Goal: Task Accomplishment & Management: Complete application form

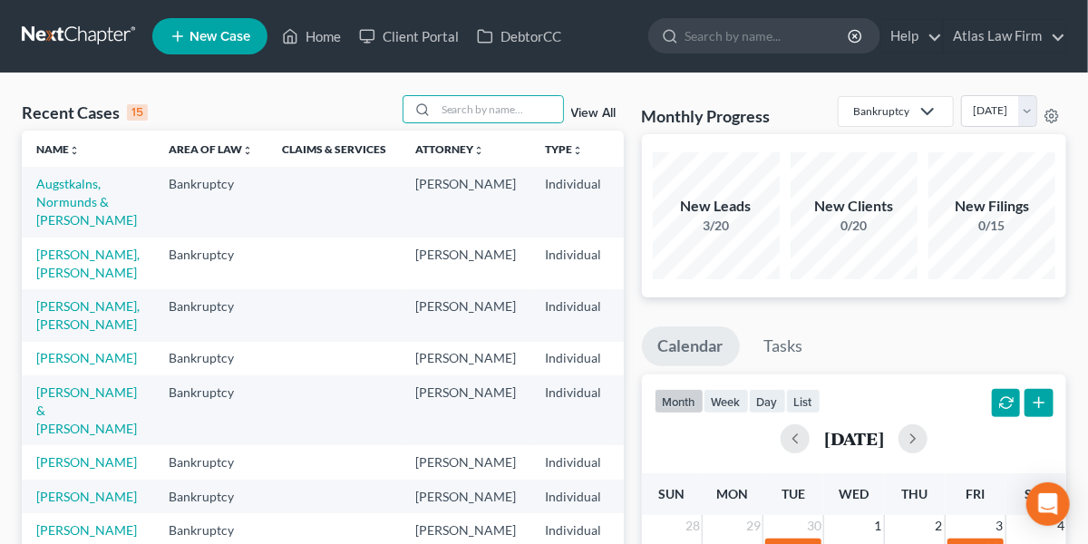
click at [461, 112] on input "search" at bounding box center [499, 109] width 127 height 26
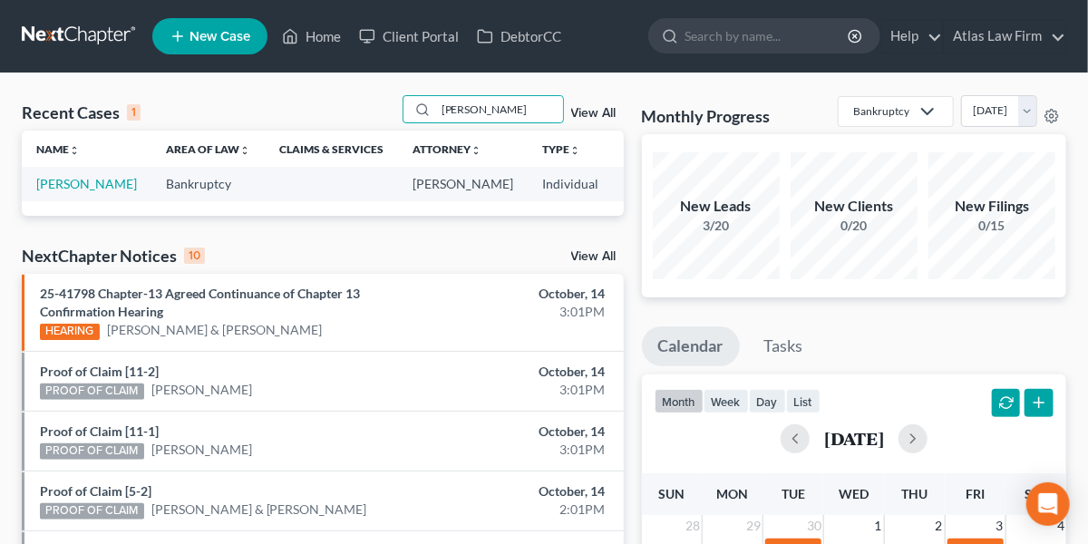
type input "[PERSON_NAME]"
click at [65, 185] on link "[PERSON_NAME]" at bounding box center [86, 183] width 101 height 15
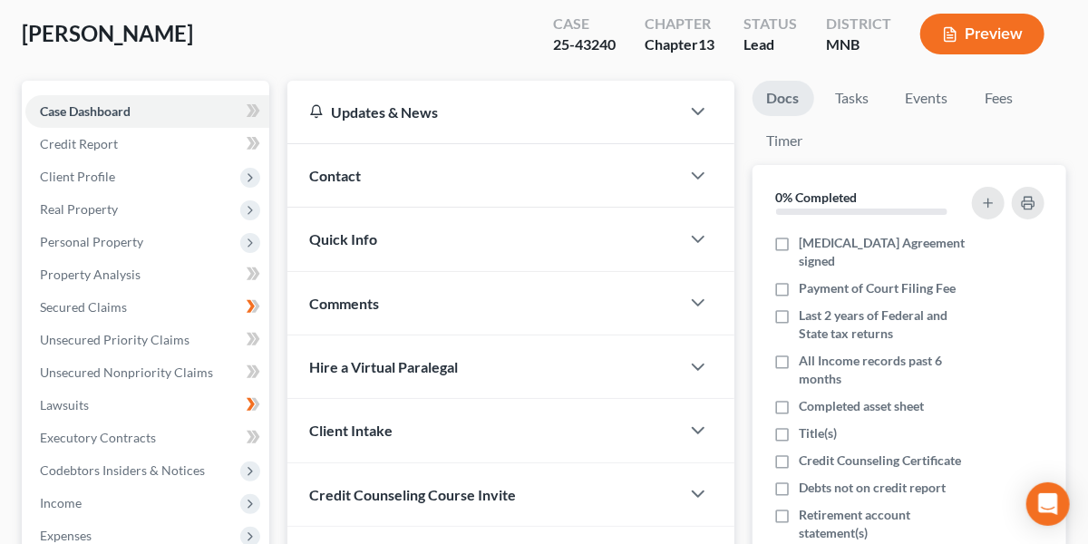
scroll to position [94, 0]
click at [150, 208] on span "Real Property" at bounding box center [147, 208] width 244 height 33
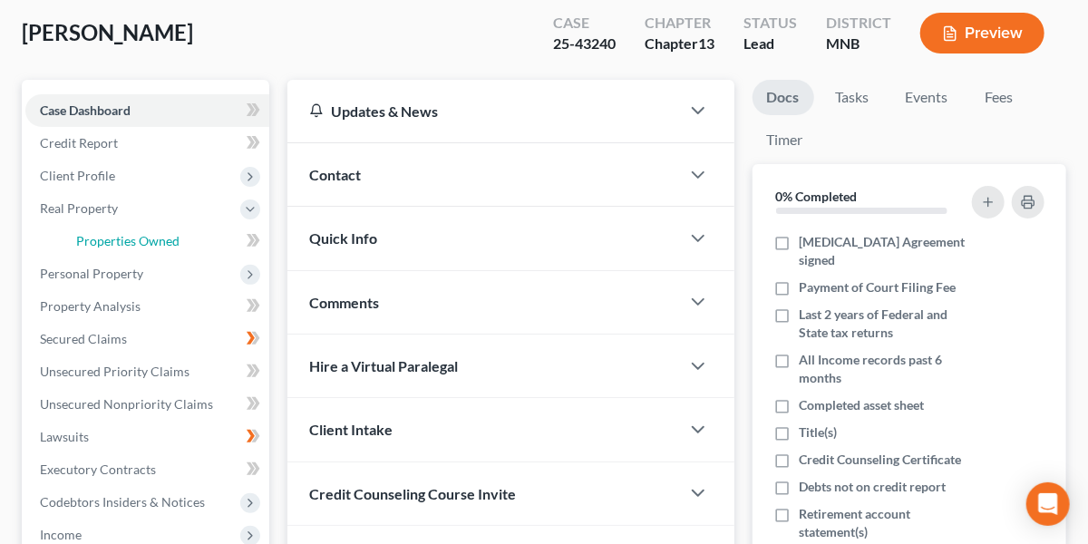
click at [154, 233] on span "Properties Owned" at bounding box center [127, 240] width 103 height 15
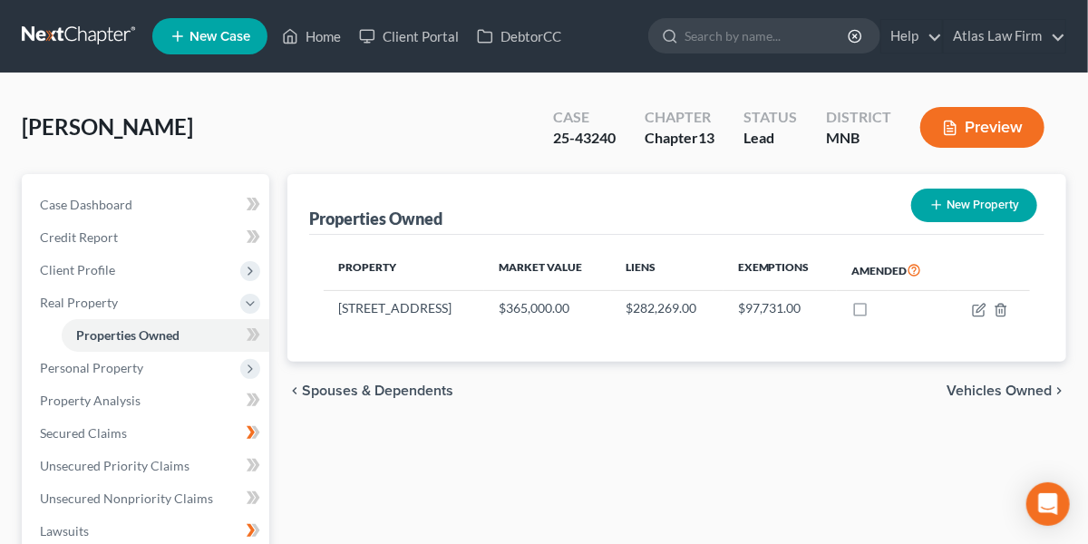
scroll to position [63, 0]
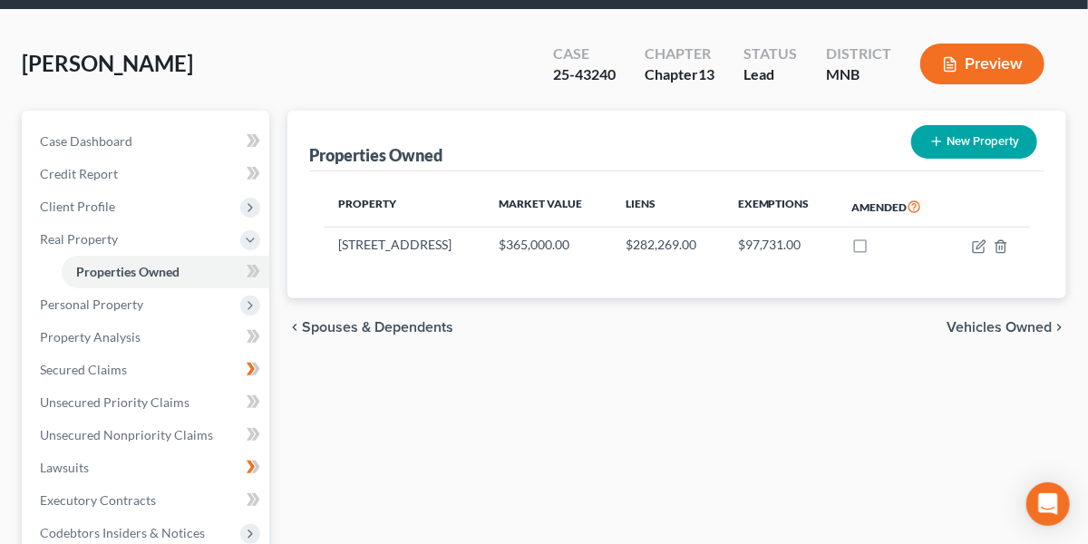
click at [102, 311] on span "Personal Property" at bounding box center [147, 304] width 244 height 33
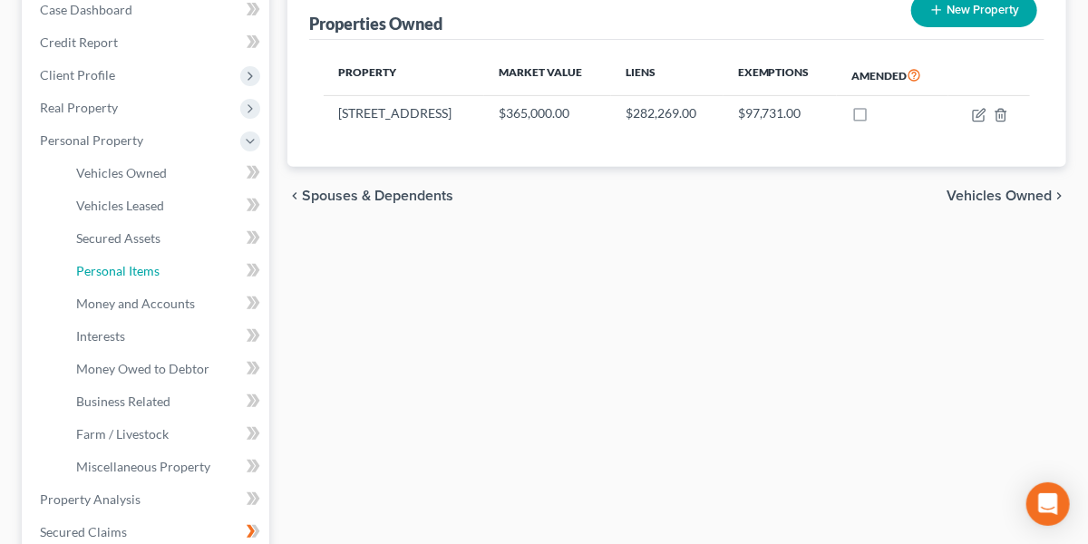
click at [114, 268] on span "Personal Items" at bounding box center [117, 270] width 83 height 15
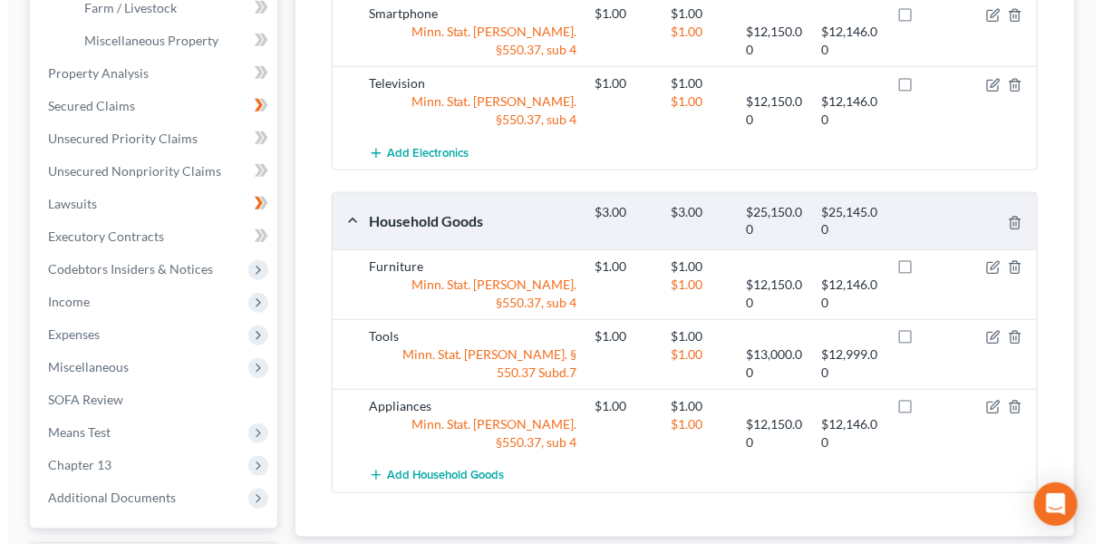
scroll to position [631, 0]
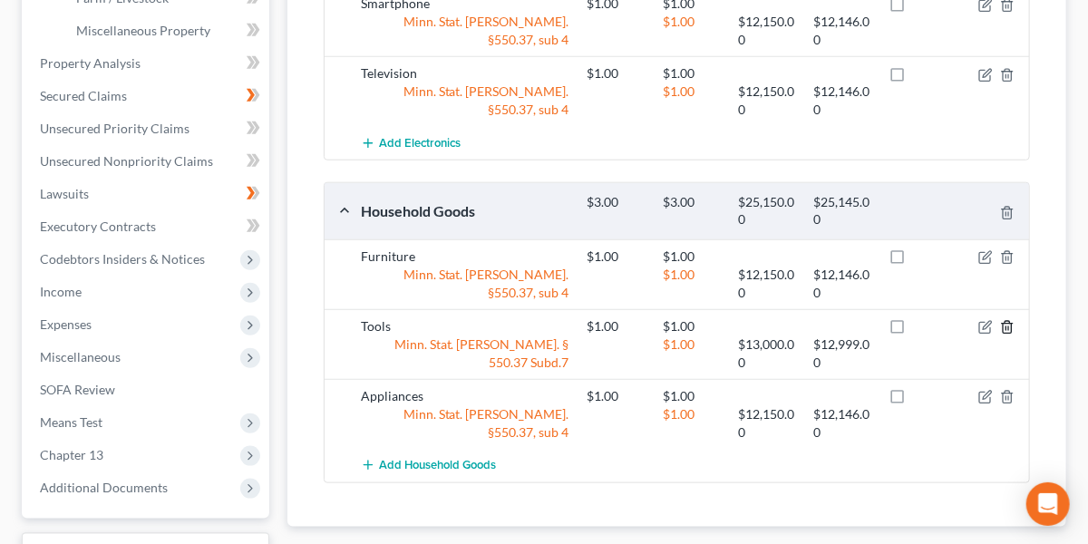
click at [1010, 320] on icon "button" at bounding box center [1007, 327] width 15 height 15
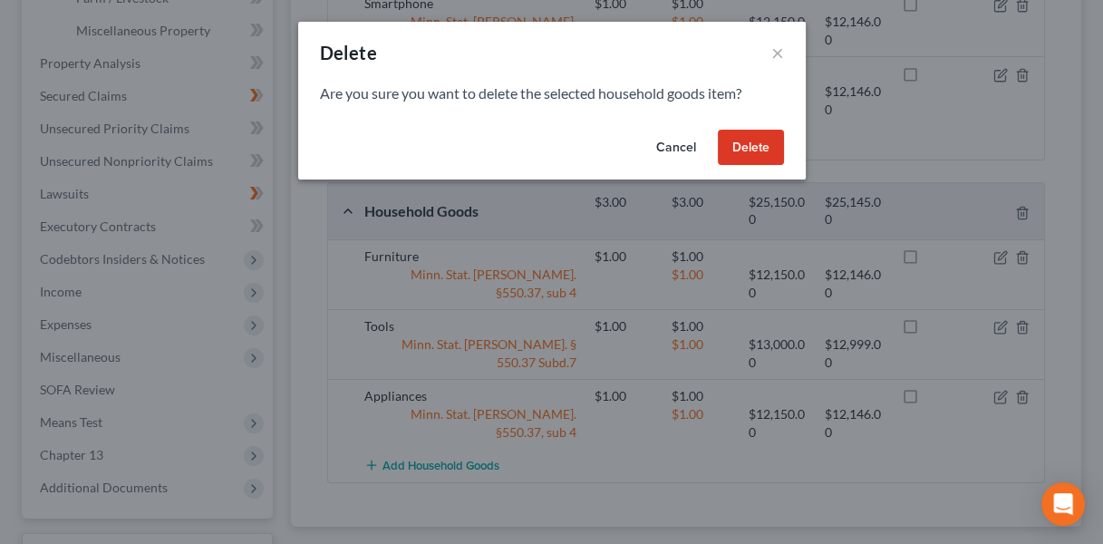
click at [759, 146] on button "Delete" at bounding box center [751, 148] width 66 height 36
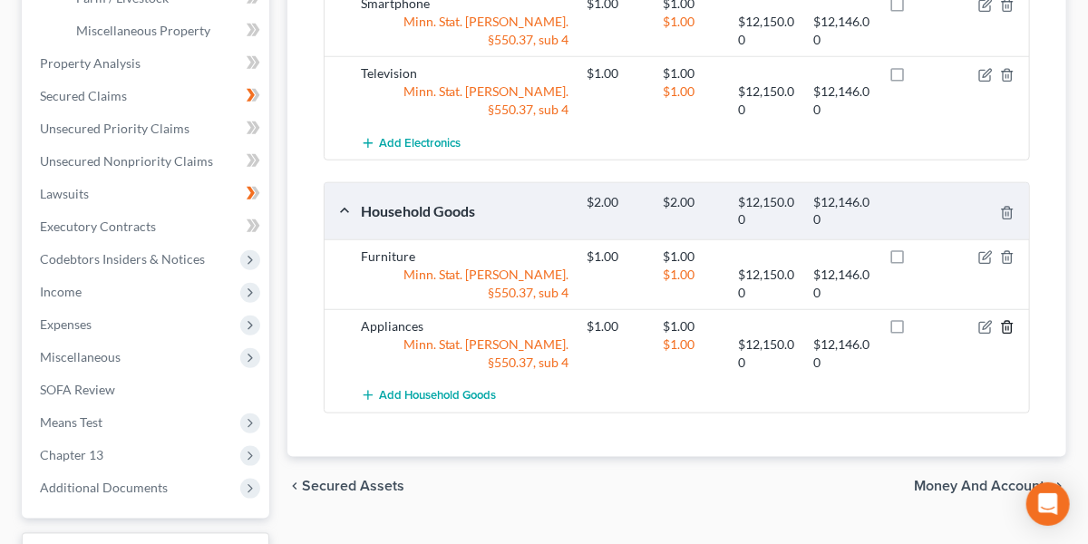
click at [1007, 324] on polyline "button" at bounding box center [1007, 324] width 11 height 0
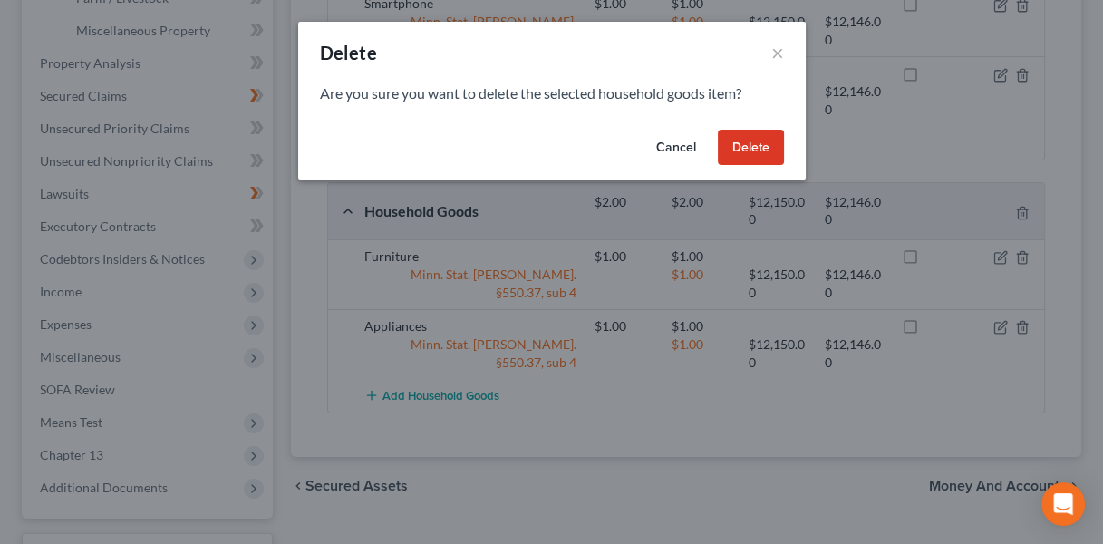
click at [746, 151] on button "Delete" at bounding box center [751, 148] width 66 height 36
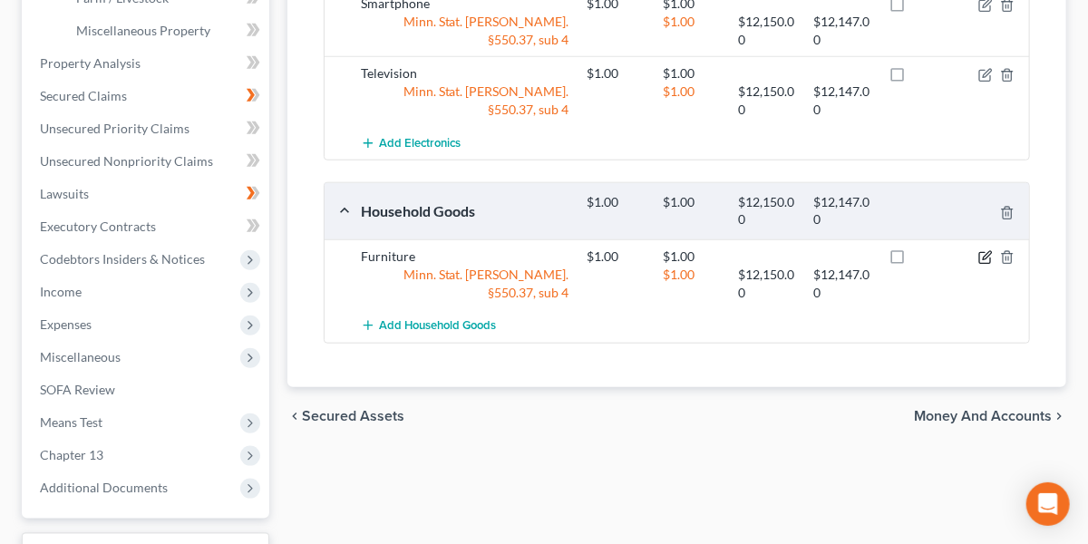
click at [983, 255] on icon "button" at bounding box center [986, 255] width 8 height 8
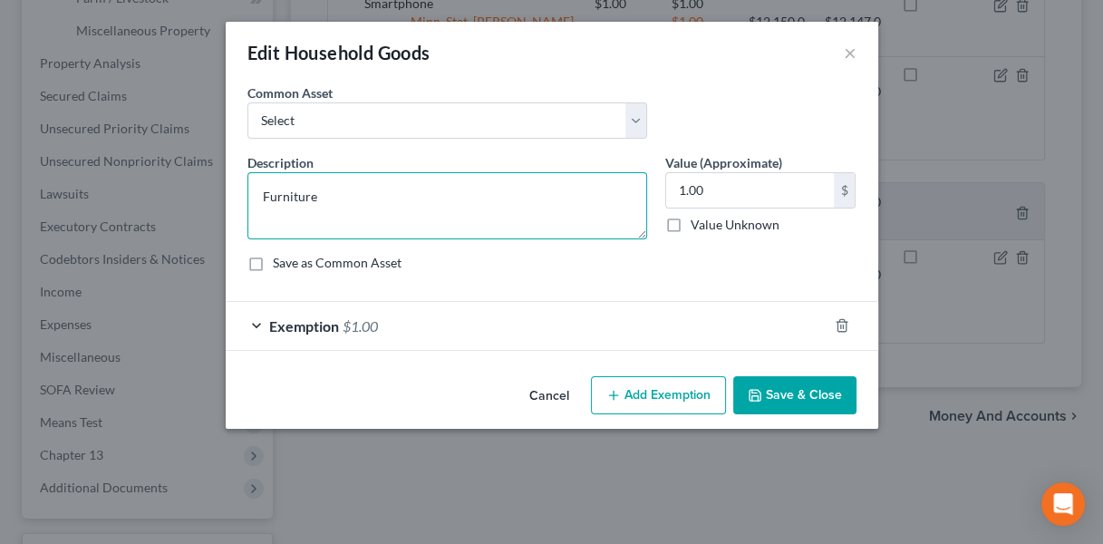
drag, startPoint x: 372, startPoint y: 197, endPoint x: 170, endPoint y: 219, distance: 202.5
click at [170, 219] on div "Edit Household Goods × An exemption set must first be selected from the Filing …" at bounding box center [551, 272] width 1103 height 544
paste textarea "Household furniture & appliances"
type textarea "Household furniture & appliances"
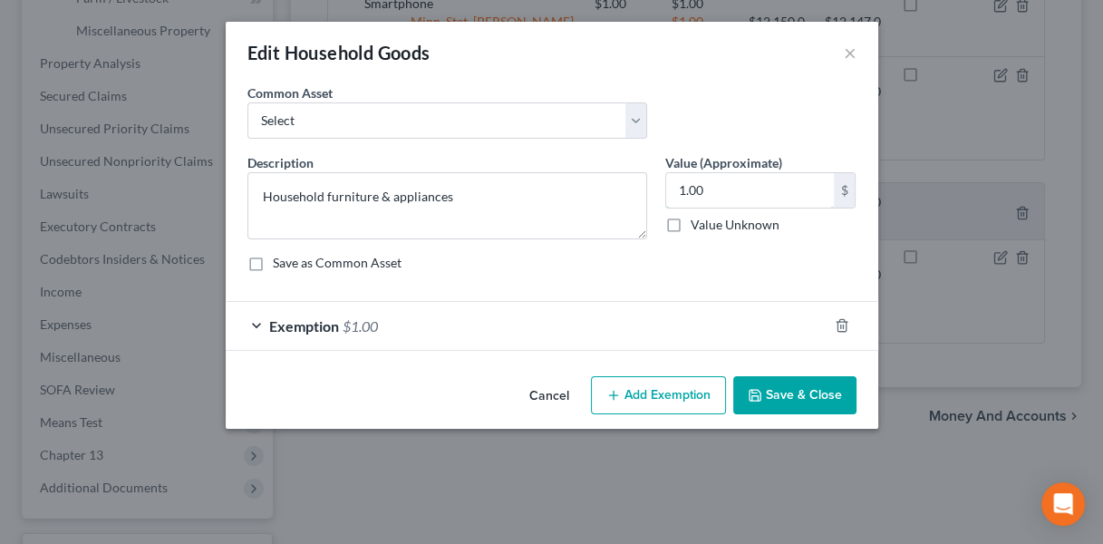
click at [783, 188] on input "1.00" at bounding box center [750, 190] width 168 height 34
type input "1,400"
click at [438, 330] on div "Exemption $1.00" at bounding box center [527, 326] width 602 height 48
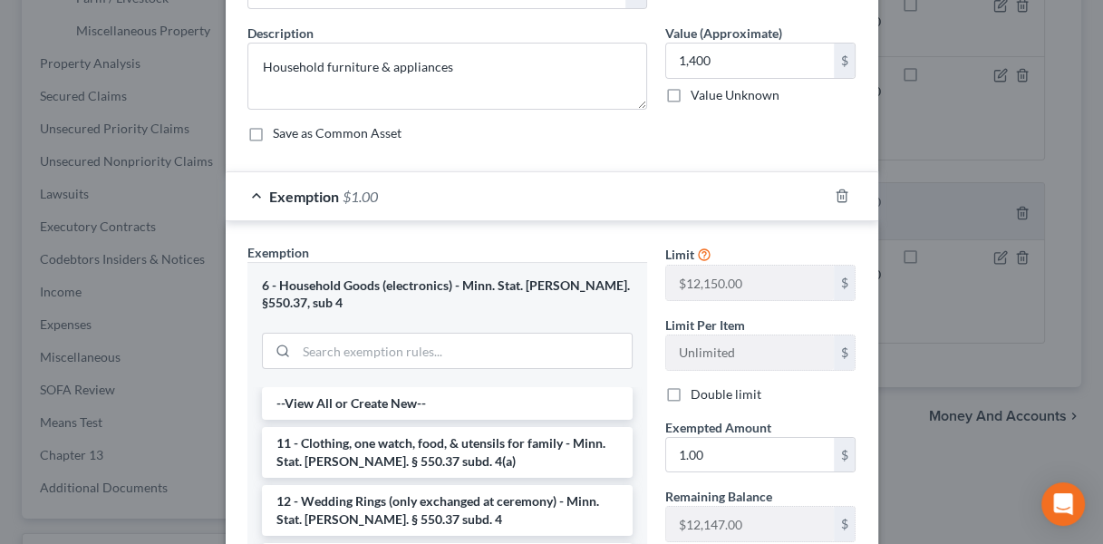
scroll to position [136, 0]
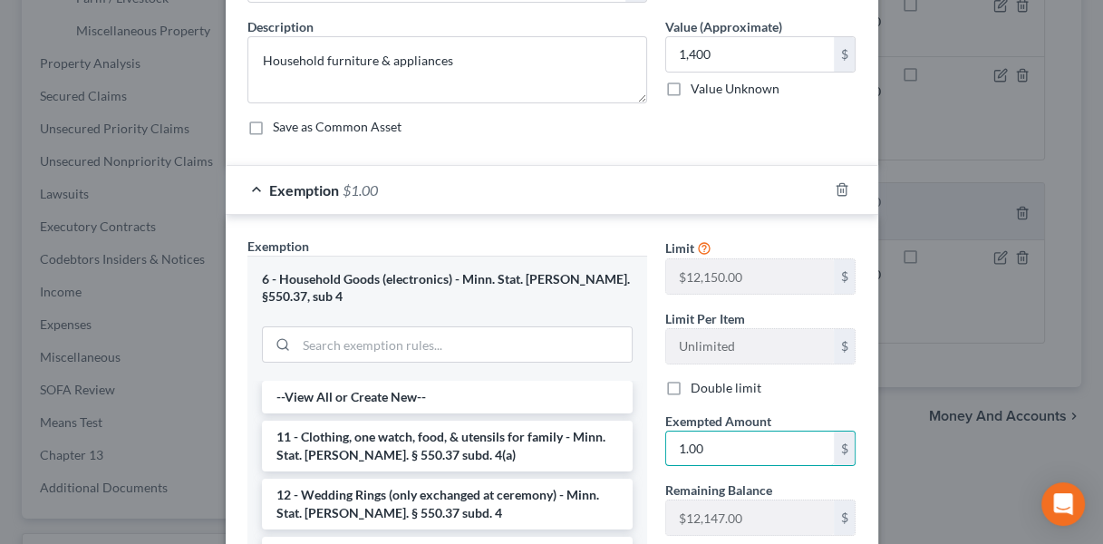
click at [729, 441] on input "1.00" at bounding box center [750, 448] width 168 height 34
type input "1,400"
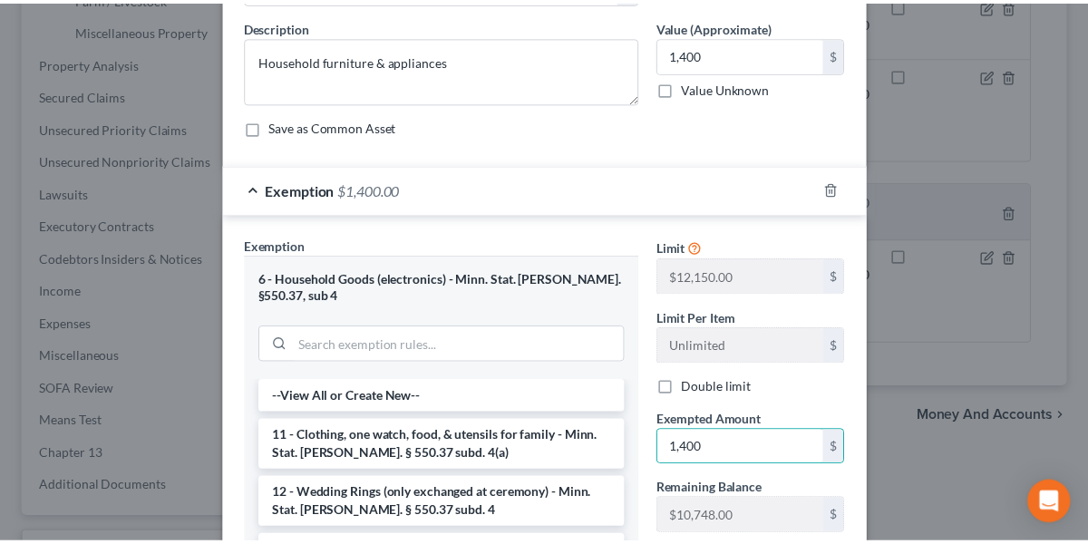
scroll to position [389, 0]
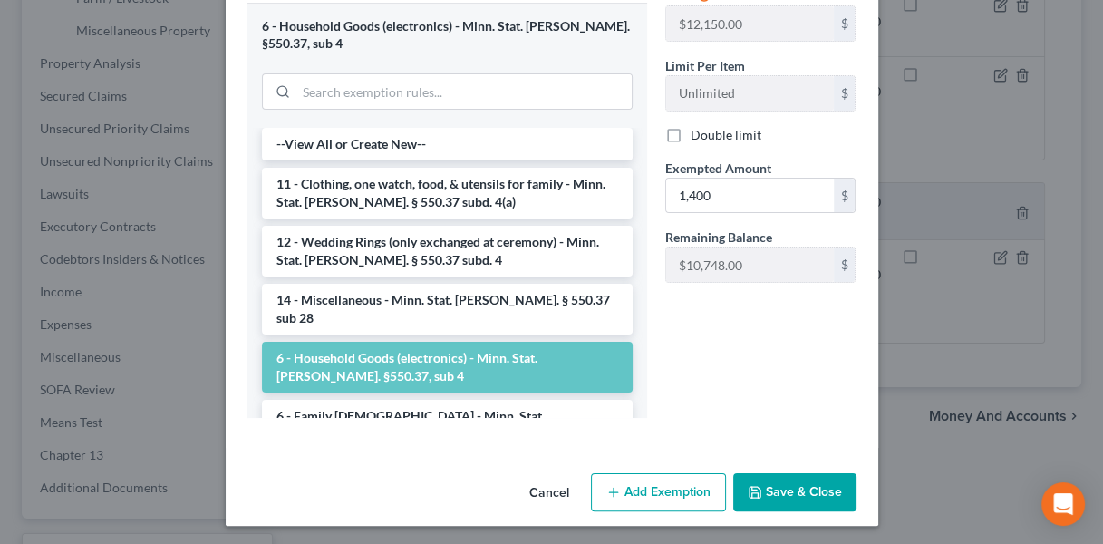
click at [772, 492] on button "Save & Close" at bounding box center [794, 492] width 123 height 38
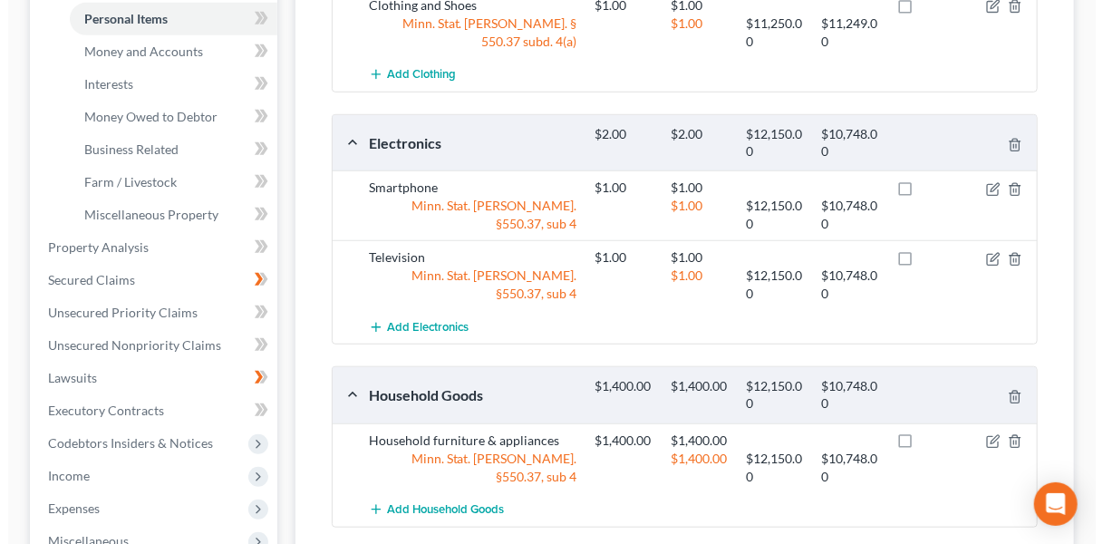
scroll to position [445, 0]
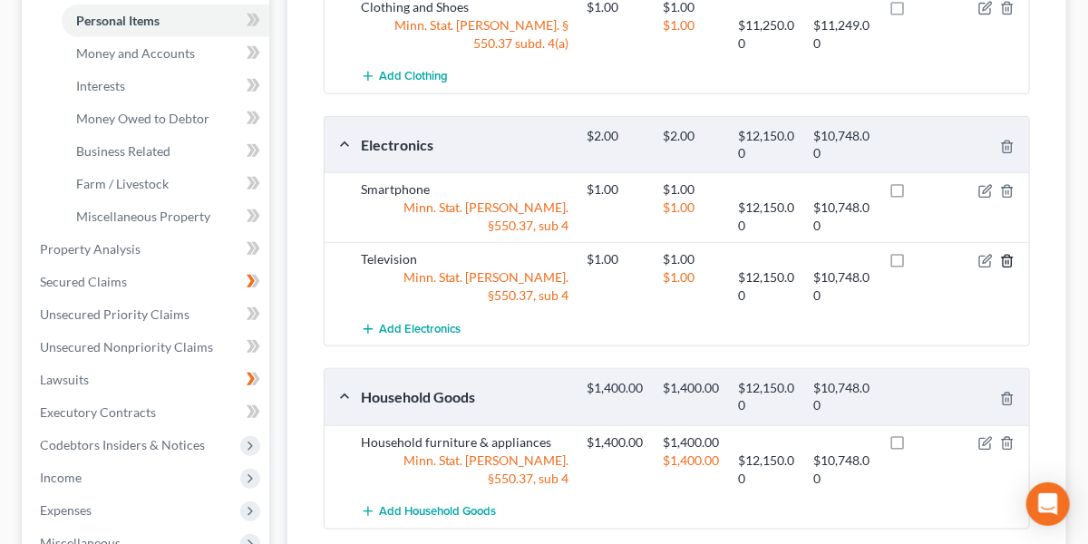
click at [1008, 260] on line "button" at bounding box center [1008, 262] width 0 height 4
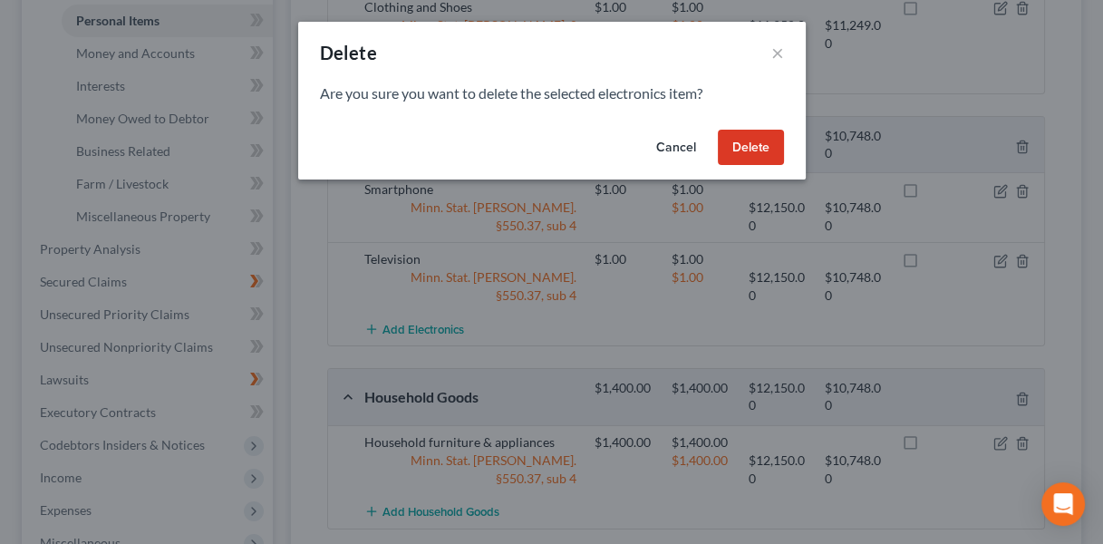
click at [747, 142] on button "Delete" at bounding box center [751, 148] width 66 height 36
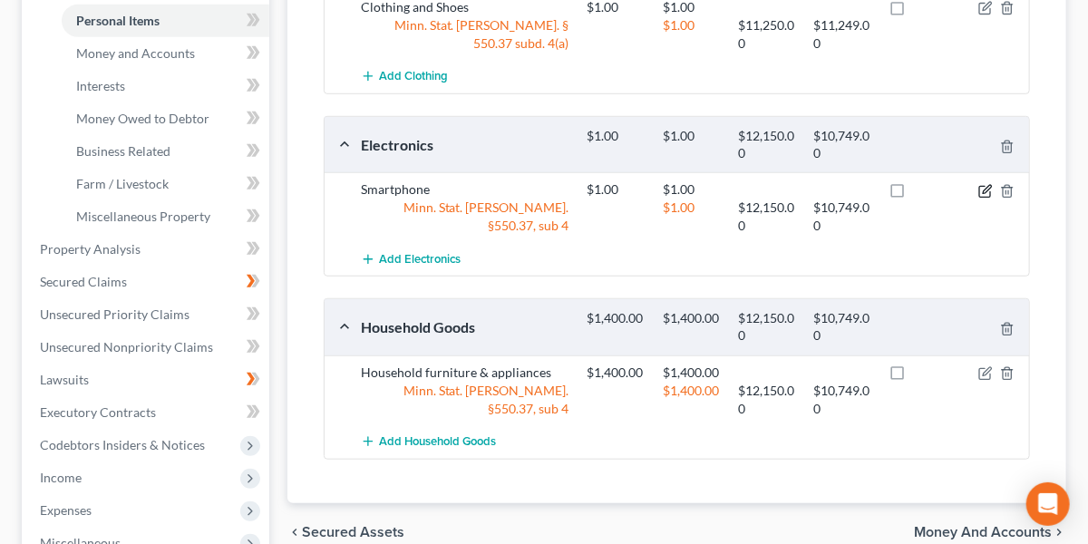
click at [984, 188] on icon "button" at bounding box center [985, 191] width 15 height 15
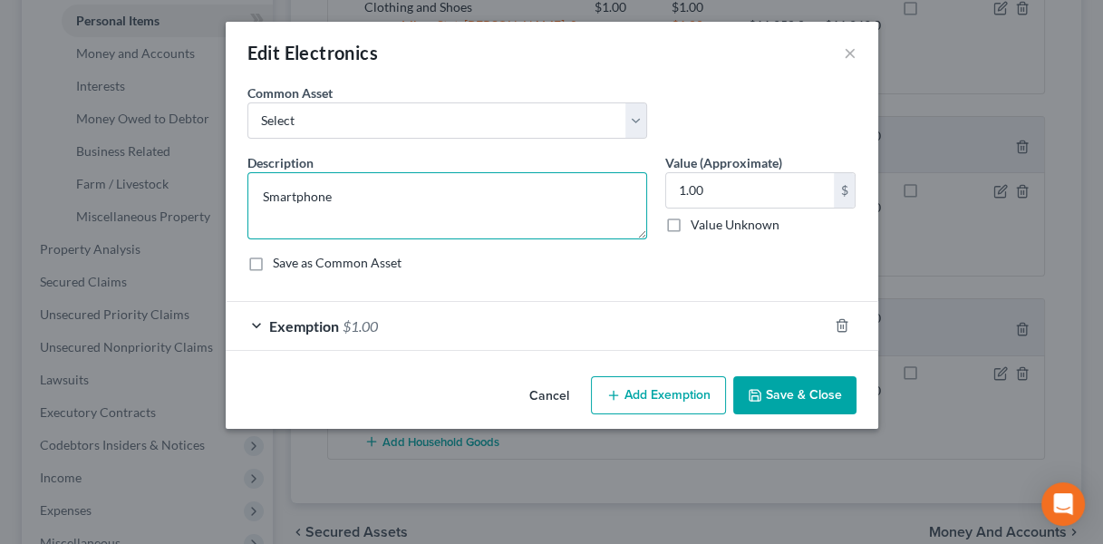
click at [516, 202] on textarea "Smartphone" at bounding box center [447, 205] width 400 height 67
paste textarea "Televisions, surround sound, laptop, cell"
type textarea "Televisions, surround sound, laptop, cell phone"
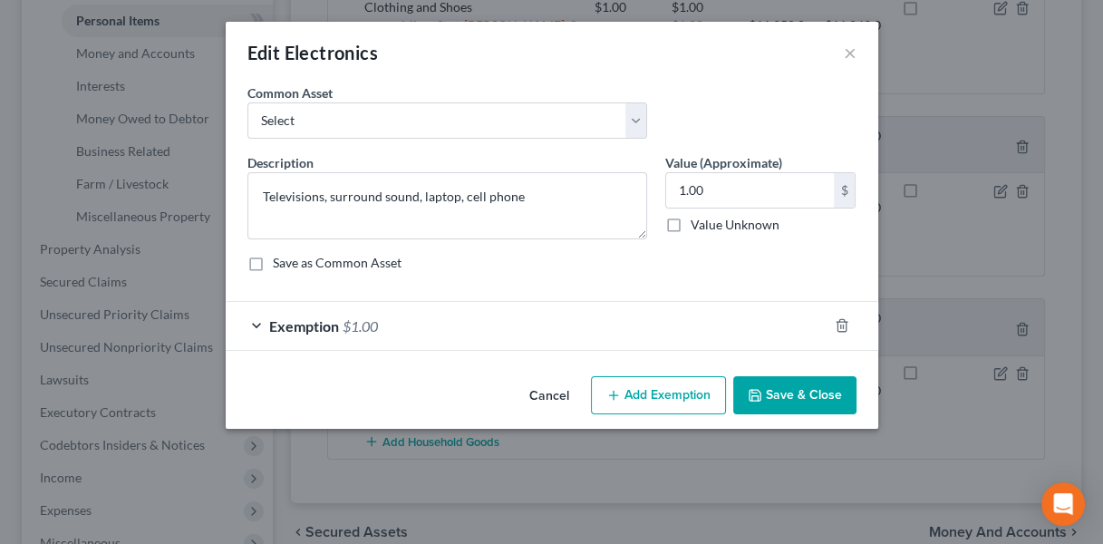
click at [692, 207] on div "1.00 $ Value Unknown" at bounding box center [760, 203] width 191 height 62
click at [708, 197] on input "1.00" at bounding box center [750, 190] width 168 height 34
type input "800"
click at [564, 328] on div "Exemption $1.00" at bounding box center [527, 326] width 602 height 48
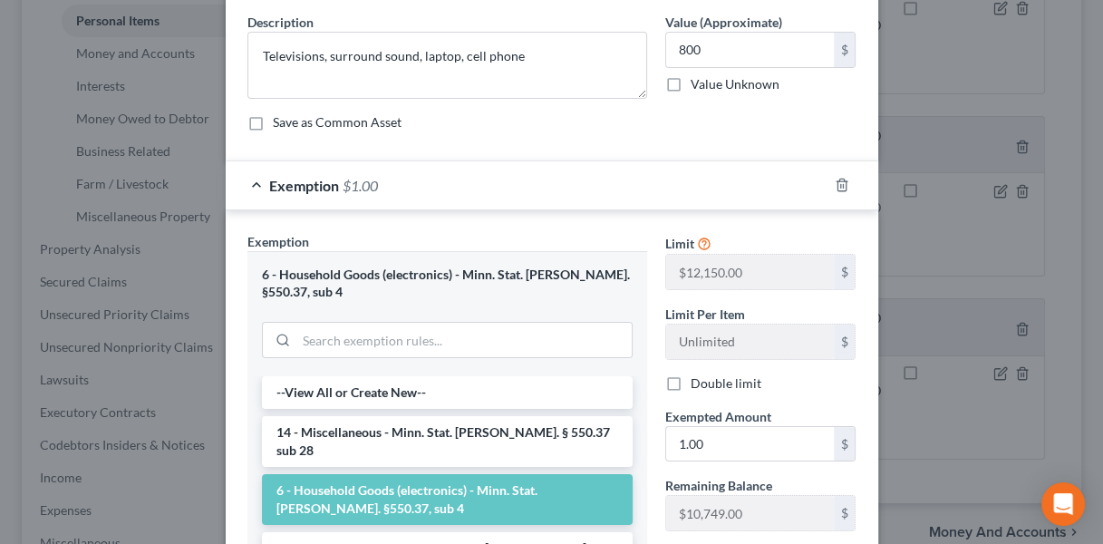
scroll to position [145, 0]
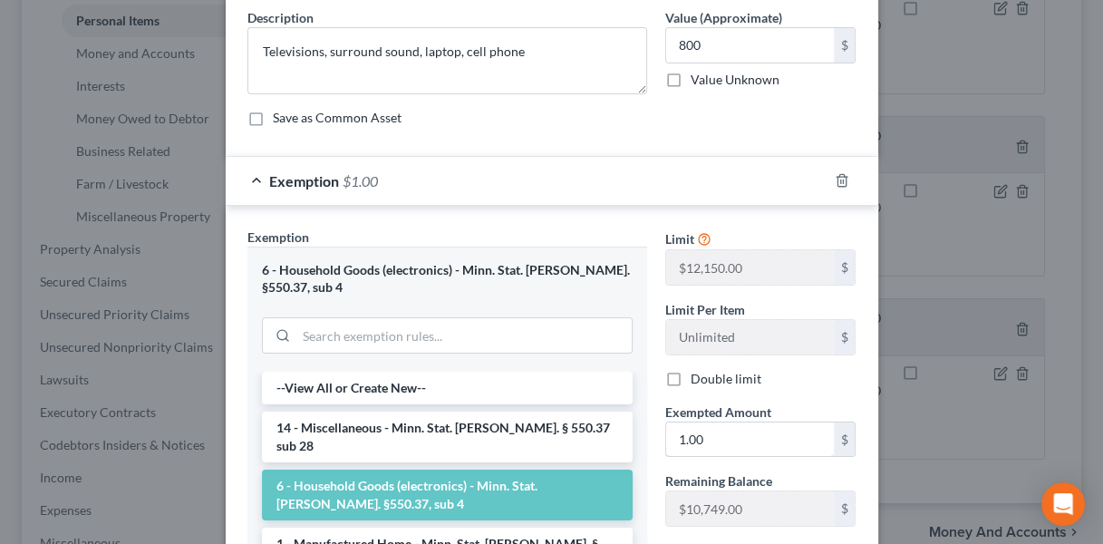
click at [722, 436] on input "1.00" at bounding box center [750, 439] width 168 height 34
type input "800"
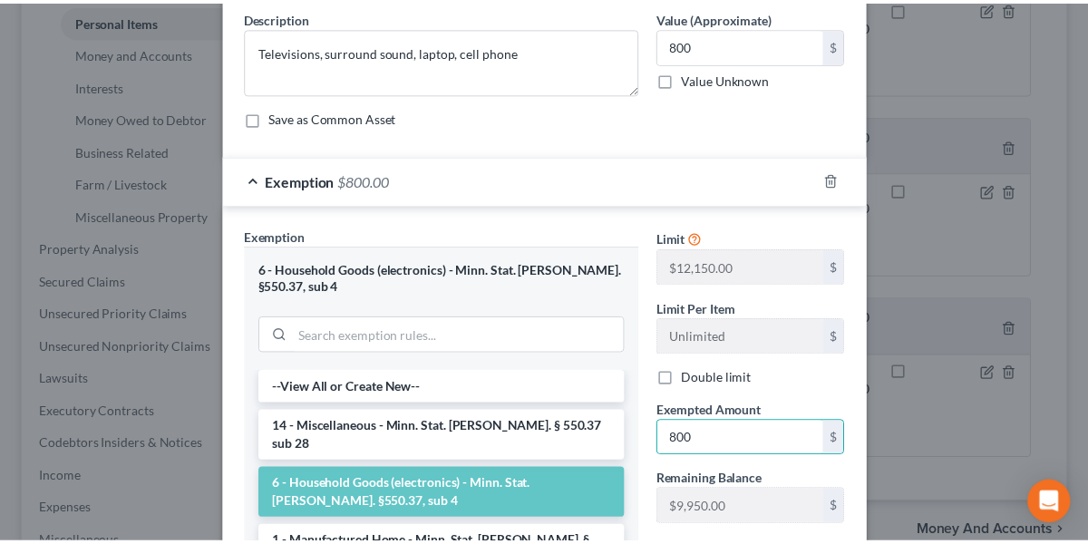
scroll to position [389, 0]
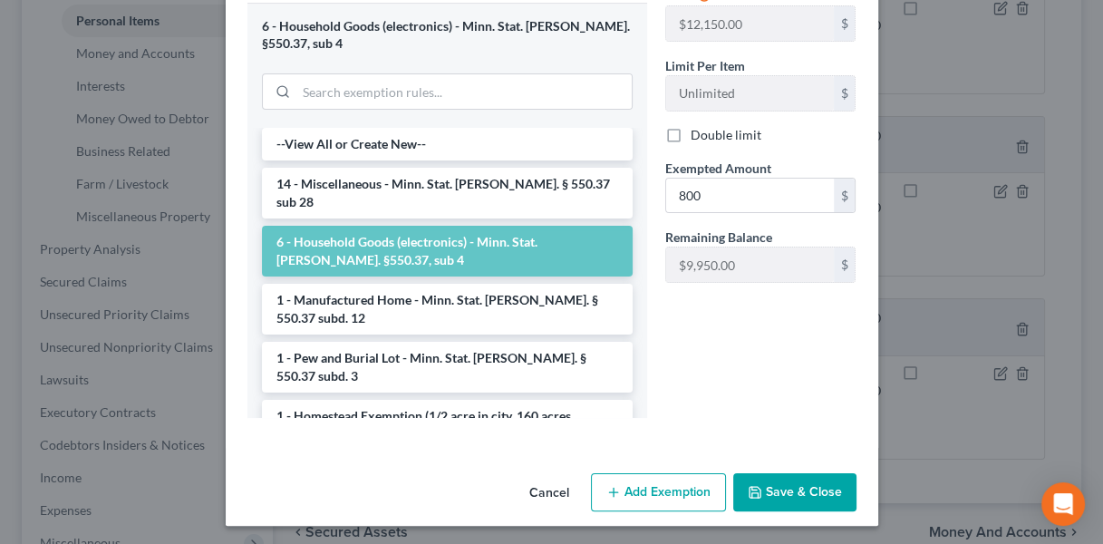
click at [763, 491] on button "Save & Close" at bounding box center [794, 492] width 123 height 38
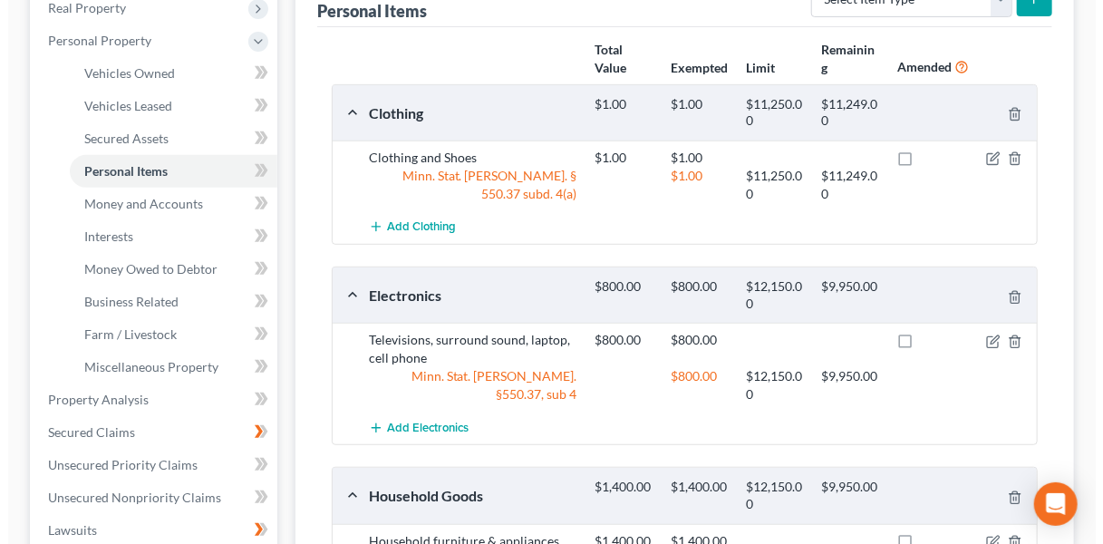
scroll to position [286, 0]
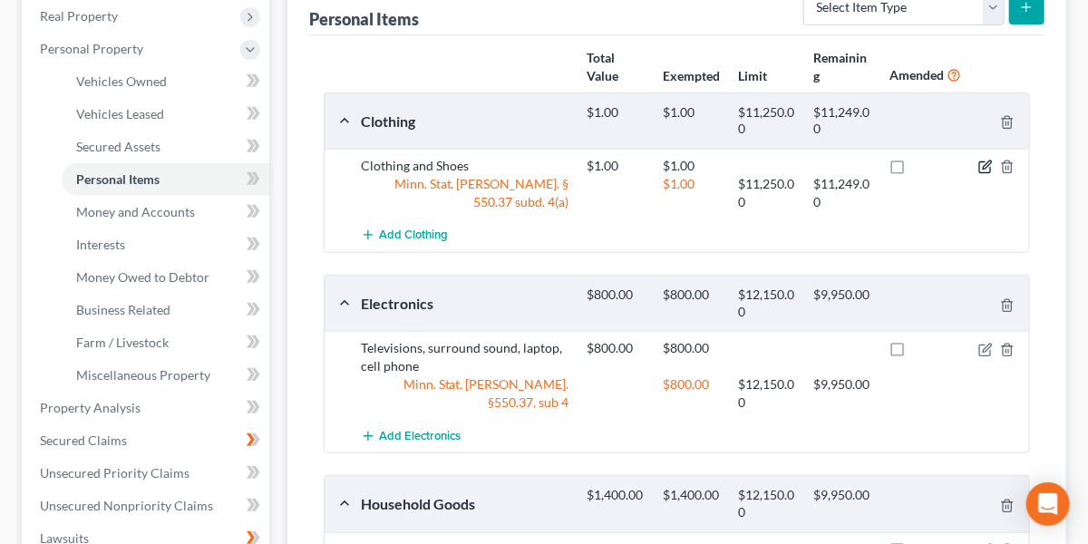
click at [980, 166] on icon "button" at bounding box center [985, 167] width 15 height 15
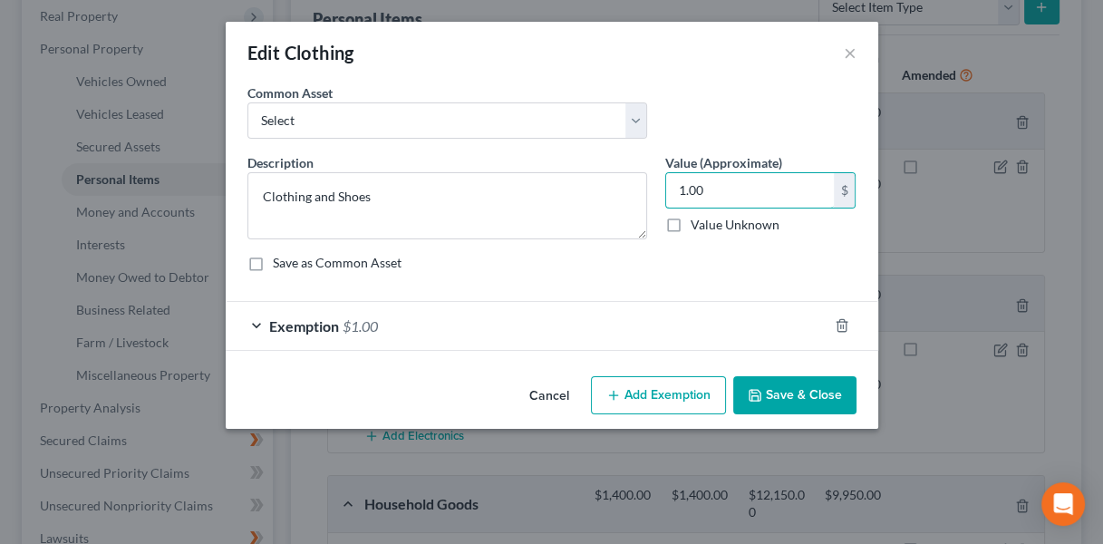
click at [720, 191] on input "1.00" at bounding box center [750, 190] width 168 height 34
type input "300"
click at [557, 322] on div "Exemption $1.00" at bounding box center [527, 326] width 602 height 48
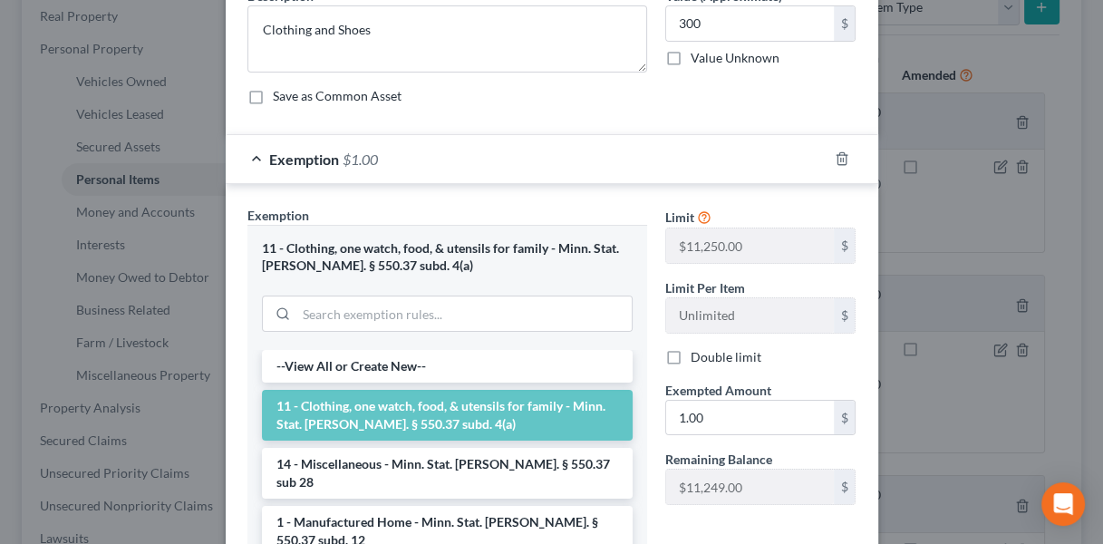
scroll to position [173, 0]
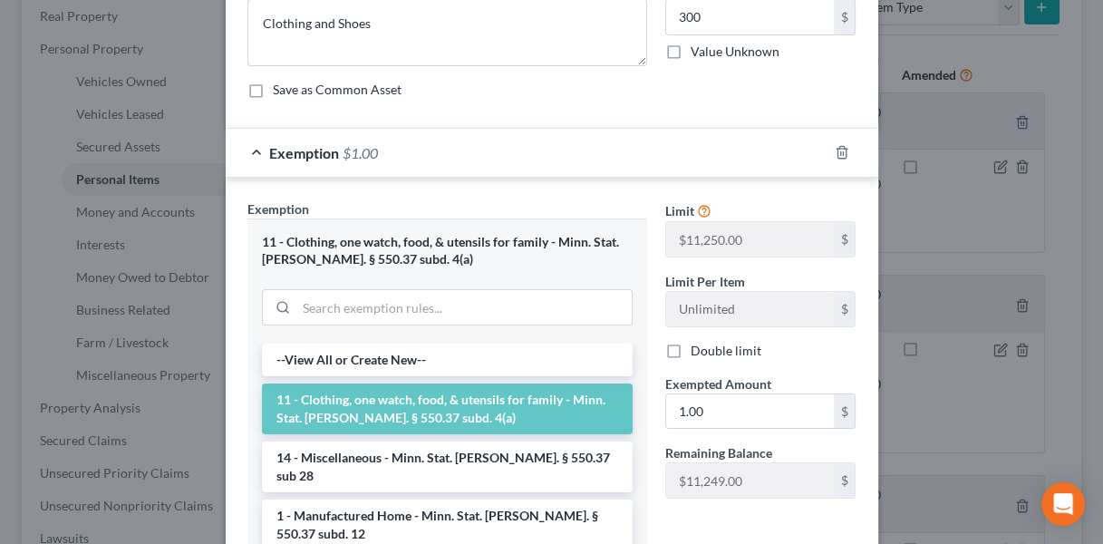
click at [721, 426] on div "Limit $11,250.00 $ Limit Per Item Unlimited $ Double limit Exempted Amount * 1.…" at bounding box center [760, 356] width 209 height 314
click at [721, 416] on input "1.00" at bounding box center [750, 411] width 168 height 34
type input "300"
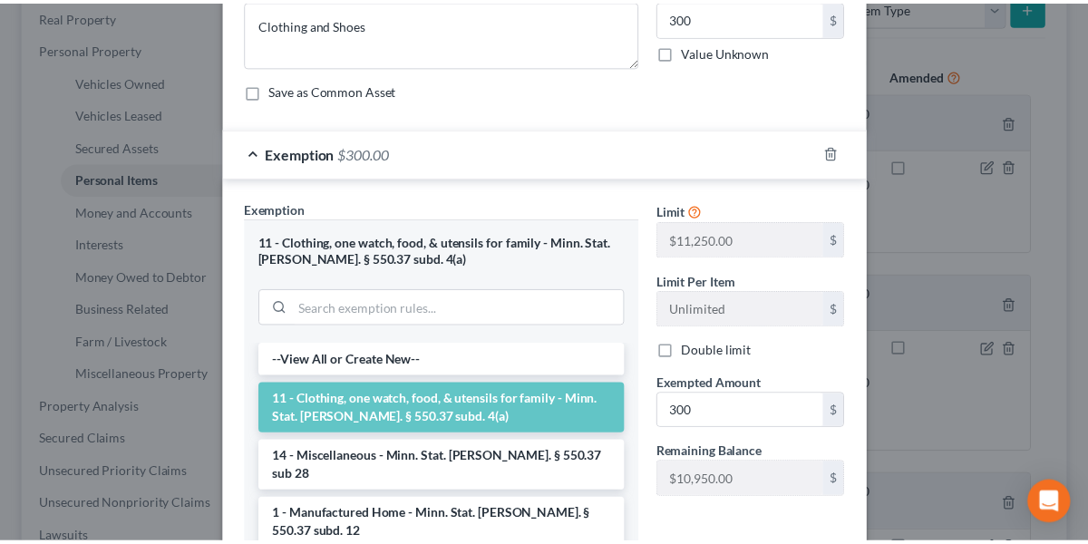
scroll to position [389, 0]
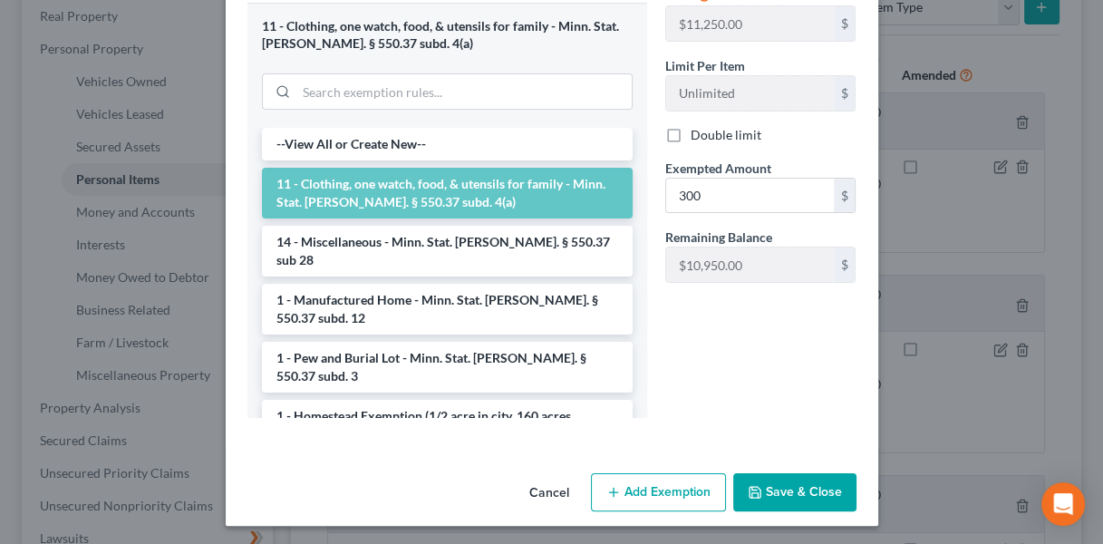
click at [779, 479] on button "Save & Close" at bounding box center [794, 492] width 123 height 38
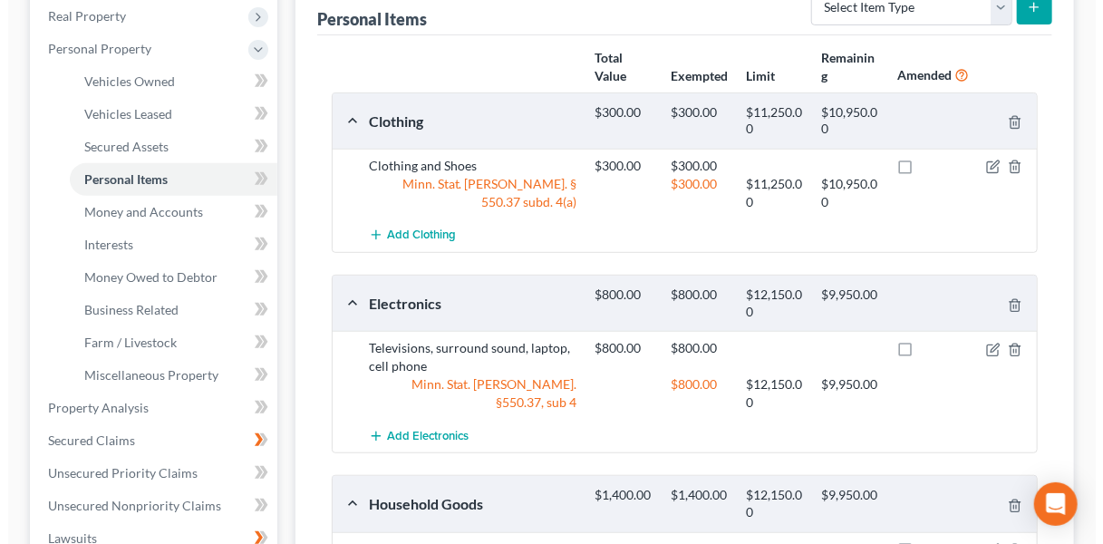
scroll to position [34, 0]
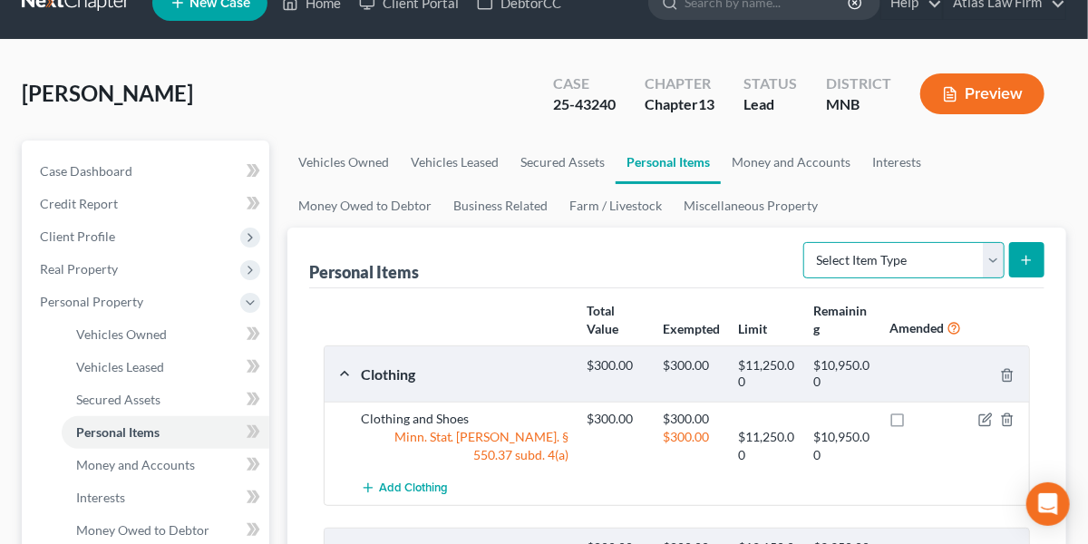
click at [994, 256] on select "Select Item Type Clothing Collectibles Of Value Electronics Firearms Household …" at bounding box center [903, 260] width 201 height 36
select select "pets"
click at [806, 242] on select "Select Item Type Clothing Collectibles Of Value Electronics Firearms Household …" at bounding box center [903, 260] width 201 height 36
click at [1027, 259] on icon "submit" at bounding box center [1026, 260] width 15 height 15
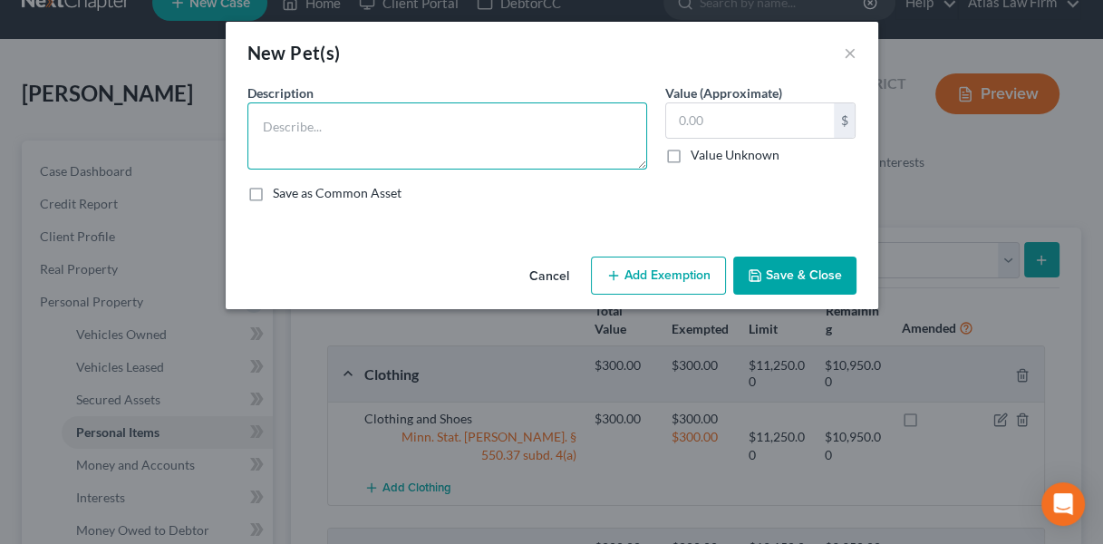
click at [426, 125] on textarea at bounding box center [447, 135] width 400 height 67
type textarea "Dog x 1"
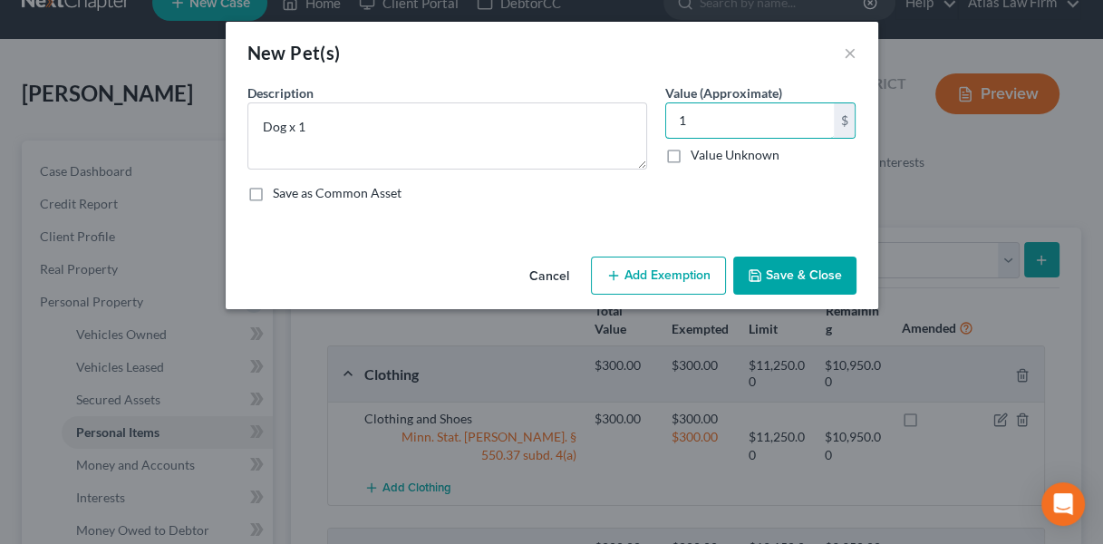
type input "1"
click at [678, 261] on button "Add Exemption" at bounding box center [658, 276] width 135 height 38
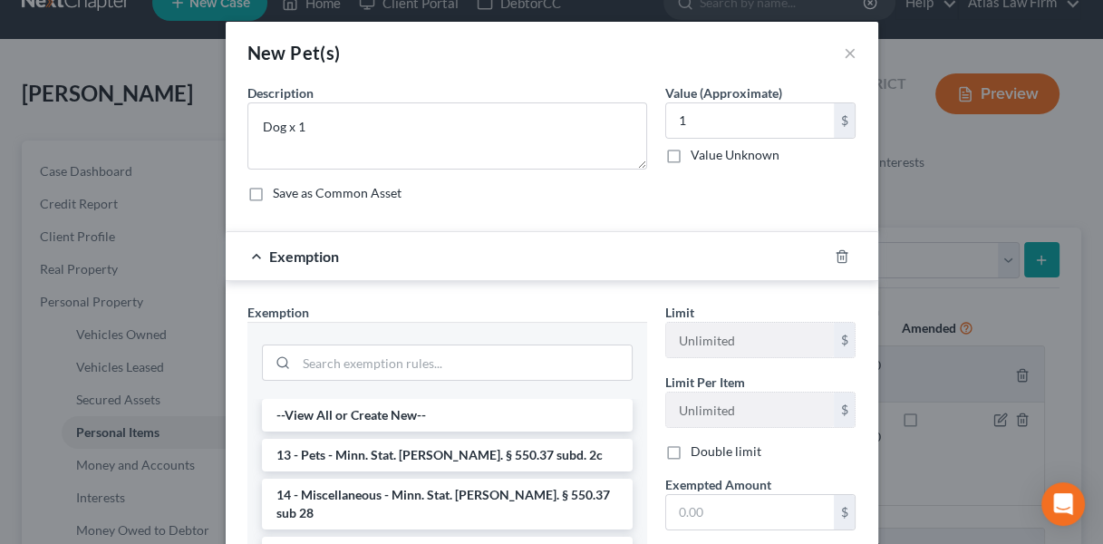
scroll to position [272, 0]
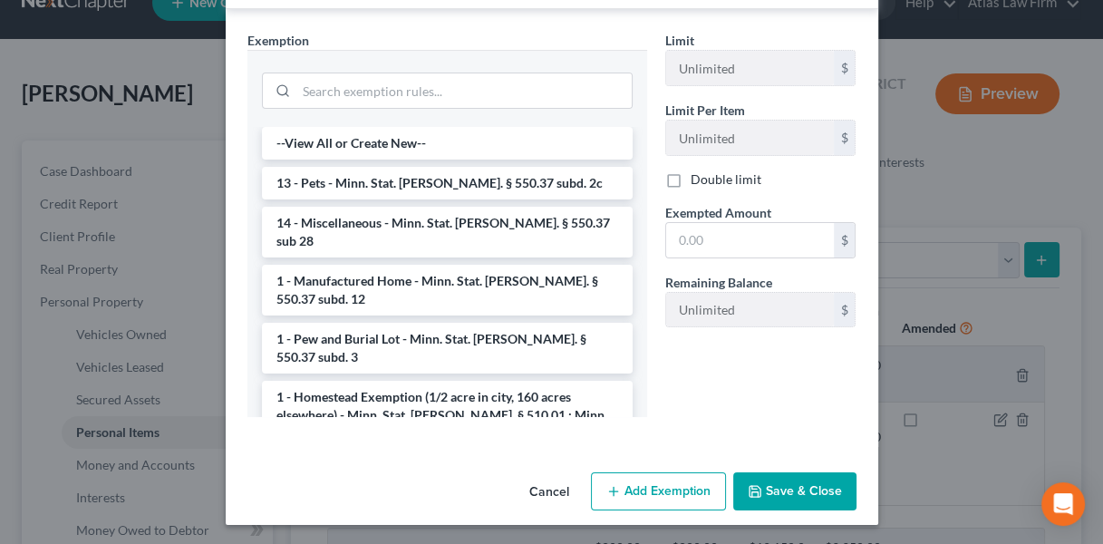
click at [385, 180] on li "13 - Pets - Minn. Stat. [PERSON_NAME]. § 550.37 subd. 2c" at bounding box center [447, 183] width 371 height 33
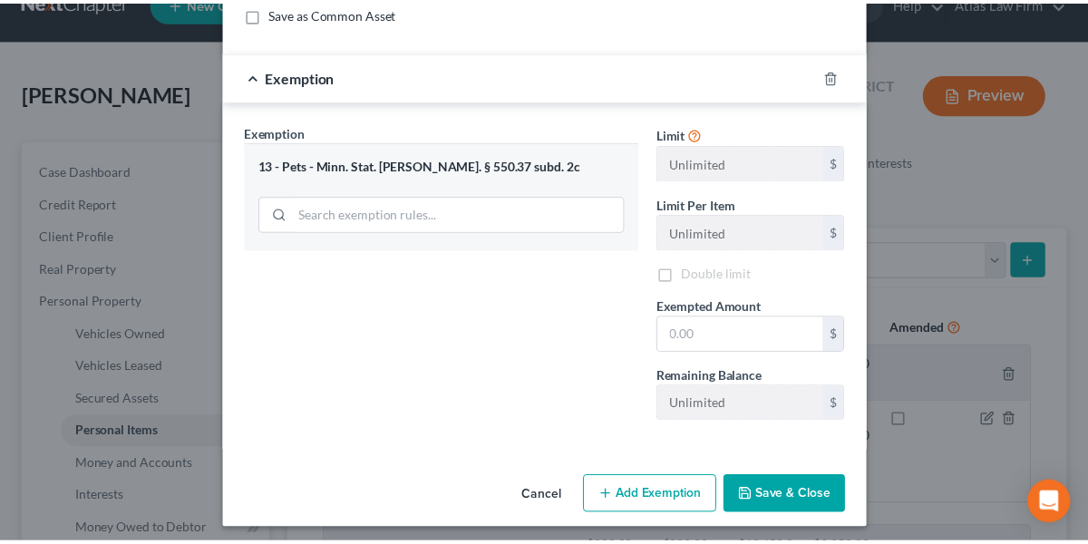
scroll to position [183, 0]
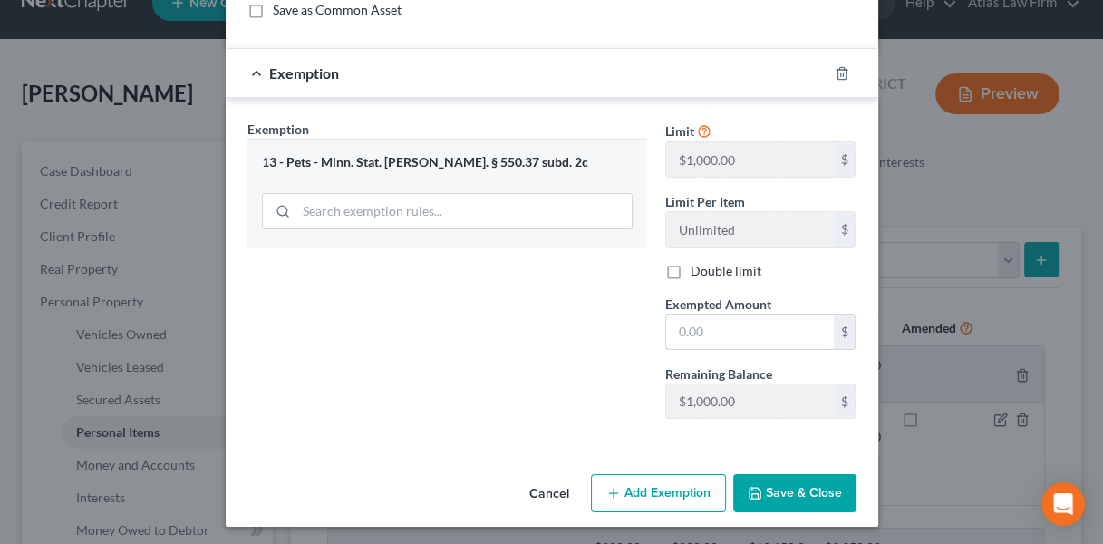
click at [686, 334] on input "text" at bounding box center [750, 332] width 168 height 34
type input "1"
click at [788, 494] on button "Save & Close" at bounding box center [794, 493] width 123 height 38
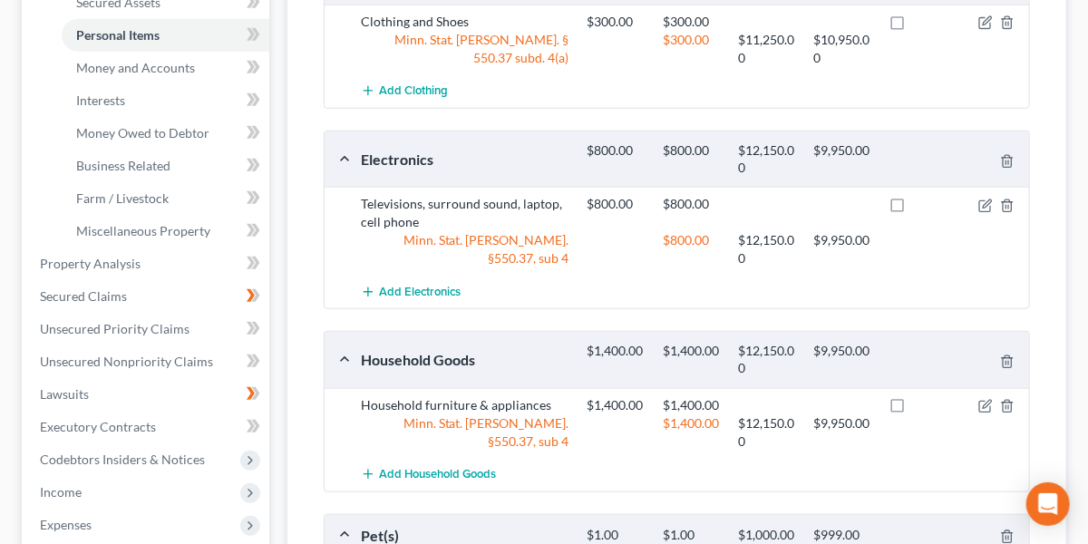
scroll to position [427, 0]
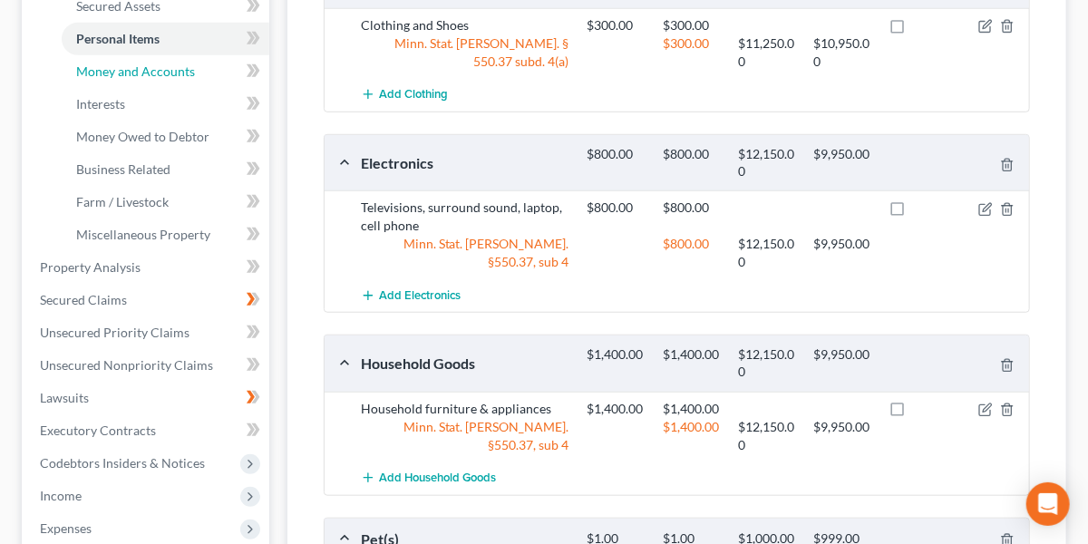
click at [148, 73] on span "Money and Accounts" at bounding box center [135, 70] width 119 height 15
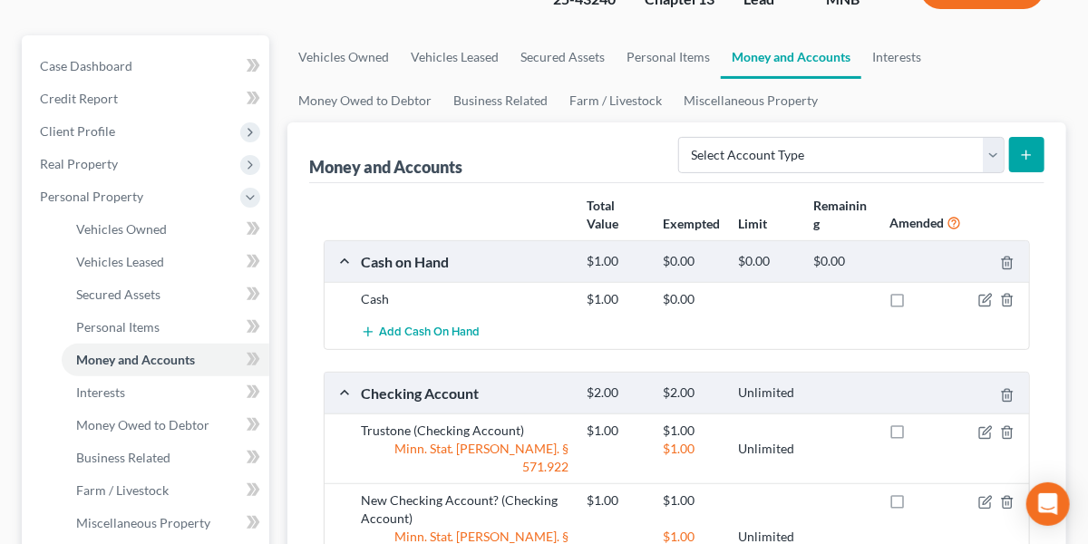
scroll to position [212, 0]
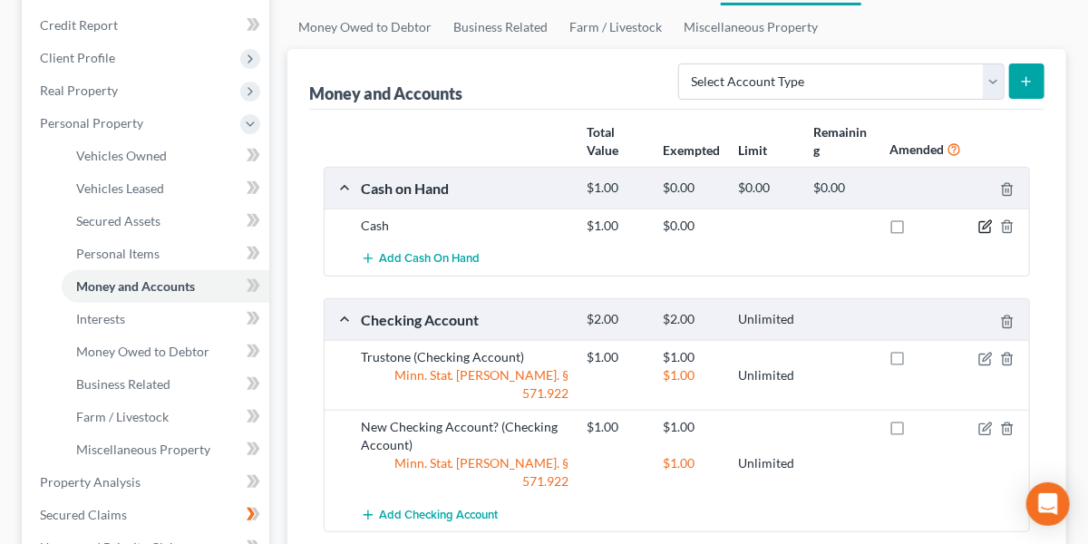
click at [982, 222] on icon "button" at bounding box center [985, 226] width 15 height 15
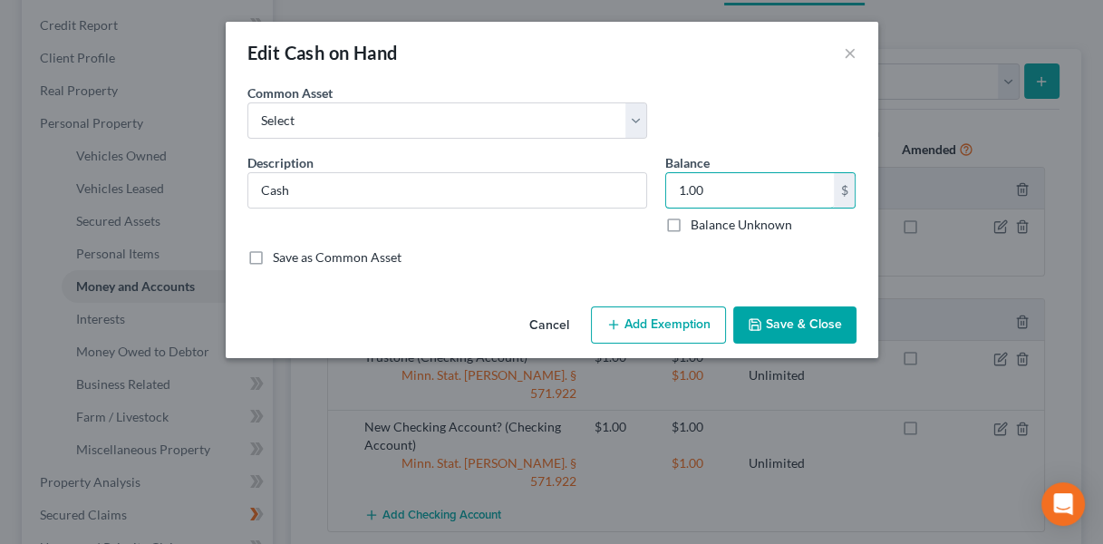
click at [750, 183] on input "1.00" at bounding box center [750, 190] width 168 height 34
type input "0"
click at [773, 325] on button "Save & Close" at bounding box center [794, 325] width 123 height 38
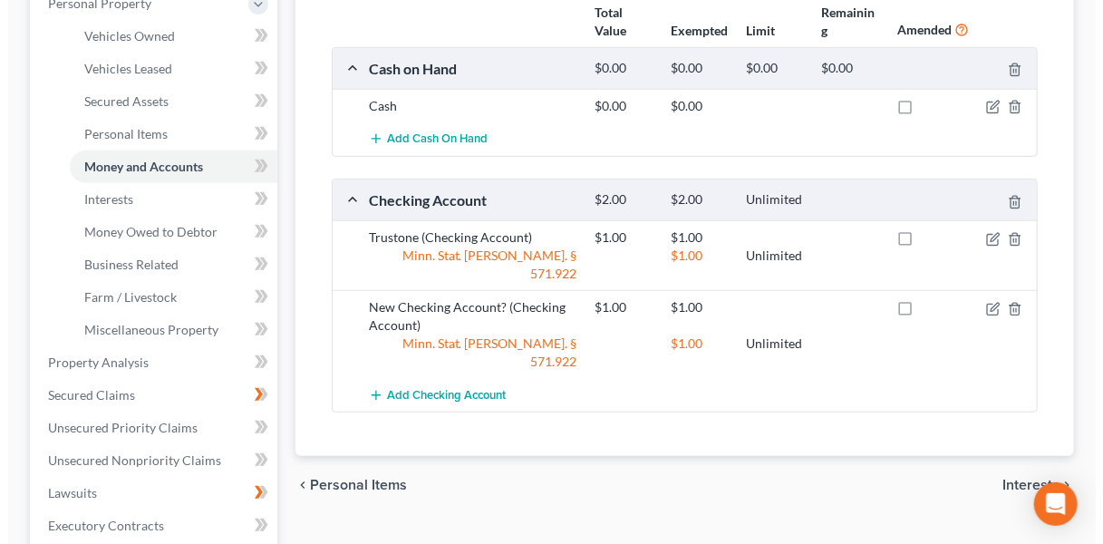
scroll to position [333, 0]
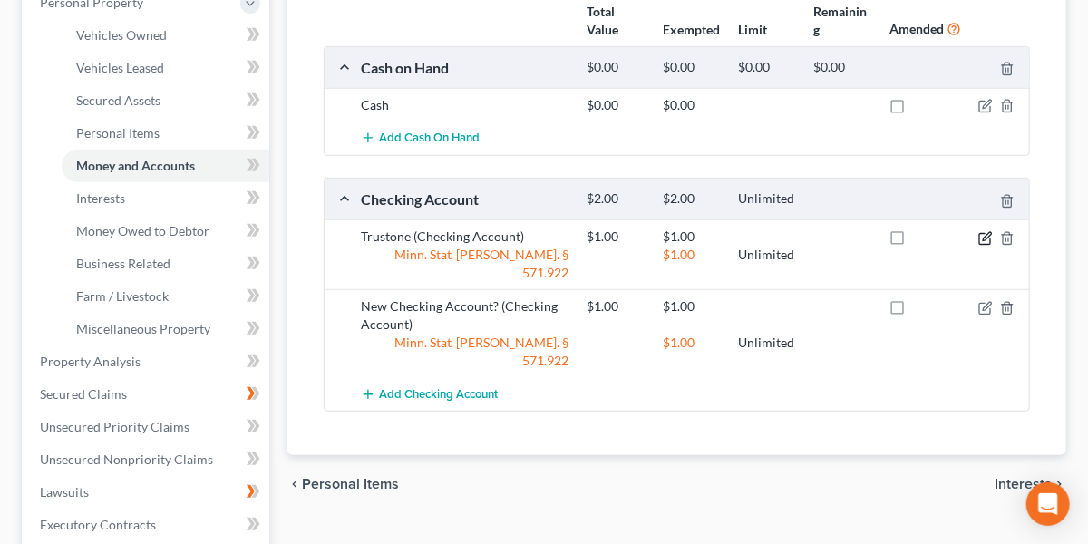
click at [986, 233] on icon "button" at bounding box center [985, 238] width 15 height 15
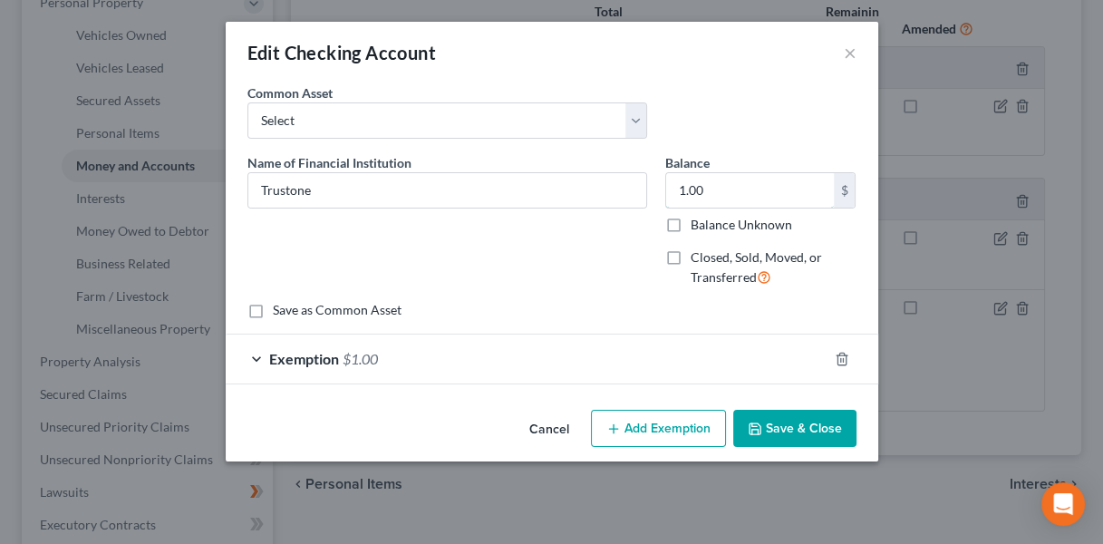
click at [730, 190] on input "1.00" at bounding box center [750, 190] width 168 height 34
type input "800"
click at [464, 364] on div "Exemption $1.00" at bounding box center [527, 358] width 602 height 48
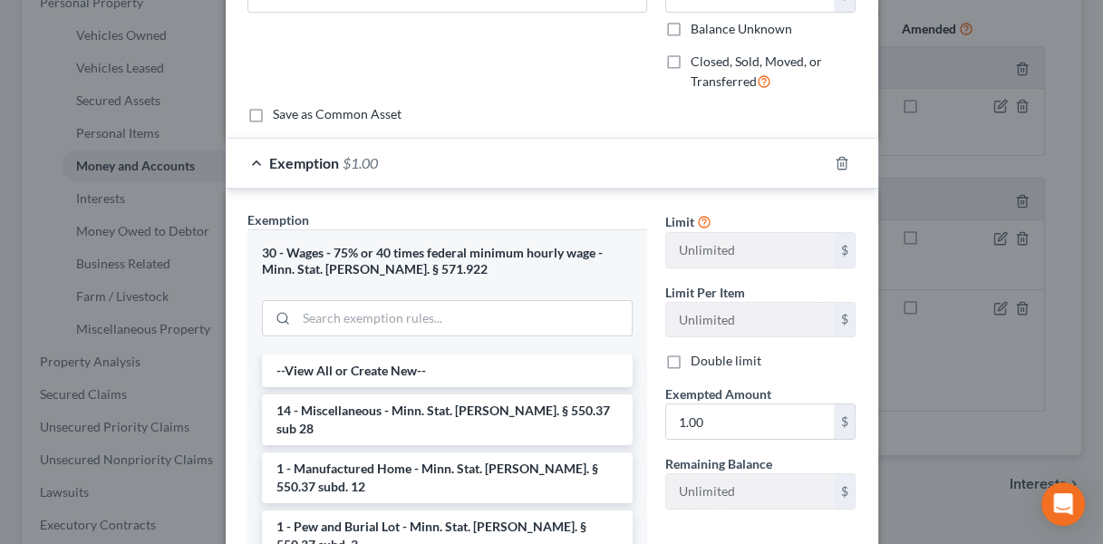
scroll to position [195, 0]
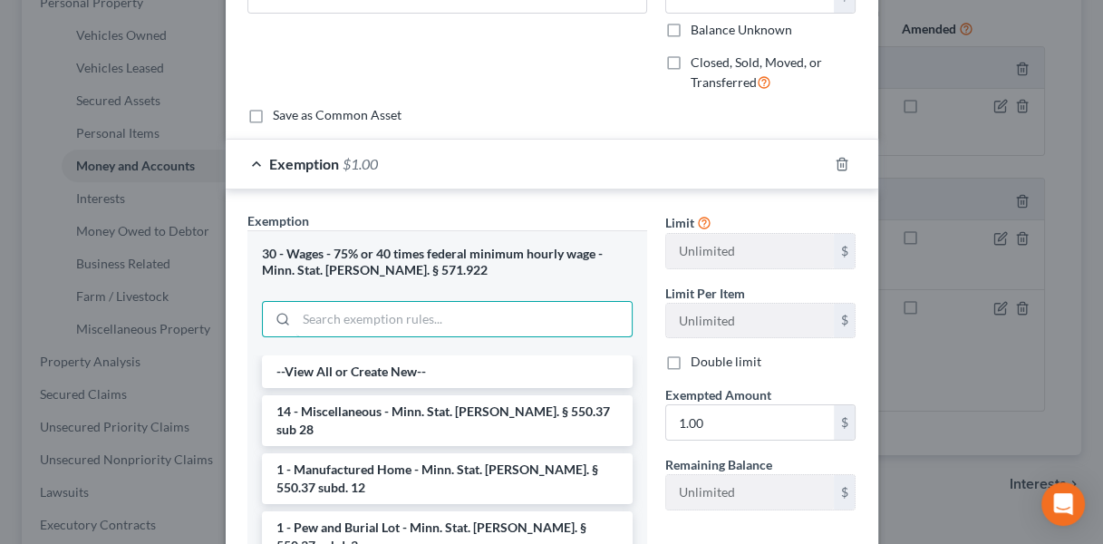
click at [528, 320] on input "search" at bounding box center [463, 319] width 335 height 34
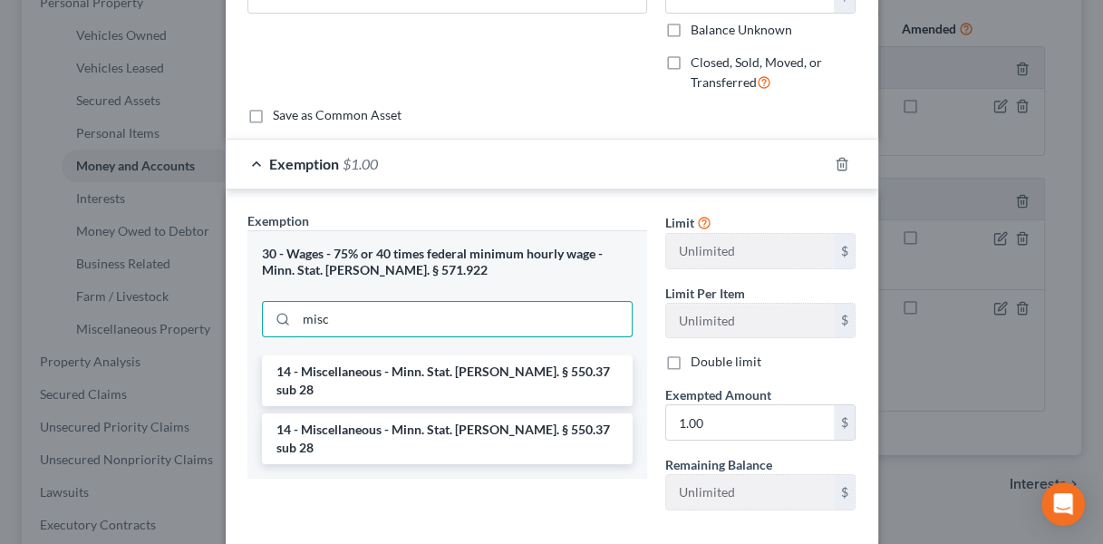
type input "misc"
click at [512, 369] on li "14 - Miscellaneous - Minn. Stat. [PERSON_NAME]. § 550.37 sub 28" at bounding box center [447, 380] width 371 height 51
click at [512, 369] on div "Exemption Set must be selected for CA. Exemption * 30 - Wages - 75% or 40 times…" at bounding box center [447, 368] width 418 height 314
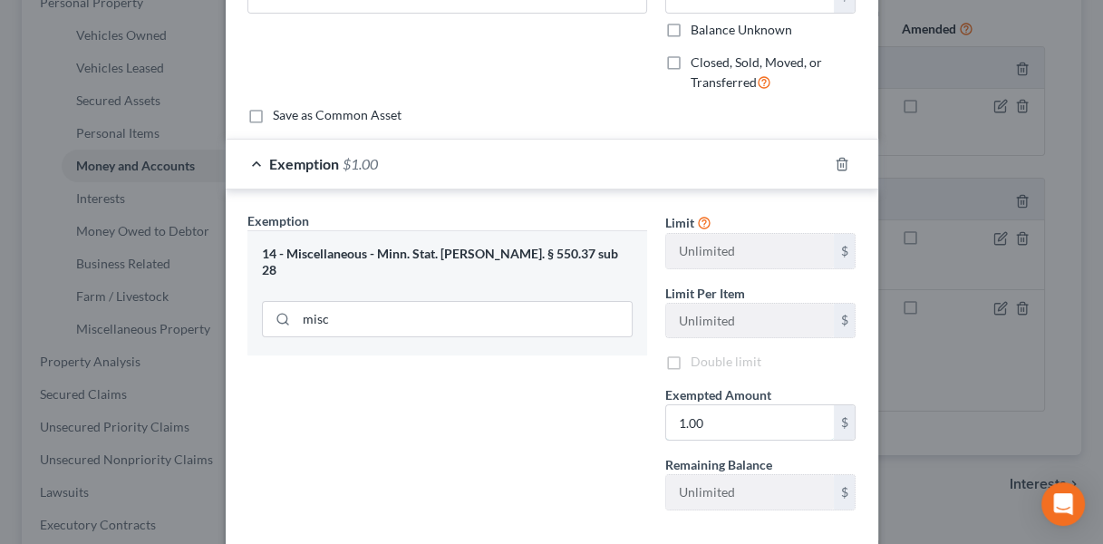
click at [727, 422] on input "1.00" at bounding box center [750, 422] width 168 height 34
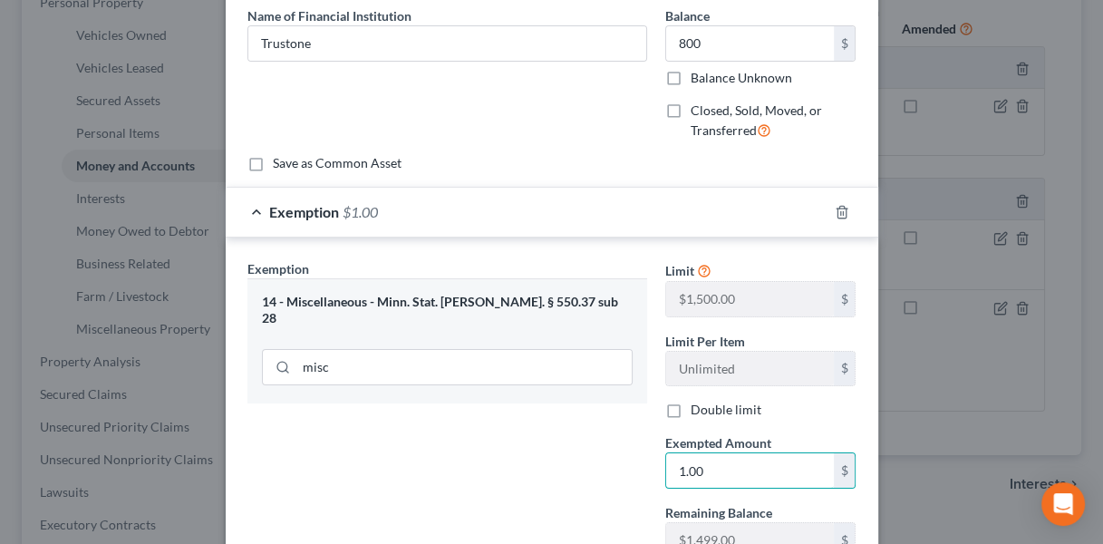
scroll to position [148, 0]
type input "800"
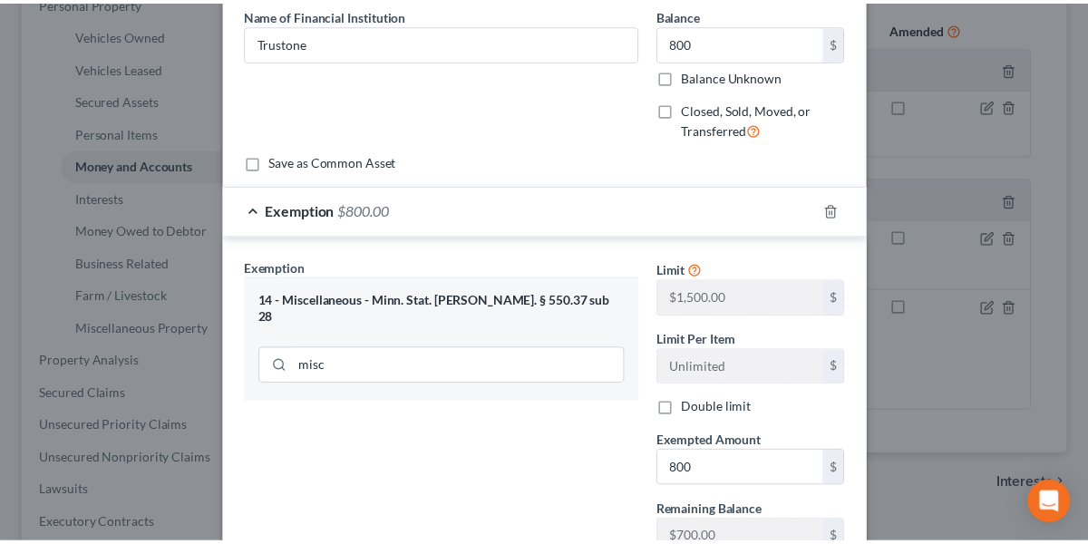
scroll to position [286, 0]
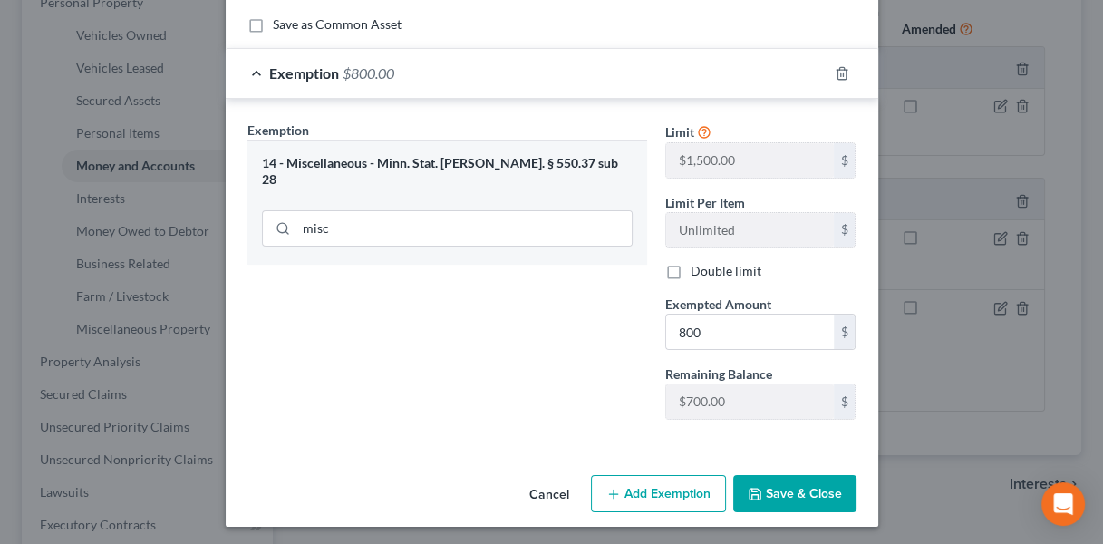
click at [780, 485] on button "Save & Close" at bounding box center [794, 494] width 123 height 38
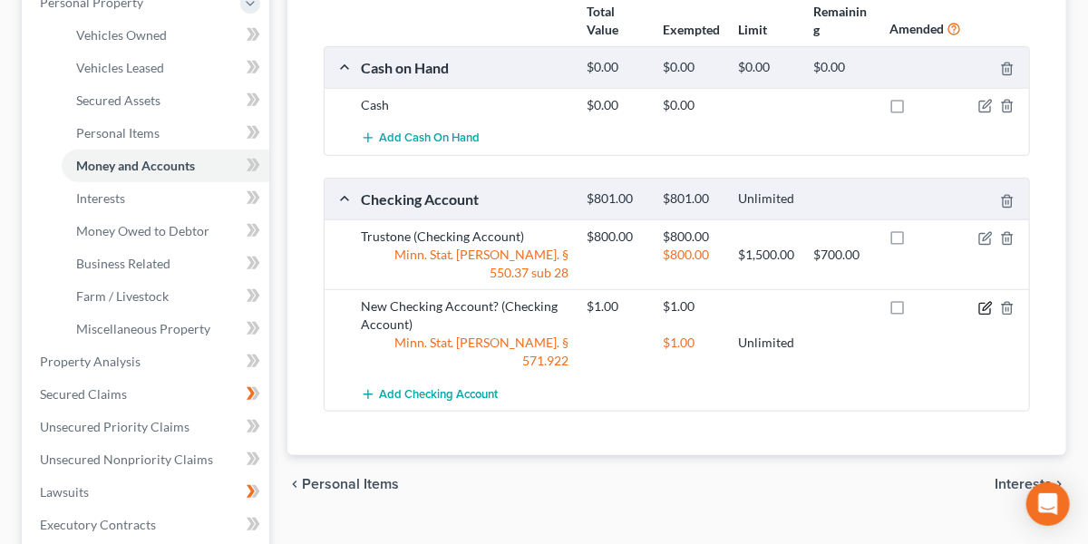
click at [985, 301] on icon "button" at bounding box center [985, 308] width 15 height 15
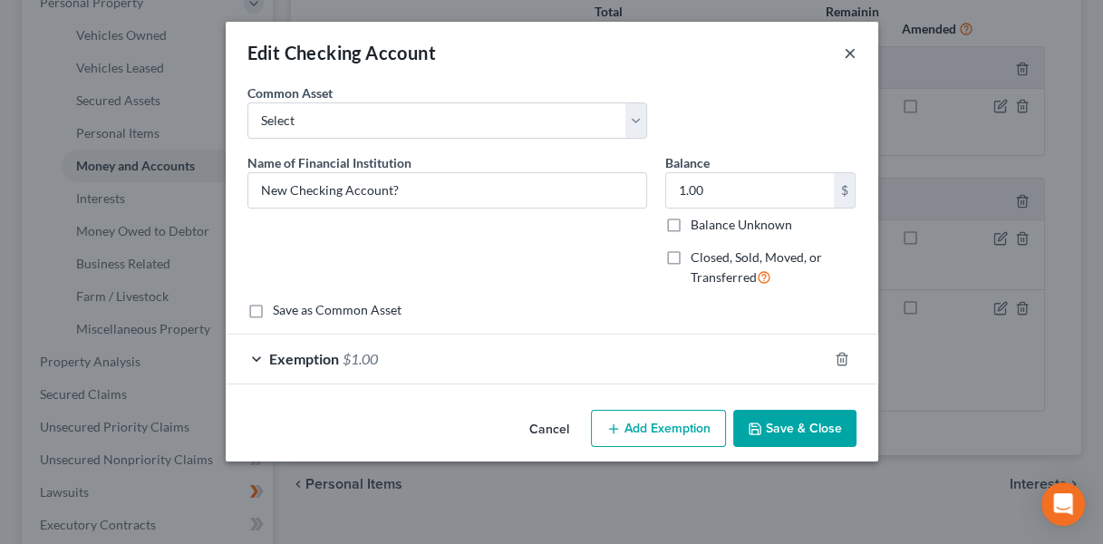
click at [852, 61] on button "×" at bounding box center [850, 53] width 13 height 22
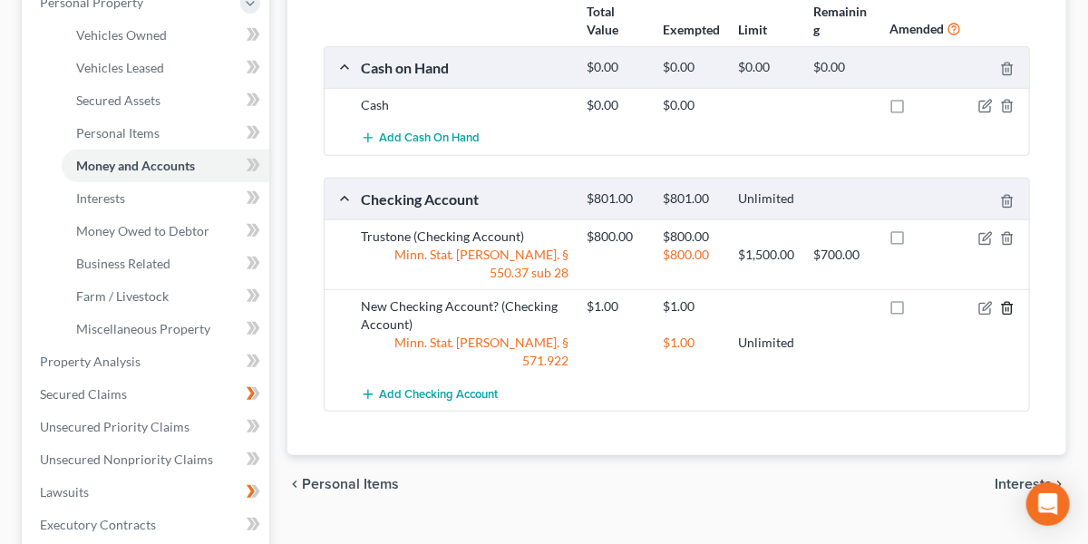
click at [1008, 307] on line "button" at bounding box center [1008, 309] width 0 height 4
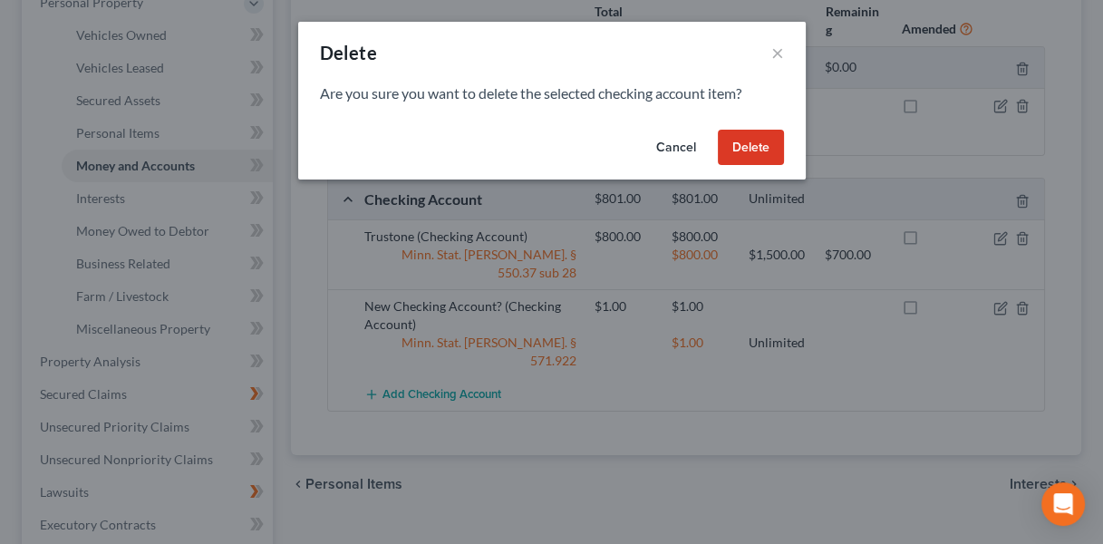
click at [743, 168] on div "Cancel Delete" at bounding box center [552, 151] width 508 height 58
click at [743, 156] on button "Delete" at bounding box center [751, 148] width 66 height 36
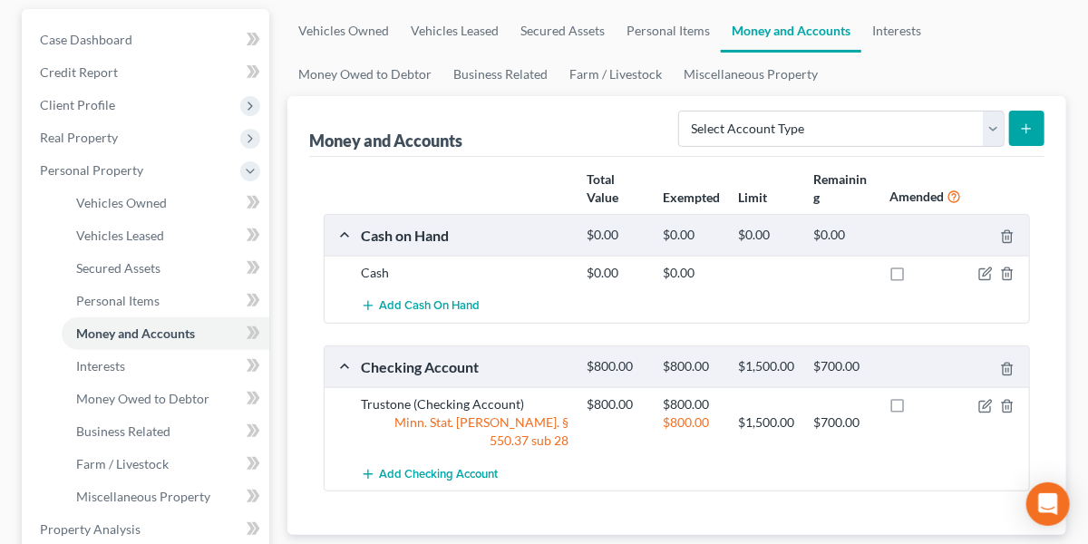
scroll to position [158, 0]
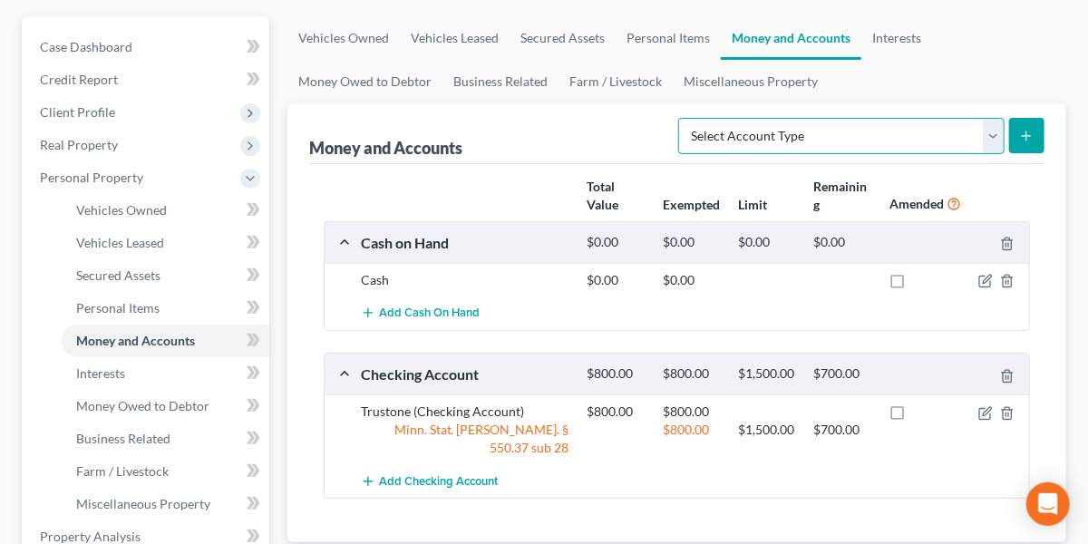
click at [878, 150] on select "Select Account Type Brokerage Cash on Hand Certificates of Deposit Checking Acc…" at bounding box center [841, 136] width 326 height 36
select select "savings"
click at [682, 118] on select "Select Account Type Brokerage Cash on Hand Certificates of Deposit Checking Acc…" at bounding box center [841, 136] width 326 height 36
click at [1027, 132] on icon "submit" at bounding box center [1026, 136] width 15 height 15
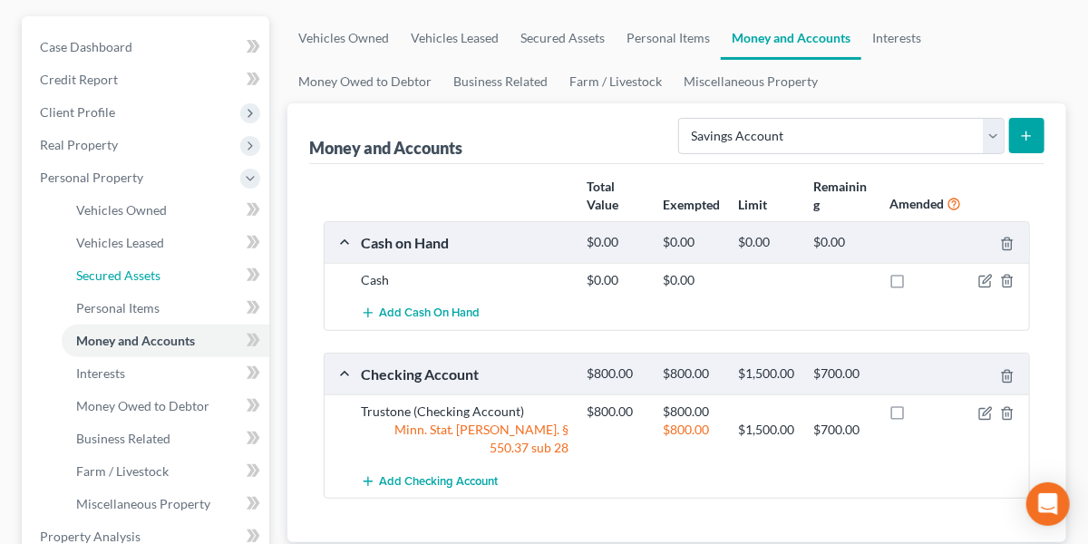
click at [132, 267] on span "Secured Assets" at bounding box center [118, 274] width 84 height 15
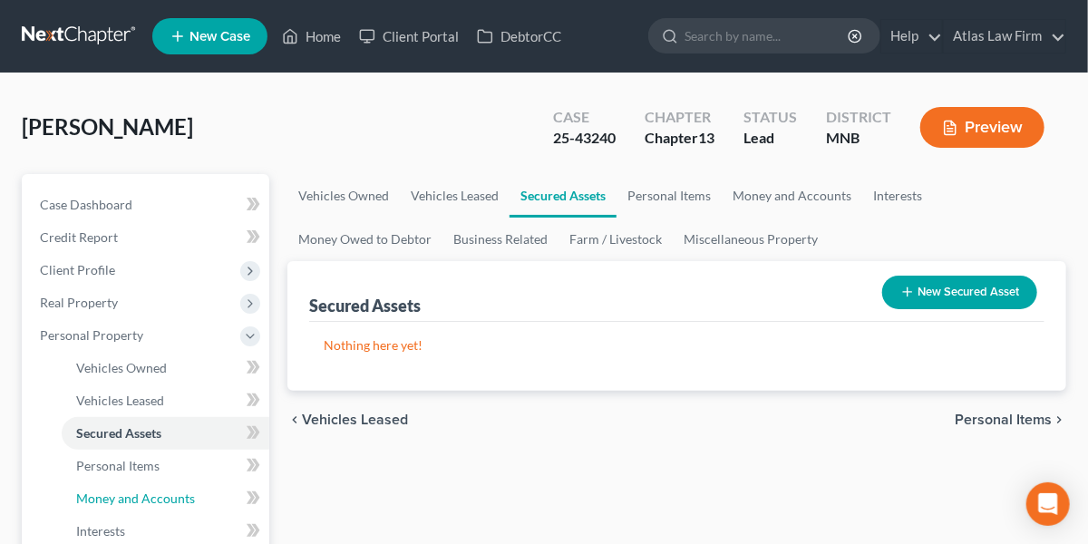
click at [130, 487] on link "Money and Accounts" at bounding box center [166, 498] width 208 height 33
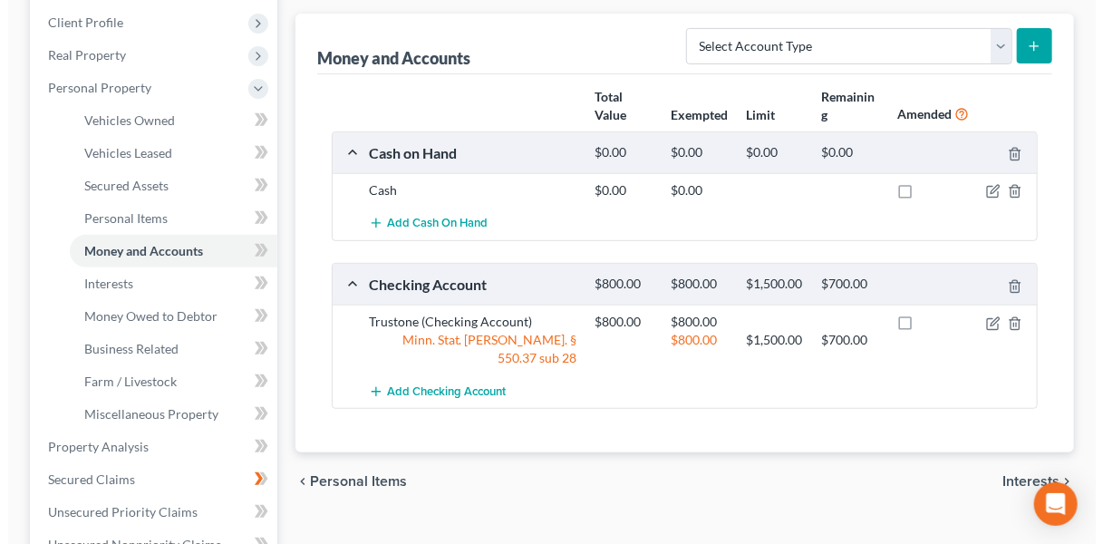
scroll to position [253, 0]
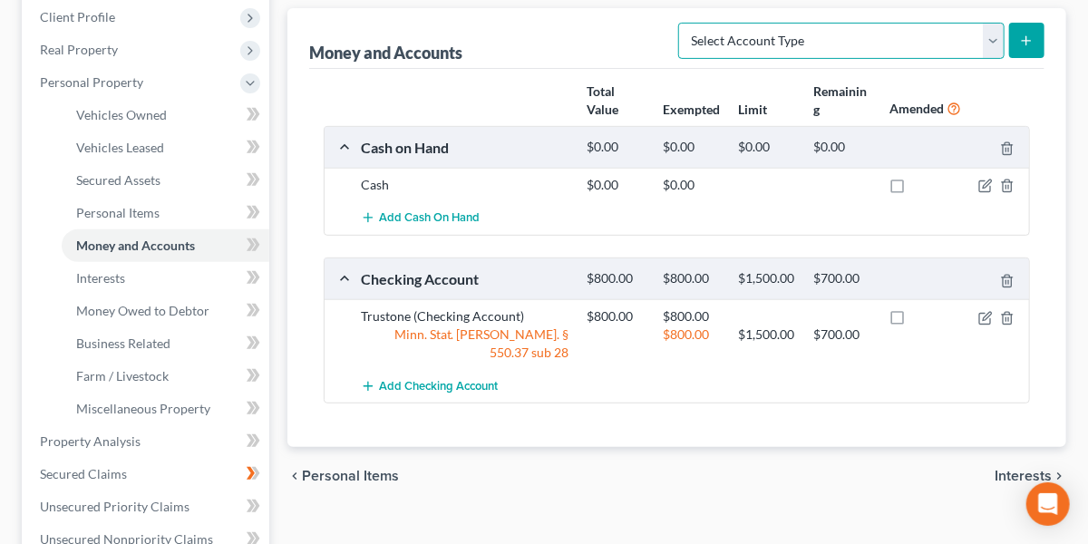
click at [947, 35] on select "Select Account Type Brokerage Cash on Hand Certificates of Deposit Checking Acc…" at bounding box center [841, 41] width 326 height 36
select select "savings"
click at [682, 23] on select "Select Account Type Brokerage Cash on Hand Certificates of Deposit Checking Acc…" at bounding box center [841, 41] width 326 height 36
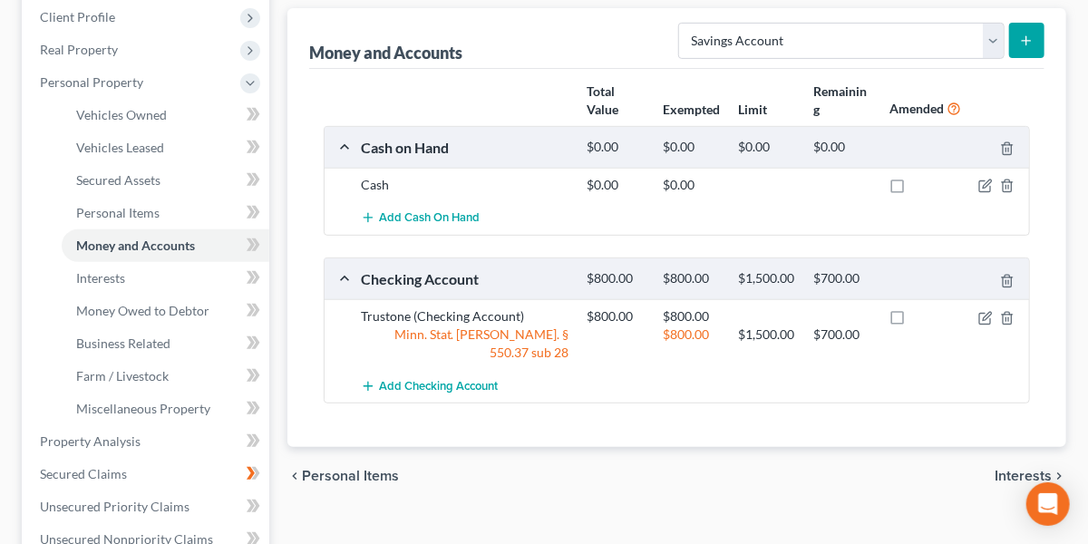
click at [1030, 35] on icon "submit" at bounding box center [1026, 41] width 15 height 15
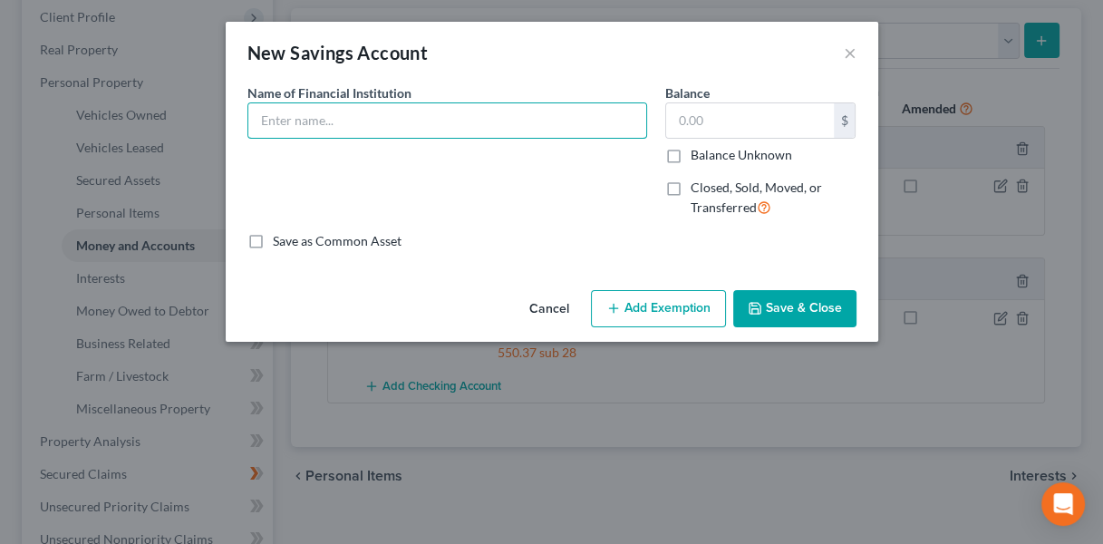
click at [446, 122] on input "text" at bounding box center [447, 120] width 398 height 34
type input "Trustone"
click at [707, 119] on input "0" at bounding box center [750, 120] width 168 height 34
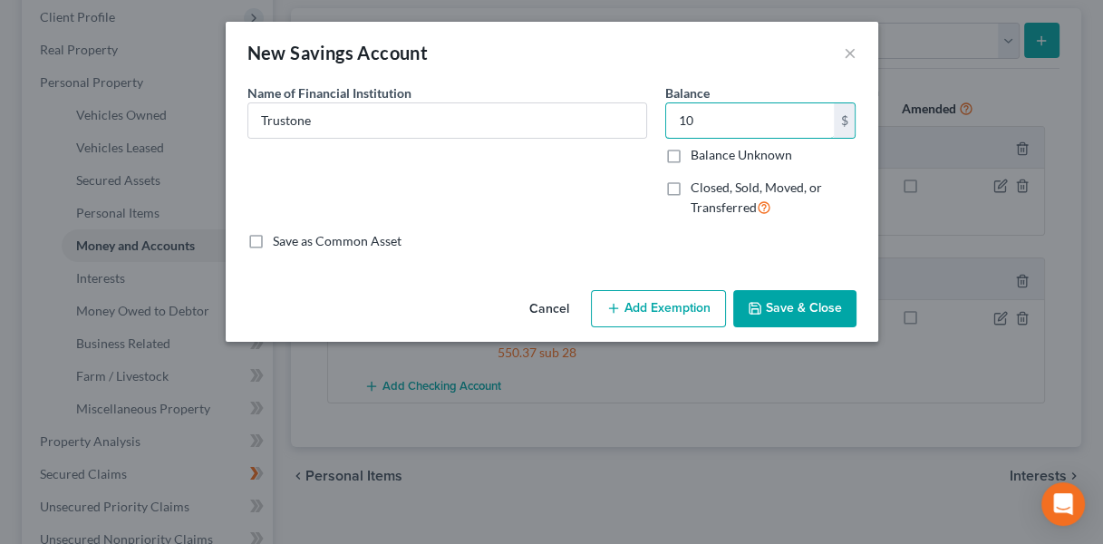
type input "10"
click at [663, 309] on button "Add Exemption" at bounding box center [658, 309] width 135 height 38
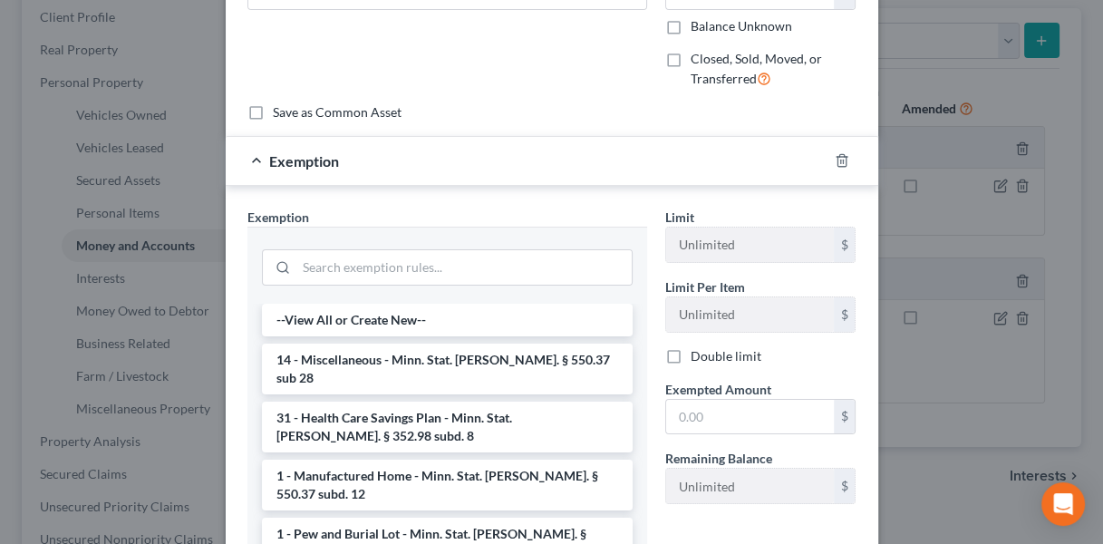
scroll to position [131, 0]
click at [373, 362] on li "14 - Miscellaneous - Minn. Stat. [PERSON_NAME]. § 550.37 sub 28" at bounding box center [447, 367] width 371 height 51
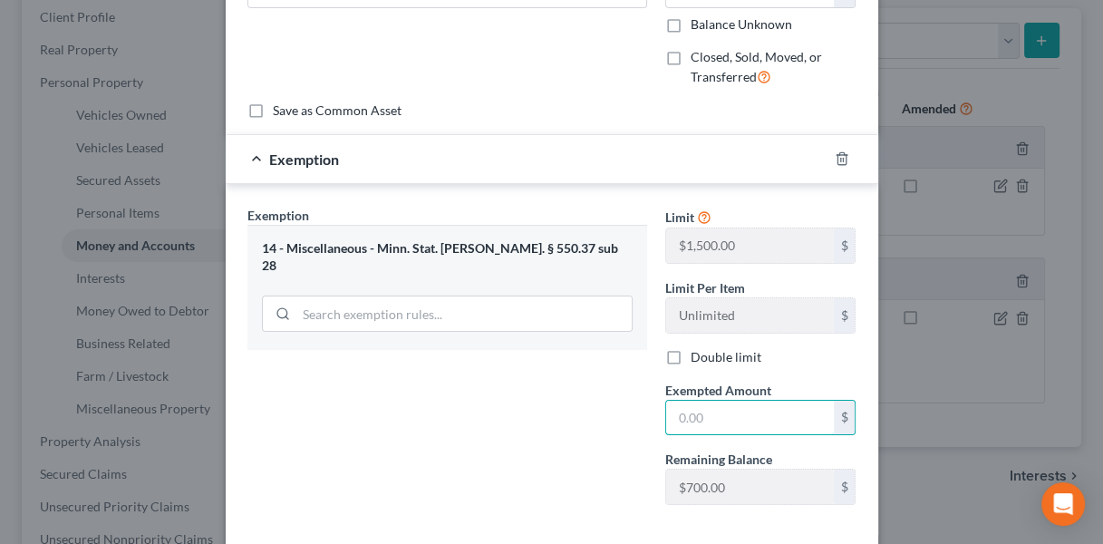
click at [710, 411] on input "text" at bounding box center [750, 418] width 168 height 34
type input "10"
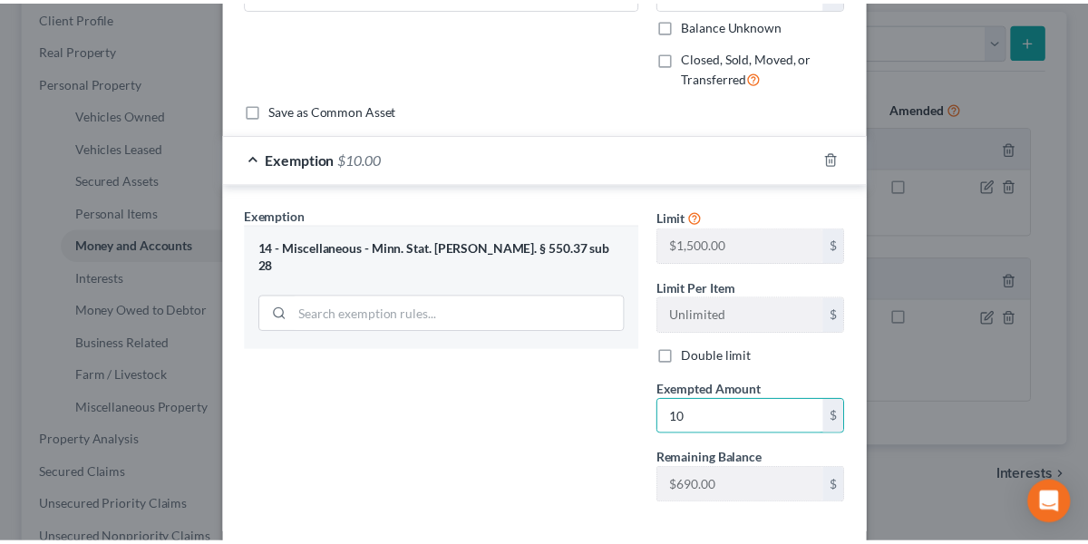
scroll to position [216, 0]
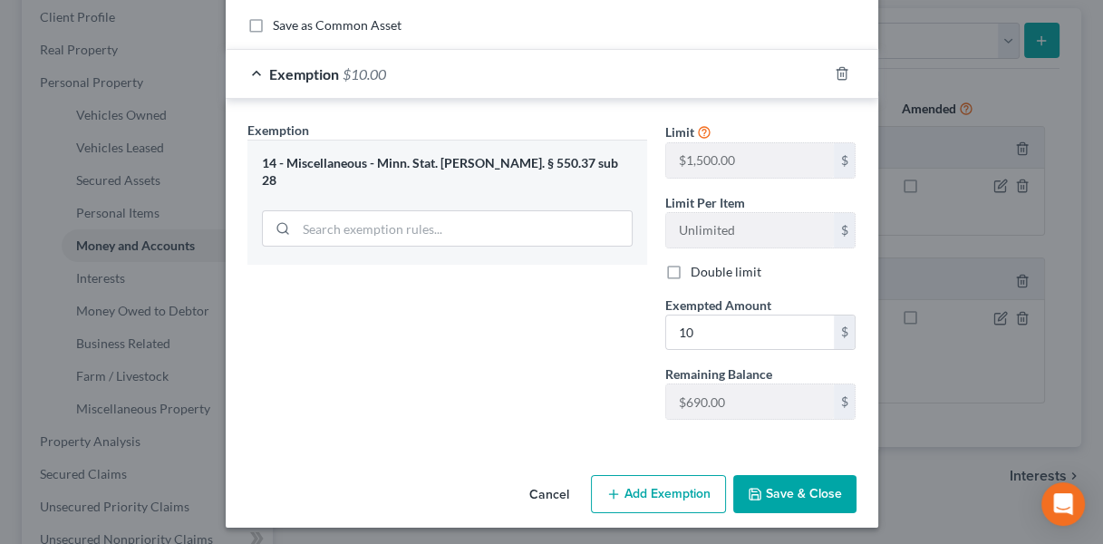
click at [772, 481] on button "Save & Close" at bounding box center [794, 494] width 123 height 38
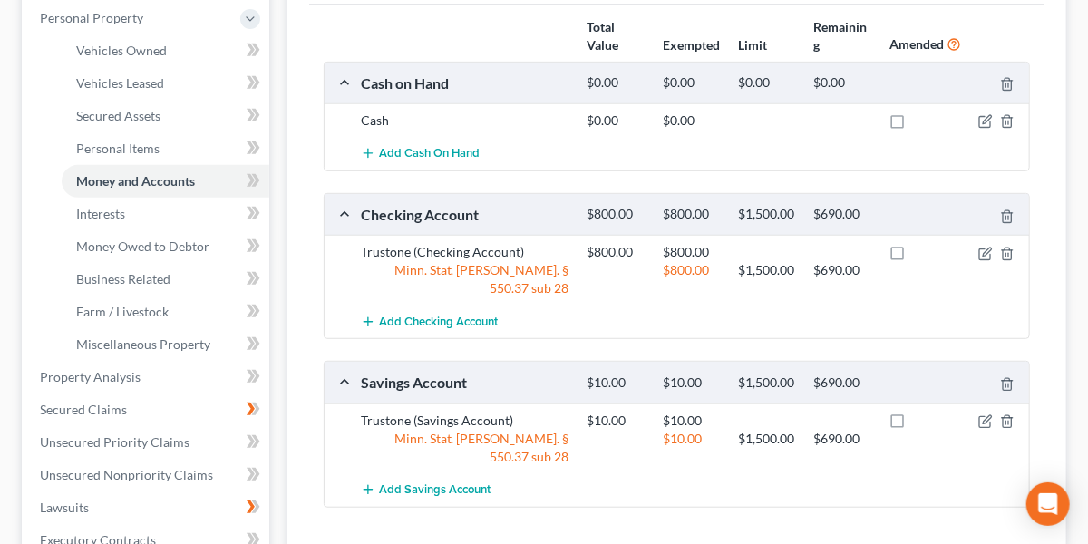
scroll to position [321, 0]
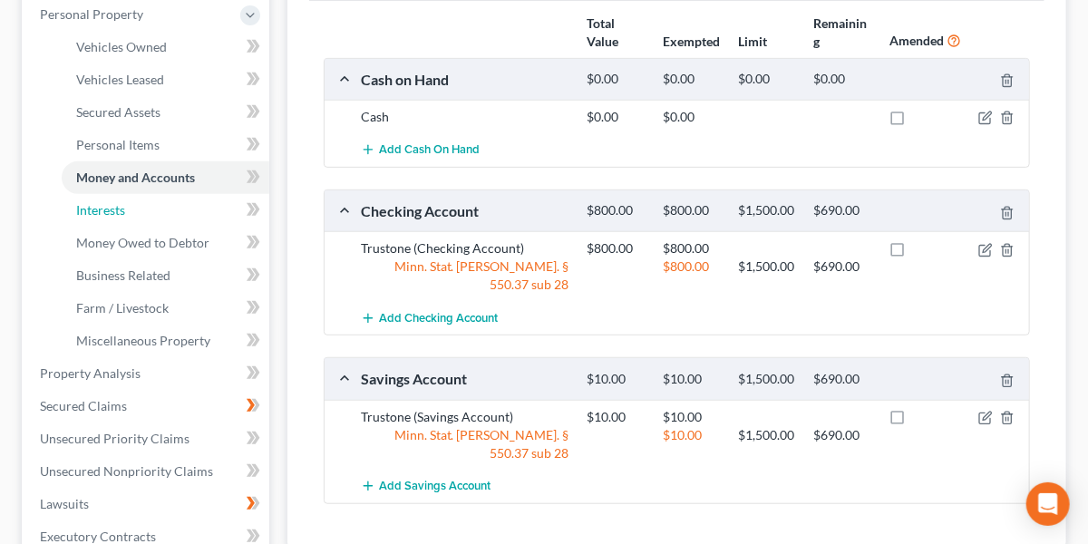
click at [168, 211] on link "Interests" at bounding box center [166, 210] width 208 height 33
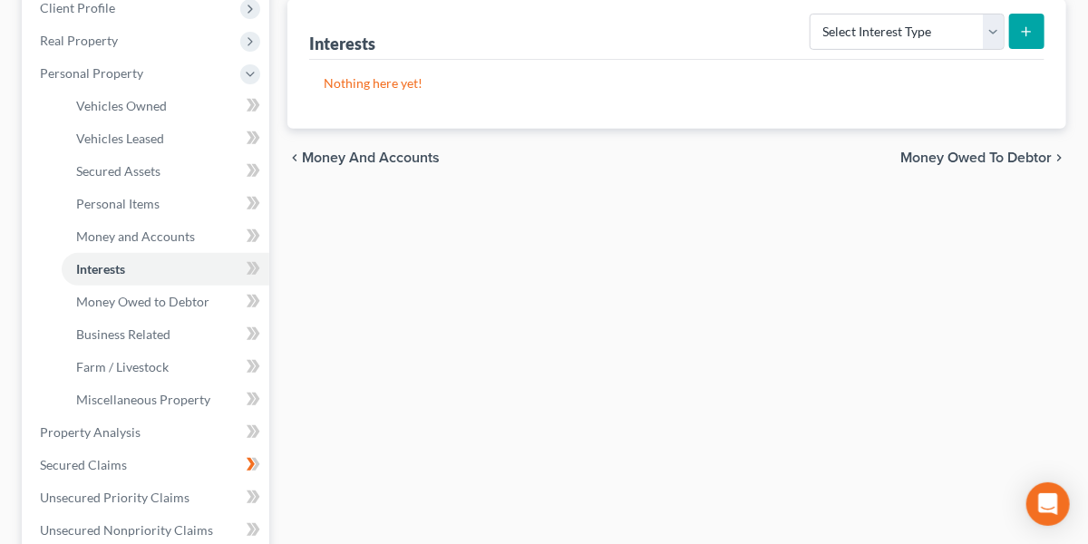
scroll to position [266, 0]
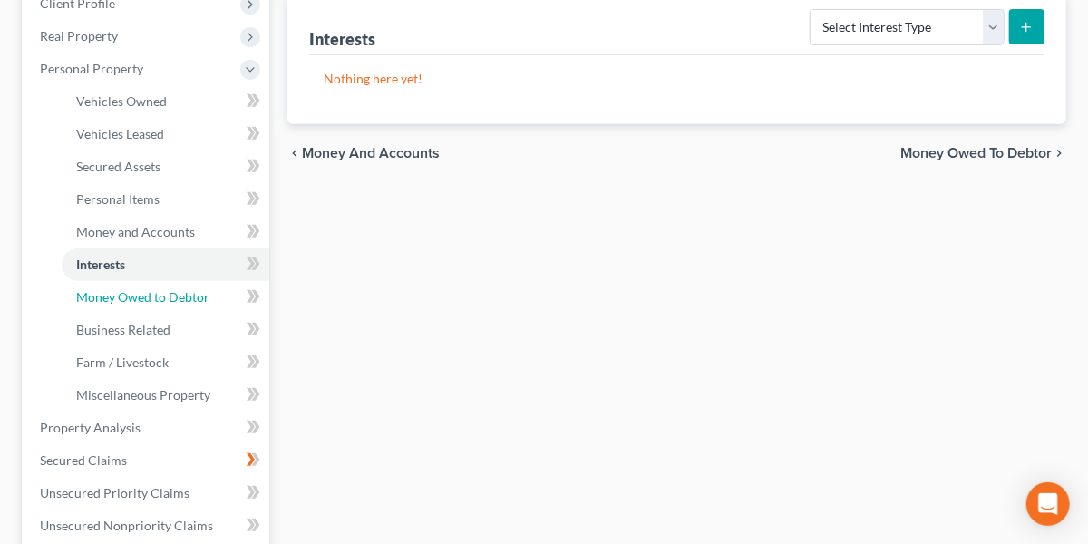
click at [172, 281] on link "Money Owed to Debtor" at bounding box center [166, 297] width 208 height 33
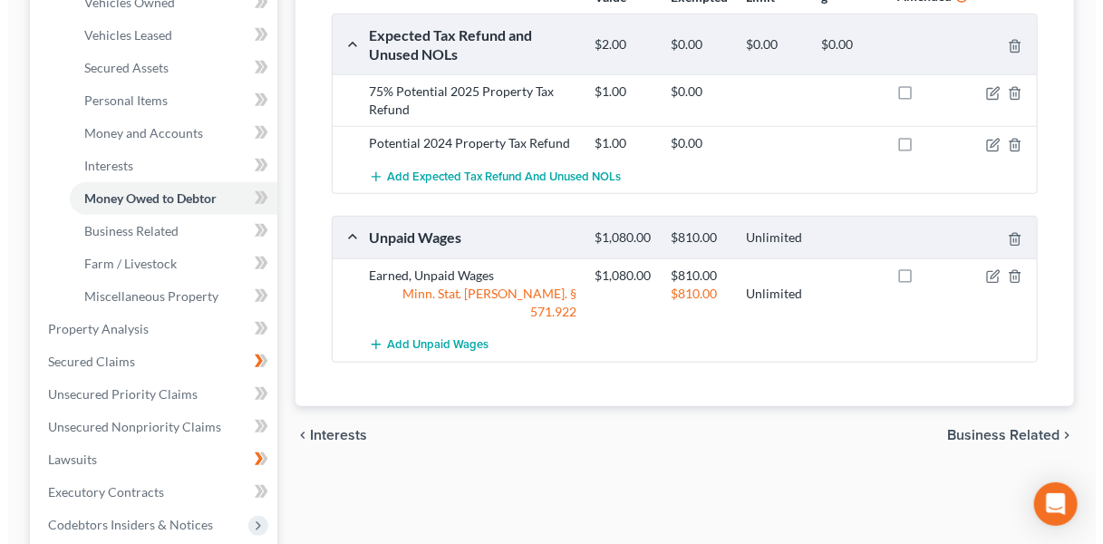
scroll to position [369, 0]
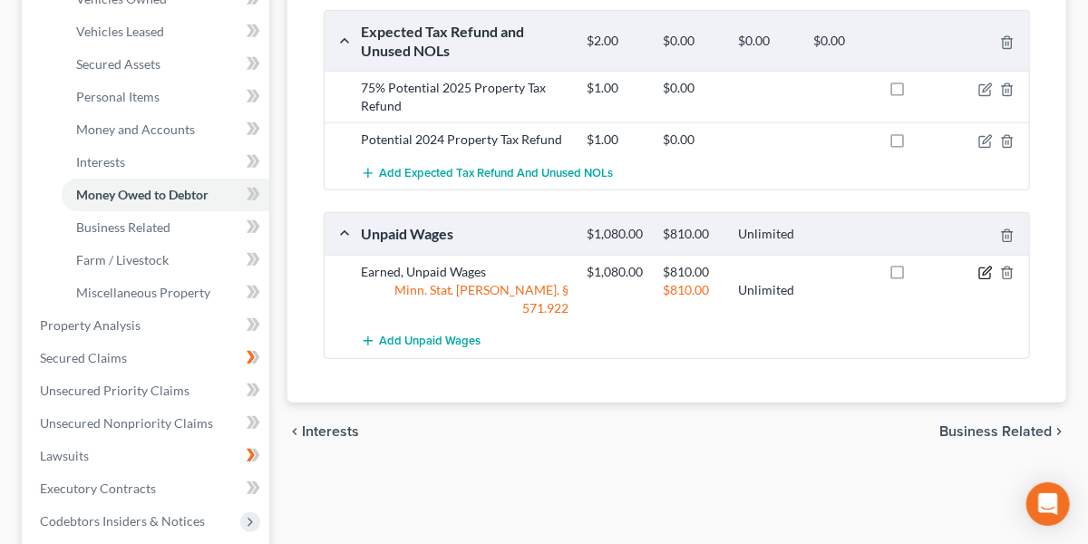
click at [985, 269] on icon "button" at bounding box center [985, 273] width 15 height 15
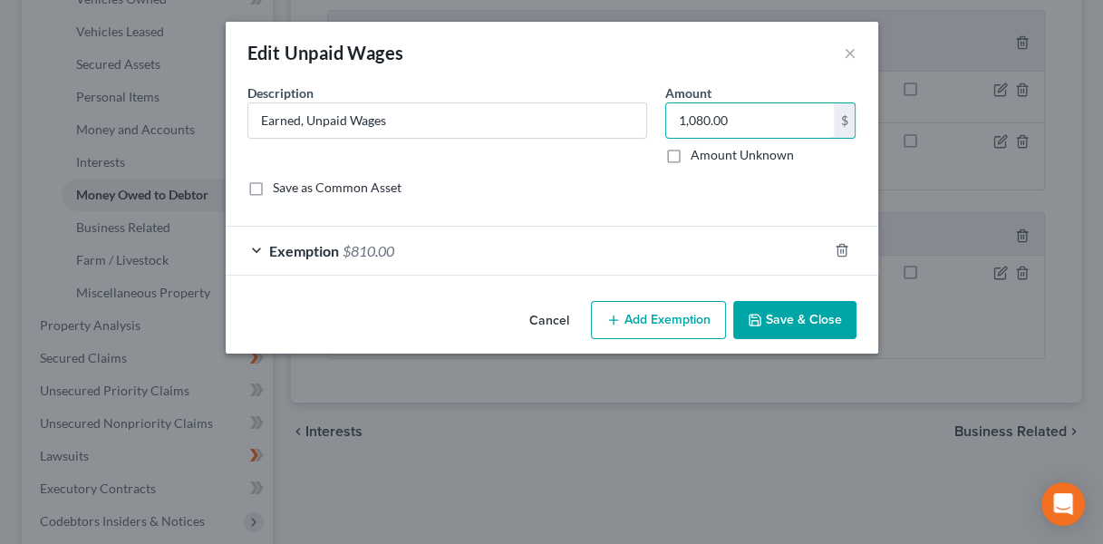
click at [746, 123] on input "1,080.00" at bounding box center [750, 120] width 168 height 34
type input "832"
click at [520, 247] on div "Exemption $810.00" at bounding box center [527, 251] width 602 height 48
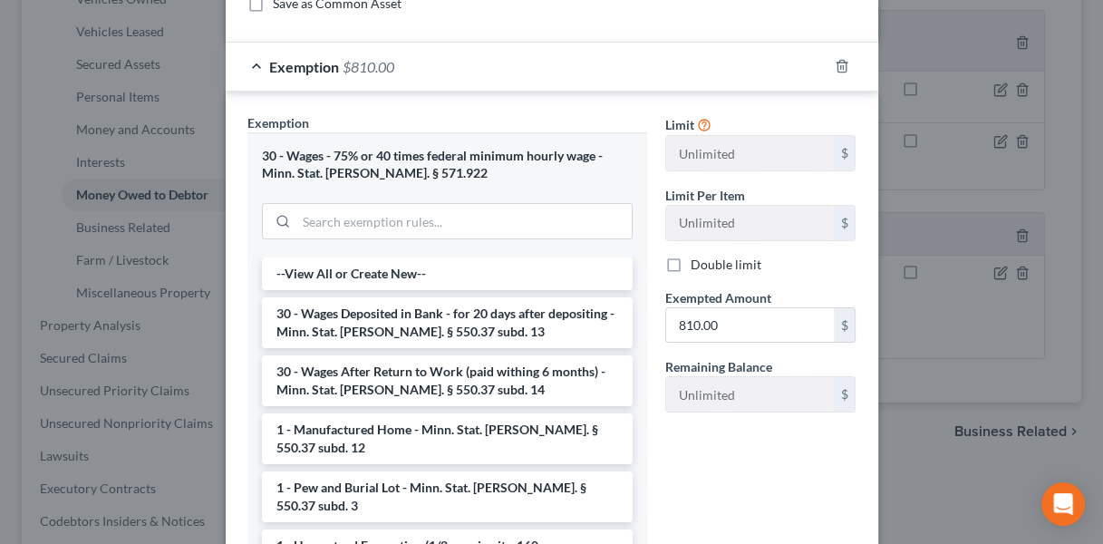
scroll to position [187, 0]
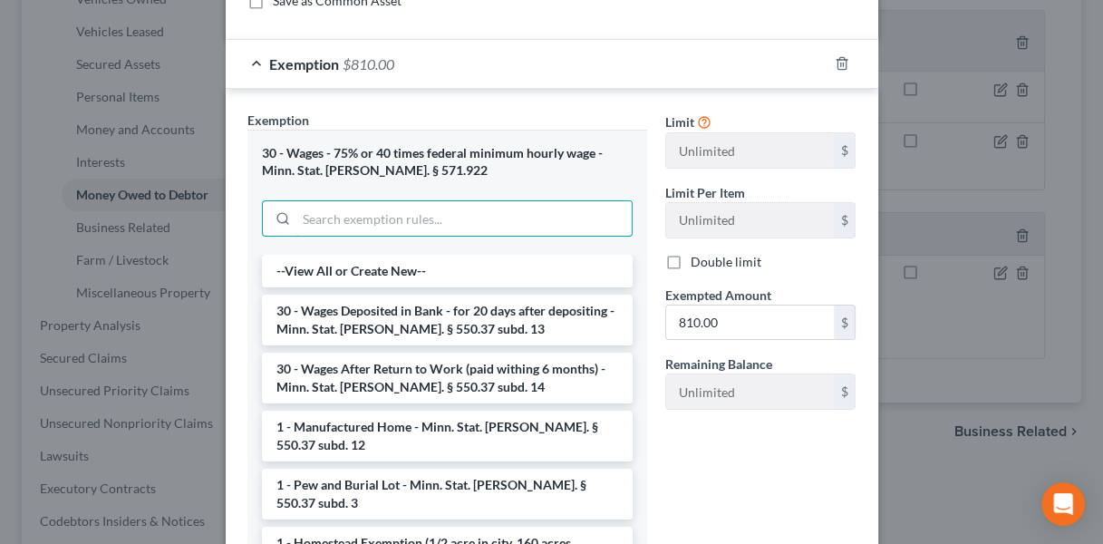
click at [517, 222] on input "search" at bounding box center [463, 218] width 335 height 34
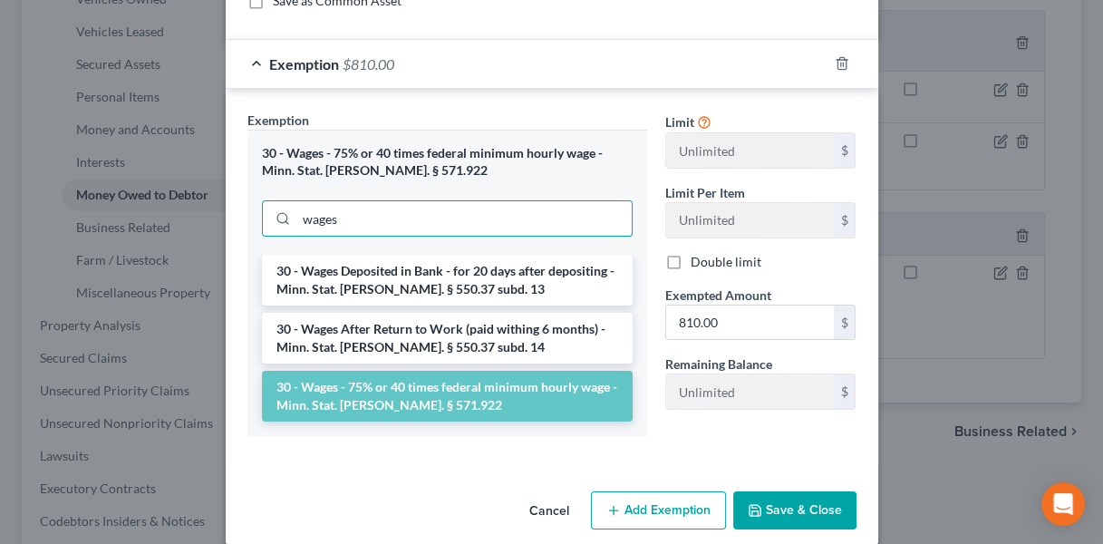
type input "wages"
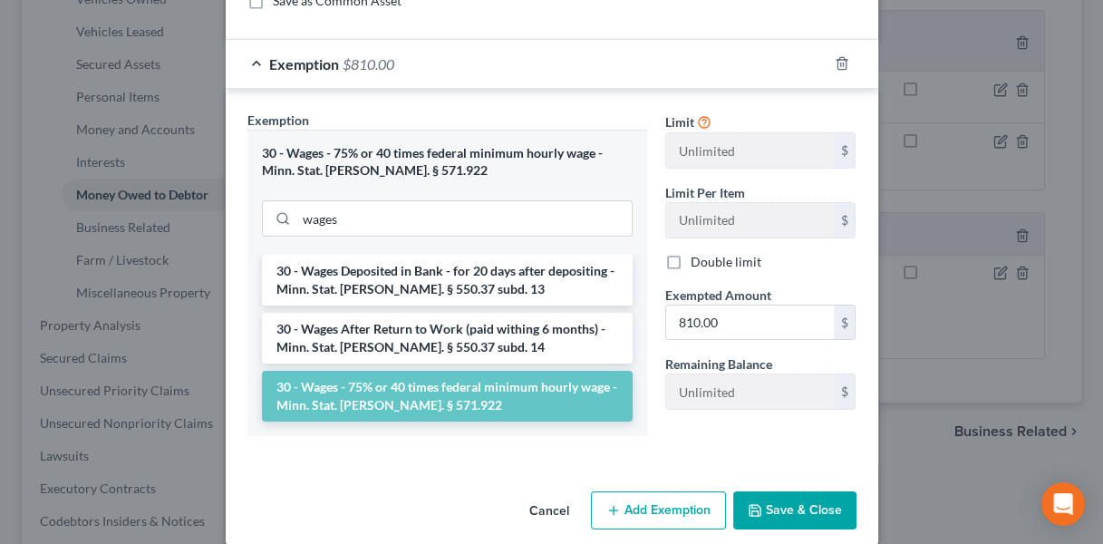
click at [476, 273] on li "30 - Wages Deposited in Bank - for 20 days after depositing - Minn. Stat. [PERS…" at bounding box center [447, 280] width 371 height 51
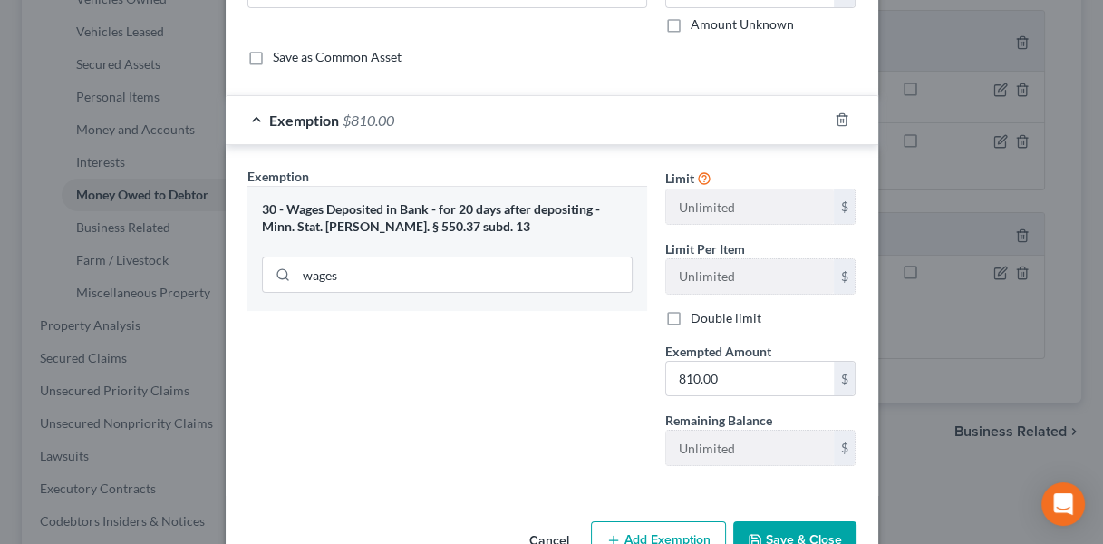
scroll to position [160, 0]
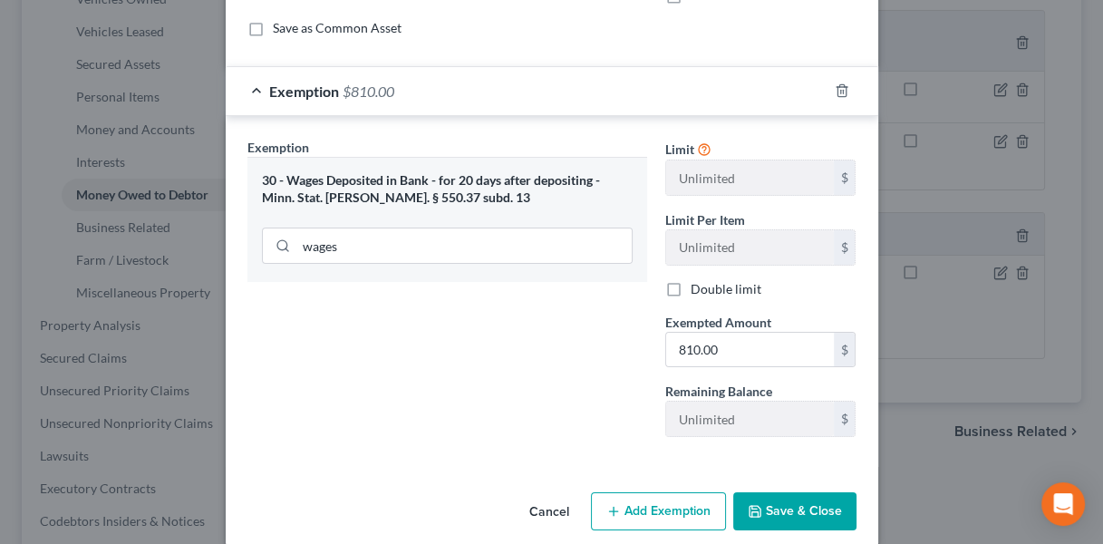
click at [450, 266] on div "30 - Wages Deposited in Bank - for 20 days after depositing - Minn. Stat. [PERS…" at bounding box center [447, 219] width 400 height 125
type input "624"
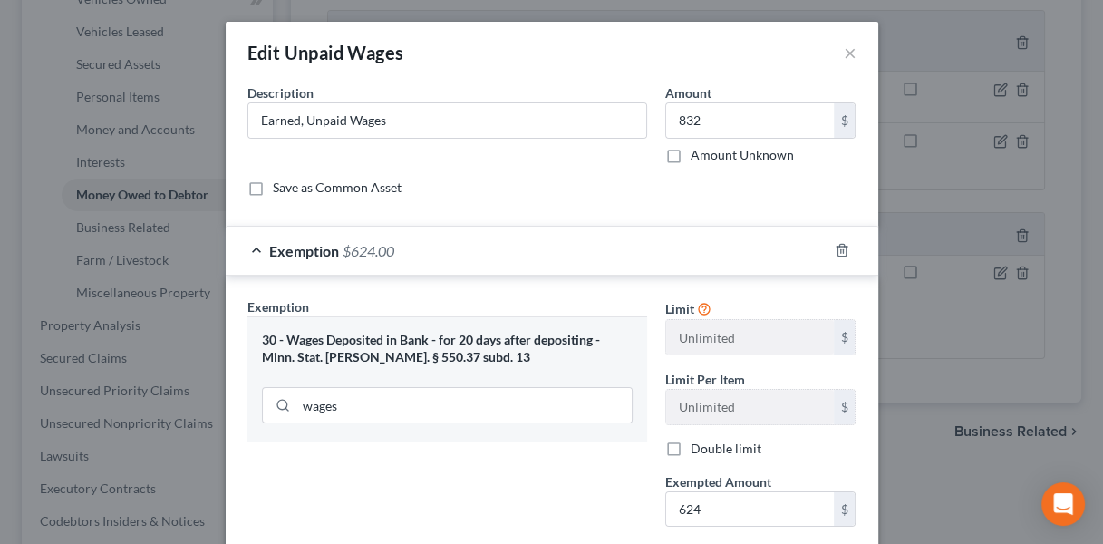
scroll to position [178, 0]
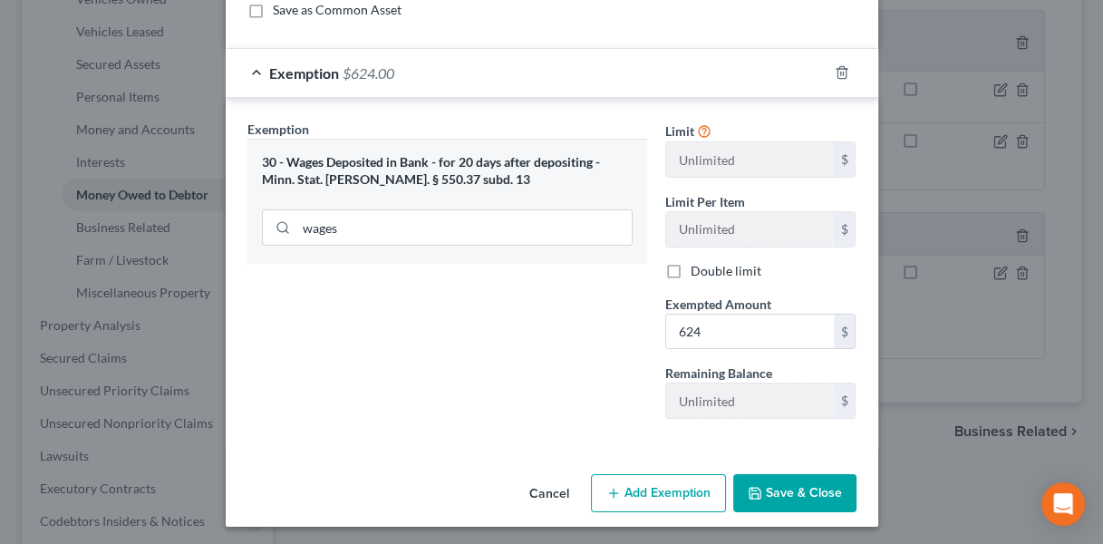
click at [486, 281] on div "Exemption Set must be selected for CA. Exemption * 30 - Wages Deposited in Bank…" at bounding box center [447, 277] width 418 height 314
click at [645, 485] on button "Add Exemption" at bounding box center [658, 493] width 135 height 38
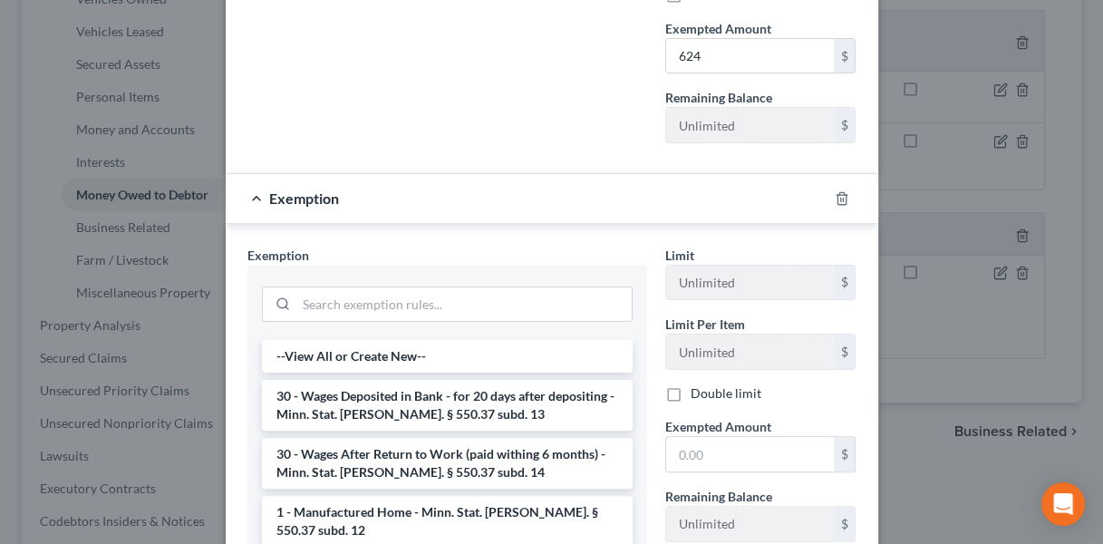
scroll to position [458, 0]
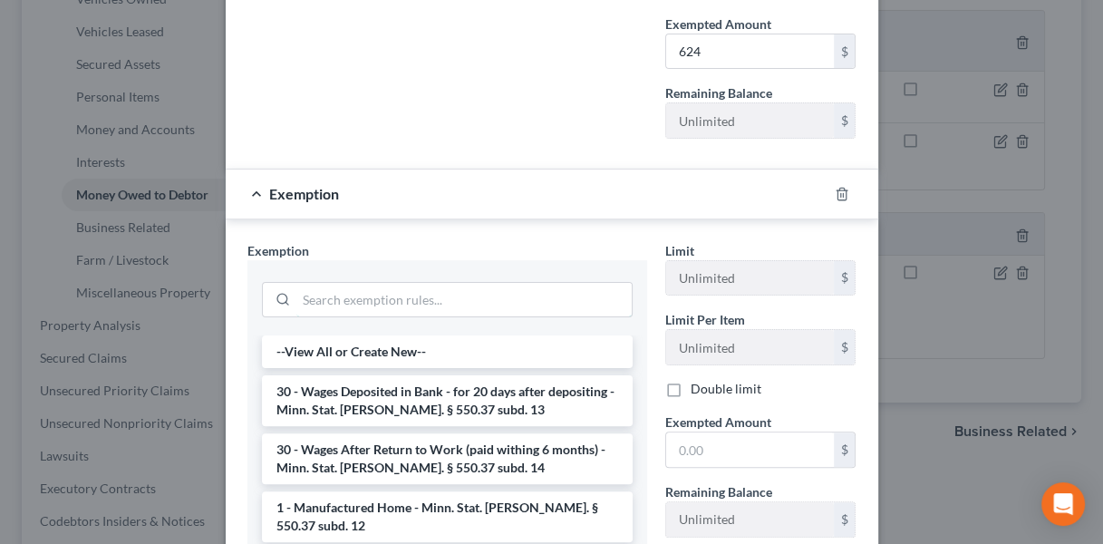
click at [489, 295] on input "search" at bounding box center [463, 300] width 335 height 34
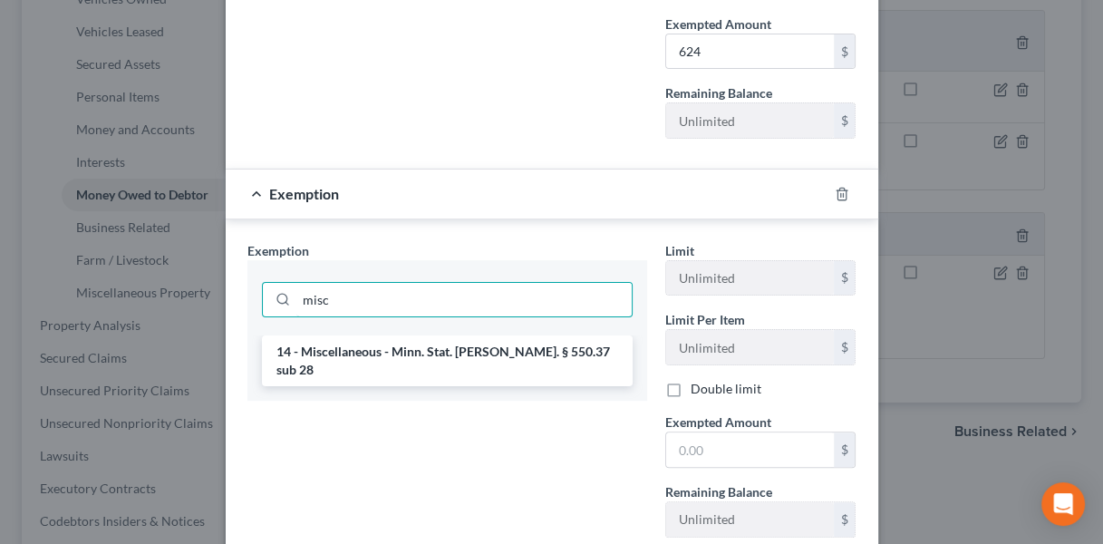
type input "misc"
click at [464, 352] on li "14 - Miscellaneous - Minn. Stat. [PERSON_NAME]. § 550.37 sub 28" at bounding box center [447, 360] width 371 height 51
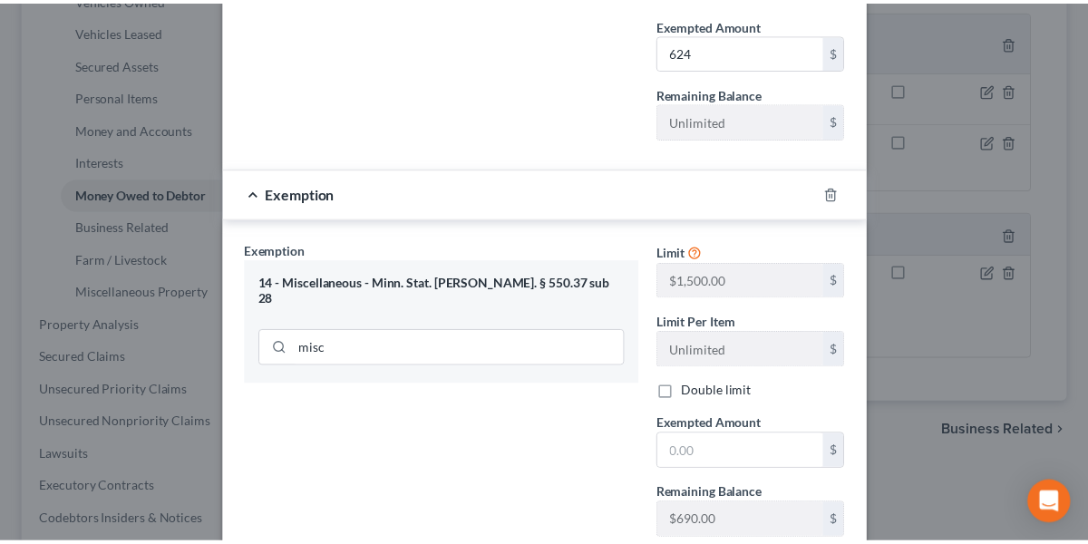
scroll to position [576, 0]
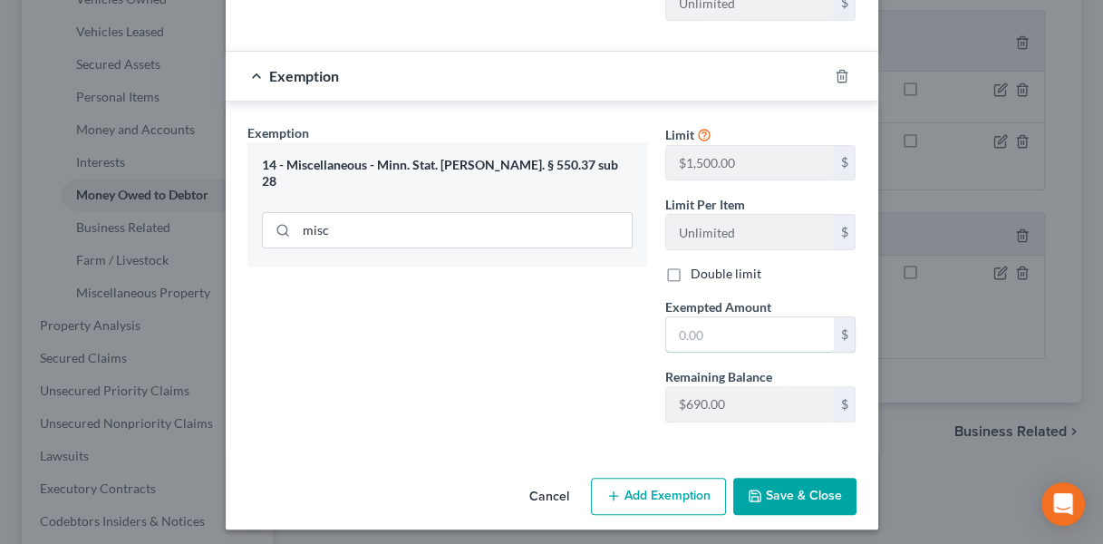
click at [749, 330] on input "text" at bounding box center [750, 334] width 168 height 34
paste input "208"
type input "208"
click at [731, 328] on input "208" at bounding box center [750, 334] width 168 height 34
click at [733, 334] on input "208" at bounding box center [750, 334] width 168 height 34
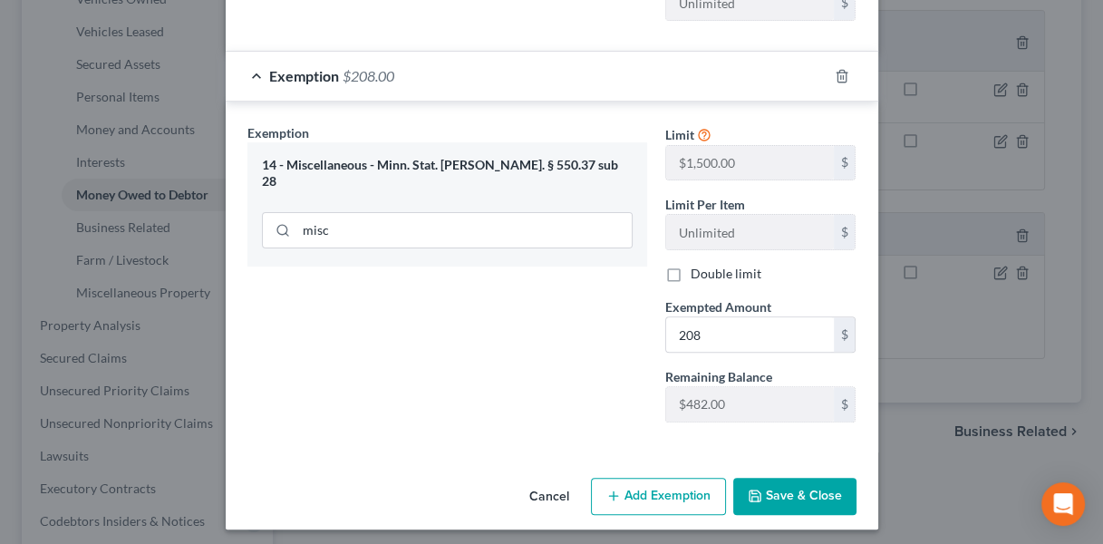
click at [784, 483] on button "Save & Close" at bounding box center [794, 497] width 123 height 38
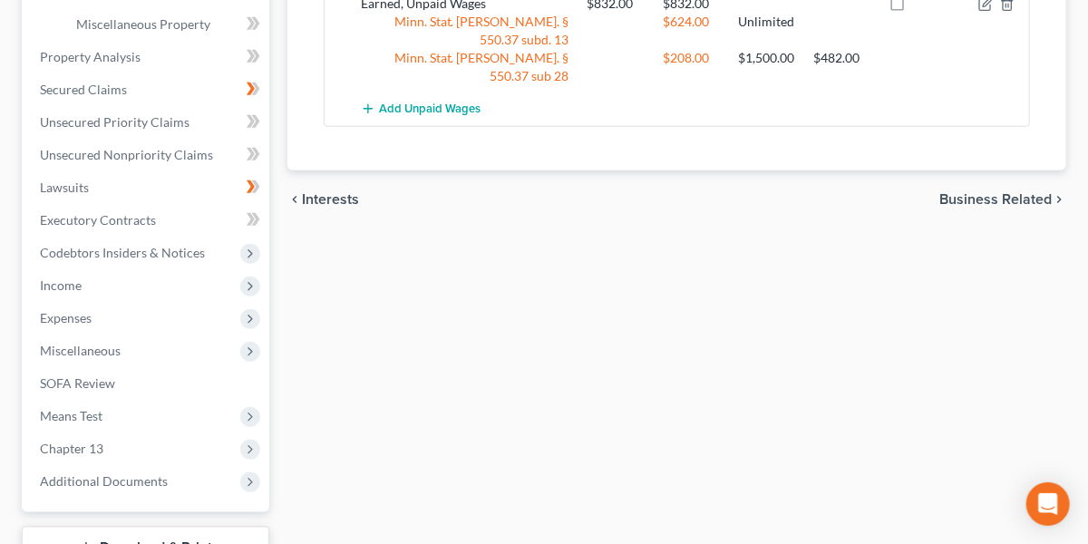
scroll to position [775, 0]
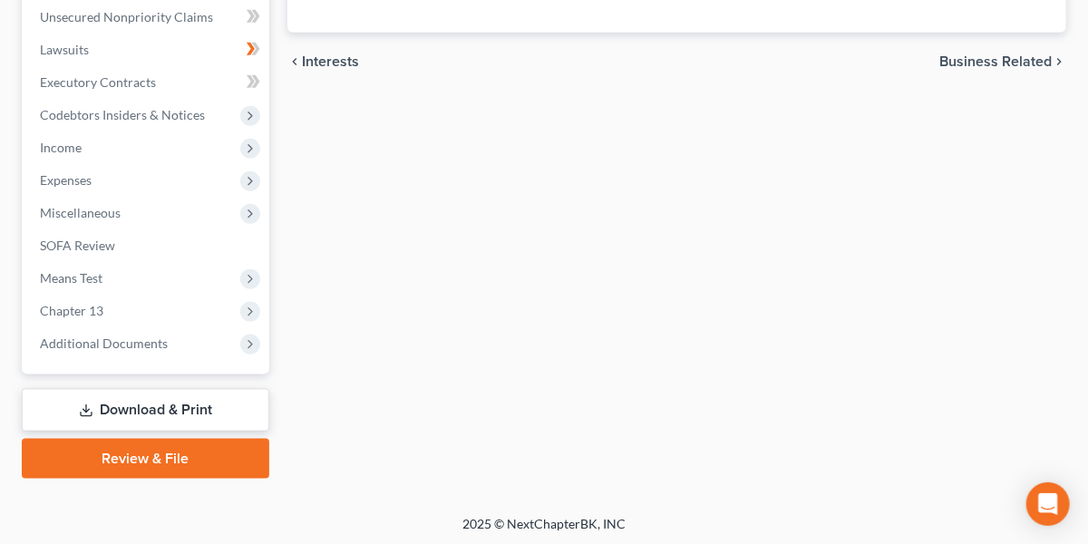
click at [92, 335] on span "Additional Documents" at bounding box center [104, 342] width 128 height 15
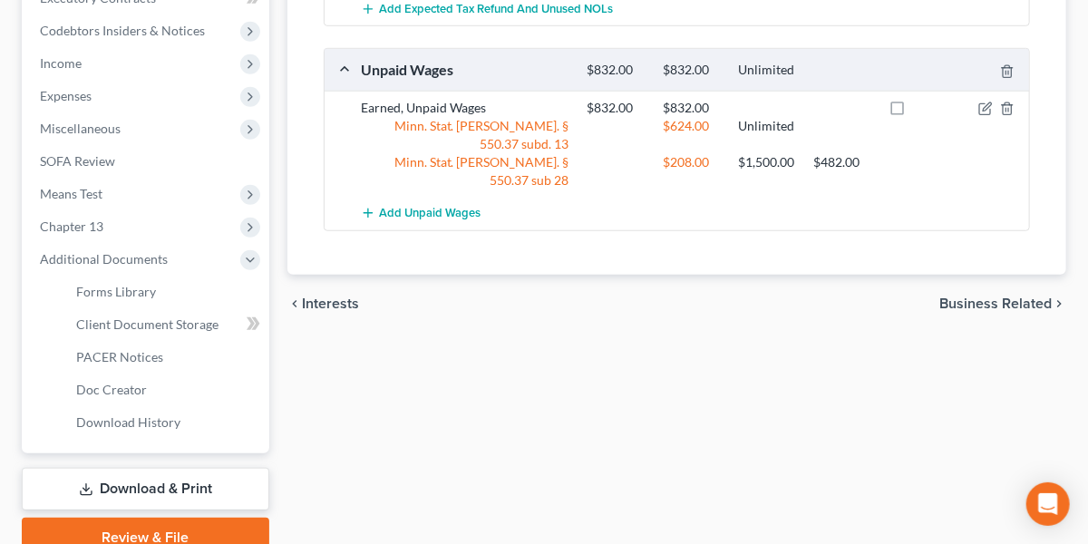
scroll to position [449, 0]
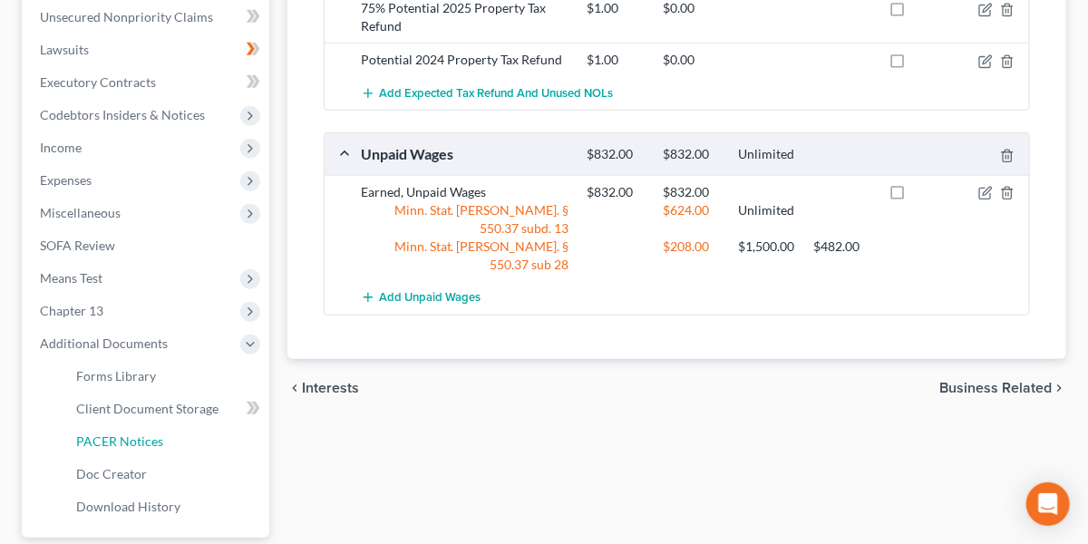
click at [101, 437] on span "PACER Notices" at bounding box center [119, 440] width 87 height 15
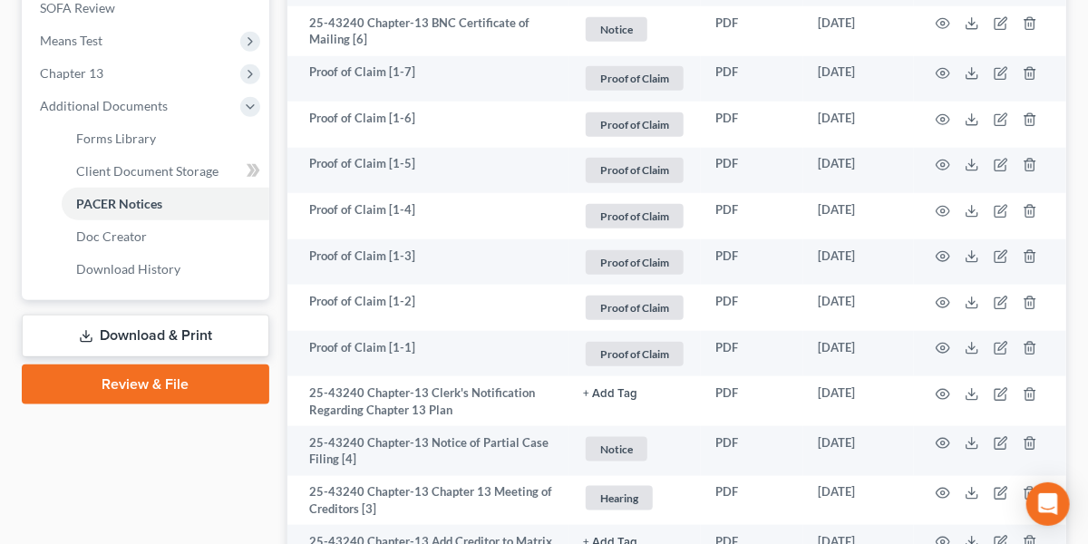
scroll to position [688, 0]
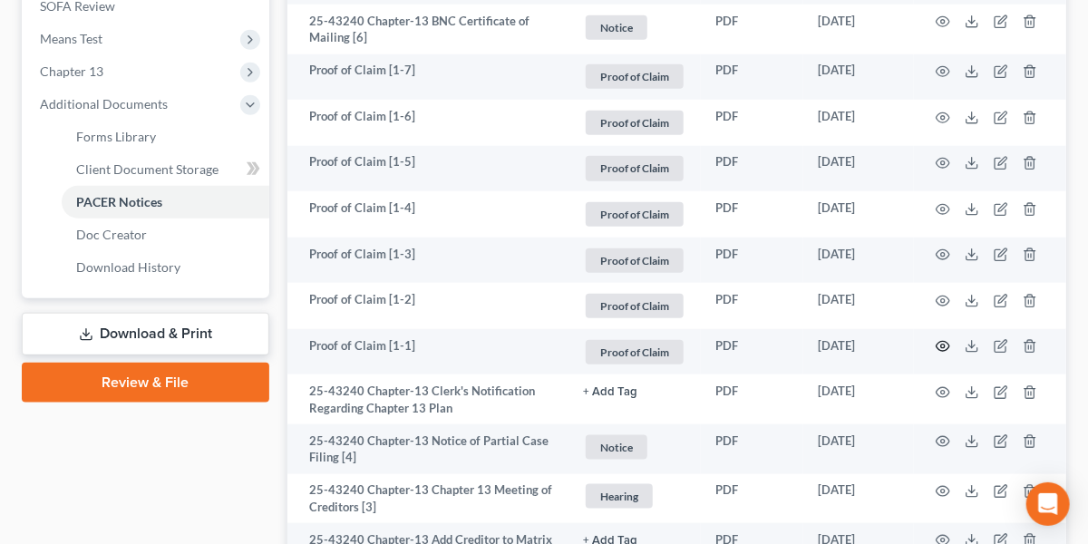
click at [945, 342] on icon "button" at bounding box center [943, 347] width 14 height 10
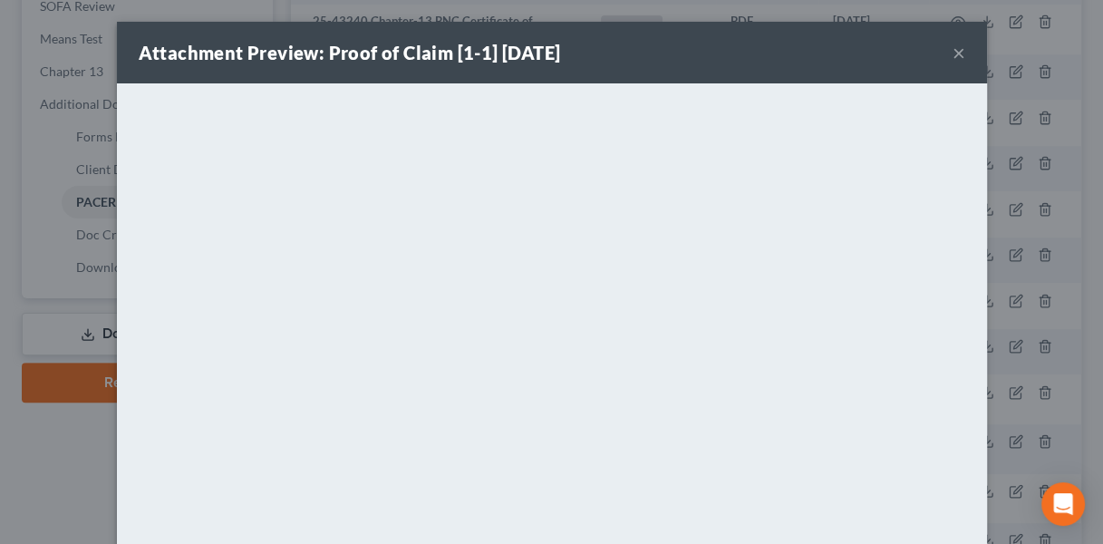
click at [953, 56] on button "×" at bounding box center [959, 53] width 13 height 22
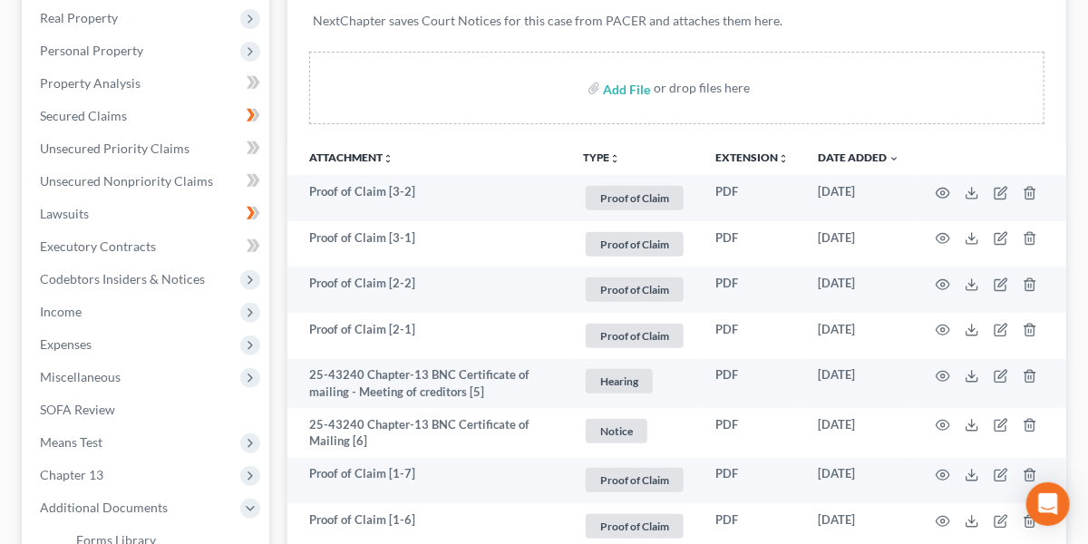
scroll to position [286, 0]
click at [193, 177] on span "Unsecured Nonpriority Claims" at bounding box center [126, 179] width 173 height 15
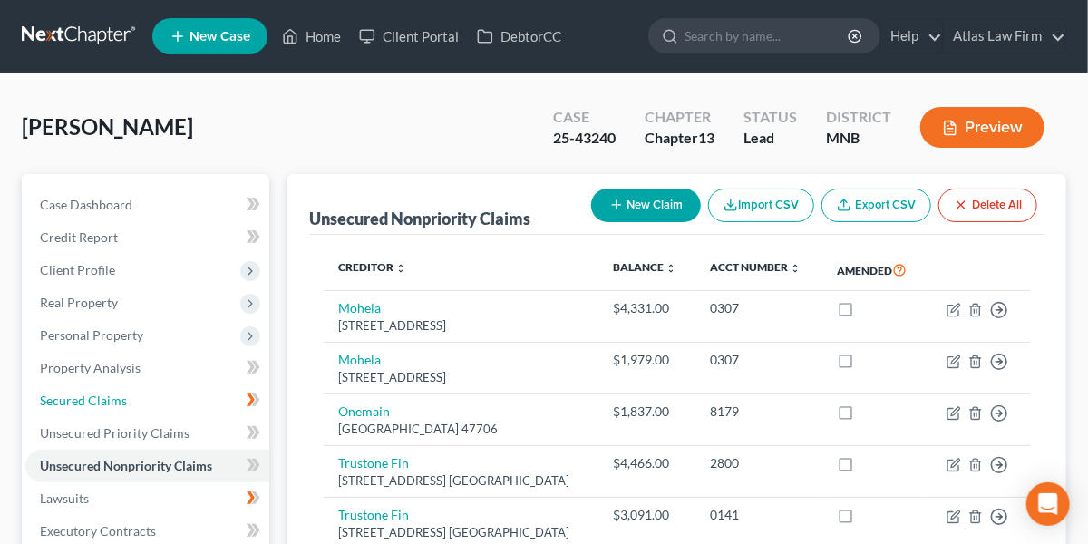
click at [113, 394] on span "Secured Claims" at bounding box center [83, 399] width 87 height 15
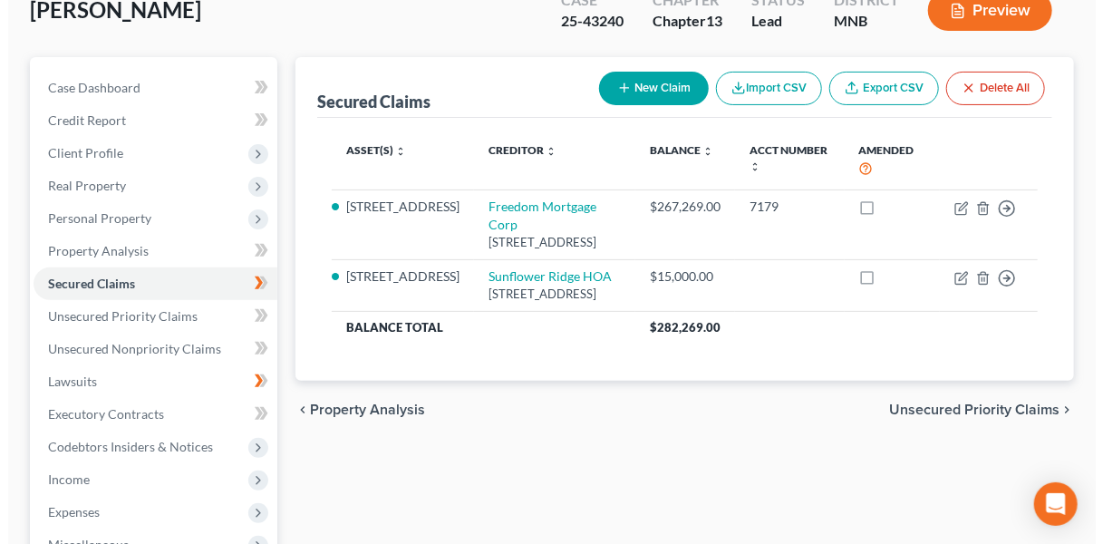
scroll to position [125, 0]
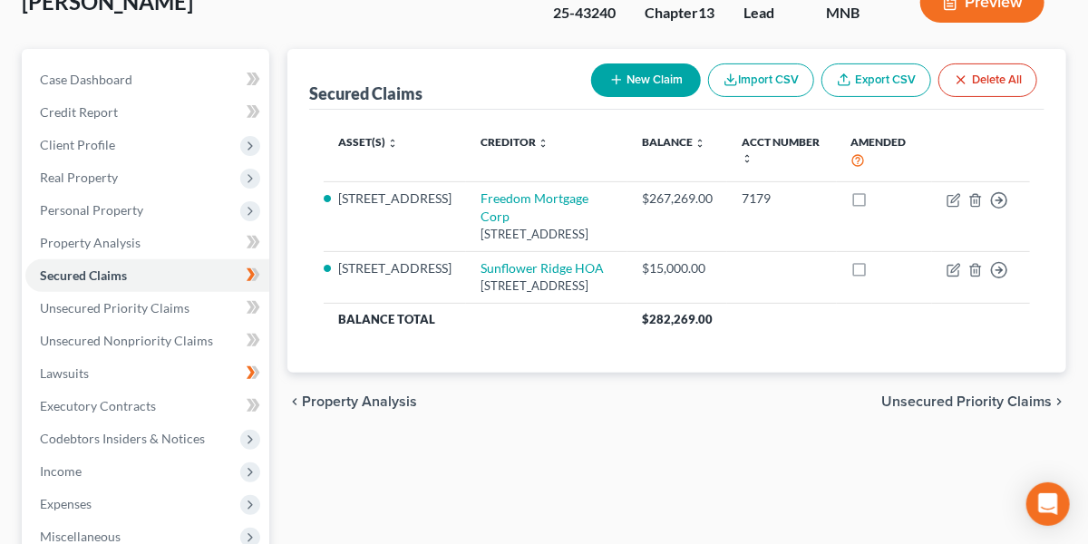
click at [642, 78] on button "New Claim" at bounding box center [646, 80] width 110 height 34
select select "0"
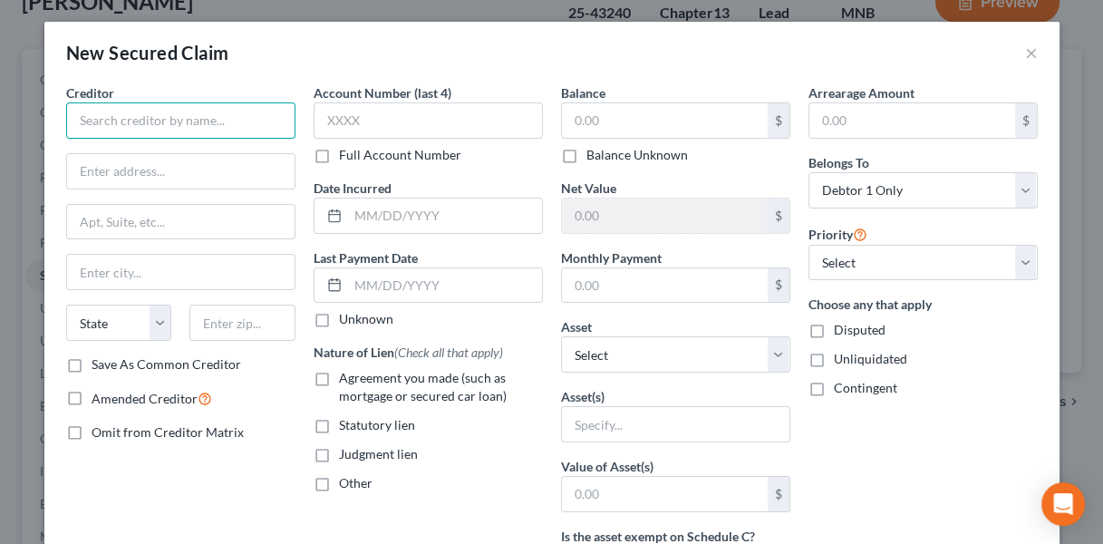
click at [179, 129] on input "text" at bounding box center [180, 120] width 229 height 36
click at [179, 125] on input "text" at bounding box center [180, 120] width 229 height 36
click at [179, 112] on input "text" at bounding box center [180, 120] width 229 height 36
type input "U.S. Department of Housing and Urban Development"
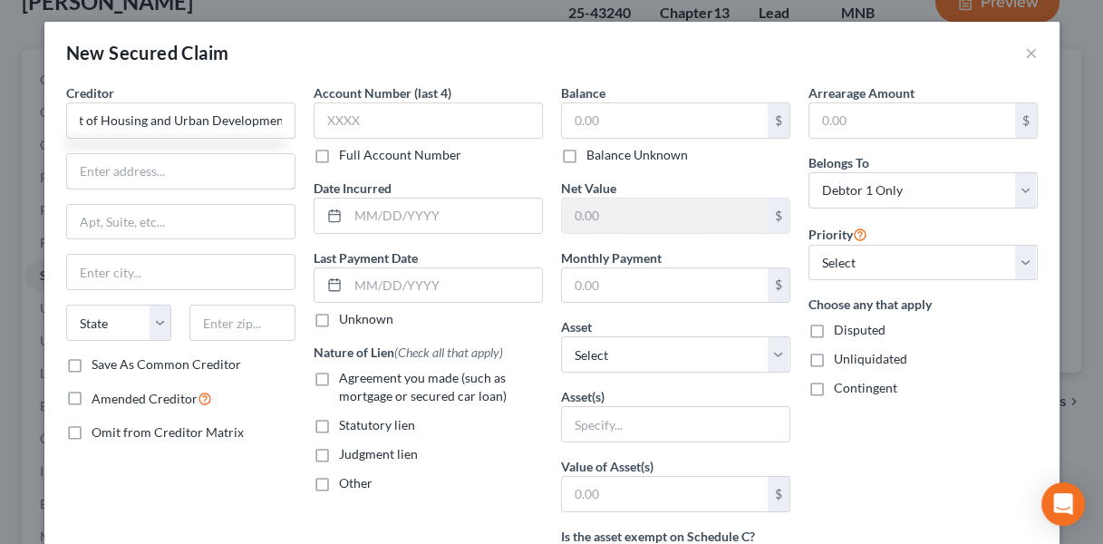
scroll to position [0, 0]
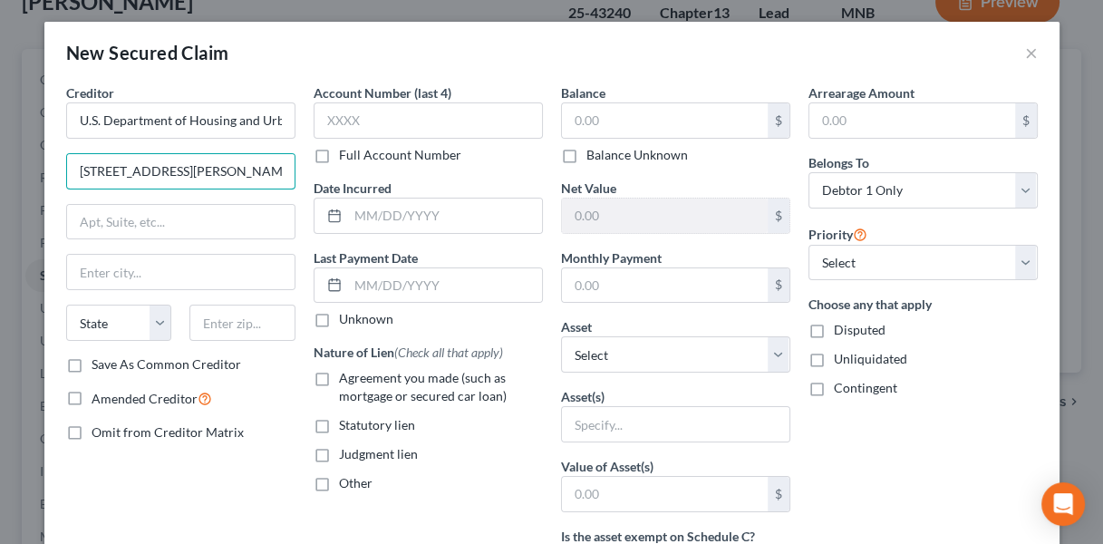
type input "[STREET_ADDRESS][PERSON_NAME]"
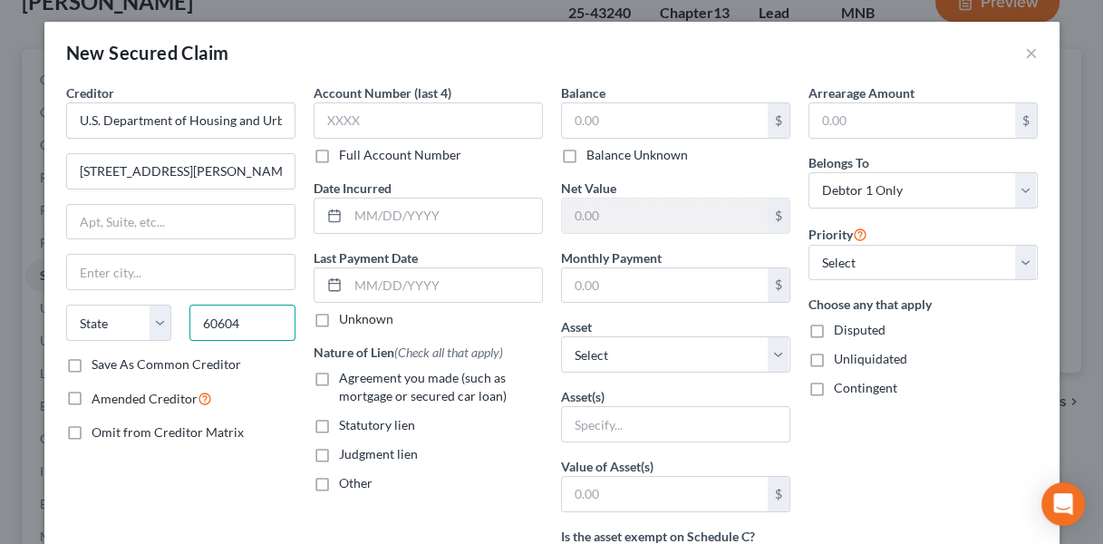
type input "60604"
type input "[GEOGRAPHIC_DATA]"
select select "14"
click at [99, 355] on input "Save As Common Creditor" at bounding box center [105, 361] width 12 height 12
checkbox input "true"
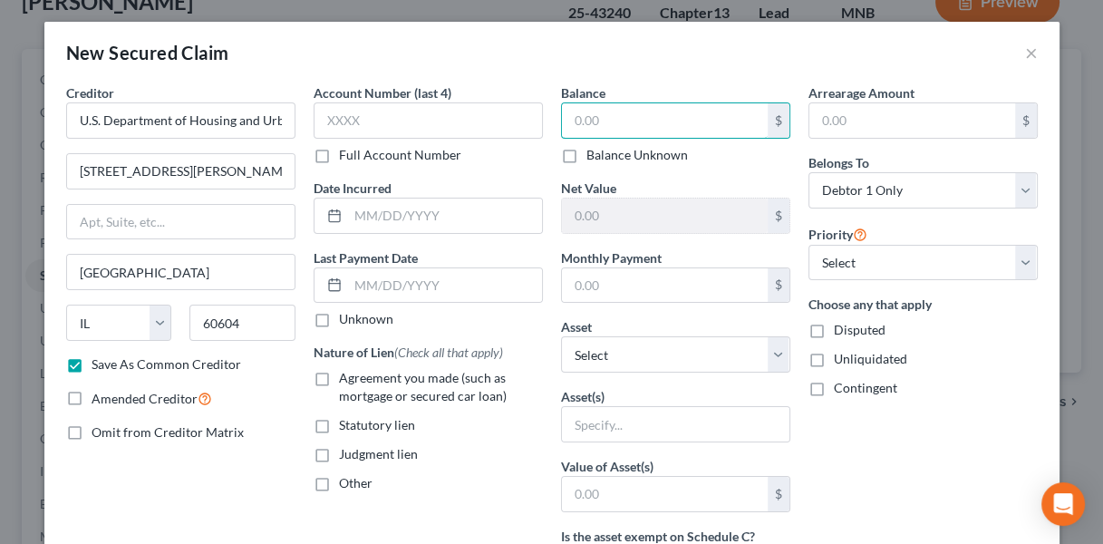
click at [602, 131] on input "text" at bounding box center [665, 120] width 206 height 34
click at [586, 160] on label "Balance Unknown" at bounding box center [637, 155] width 102 height 18
click at [594, 158] on input "Balance Unknown" at bounding box center [600, 152] width 12 height 12
checkbox input "true"
type input "0.00"
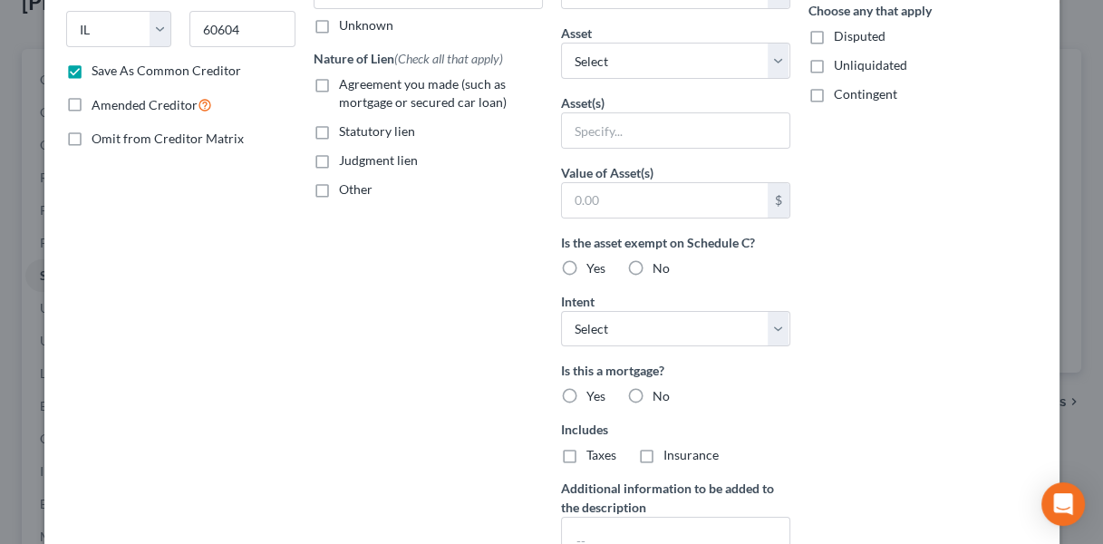
scroll to position [302, 0]
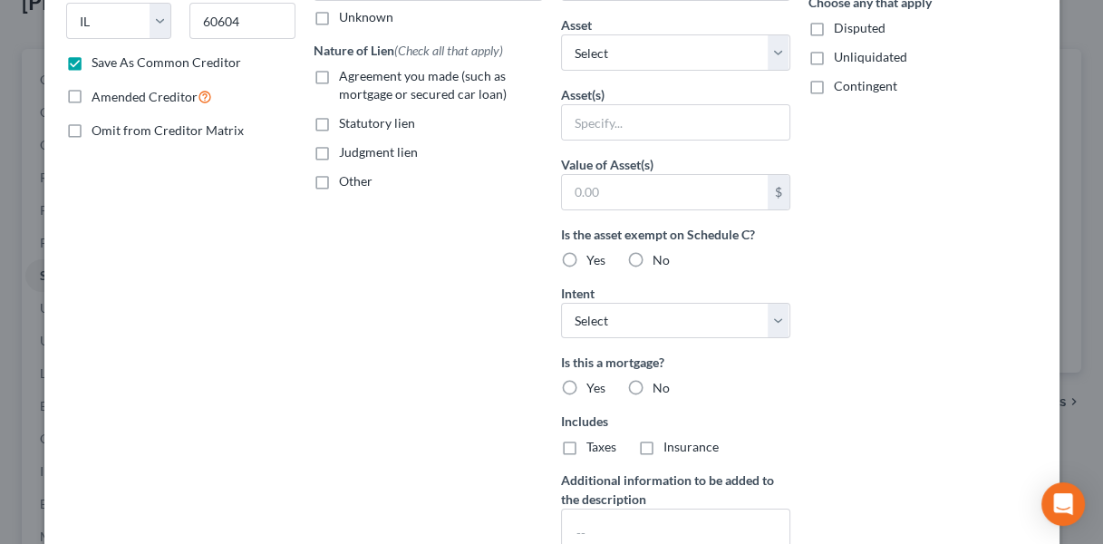
click at [586, 258] on label "Yes" at bounding box center [595, 260] width 19 height 18
click at [594, 258] on input "Yes" at bounding box center [600, 257] width 12 height 12
radio input "true"
click at [740, 54] on select "Select Other Multiple Assets Household Goods - Household furniture & appliances…" at bounding box center [675, 52] width 229 height 36
select select "8"
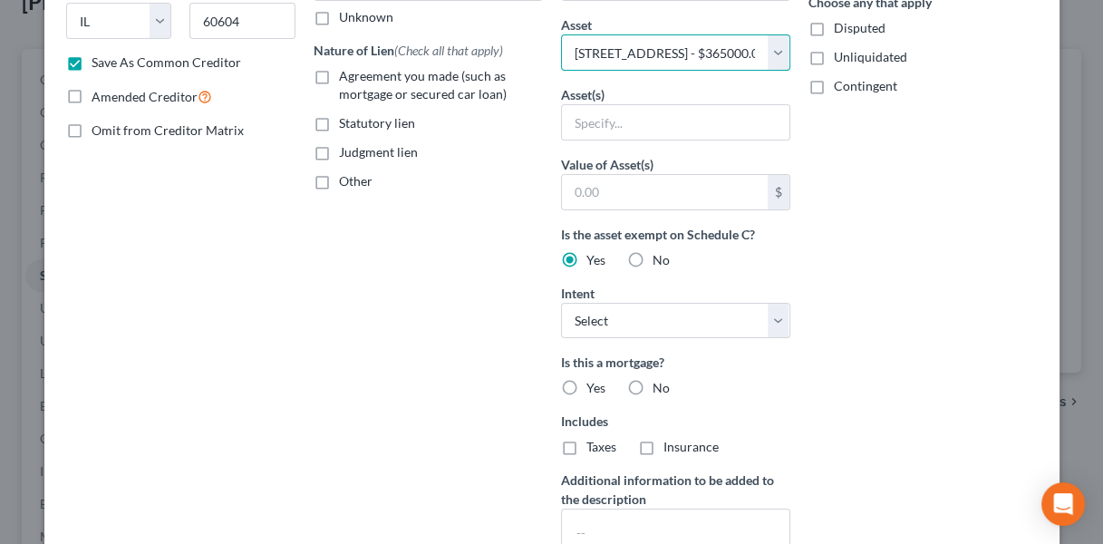
click at [561, 71] on select "Select Other Multiple Assets Household Goods - Household furniture & appliances…" at bounding box center [675, 52] width 229 height 36
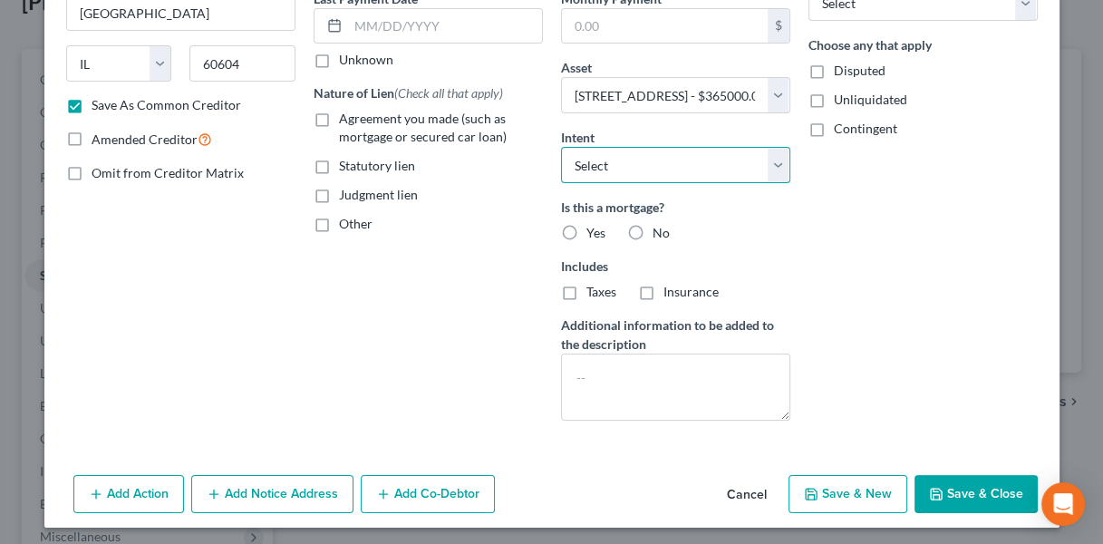
click at [766, 168] on select "Select Surrender Redeem Reaffirm Avoid Other" at bounding box center [675, 165] width 229 height 36
select select "2"
click at [561, 147] on select "Select Surrender Redeem Reaffirm Avoid Other" at bounding box center [675, 165] width 229 height 36
click at [339, 114] on label "Agreement you made (such as mortgage or secured car loan)" at bounding box center [441, 128] width 204 height 36
click at [346, 114] on input "Agreement you made (such as mortgage or secured car loan)" at bounding box center [352, 116] width 12 height 12
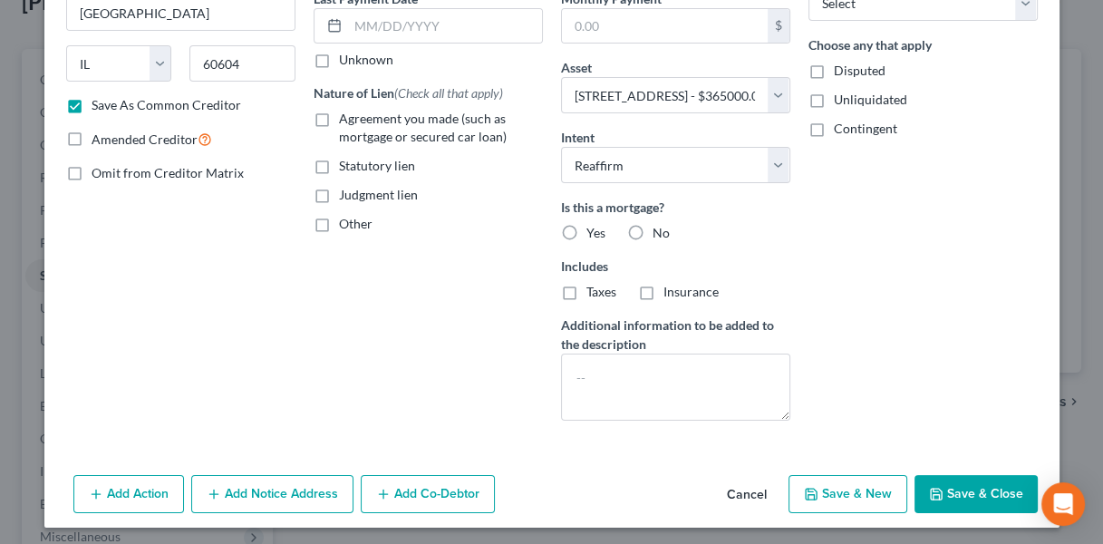
checkbox input "true"
click at [586, 225] on label "Yes" at bounding box center [595, 233] width 19 height 18
click at [594, 225] on input "Yes" at bounding box center [600, 230] width 12 height 12
radio input "true"
click at [934, 489] on icon "button" at bounding box center [936, 494] width 11 height 11
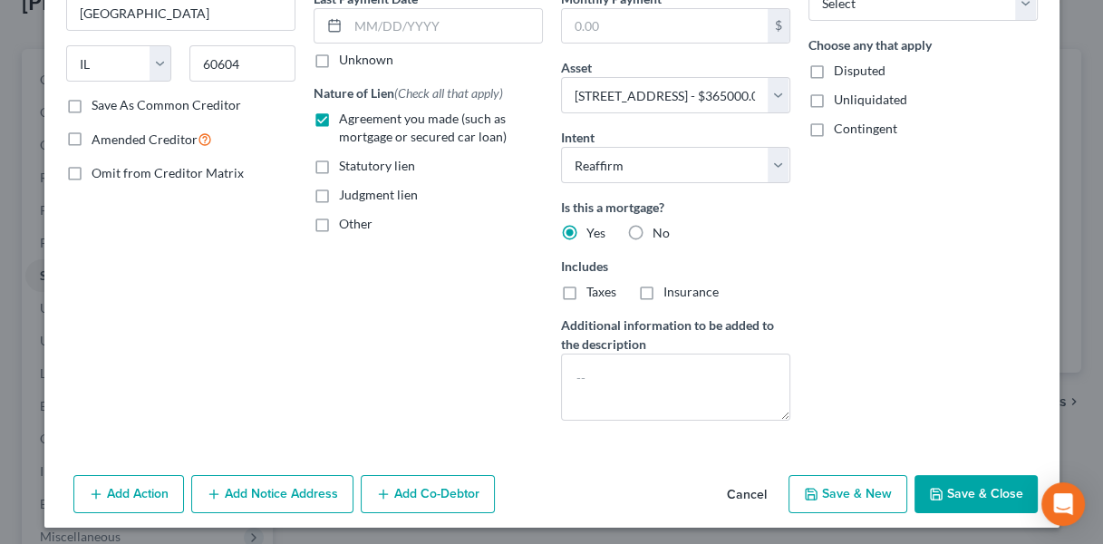
checkbox input "false"
select select
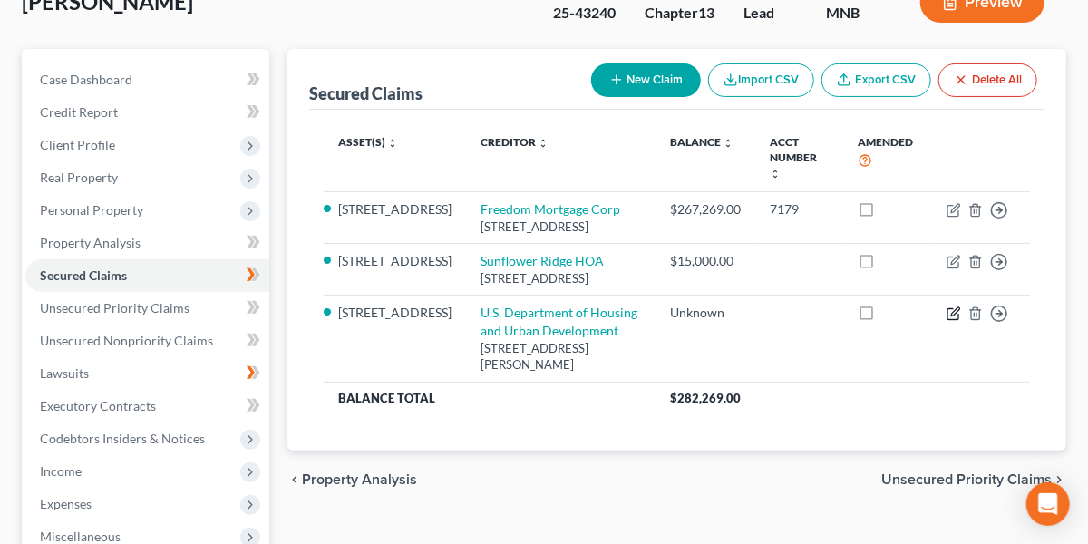
click at [956, 321] on icon "button" at bounding box center [953, 313] width 15 height 15
select select "14"
select select "2"
select select "0"
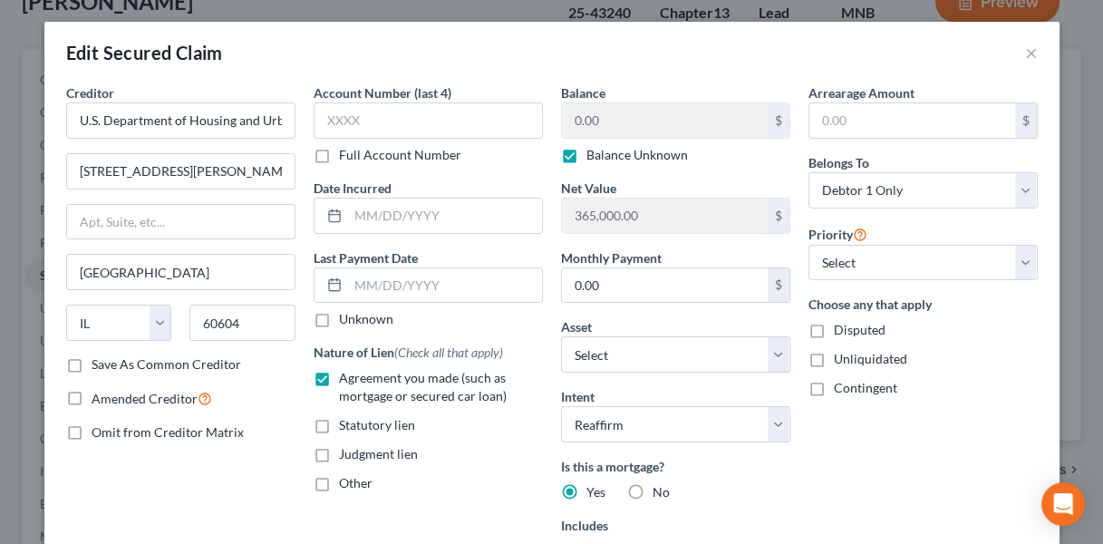
click at [586, 153] on label "Balance Unknown" at bounding box center [637, 155] width 102 height 18
click at [594, 153] on input "Balance Unknown" at bounding box center [600, 152] width 12 height 12
checkbox input "false"
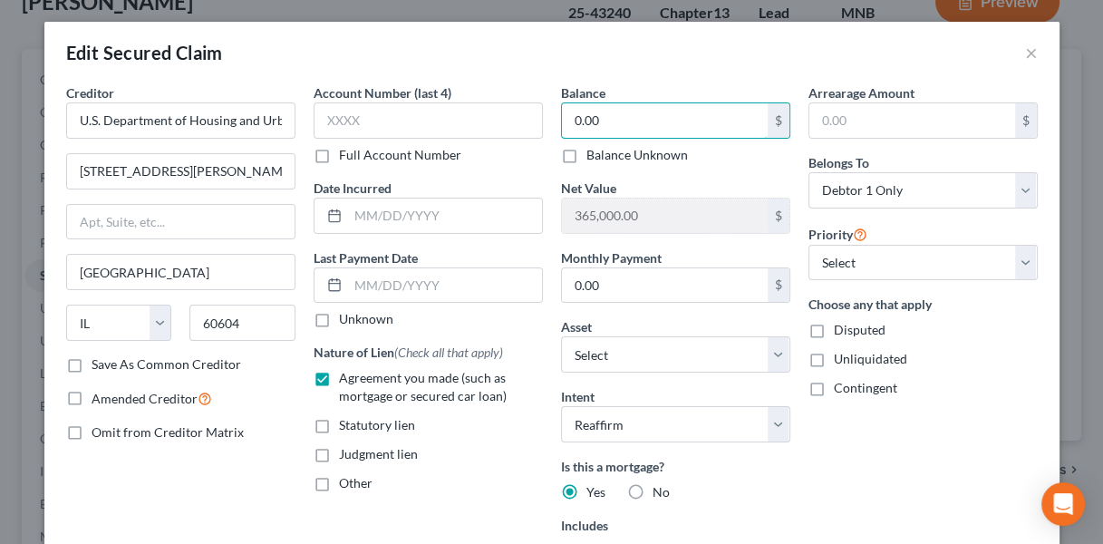
click at [628, 120] on input "0.00" at bounding box center [665, 120] width 206 height 34
paste input "37,887"
type input "37,887"
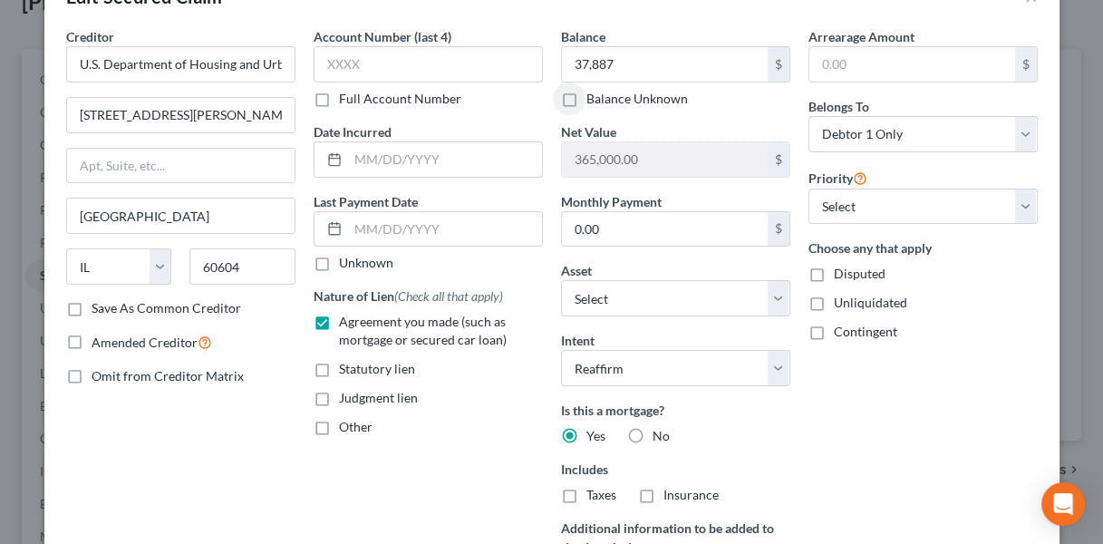
scroll to position [50, 0]
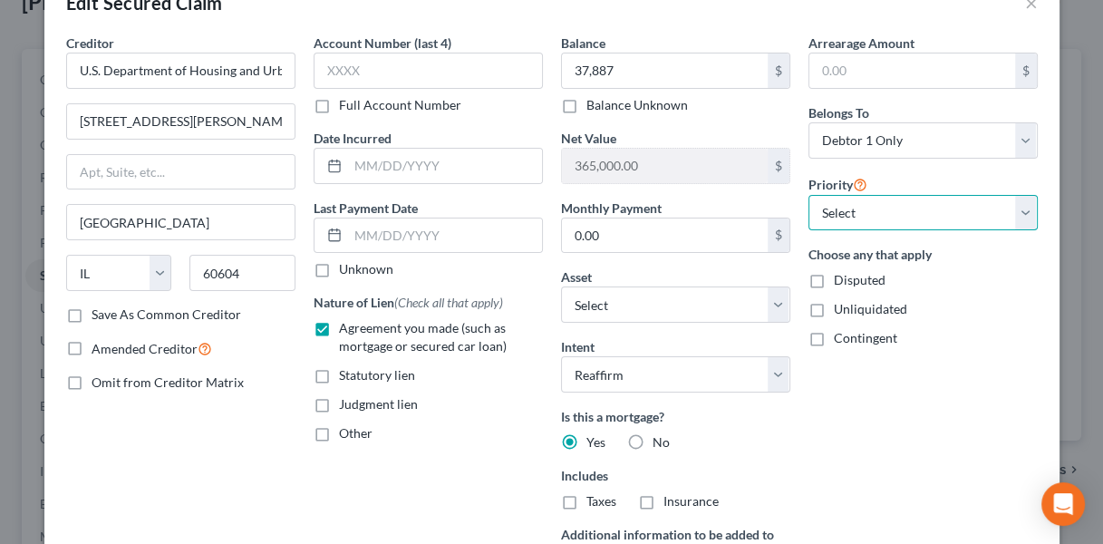
click at [1018, 213] on select "Select 1st 2nd 3rd 4th 5th 6th 7th 8th 9th 10th 11th 12th 13th 14th 15th 16th 1…" at bounding box center [922, 213] width 229 height 36
select select "1"
click at [808, 195] on select "Select 1st 2nd 3rd 4th 5th 6th 7th 8th 9th 10th 11th 12th 13th 14th 15th 16th 1…" at bounding box center [922, 213] width 229 height 36
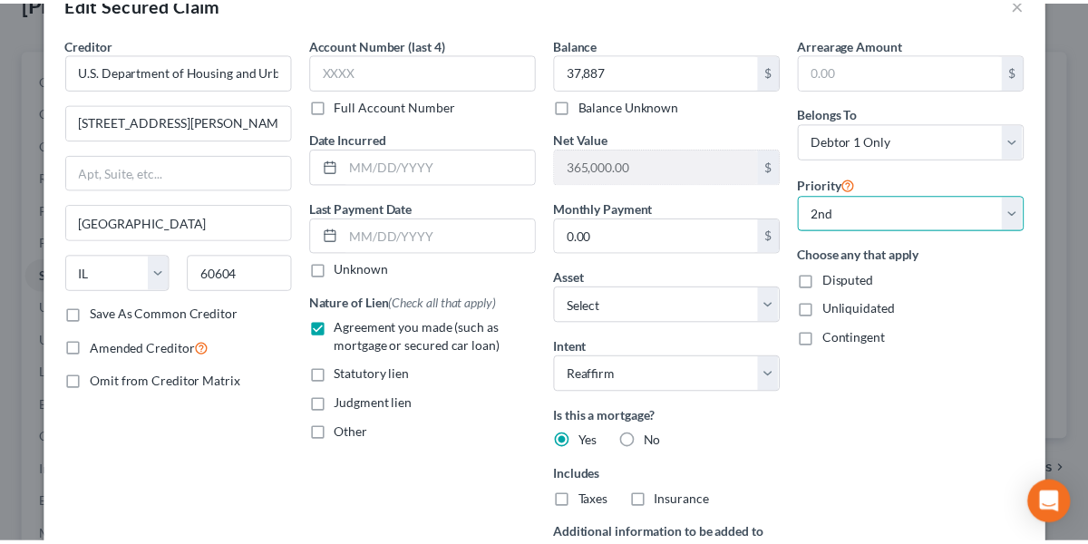
scroll to position [312, 0]
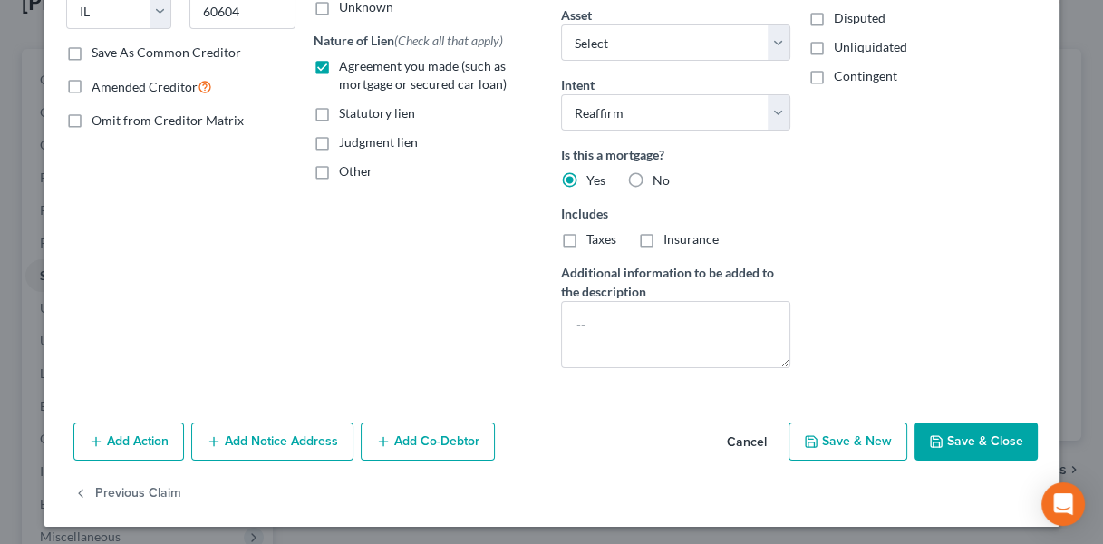
click at [952, 429] on button "Save & Close" at bounding box center [976, 441] width 123 height 38
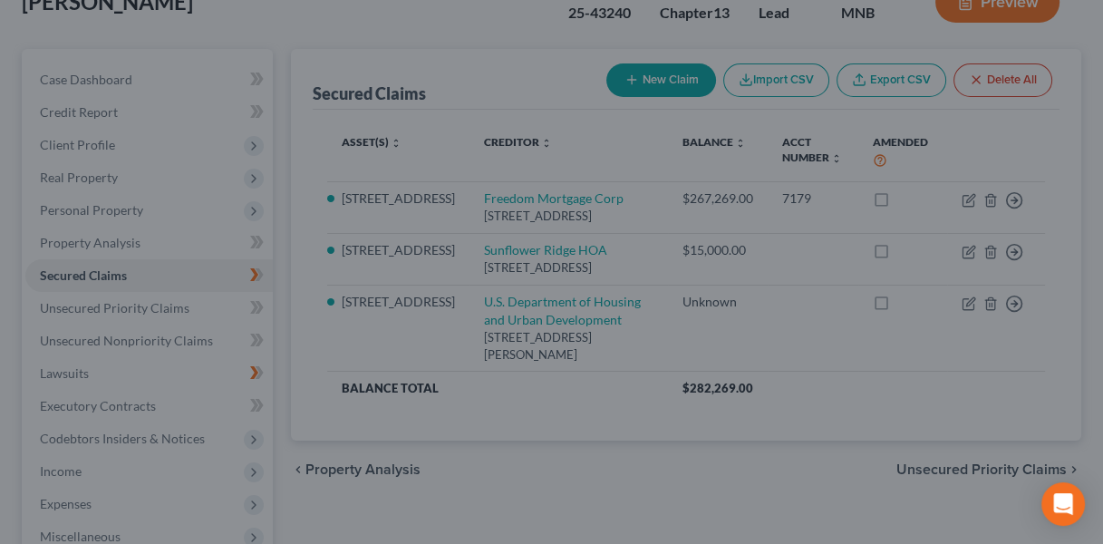
type input "37,887.00"
type input "327,113.00"
select select "8"
type input "0"
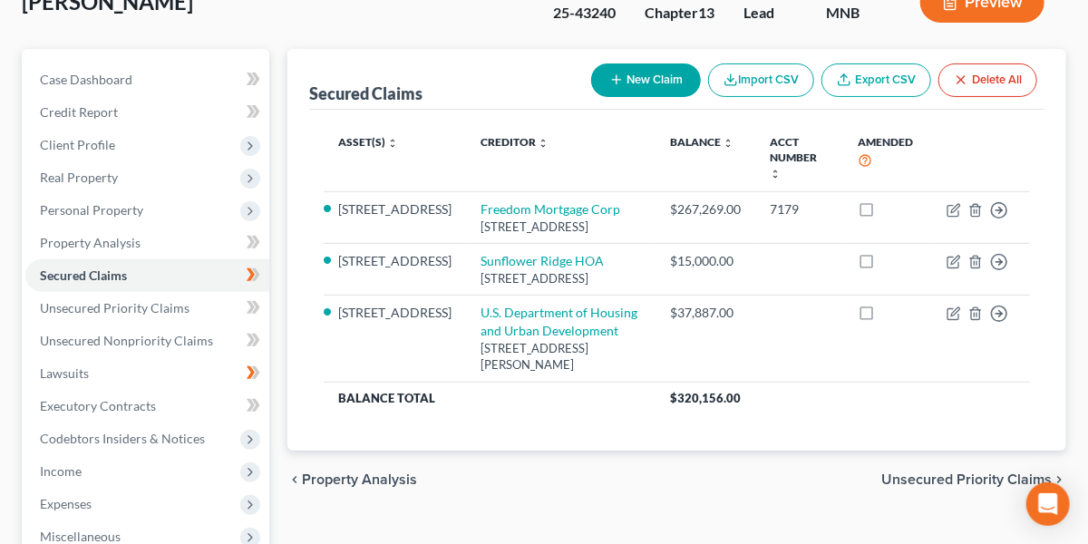
click at [128, 183] on span "Real Property" at bounding box center [147, 177] width 244 height 33
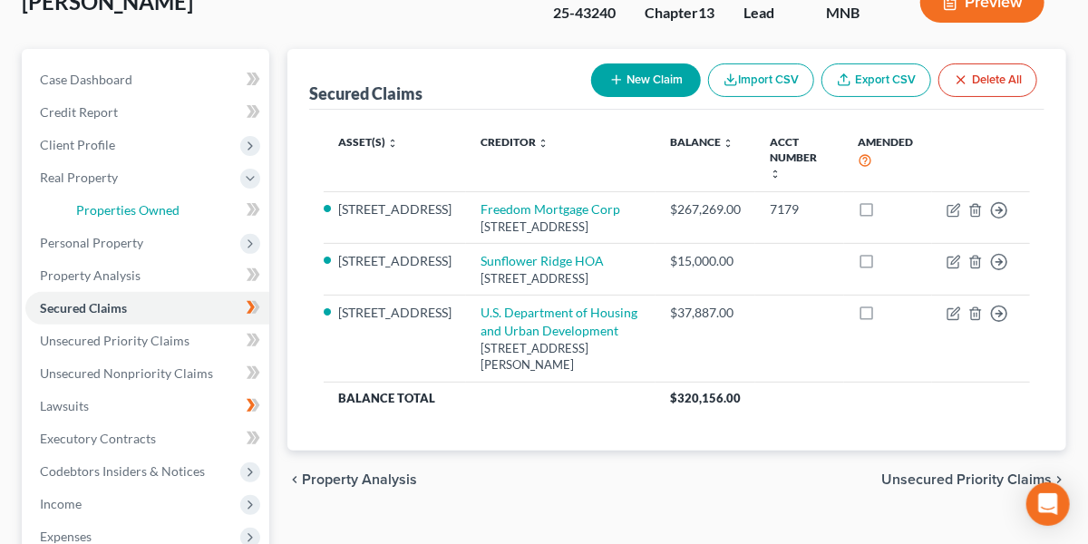
click at [128, 202] on span "Properties Owned" at bounding box center [127, 209] width 103 height 15
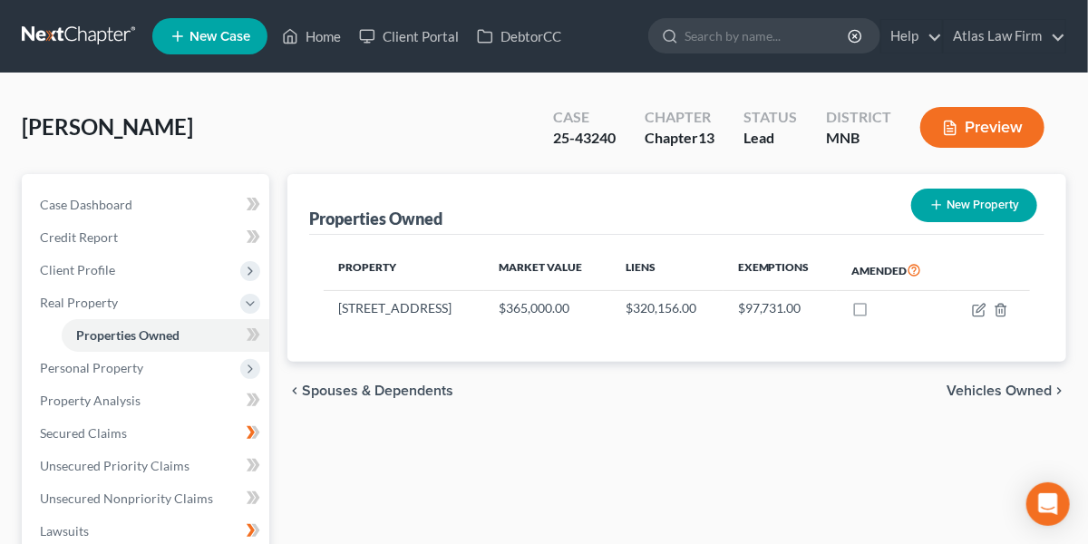
click at [669, 208] on div "Properties Owned New Property" at bounding box center [676, 204] width 735 height 61
click at [975, 307] on icon "button" at bounding box center [979, 310] width 15 height 15
select select "24"
select select "0"
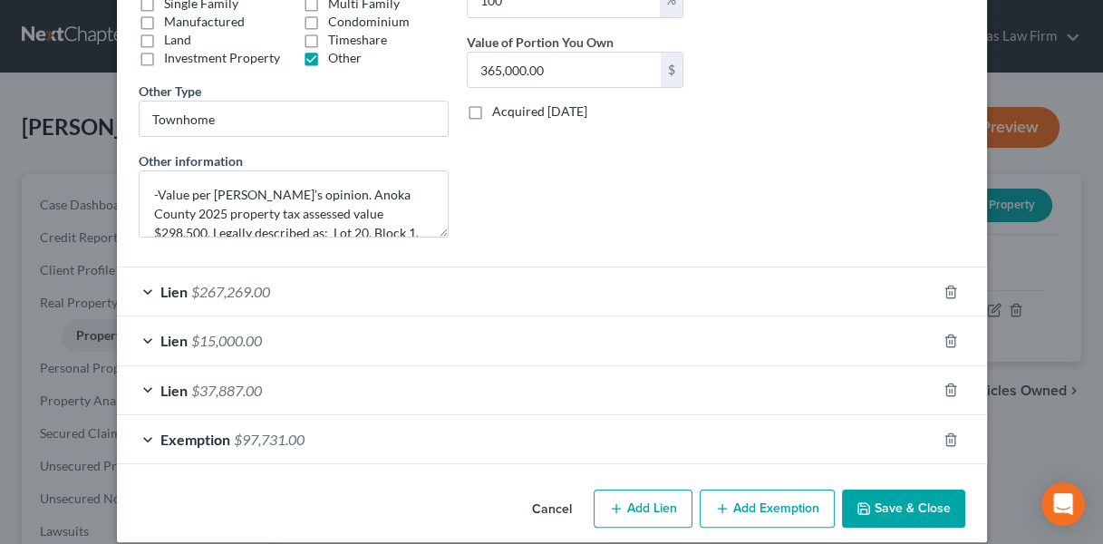
scroll to position [368, 0]
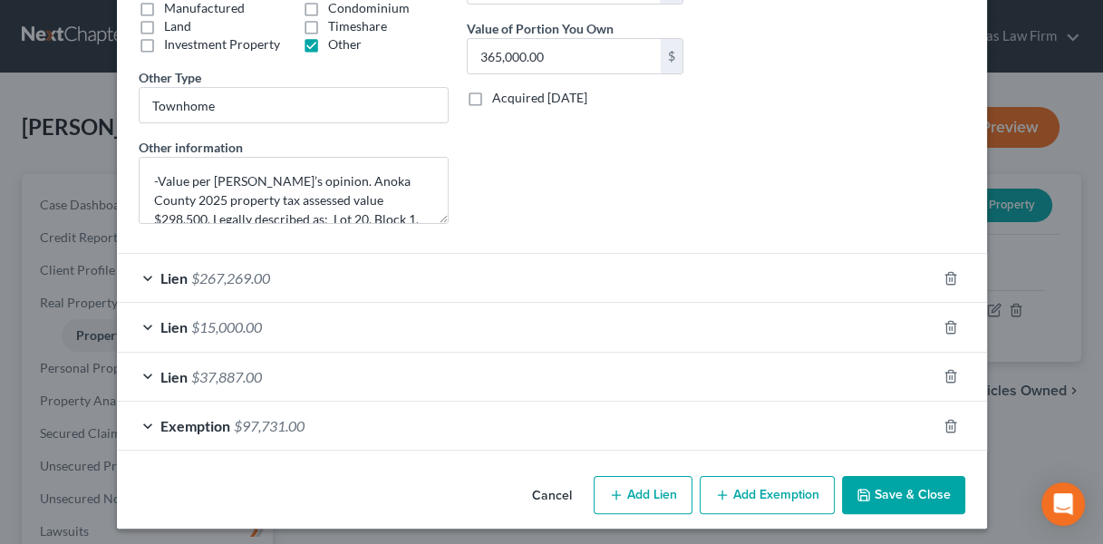
click at [431, 422] on div "Exemption $97,731.00" at bounding box center [526, 426] width 819 height 48
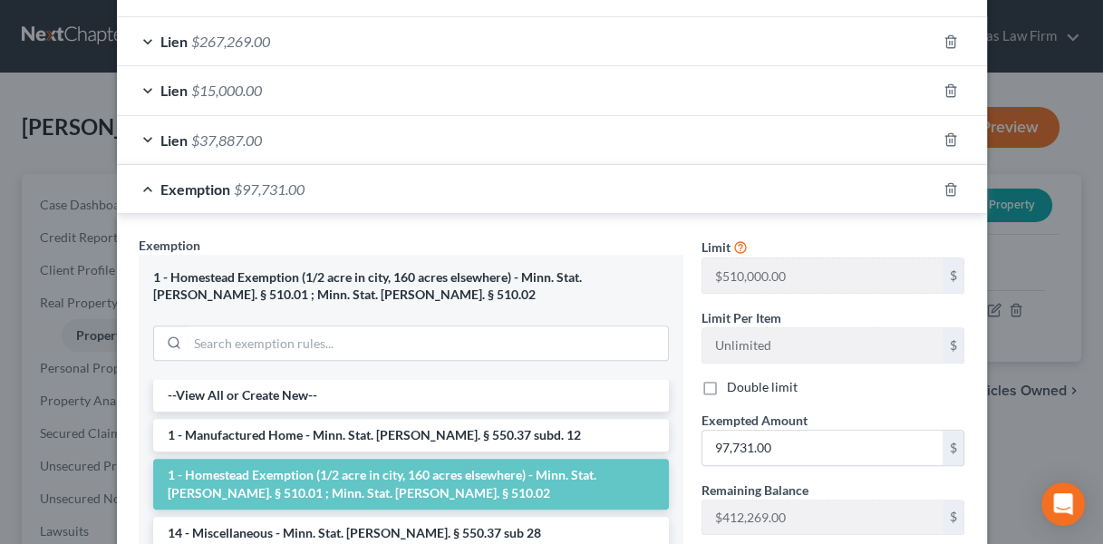
scroll to position [624, 0]
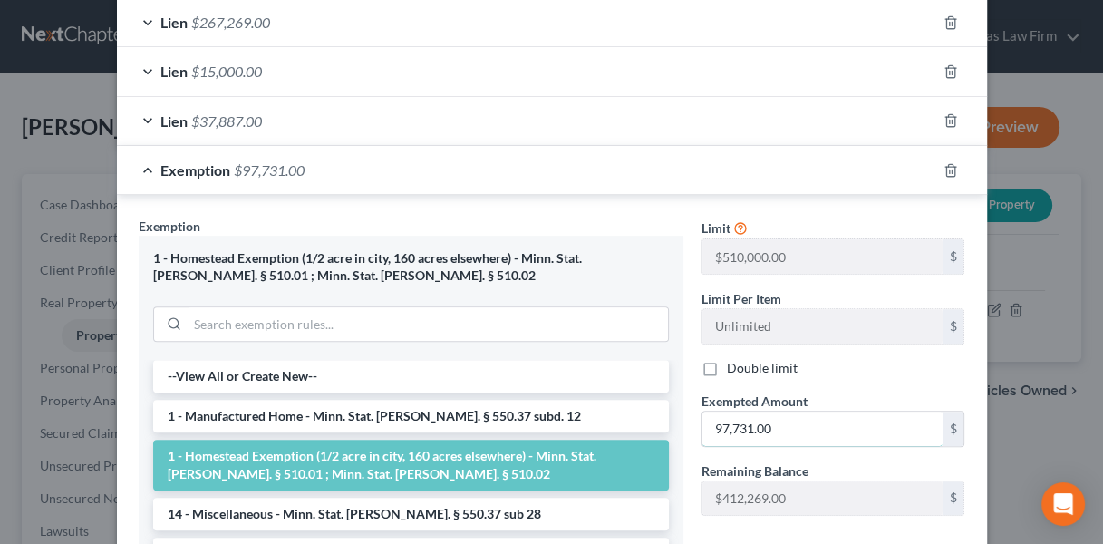
click at [839, 420] on input "97,731.00" at bounding box center [822, 428] width 240 height 34
paste input "44844"
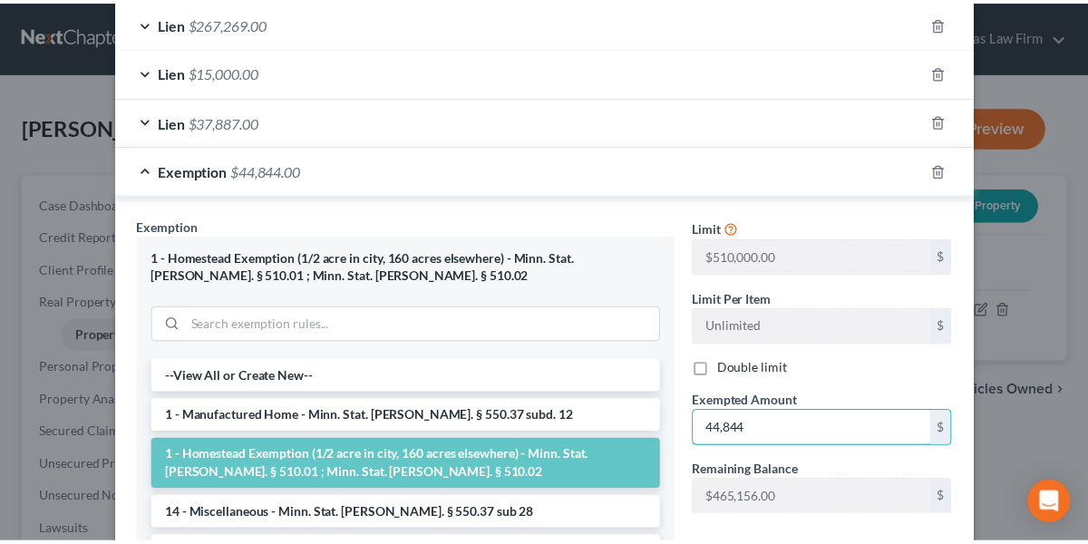
scroll to position [852, 0]
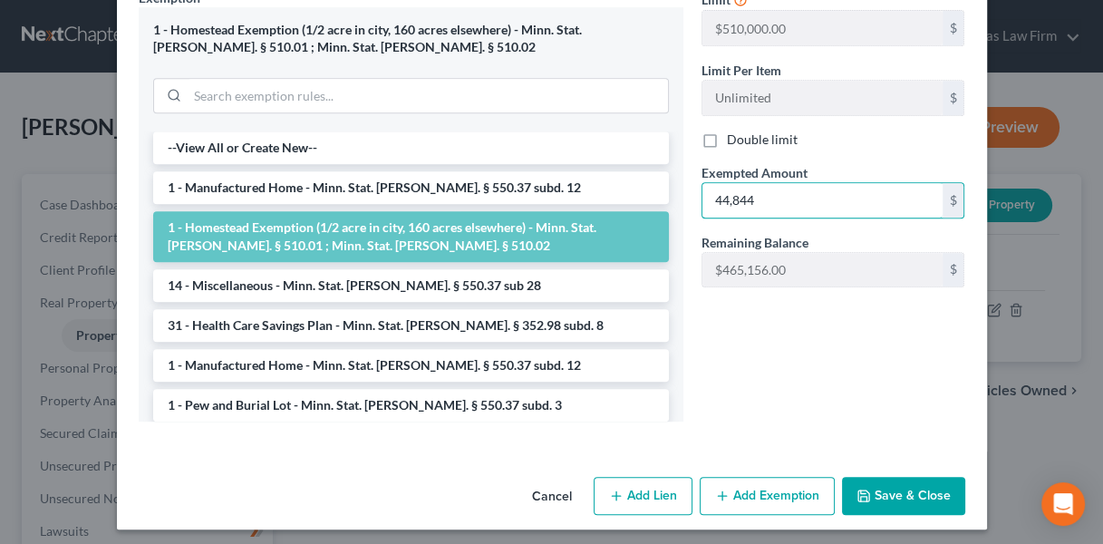
type input "44,844"
click at [897, 487] on button "Save & Close" at bounding box center [903, 496] width 123 height 38
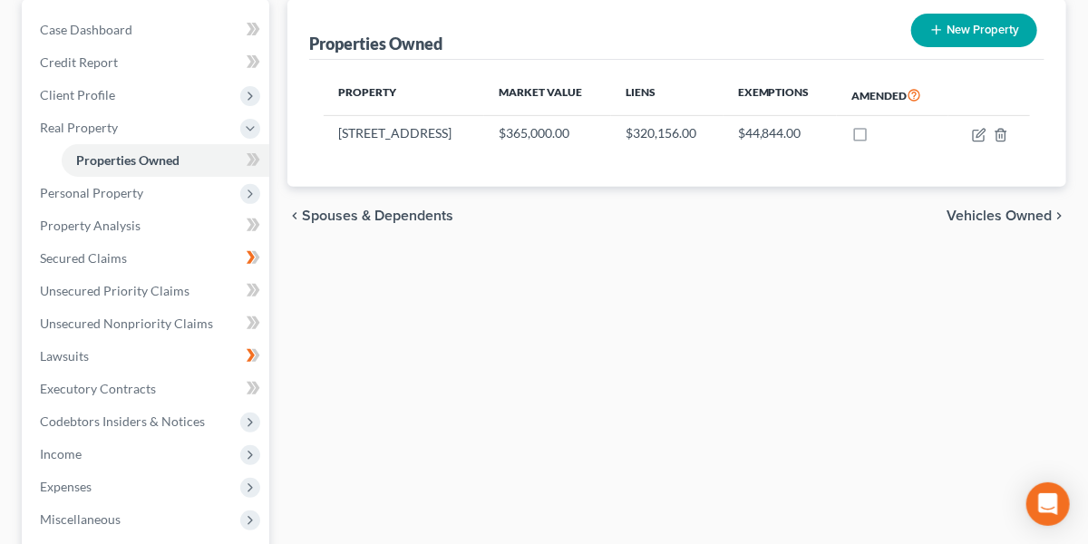
scroll to position [176, 0]
click at [113, 249] on span "Secured Claims" at bounding box center [83, 256] width 87 height 15
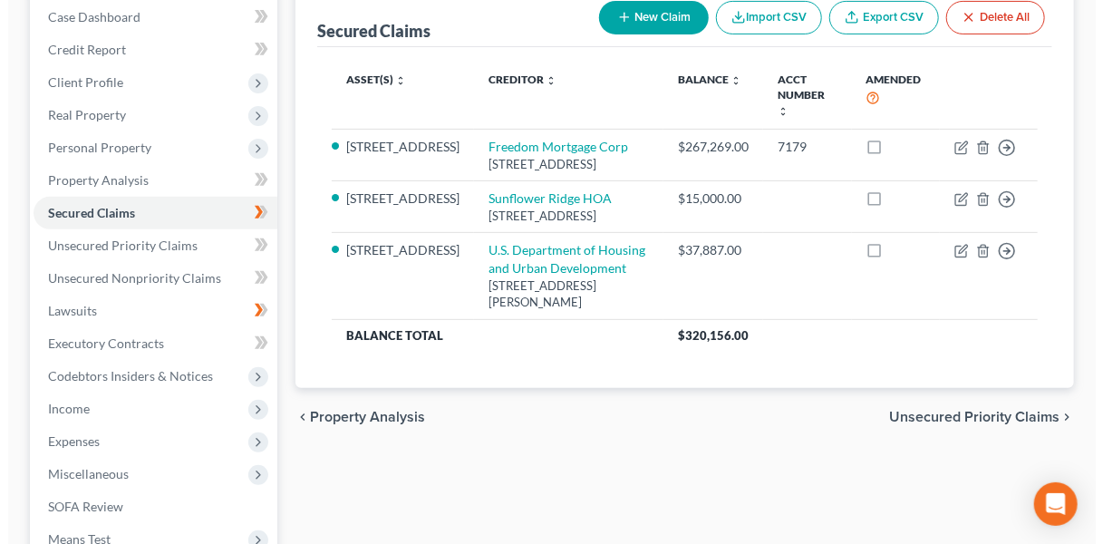
scroll to position [189, 0]
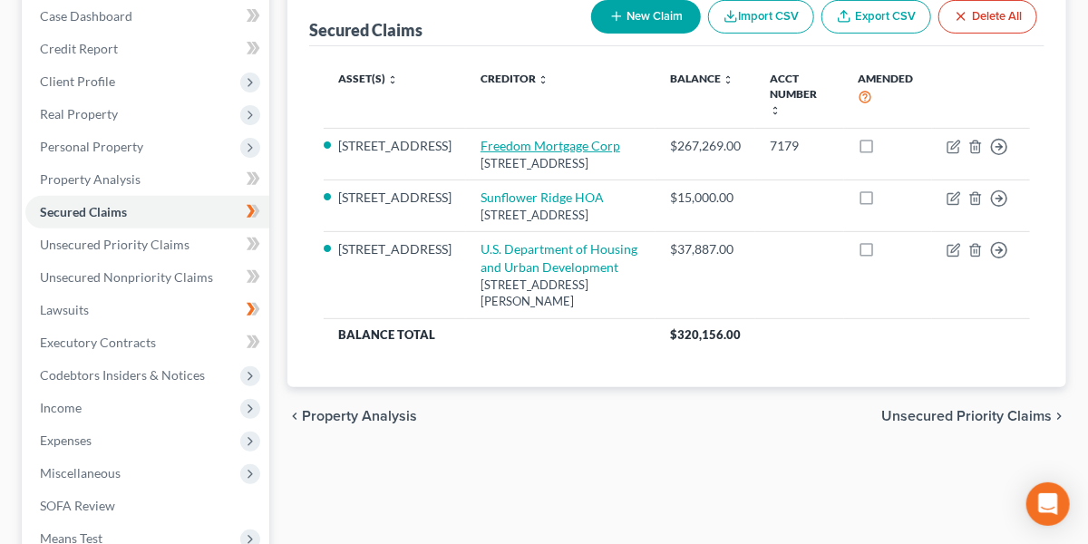
click at [540, 138] on link "Freedom Mortgage Corp" at bounding box center [550, 145] width 140 height 15
select select "9"
select select "2"
select select "0"
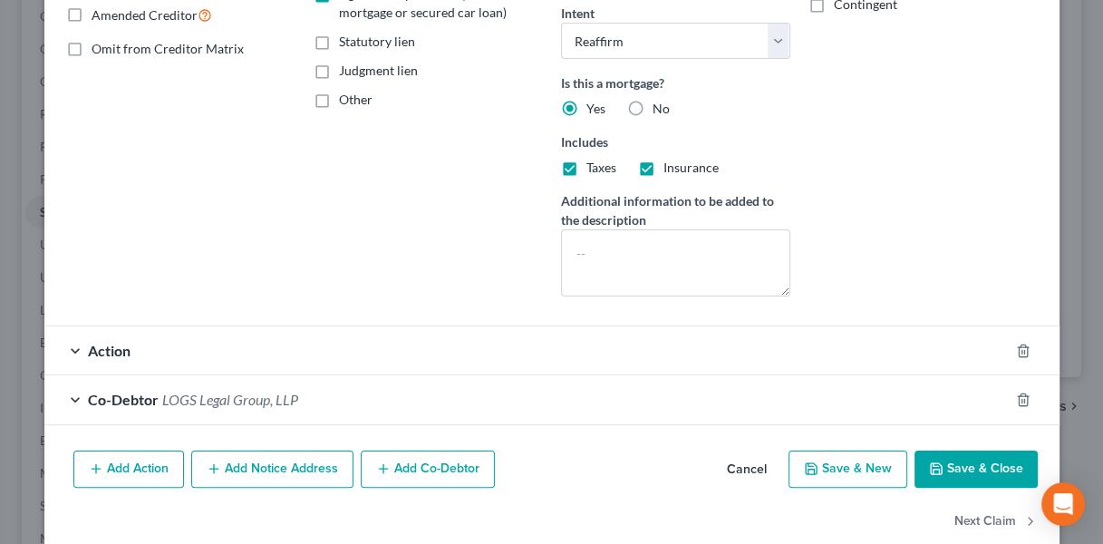
scroll to position [410, 0]
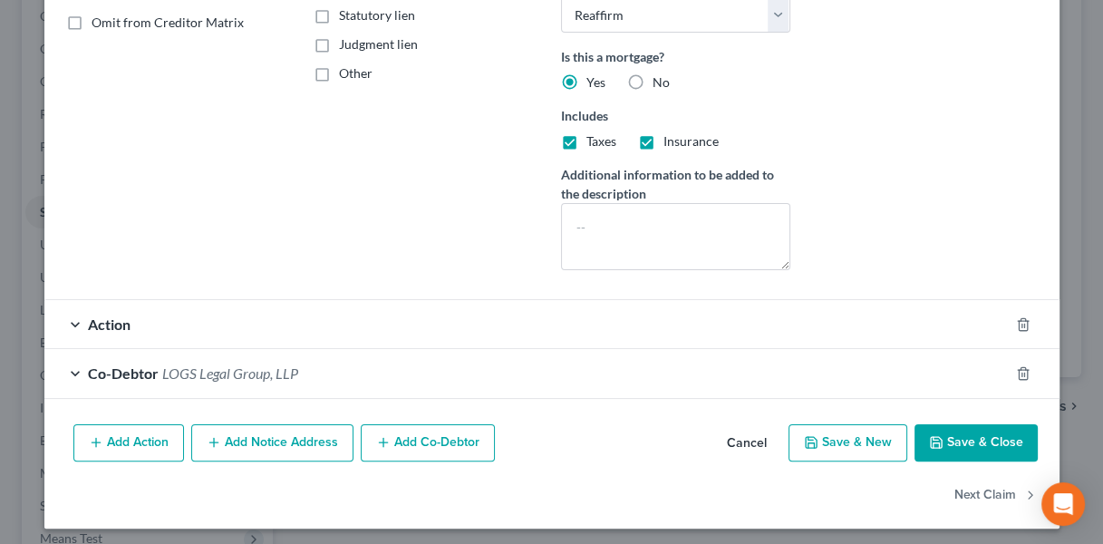
click at [431, 373] on div "Co-Debtor LOGS Legal Group, LLP" at bounding box center [526, 373] width 964 height 48
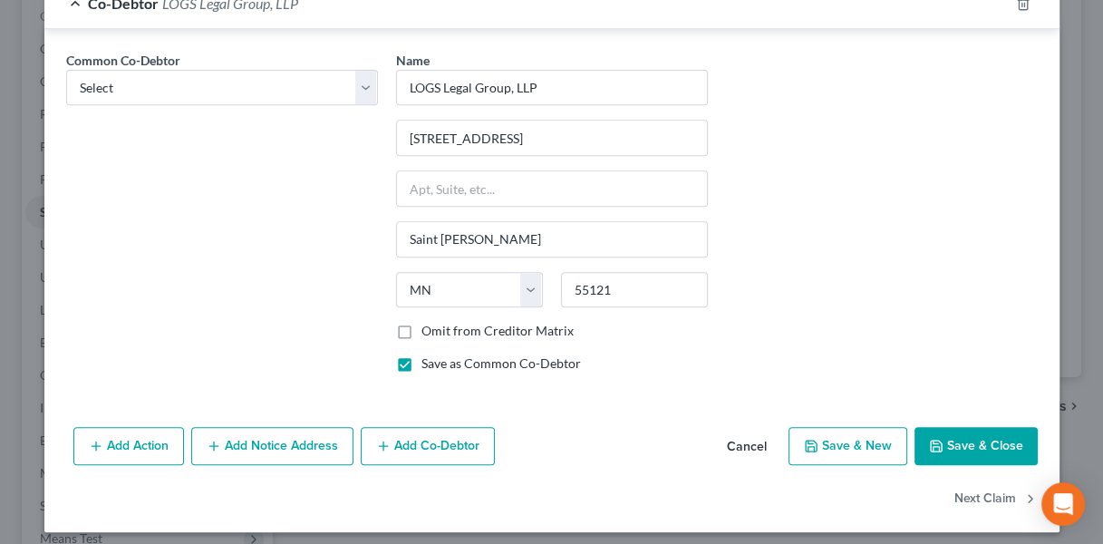
scroll to position [780, 0]
click at [629, 135] on input "[STREET_ADDRESS]" at bounding box center [552, 137] width 310 height 34
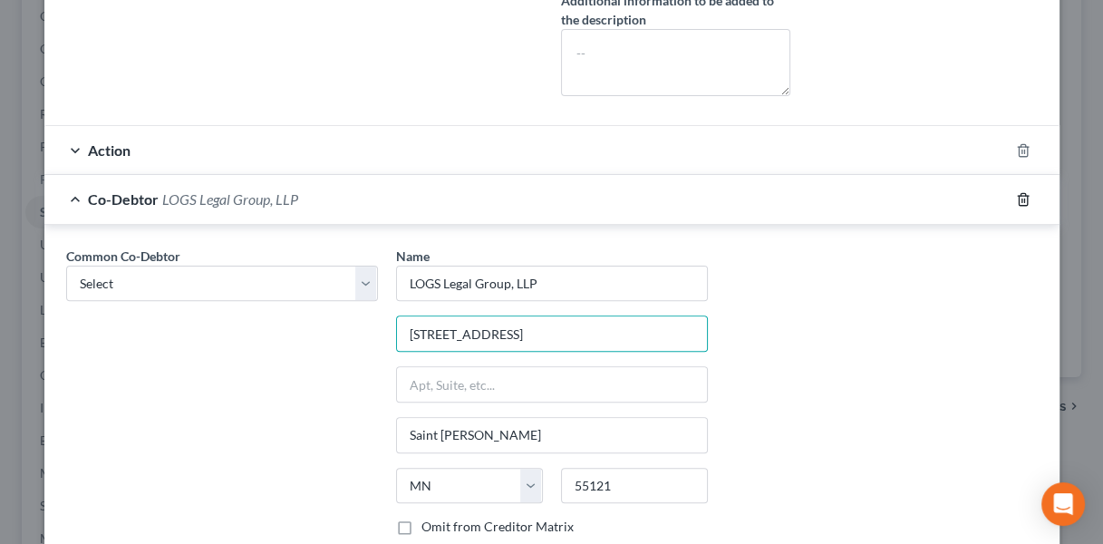
click at [1020, 192] on icon "button" at bounding box center [1023, 199] width 15 height 15
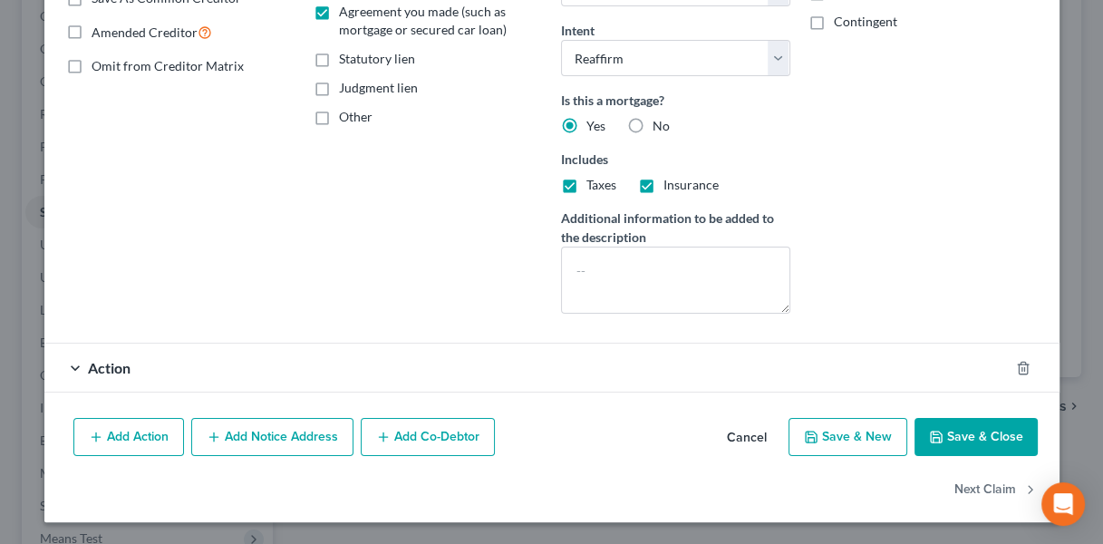
scroll to position [361, 0]
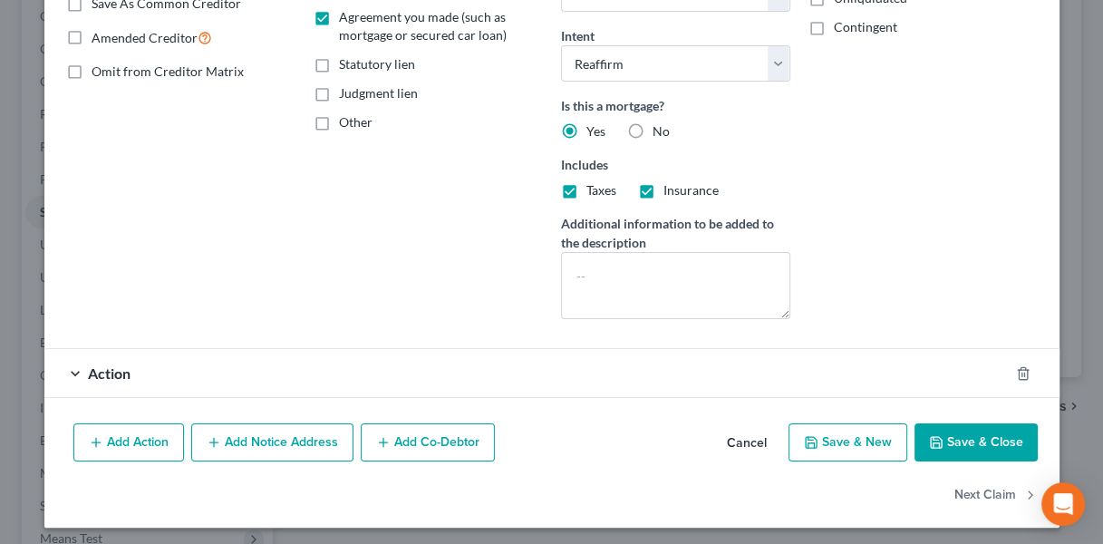
click at [267, 433] on button "Add Notice Address" at bounding box center [272, 442] width 162 height 38
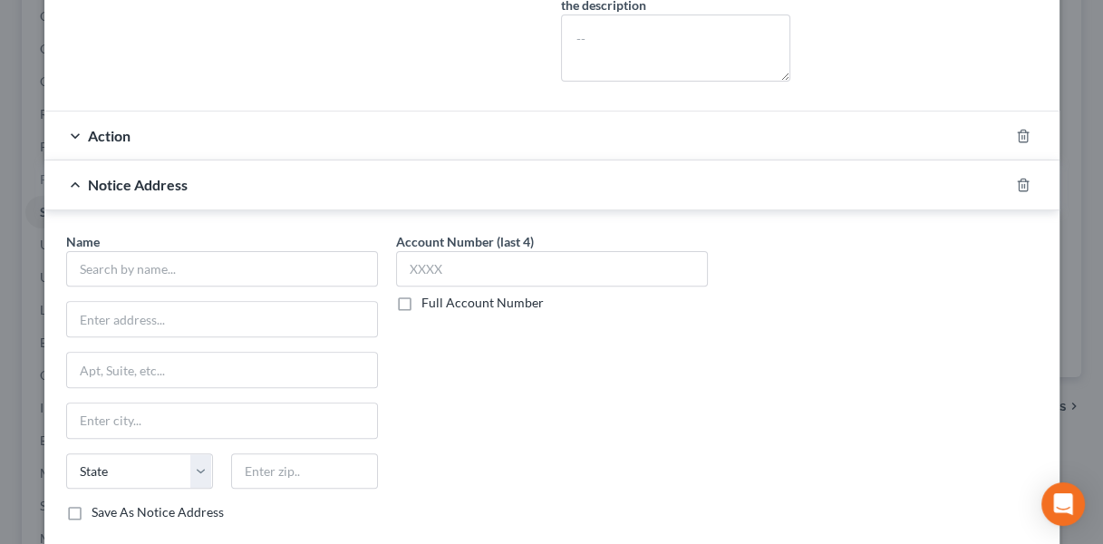
scroll to position [600, 0]
click at [203, 315] on input "text" at bounding box center [222, 317] width 310 height 34
paste input "[STREET_ADDRESS]"
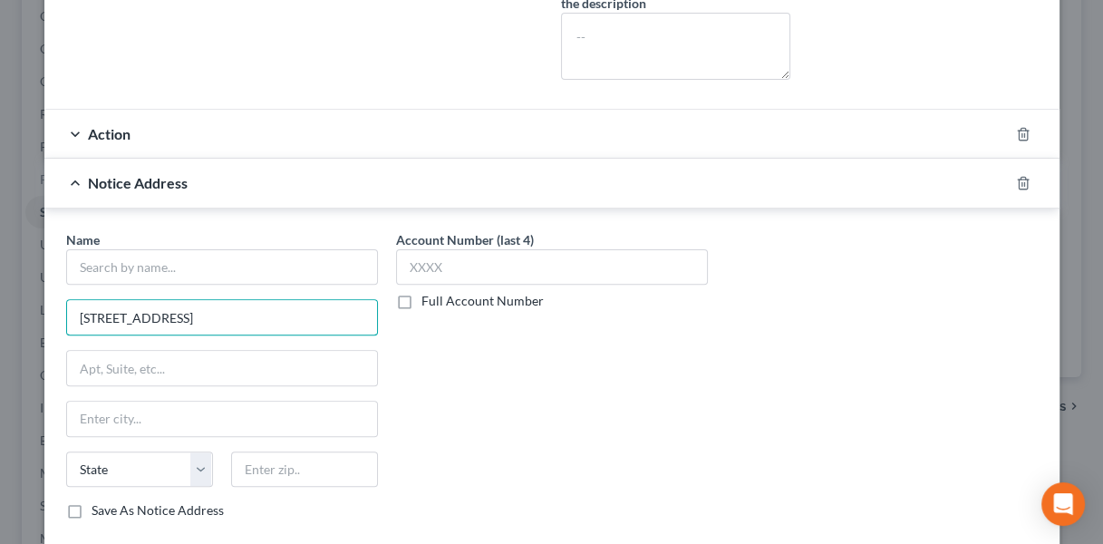
type input "[STREET_ADDRESS]"
click at [177, 267] on input "text" at bounding box center [222, 267] width 312 height 36
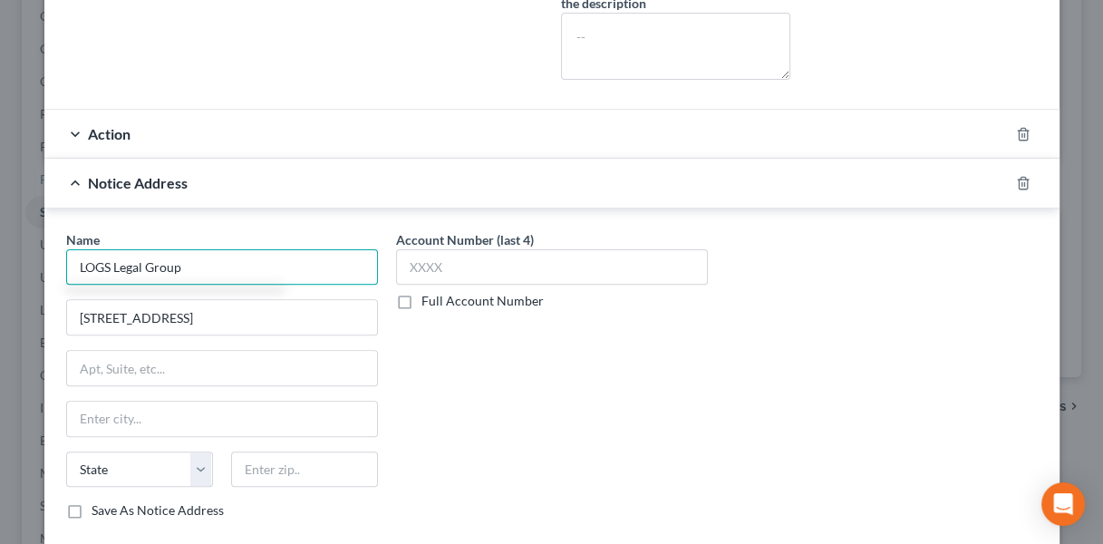
type input "LOGS Legal Group"
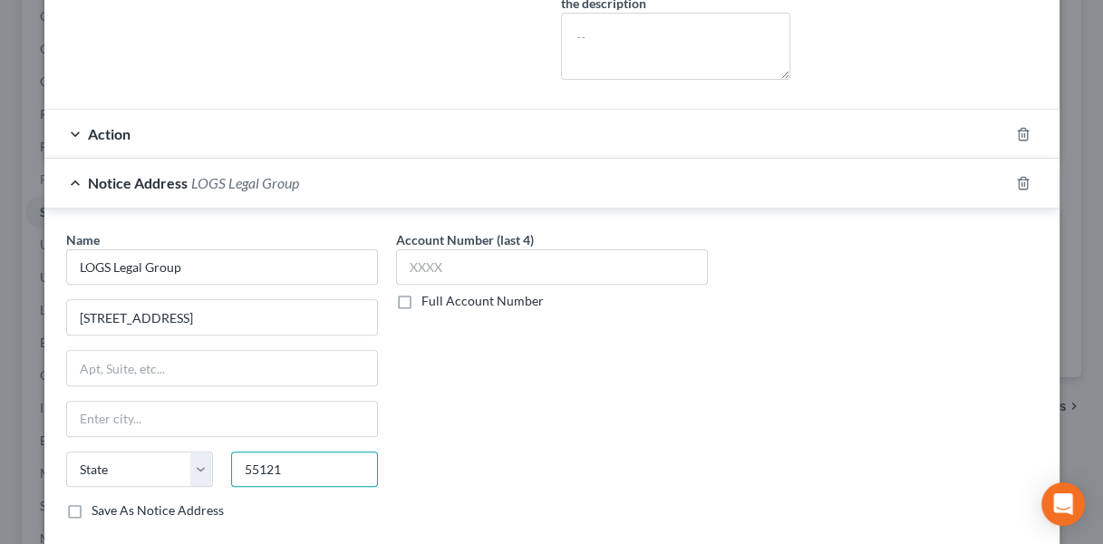
type input "55121"
type input "Saint [PERSON_NAME]"
select select "24"
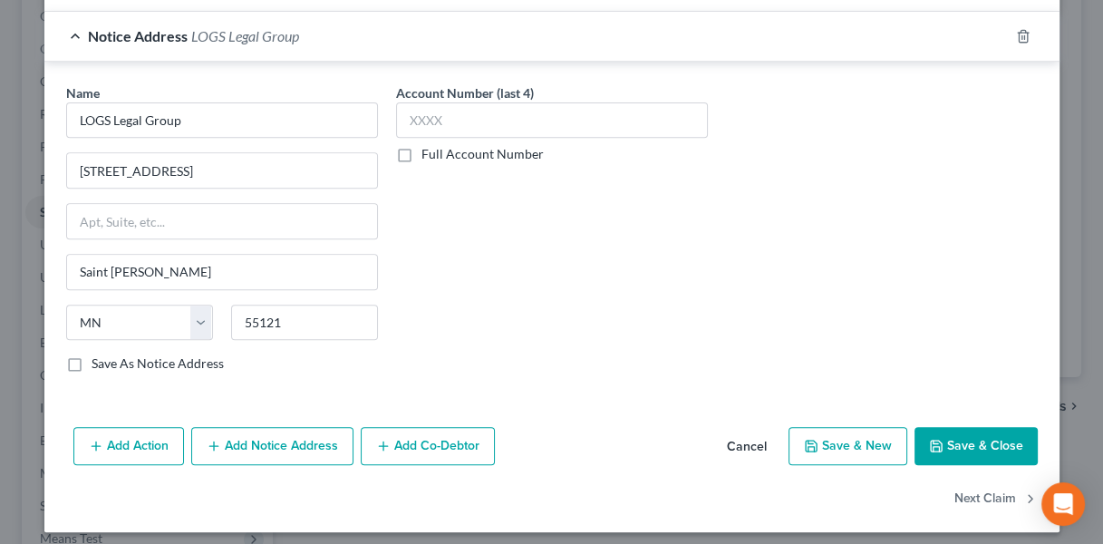
click at [963, 436] on button "Save & Close" at bounding box center [976, 446] width 123 height 38
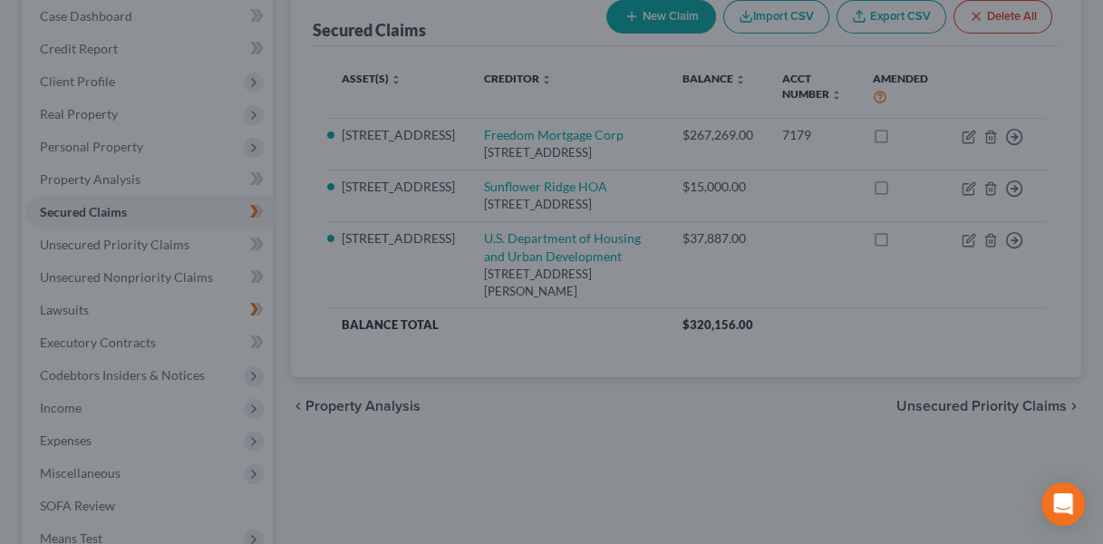
scroll to position [0, 0]
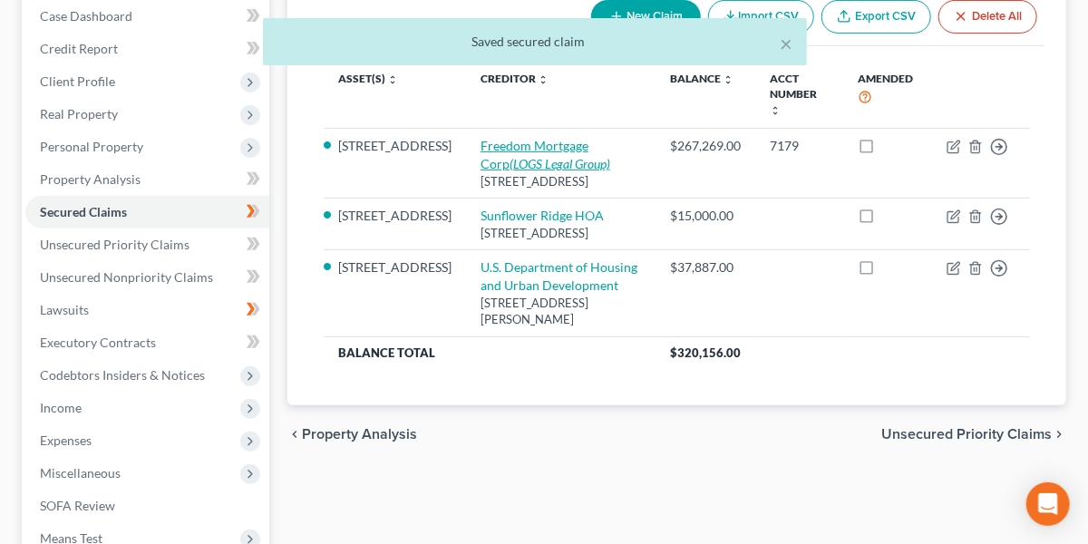
click at [557, 138] on link "Freedom Mortgage Corp (LOGS Legal Group)" at bounding box center [545, 155] width 130 height 34
select select "9"
select select "2"
select select "0"
select select "24"
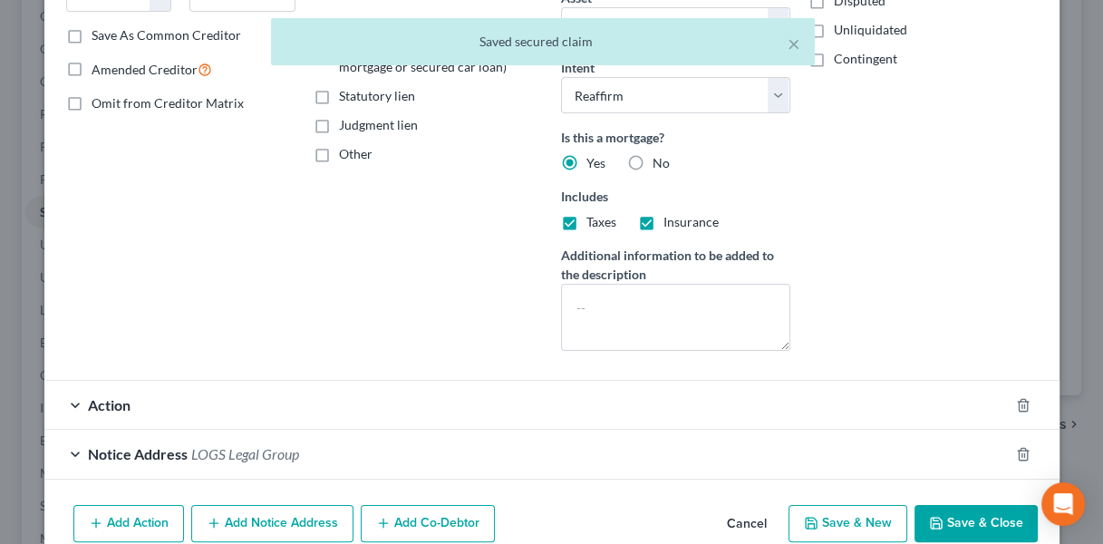
scroll to position [410, 0]
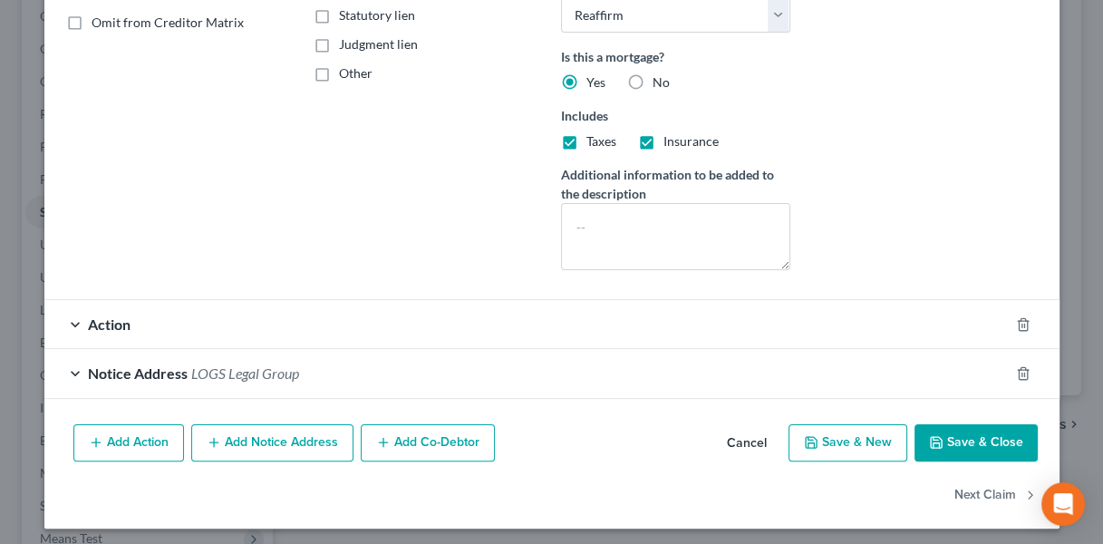
click at [345, 353] on div "Notice Address LOGS Legal Group" at bounding box center [526, 373] width 964 height 48
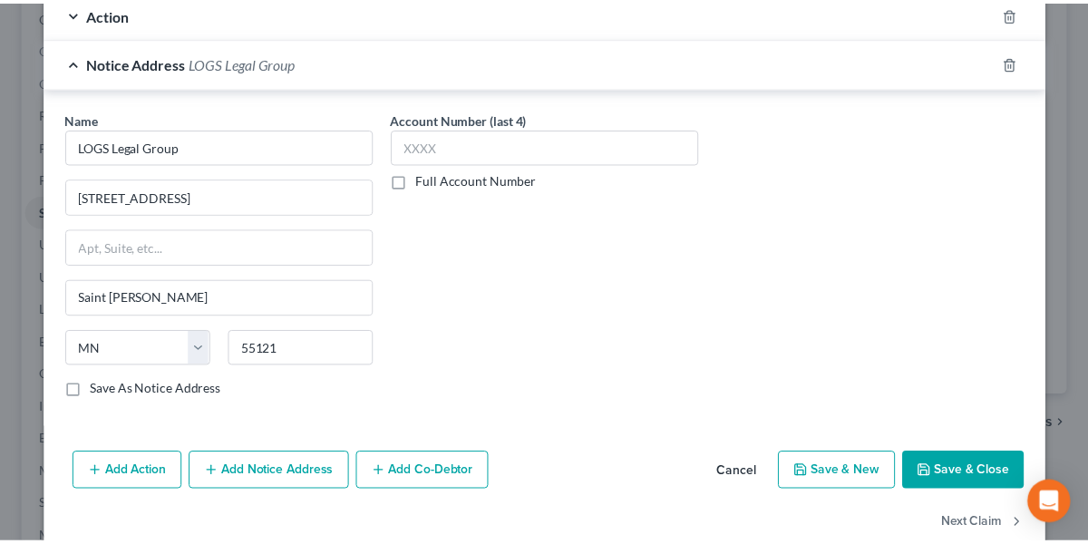
scroll to position [722, 0]
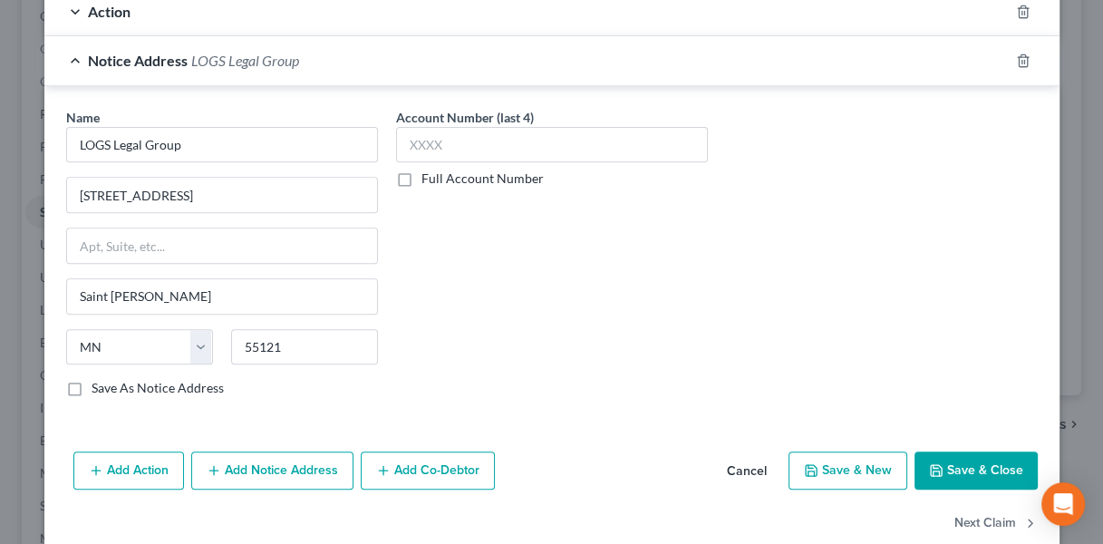
click at [92, 384] on label "Save As Notice Address" at bounding box center [158, 388] width 132 height 18
click at [99, 384] on input "Save As Notice Address" at bounding box center [105, 385] width 12 height 12
click at [975, 457] on button "Save & Close" at bounding box center [976, 470] width 123 height 38
checkbox input "false"
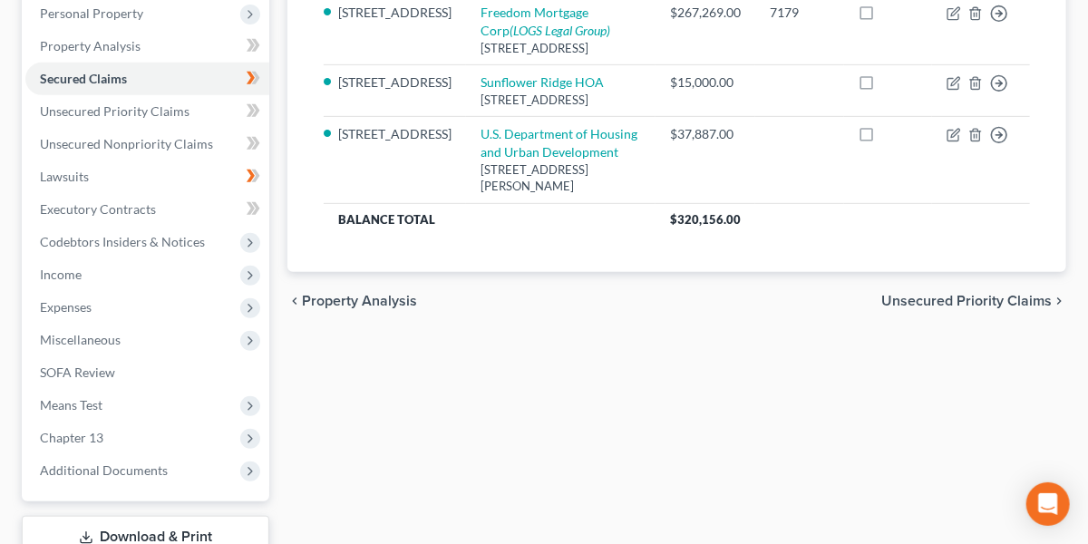
scroll to position [331, 0]
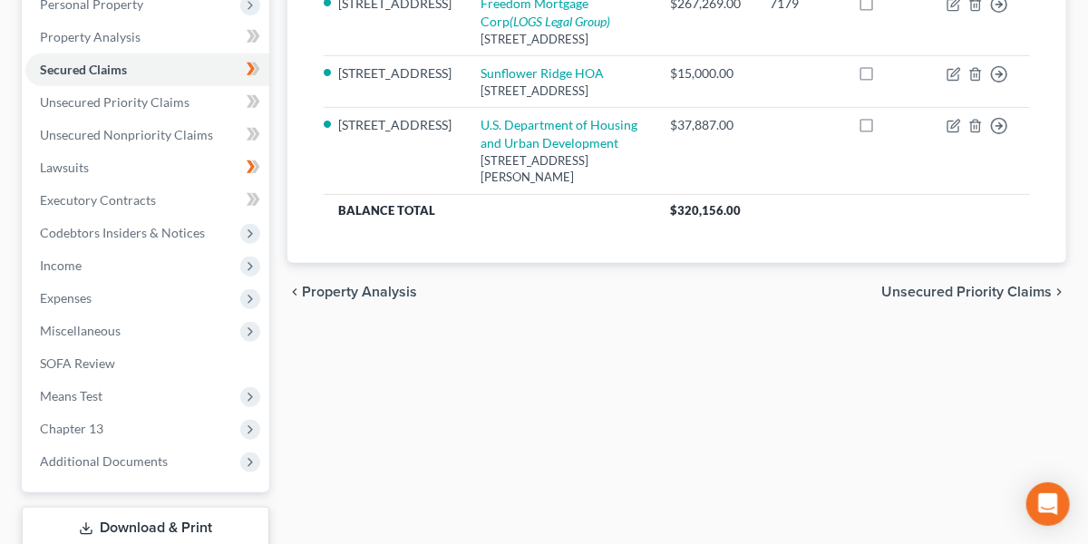
click at [102, 265] on span "Income" at bounding box center [147, 265] width 244 height 33
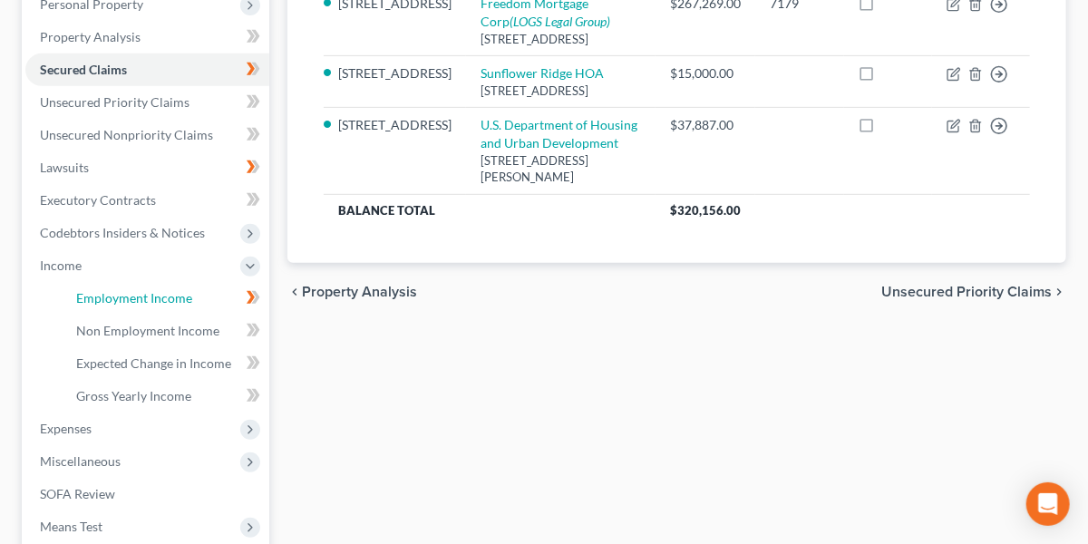
click at [113, 300] on span "Employment Income" at bounding box center [134, 297] width 116 height 15
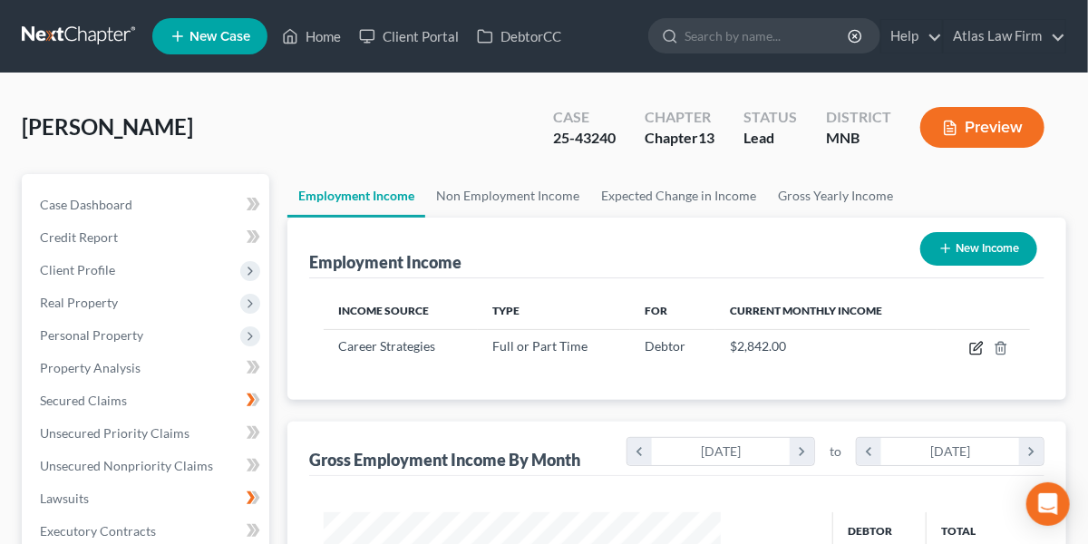
click at [978, 345] on icon "button" at bounding box center [977, 346] width 8 height 8
select select "0"
select select "45"
select select "0"
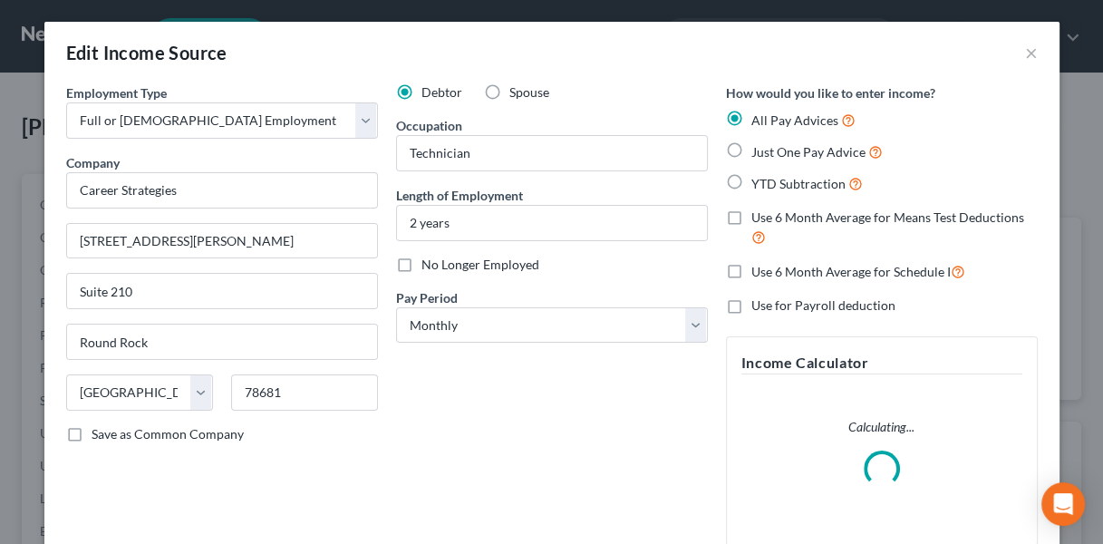
scroll to position [242, 0]
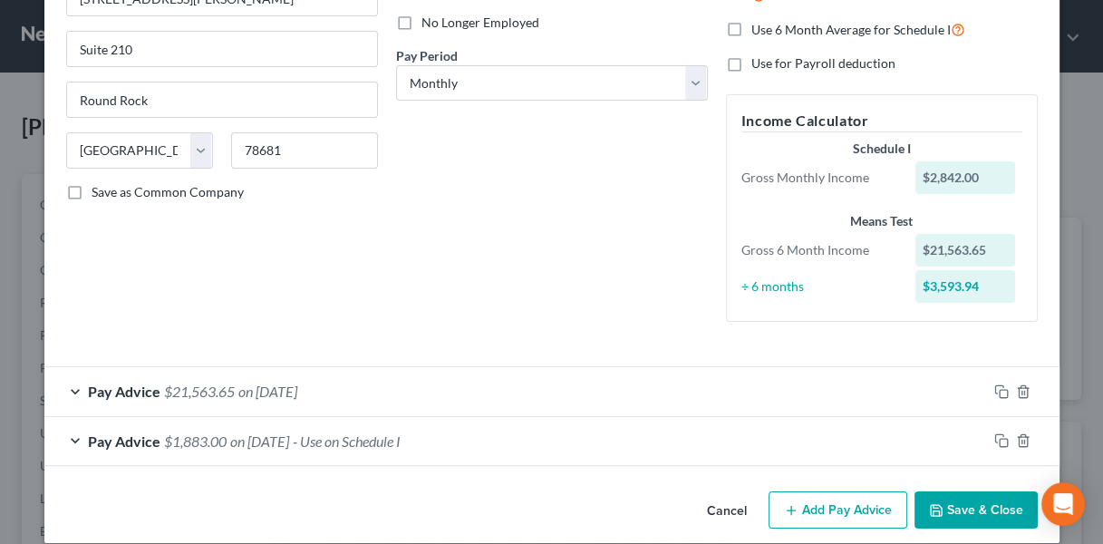
click at [382, 382] on div "Pay Advice $21,563.65 on [DATE]" at bounding box center [515, 391] width 943 height 48
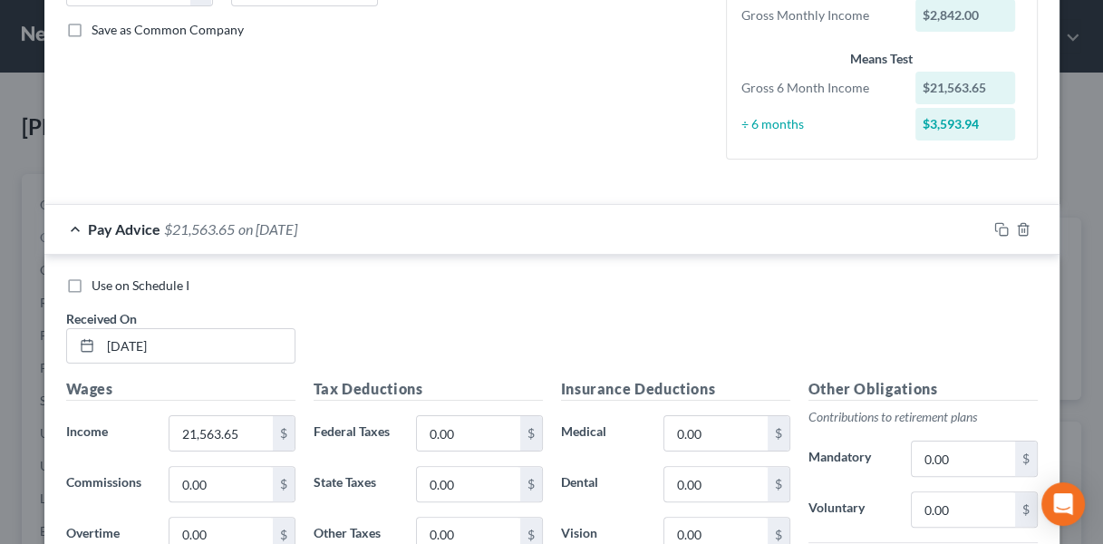
scroll to position [411, 0]
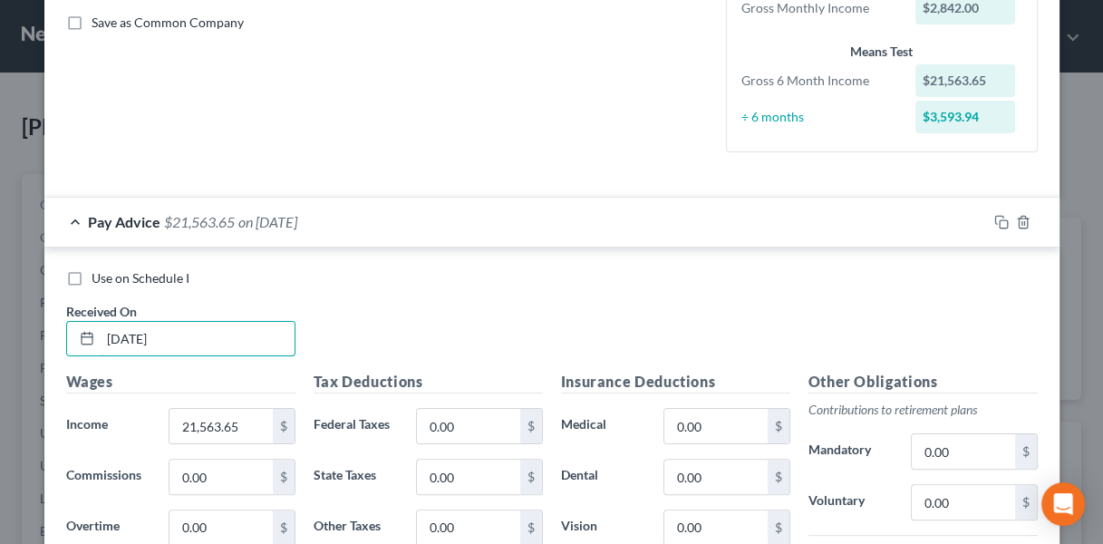
drag, startPoint x: 131, startPoint y: 339, endPoint x: 48, endPoint y: 345, distance: 82.7
click at [48, 345] on div "Use on Schedule I Received On * [DATE] Wages Income * 21,563.65 $ Commissions 0…" at bounding box center [551, 520] width 1015 height 546
type input "[DATE]"
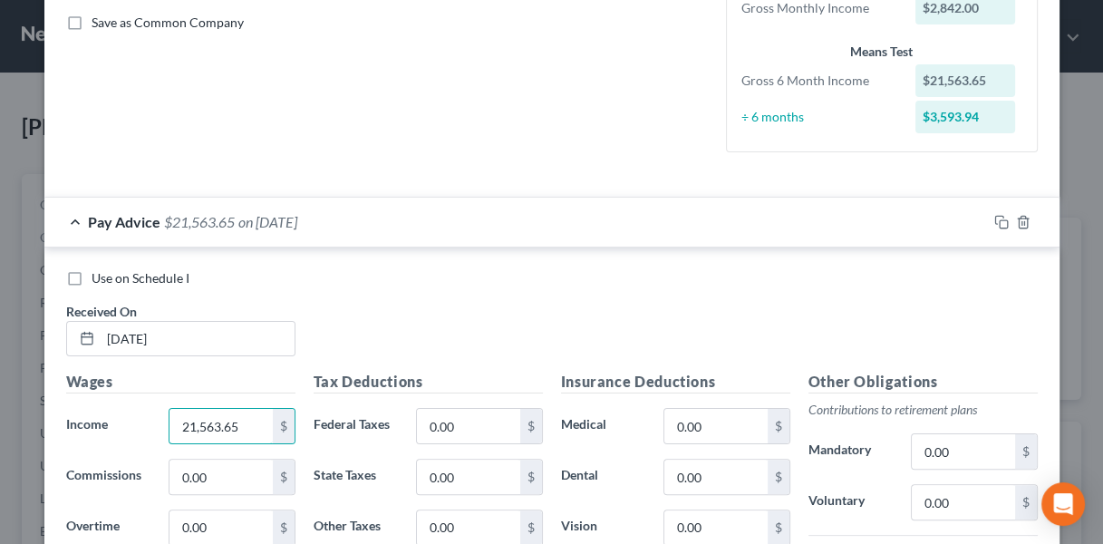
paste input "2047"
type input "22,047.65"
click at [404, 287] on div "Use on Schedule I Received On * [DATE]" at bounding box center [552, 320] width 990 height 102
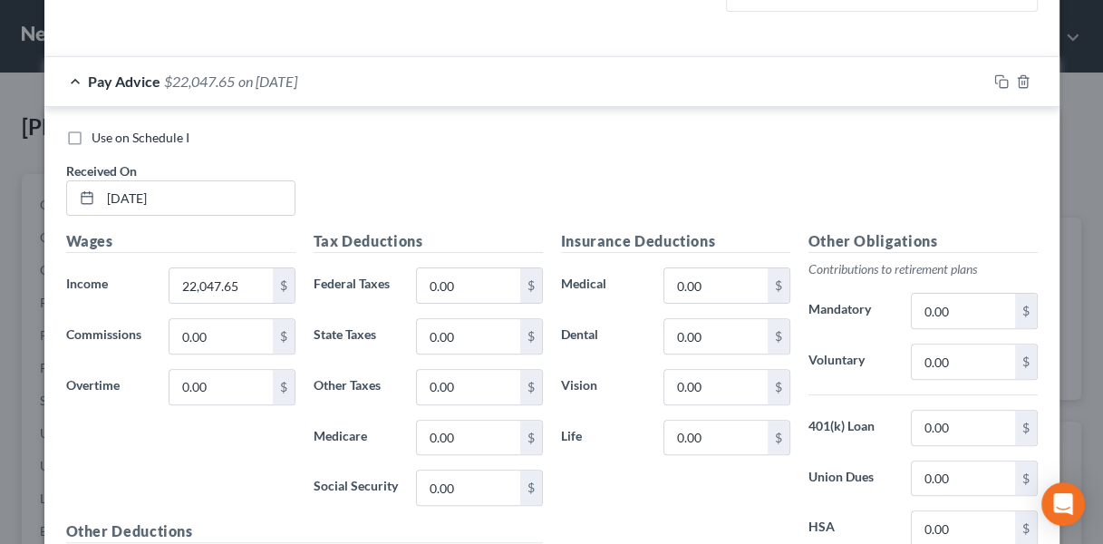
scroll to position [800, 0]
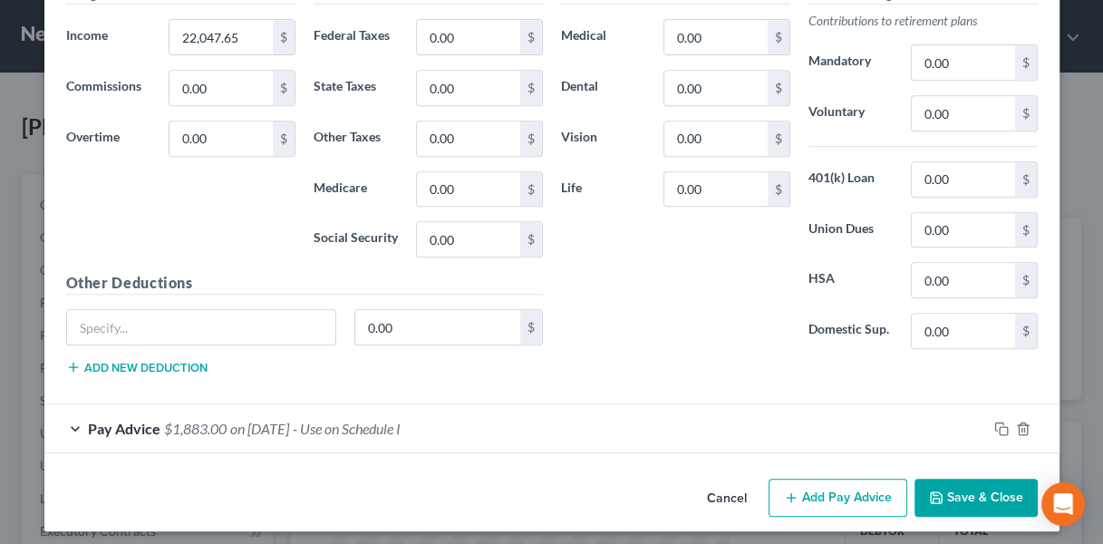
click at [428, 429] on div "Pay Advice $1,883.00 on [DATE] - Use on Schedule I" at bounding box center [515, 428] width 943 height 48
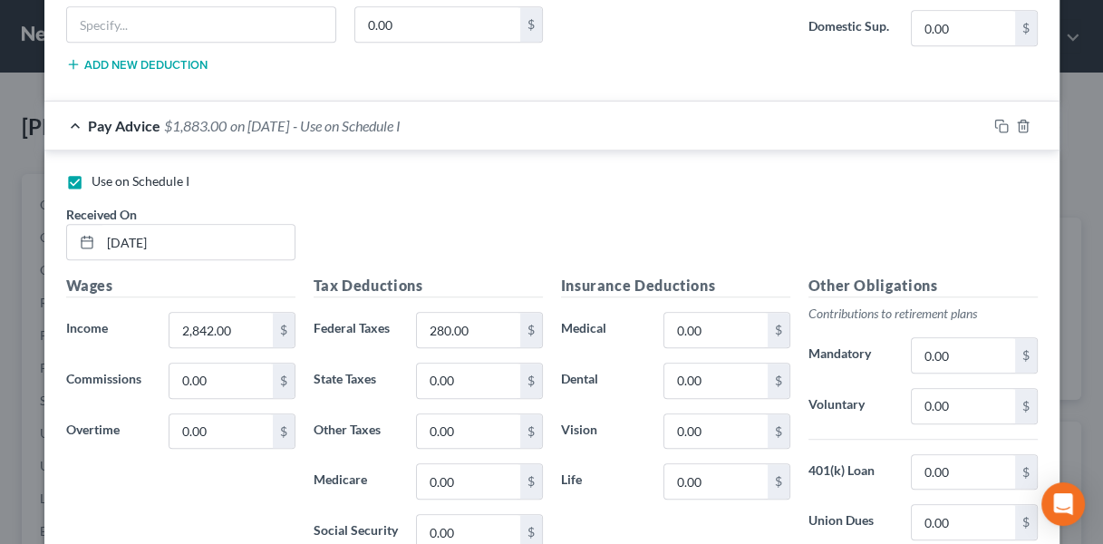
scroll to position [1104, 0]
click at [240, 324] on input "2,842.00" at bounding box center [220, 329] width 102 height 34
type input "4,800"
click at [255, 321] on input "4,800" at bounding box center [220, 329] width 102 height 34
type input "960"
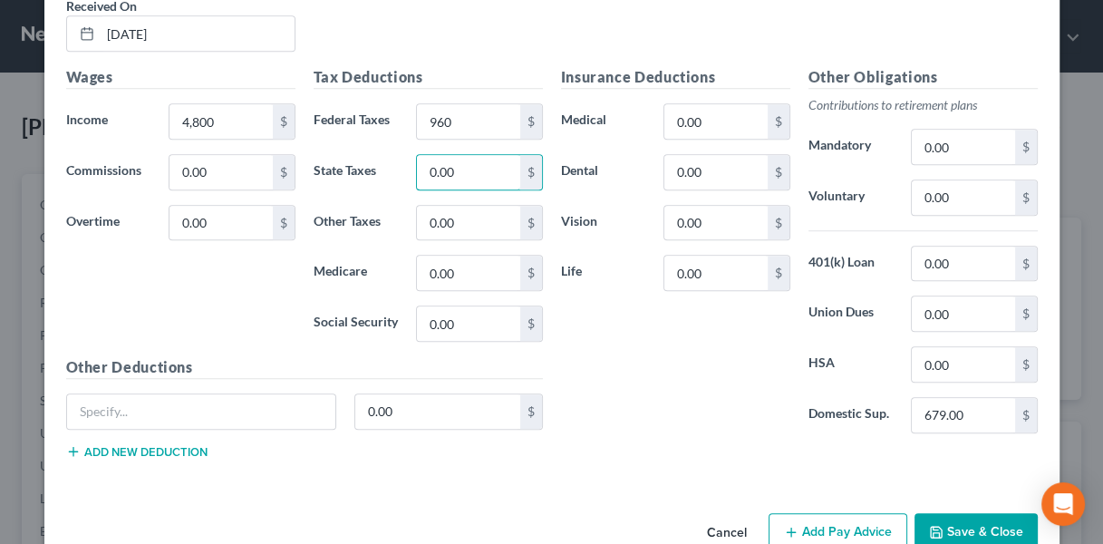
scroll to position [1317, 0]
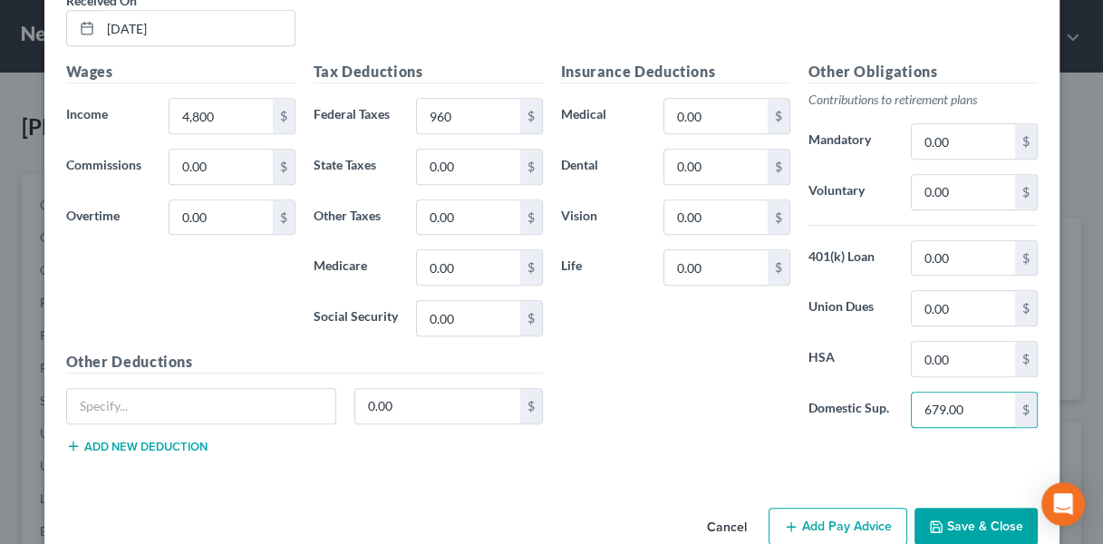
click at [1006, 398] on input "679.00" at bounding box center [963, 409] width 102 height 34
type input "979"
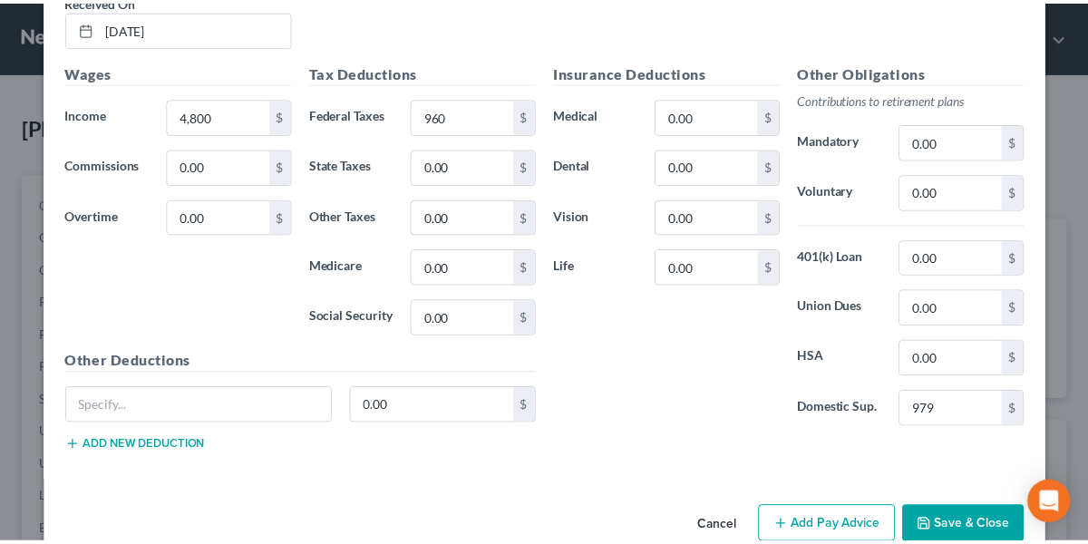
scroll to position [1341, 0]
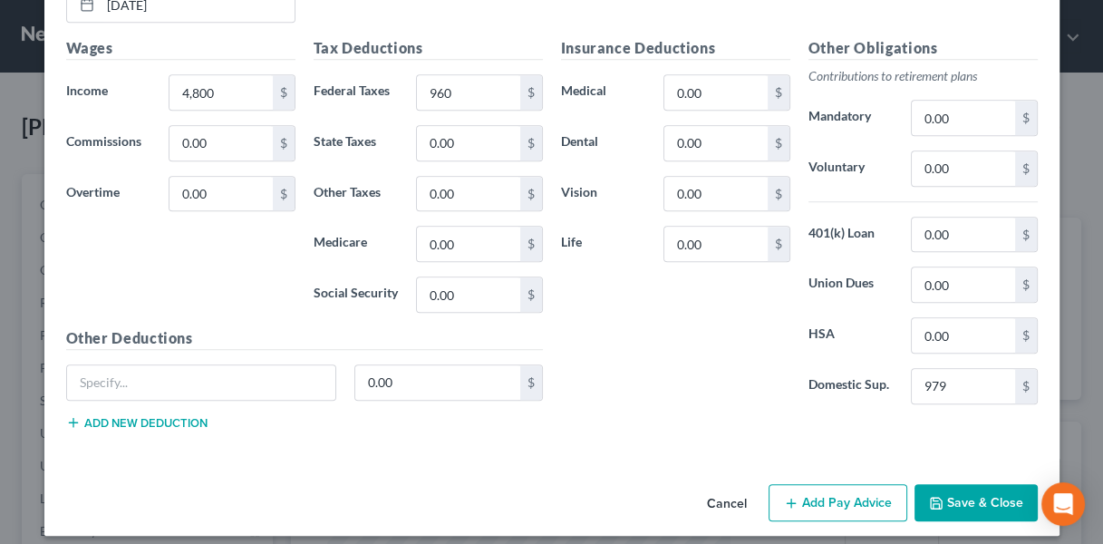
click at [998, 485] on button "Save & Close" at bounding box center [976, 503] width 123 height 38
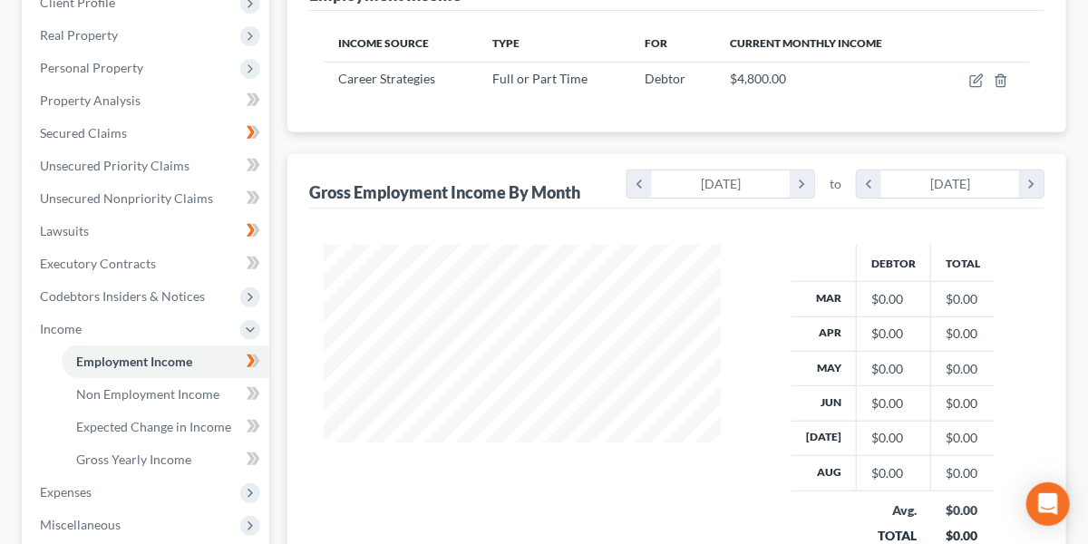
scroll to position [268, 0]
click at [112, 385] on span "Non Employment Income" at bounding box center [147, 392] width 143 height 15
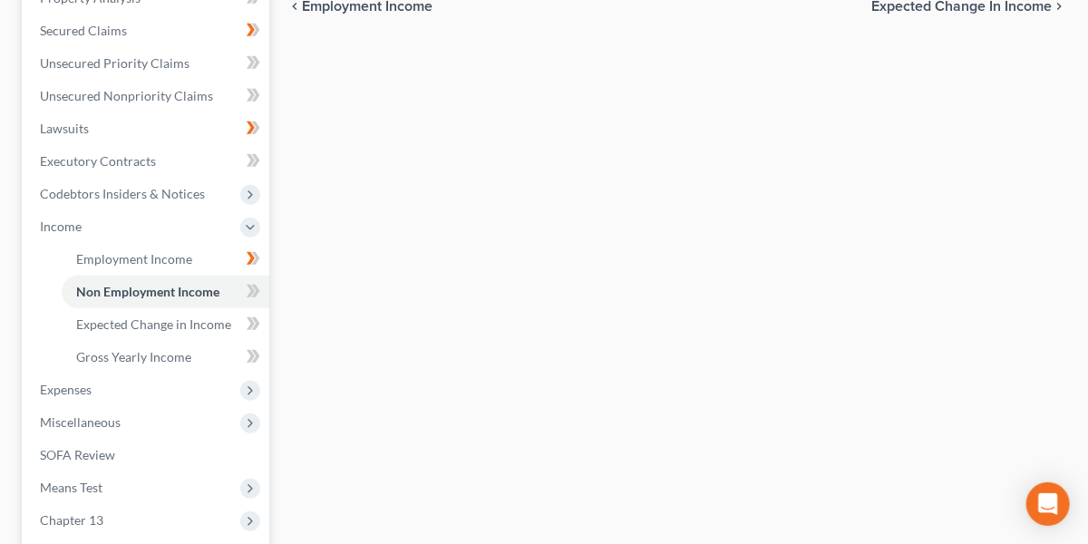
scroll to position [329, 0]
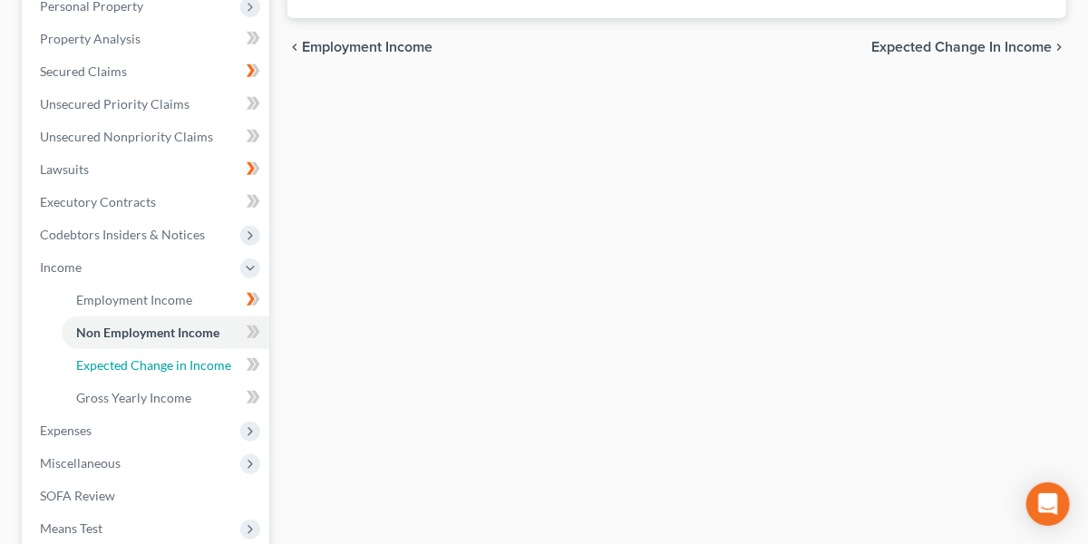
click at [122, 367] on span "Expected Change in Income" at bounding box center [153, 364] width 155 height 15
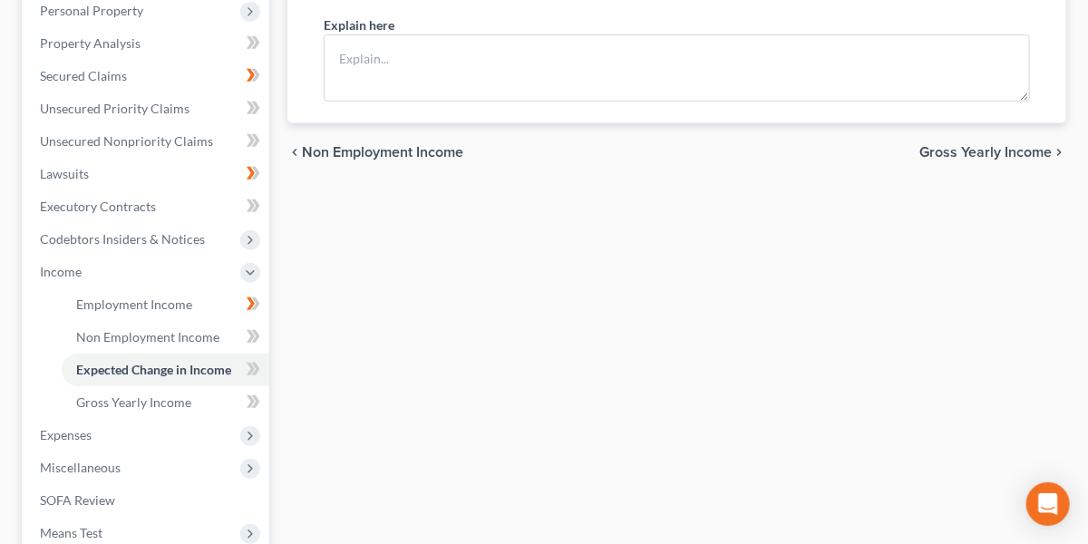
scroll to position [341, 0]
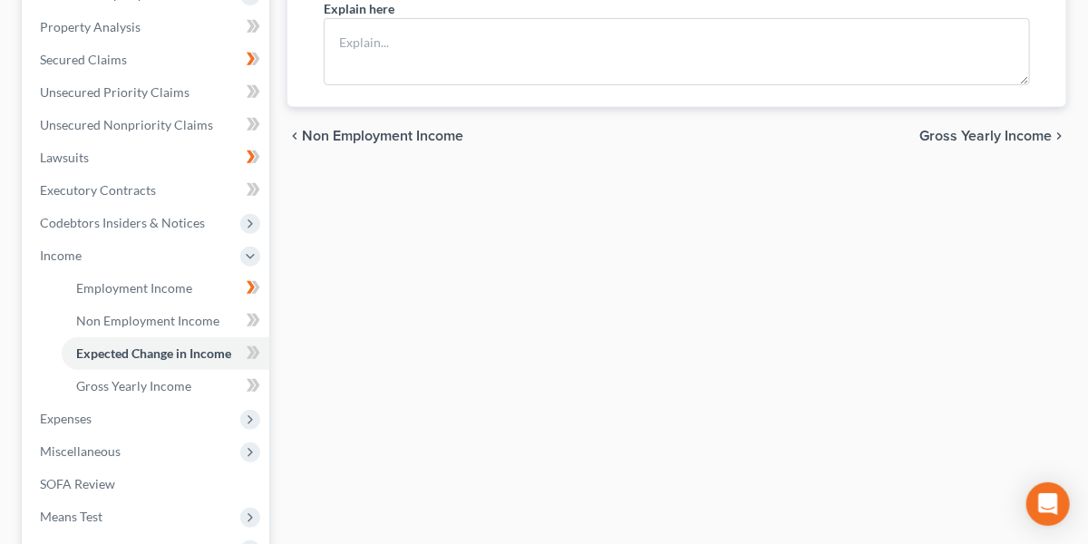
click at [113, 411] on span "Expenses" at bounding box center [147, 418] width 244 height 33
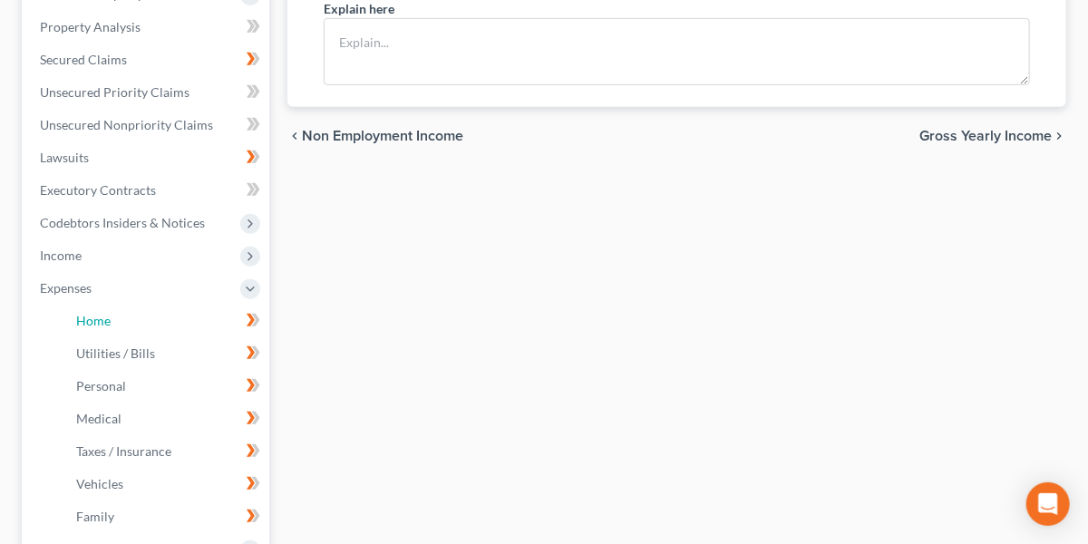
click at [105, 322] on span "Home" at bounding box center [93, 320] width 34 height 15
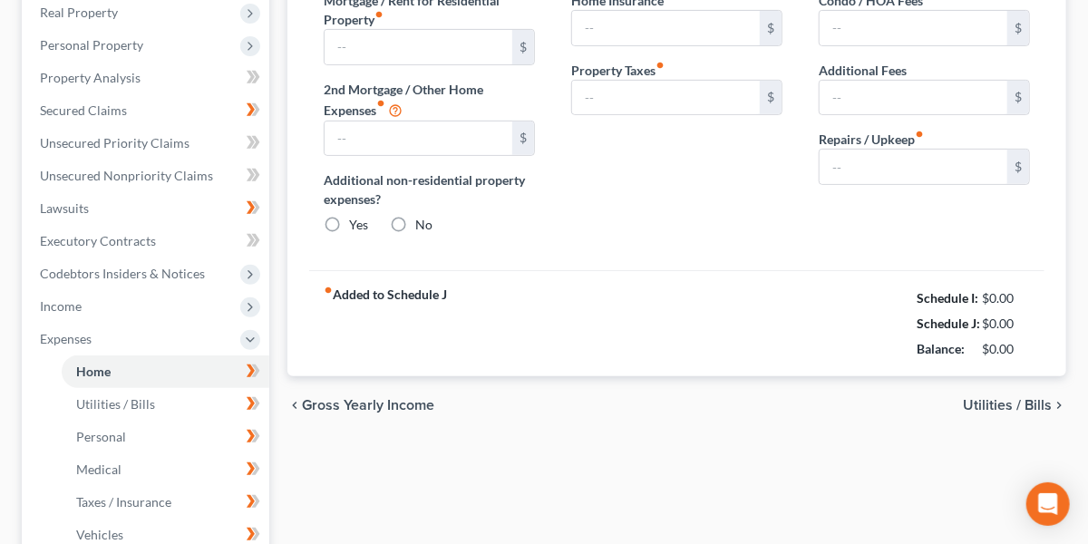
type input "1,800.00"
type input "0.00"
radio input "true"
type input "0.00"
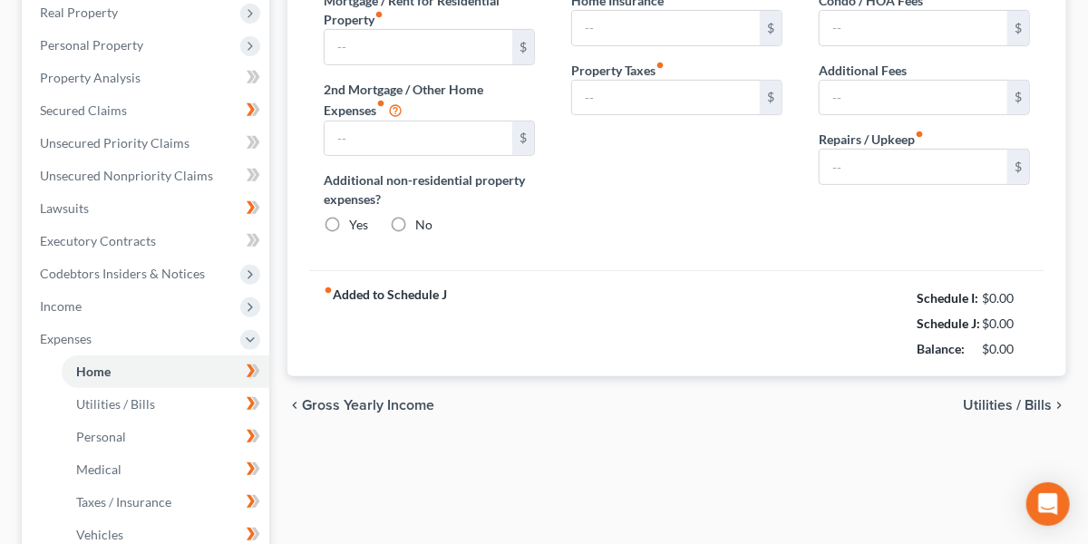
type input "345.00"
type input "0.00"
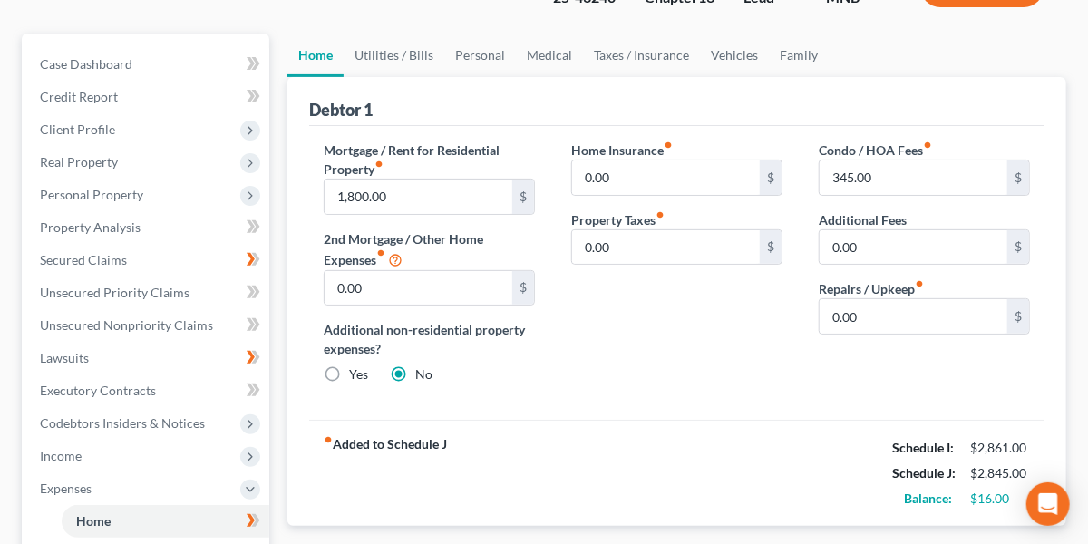
scroll to position [185, 0]
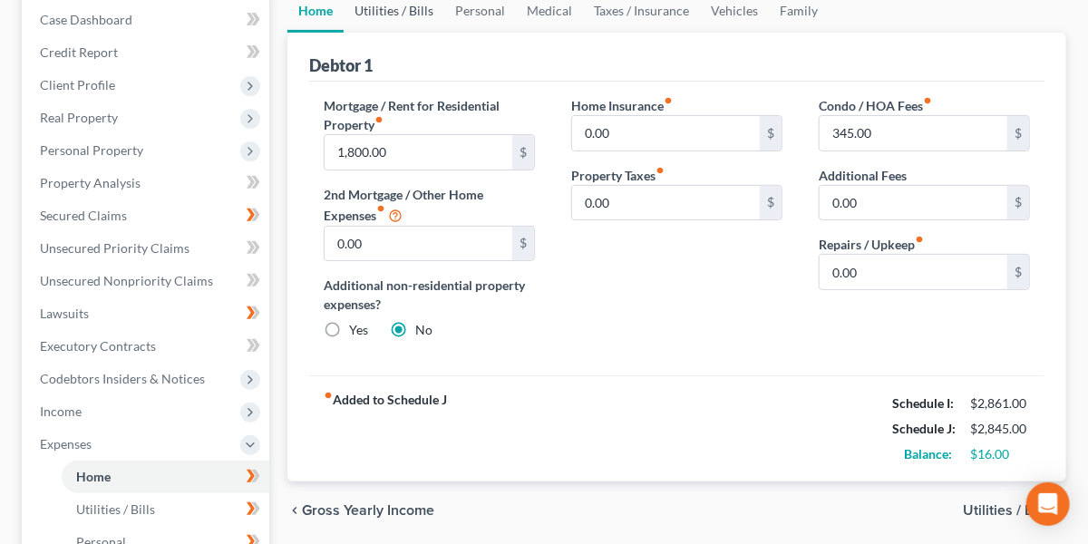
click at [400, 15] on link "Utilities / Bills" at bounding box center [394, 11] width 101 height 44
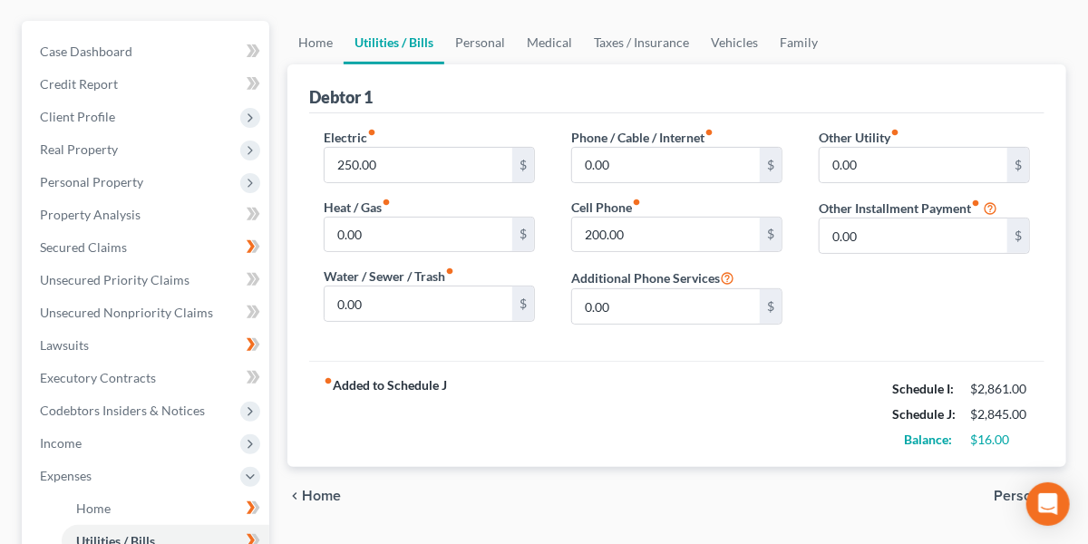
scroll to position [156, 0]
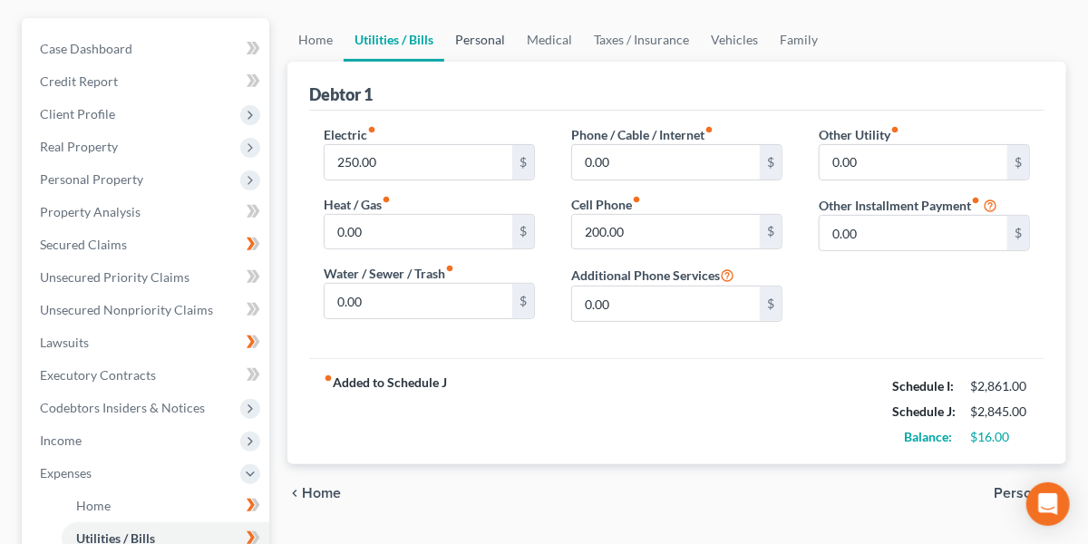
click at [490, 37] on link "Personal" at bounding box center [480, 40] width 72 height 44
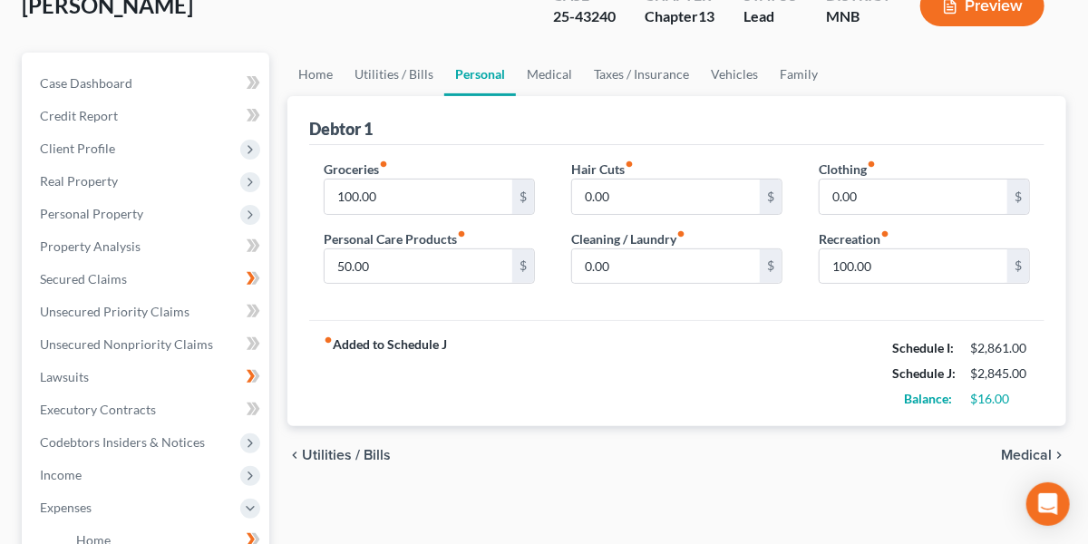
scroll to position [125, 0]
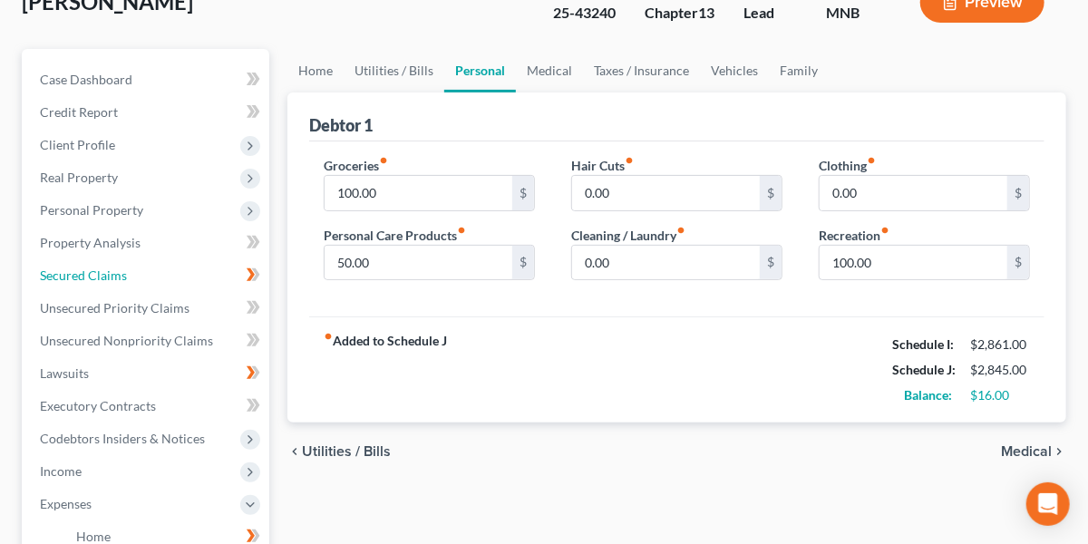
click at [155, 274] on link "Secured Claims" at bounding box center [147, 275] width 244 height 33
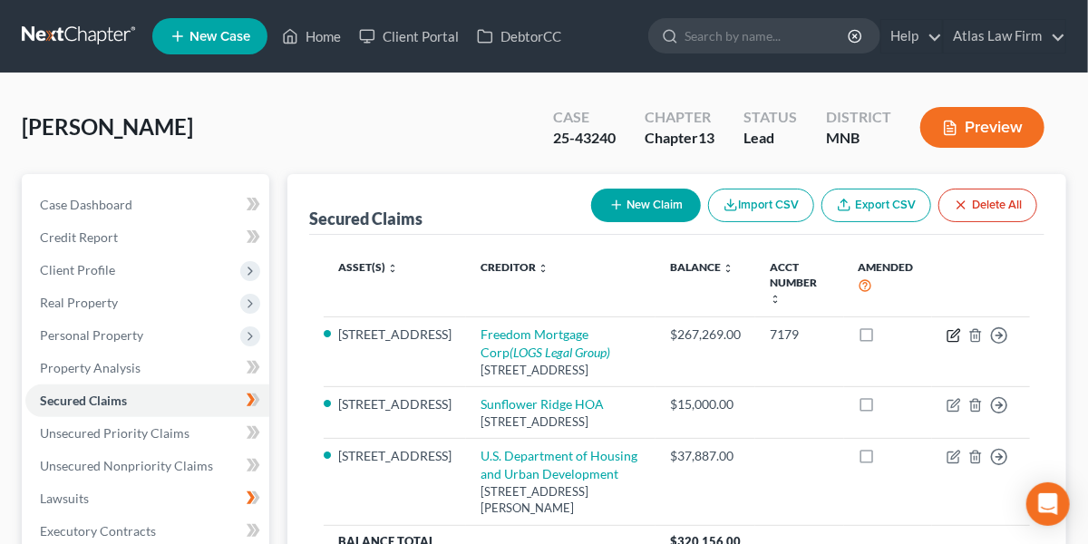
click at [952, 328] on icon "button" at bounding box center [953, 335] width 15 height 15
select select "9"
select select "2"
select select "0"
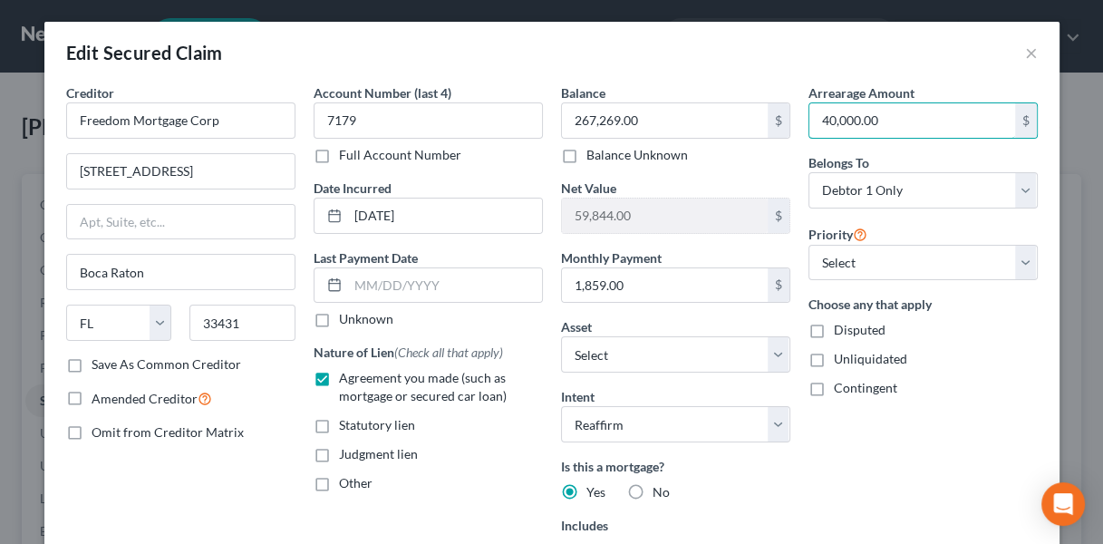
click at [899, 123] on input "40,000.00" at bounding box center [912, 120] width 206 height 34
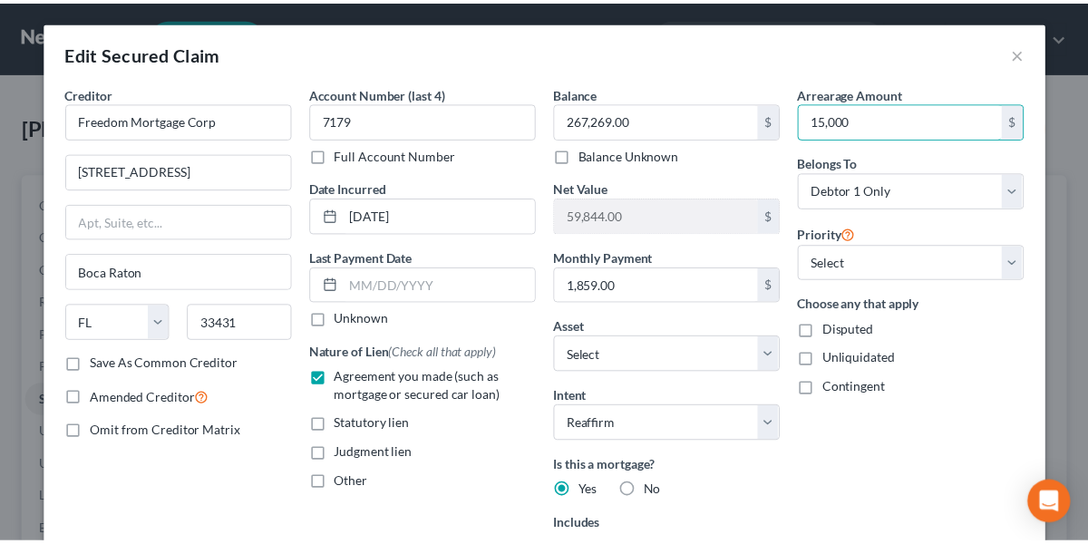
scroll to position [410, 0]
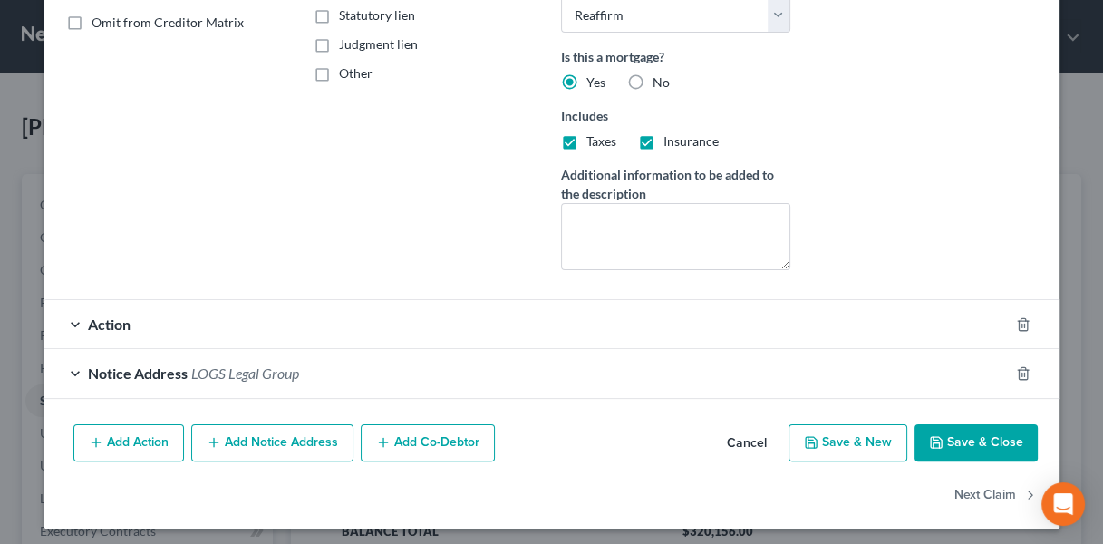
type input "15,000"
click at [954, 437] on button "Save & Close" at bounding box center [976, 443] width 123 height 38
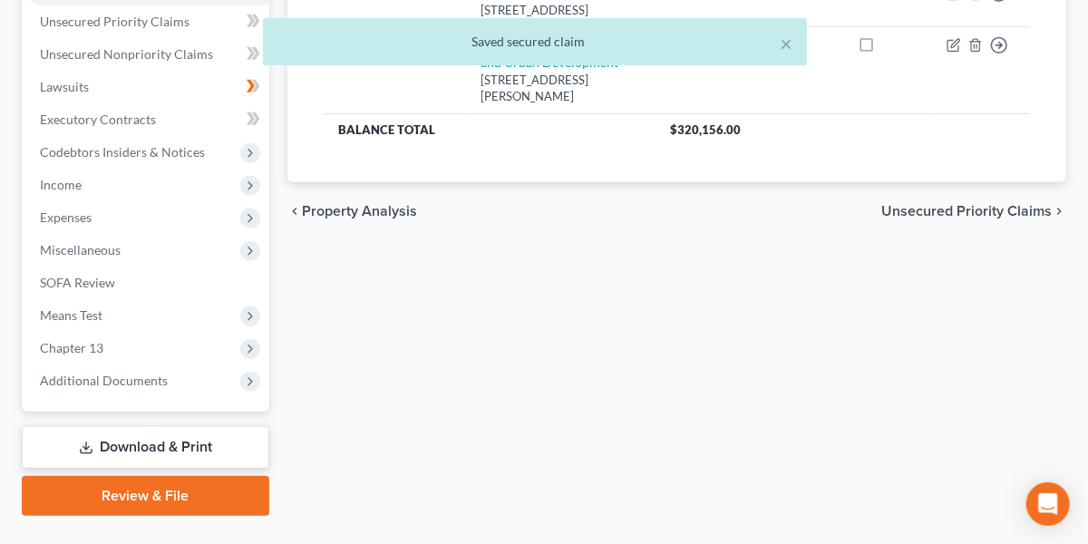
scroll to position [450, 0]
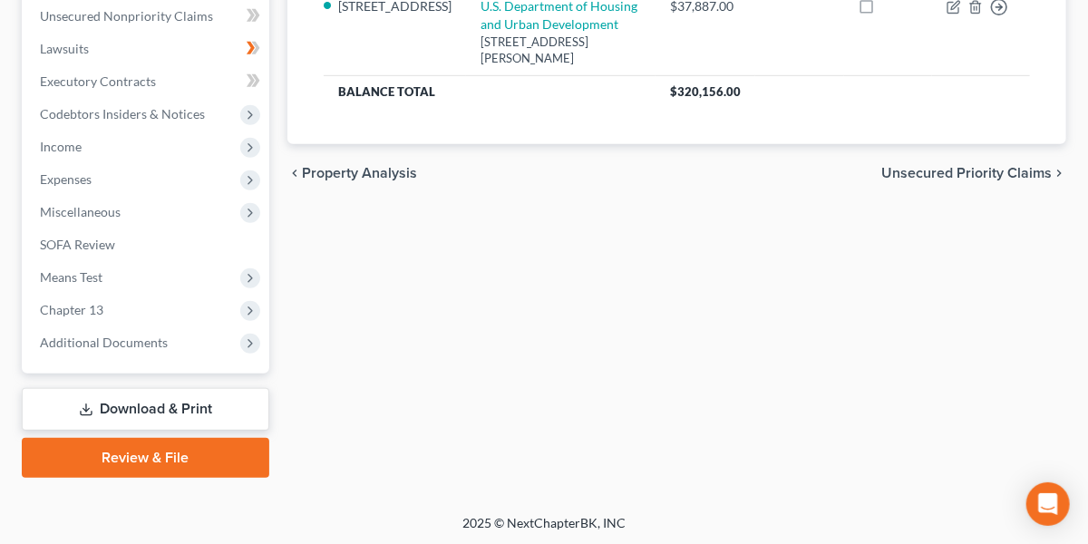
click at [95, 313] on span "Chapter 13" at bounding box center [71, 309] width 63 height 15
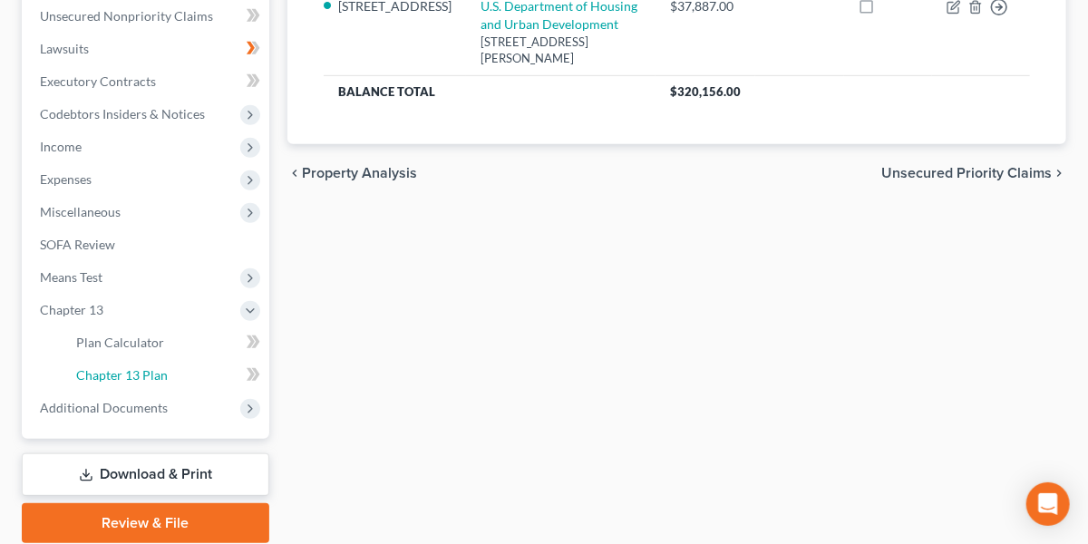
click at [102, 371] on span "Chapter 13 Plan" at bounding box center [122, 374] width 92 height 15
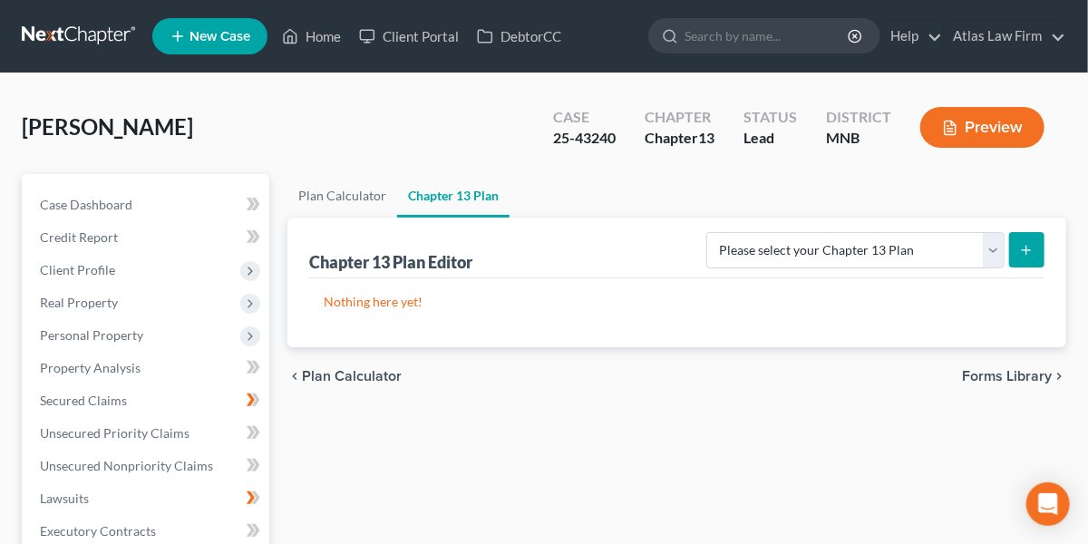
click at [131, 254] on span "Client Profile" at bounding box center [147, 270] width 244 height 33
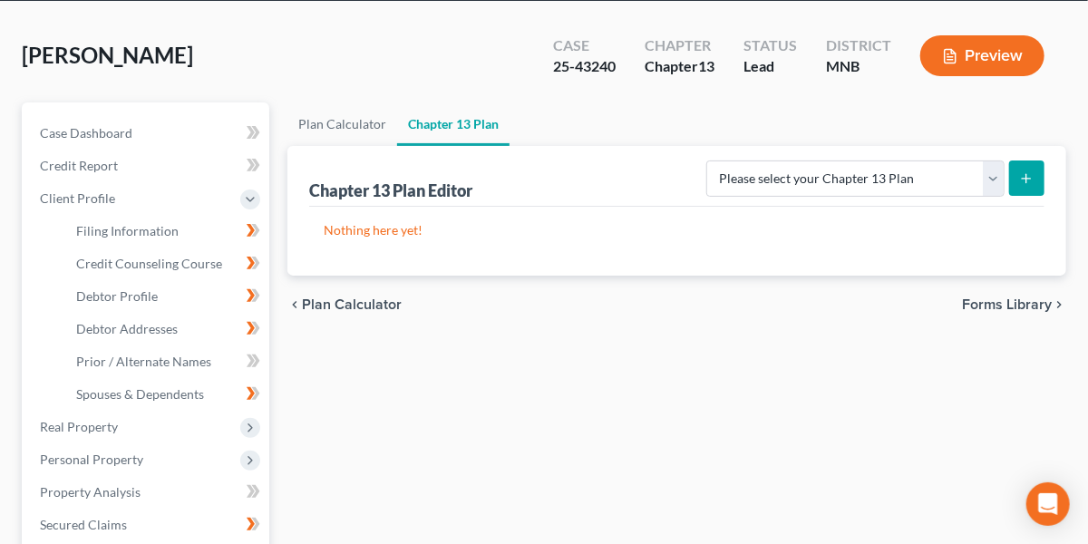
scroll to position [73, 0]
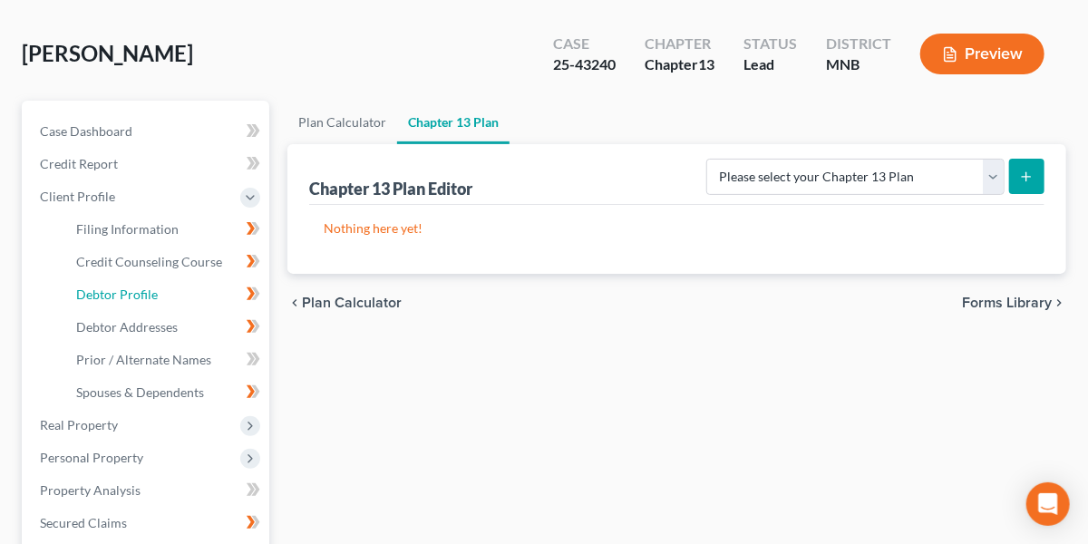
click at [128, 306] on link "Debtor Profile" at bounding box center [166, 294] width 208 height 33
select select "0"
select select "1"
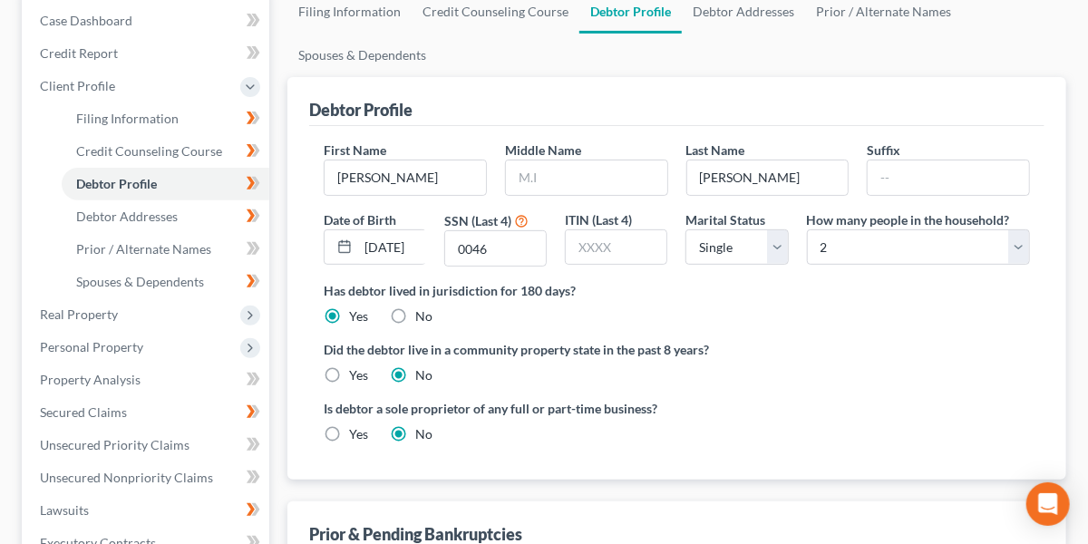
scroll to position [185, 0]
click at [140, 277] on span "Spouses & Dependents" at bounding box center [140, 280] width 128 height 15
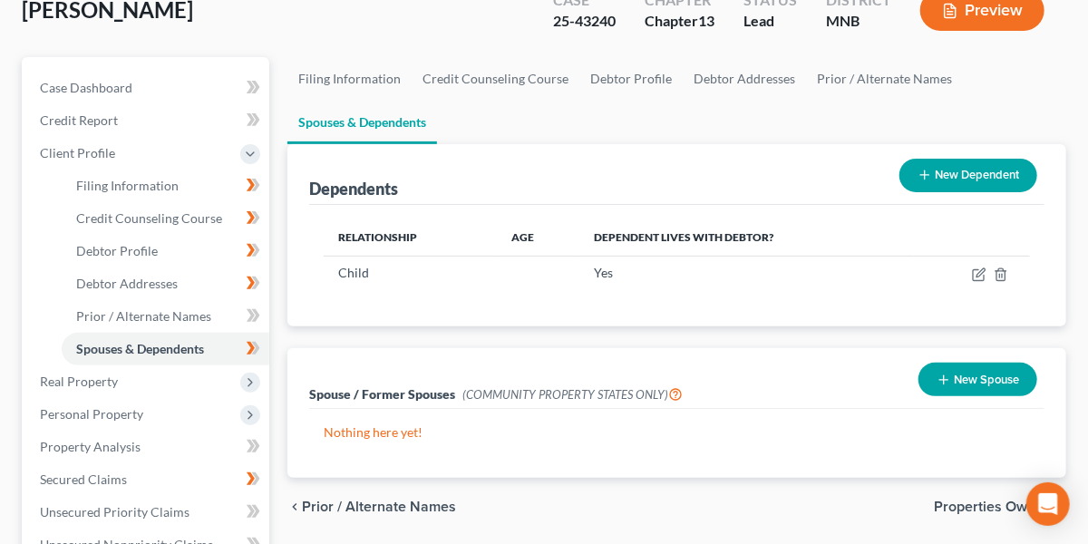
scroll to position [120, 0]
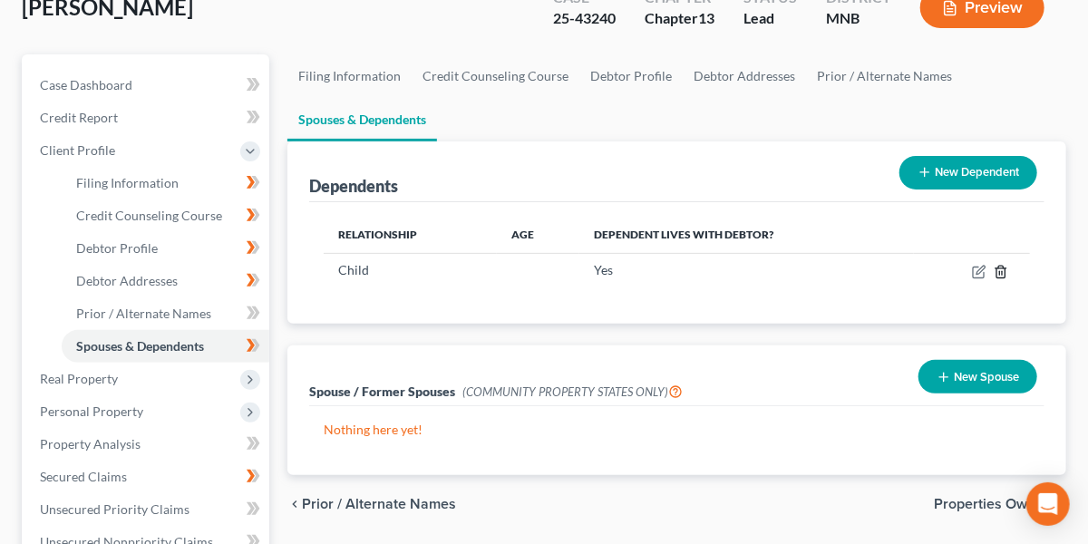
click at [1002, 276] on icon "button" at bounding box center [1000, 272] width 8 height 12
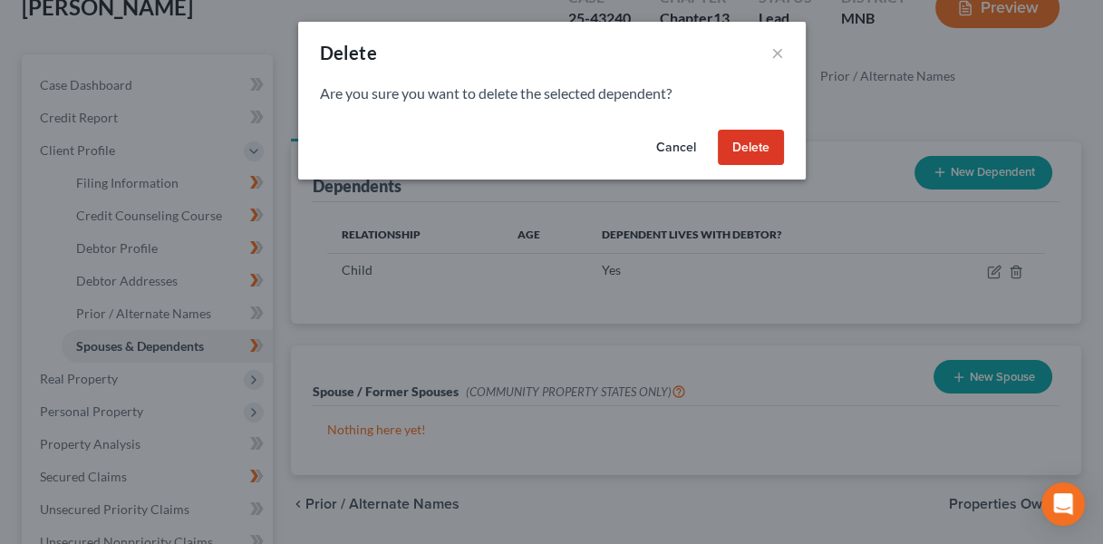
click at [761, 146] on button "Delete" at bounding box center [751, 148] width 66 height 36
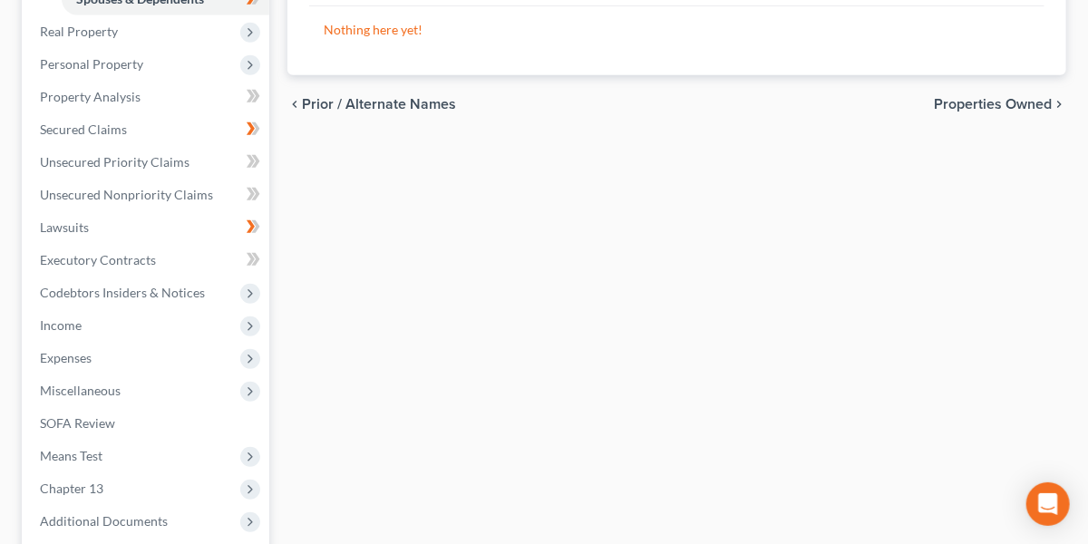
scroll to position [469, 0]
click at [82, 355] on span "Expenses" at bounding box center [66, 355] width 52 height 15
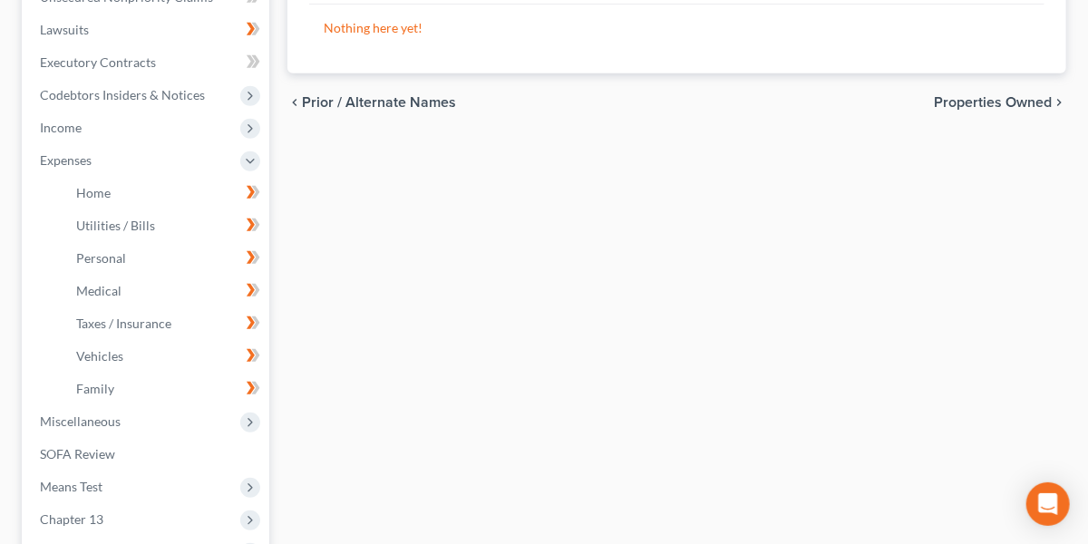
click at [76, 124] on span "Income" at bounding box center [61, 127] width 42 height 15
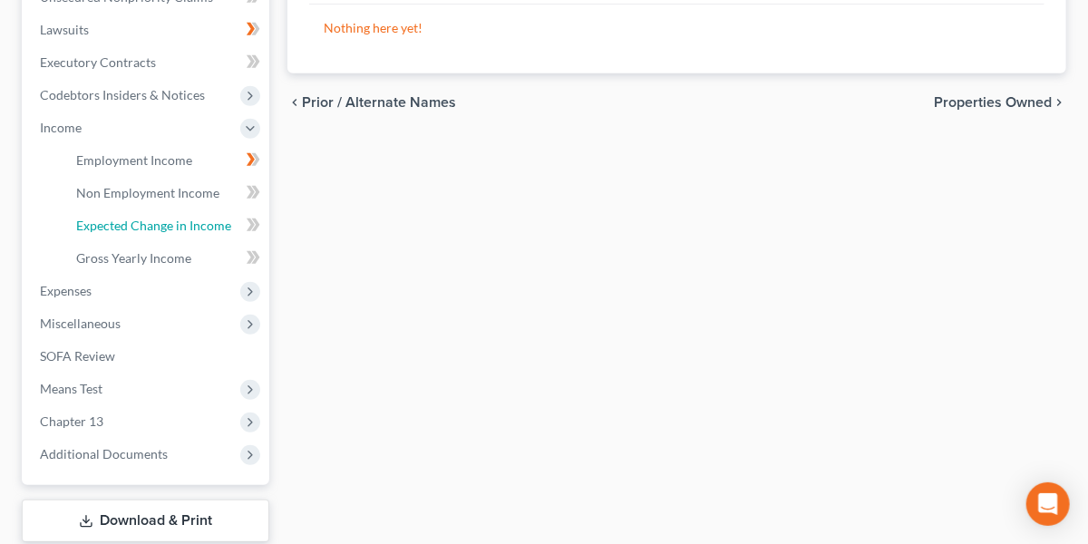
click at [113, 218] on span "Expected Change in Income" at bounding box center [153, 225] width 155 height 15
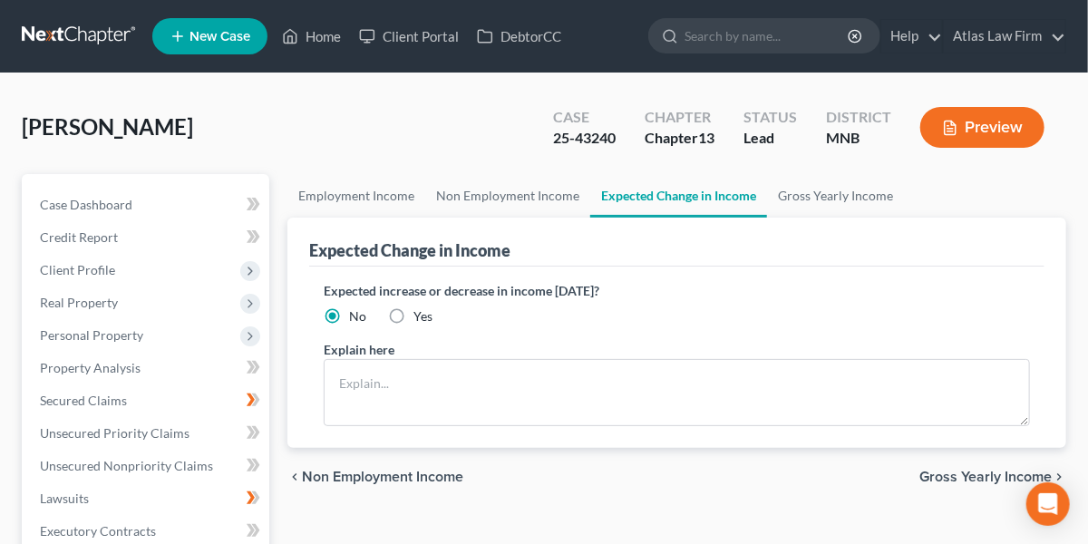
click at [413, 313] on label "Yes" at bounding box center [422, 316] width 19 height 18
click at [421, 313] on input "Yes" at bounding box center [427, 313] width 12 height 12
radio input "true"
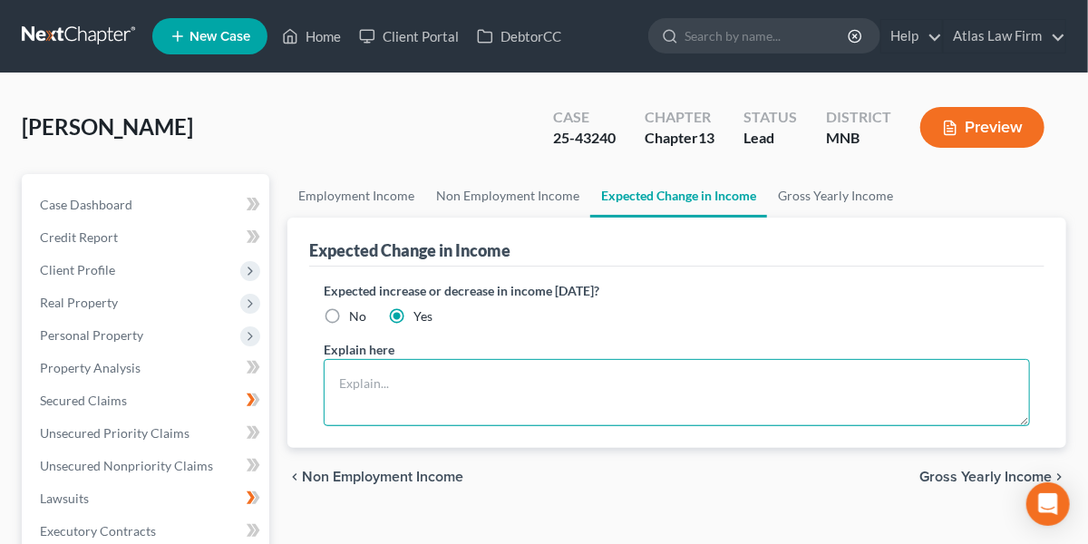
click at [445, 384] on textarea at bounding box center [677, 392] width 706 height 67
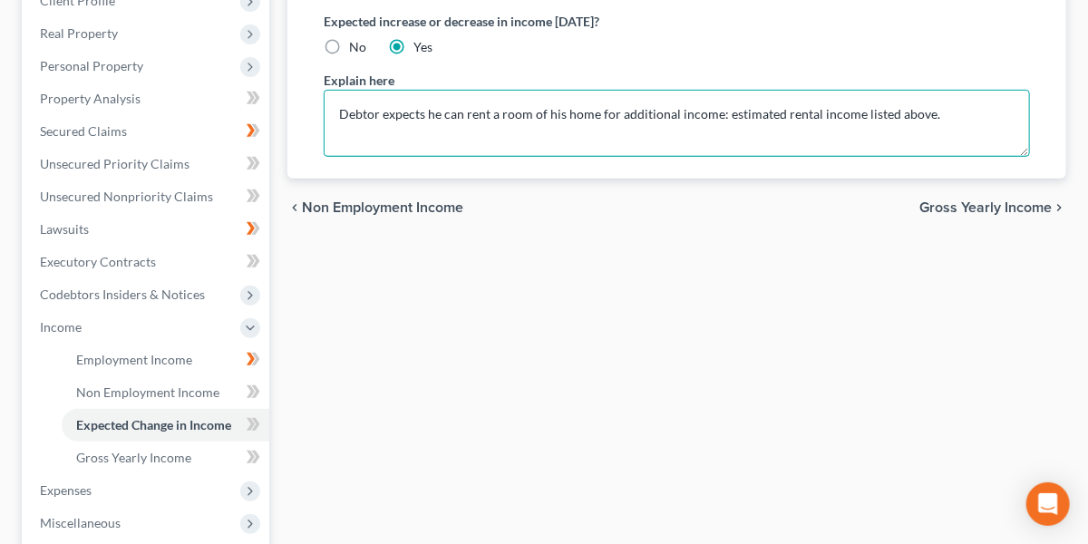
scroll to position [272, 0]
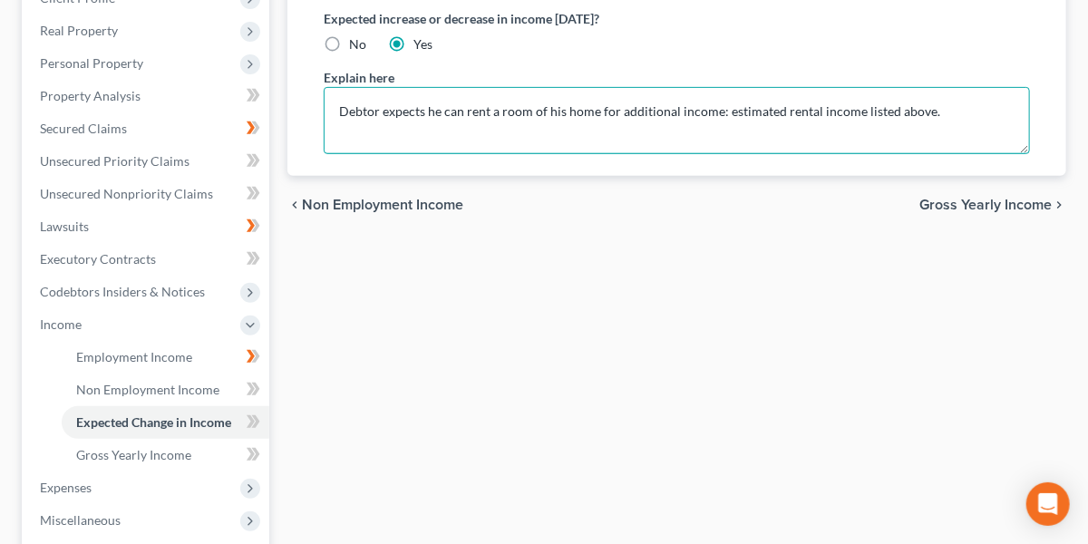
type textarea "Debtor expects he can rent a room of his home for additional income: estimated …"
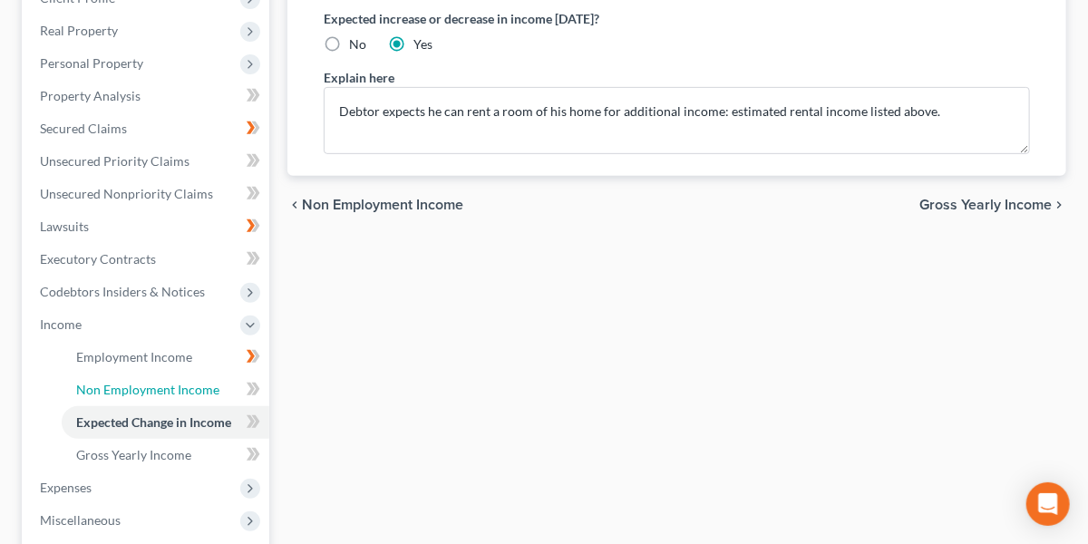
click at [93, 382] on span "Non Employment Income" at bounding box center [147, 389] width 143 height 15
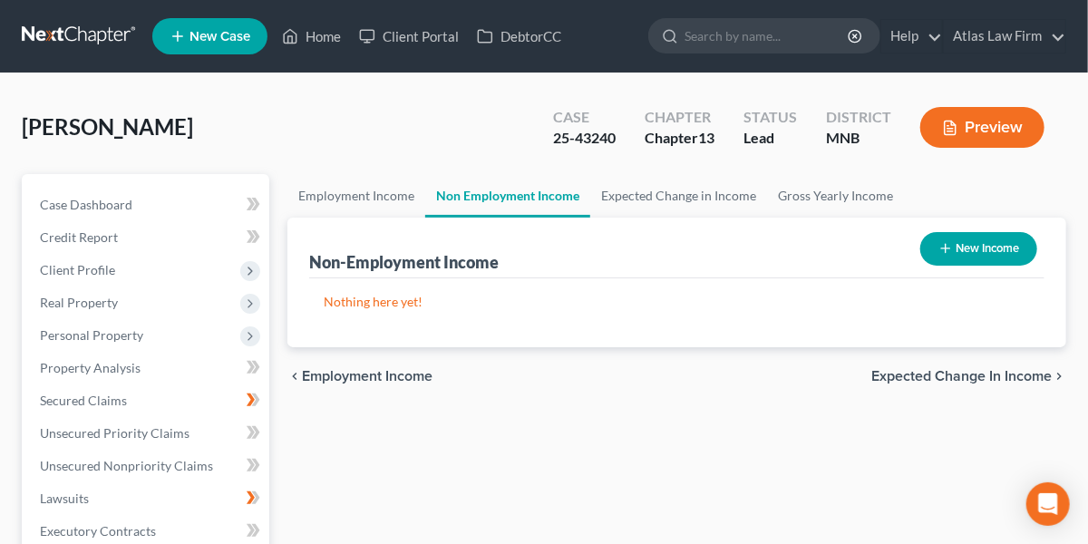
click at [964, 245] on button "New Income" at bounding box center [978, 249] width 117 height 34
select select "0"
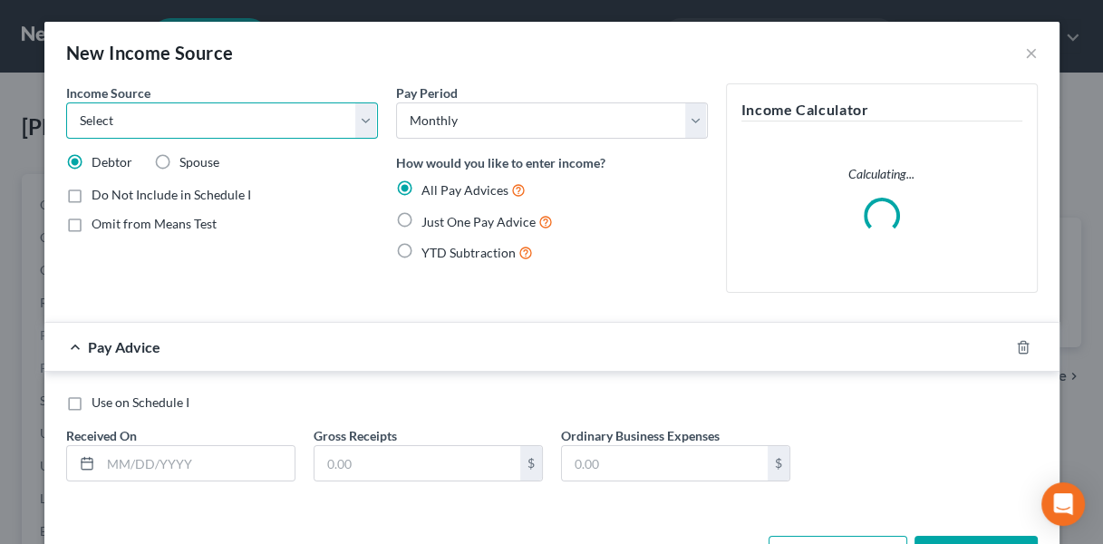
click at [225, 134] on select "Select Unemployment Disability (from employer) Pension Retirement Social Securi…" at bounding box center [222, 120] width 312 height 36
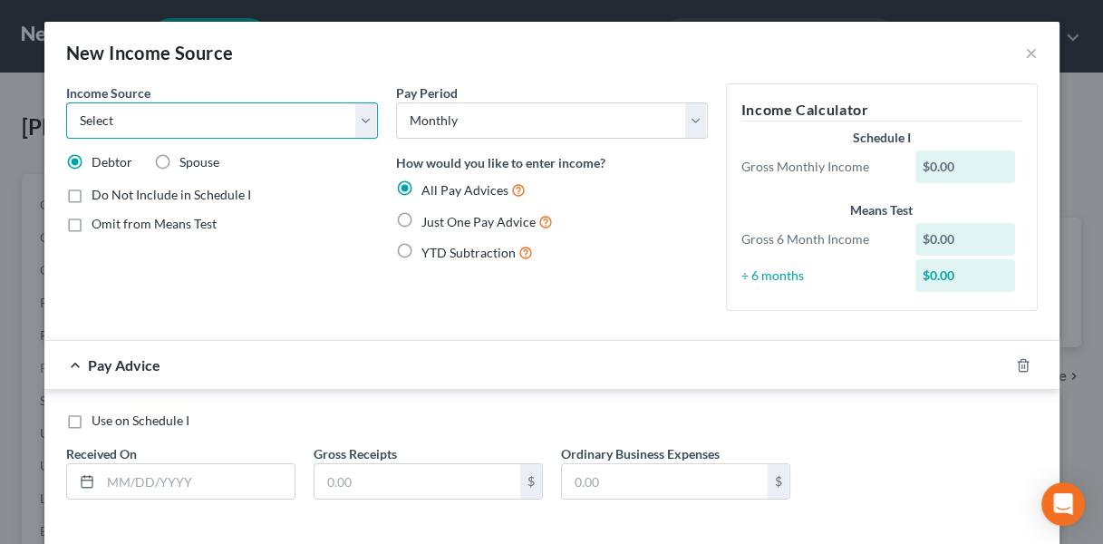
select select "13"
click at [66, 102] on select "Select Unemployment Disability (from employer) Pension Retirement Social Securi…" at bounding box center [222, 120] width 312 height 36
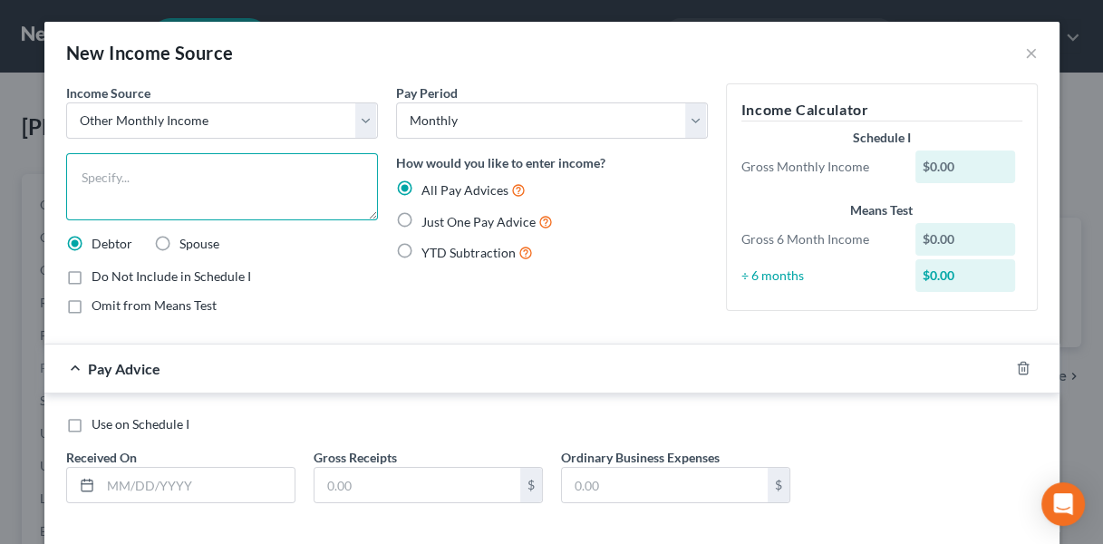
click at [160, 179] on textarea at bounding box center [222, 186] width 312 height 67
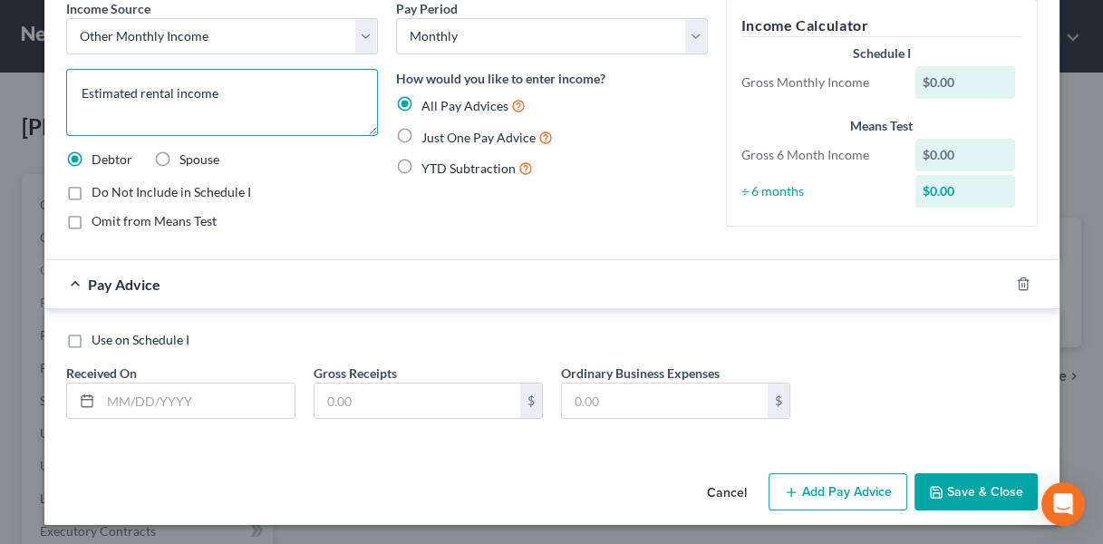
type textarea "Estimated rental income"
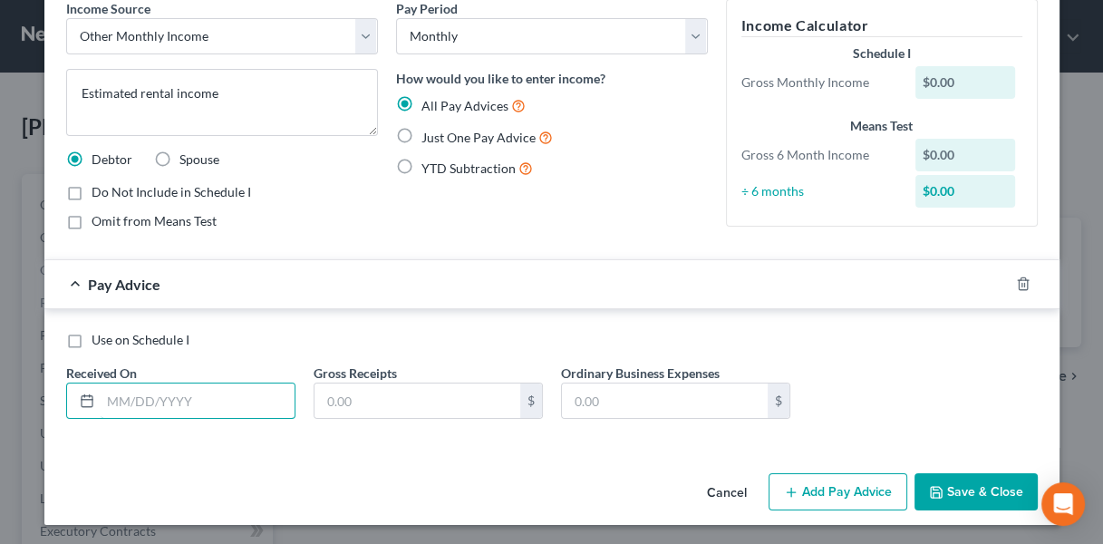
click at [234, 405] on input "text" at bounding box center [198, 400] width 194 height 34
type input "[DATE]"
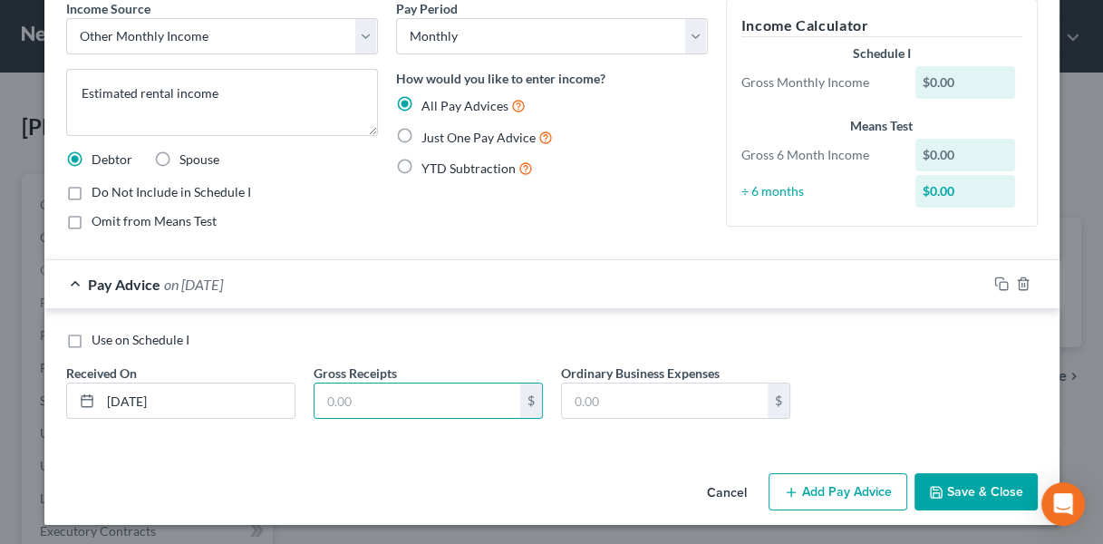
click at [92, 342] on label "Use on Schedule I" at bounding box center [141, 340] width 98 height 18
click at [99, 342] on input "Use on Schedule I" at bounding box center [105, 337] width 12 height 12
checkbox input "true"
click at [378, 401] on input "text" at bounding box center [418, 400] width 206 height 34
type input "800"
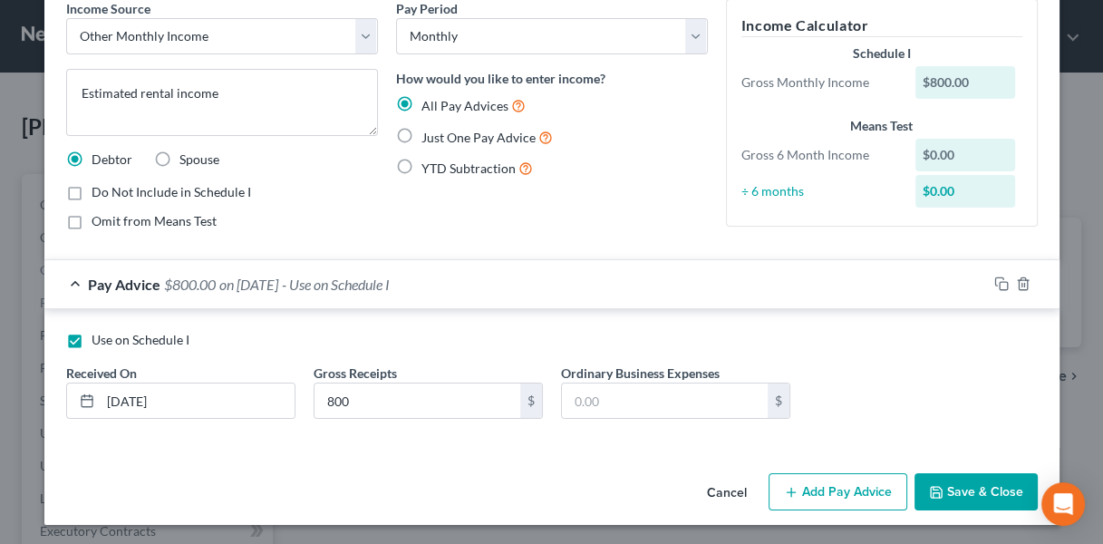
click at [961, 487] on button "Save & Close" at bounding box center [976, 492] width 123 height 38
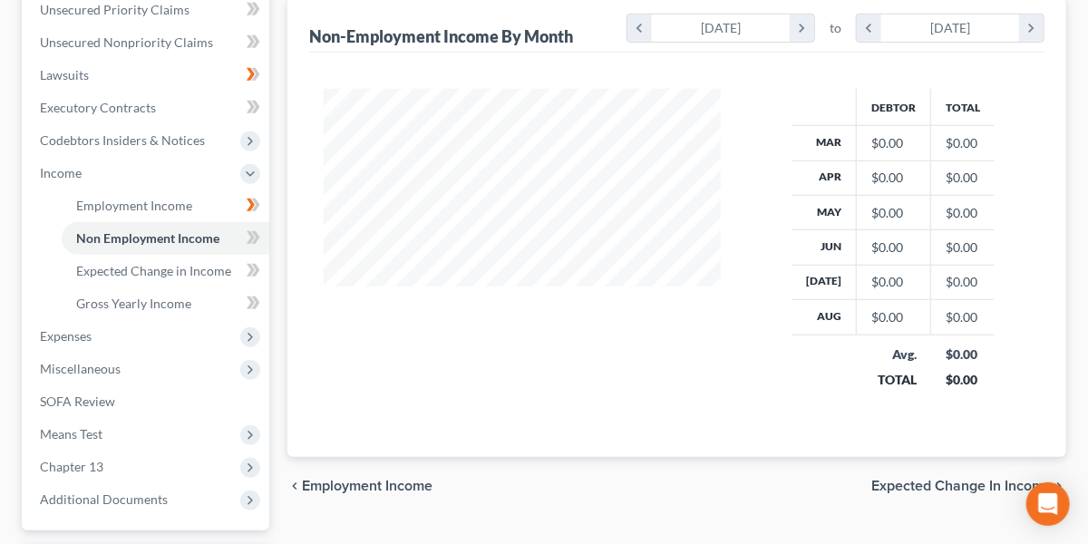
scroll to position [425, 0]
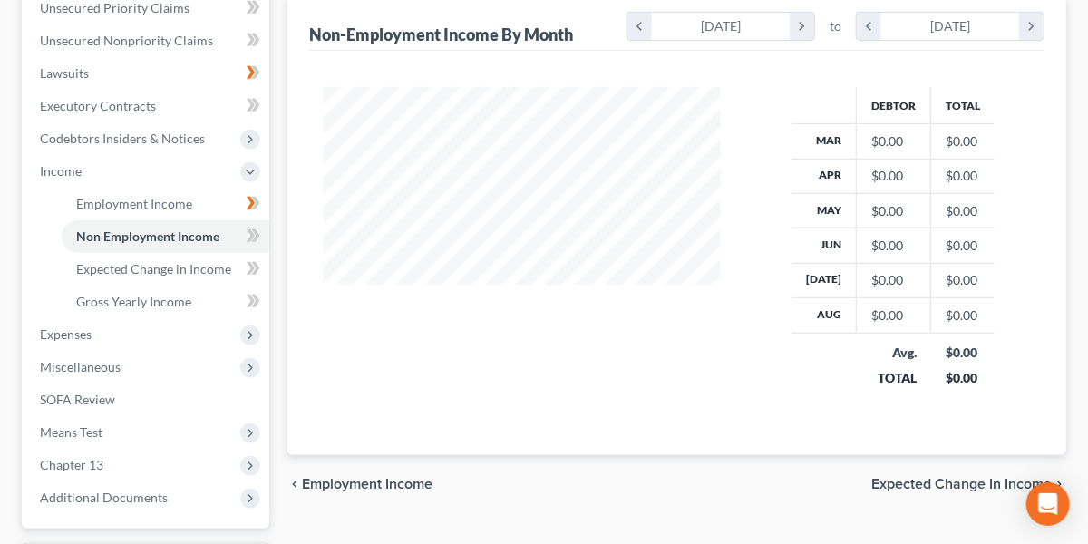
click at [135, 325] on span "Expenses" at bounding box center [147, 334] width 244 height 33
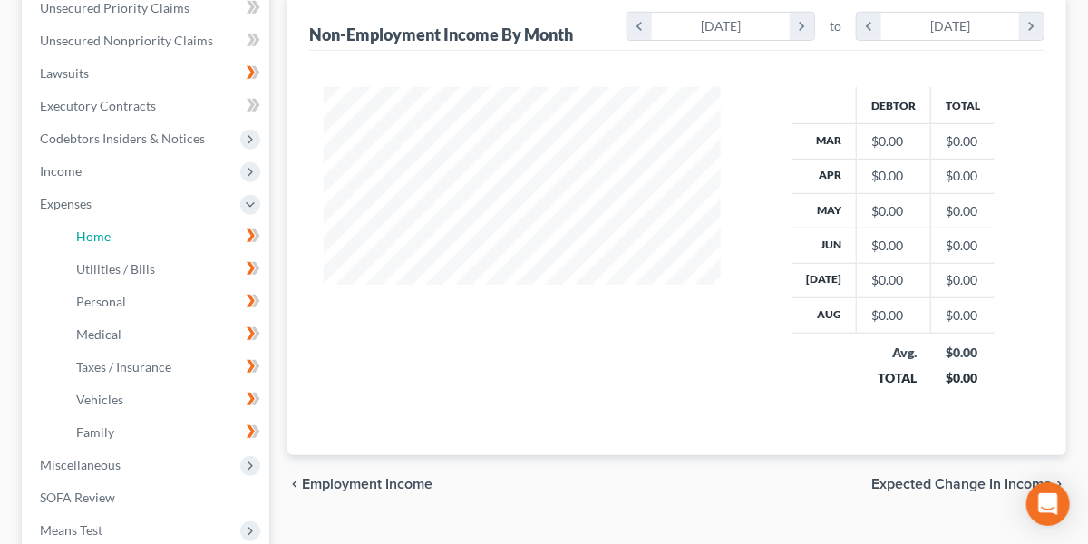
click at [136, 227] on link "Home" at bounding box center [166, 236] width 208 height 33
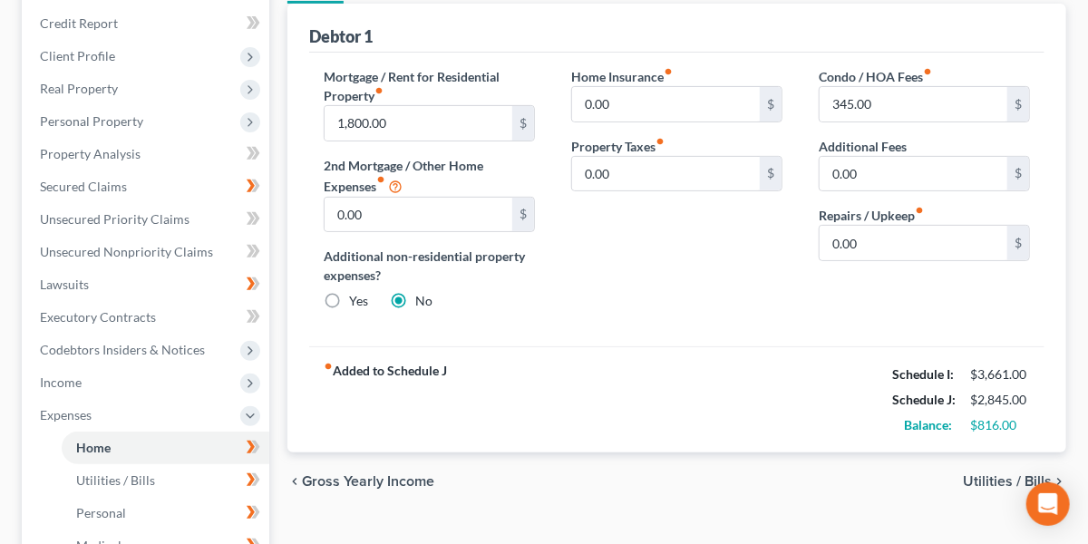
scroll to position [198, 0]
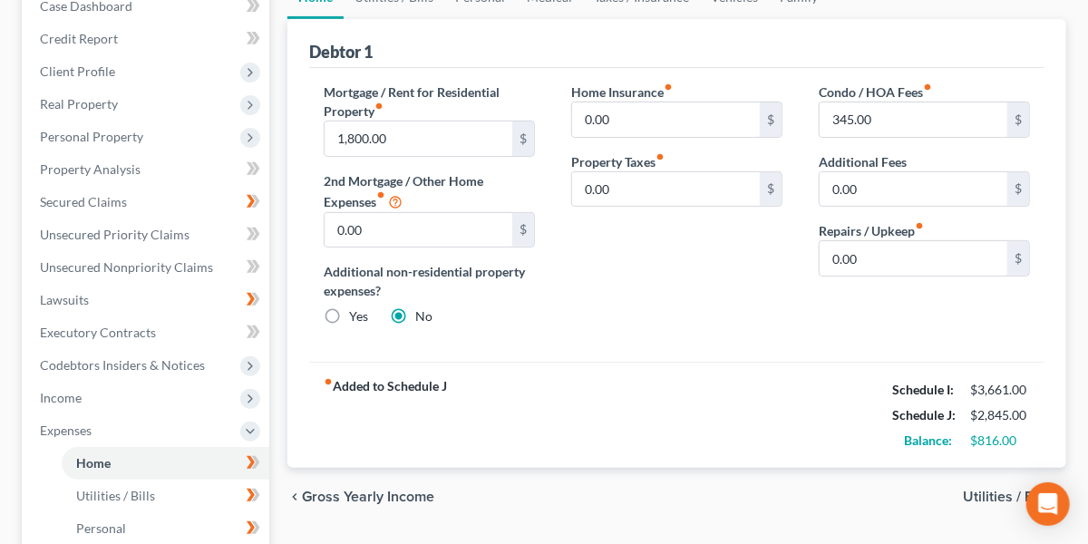
click at [684, 337] on div "Home Insurance fiber_manual_record 0.00 $ Property Taxes fiber_manual_record 0.…" at bounding box center [676, 211] width 247 height 258
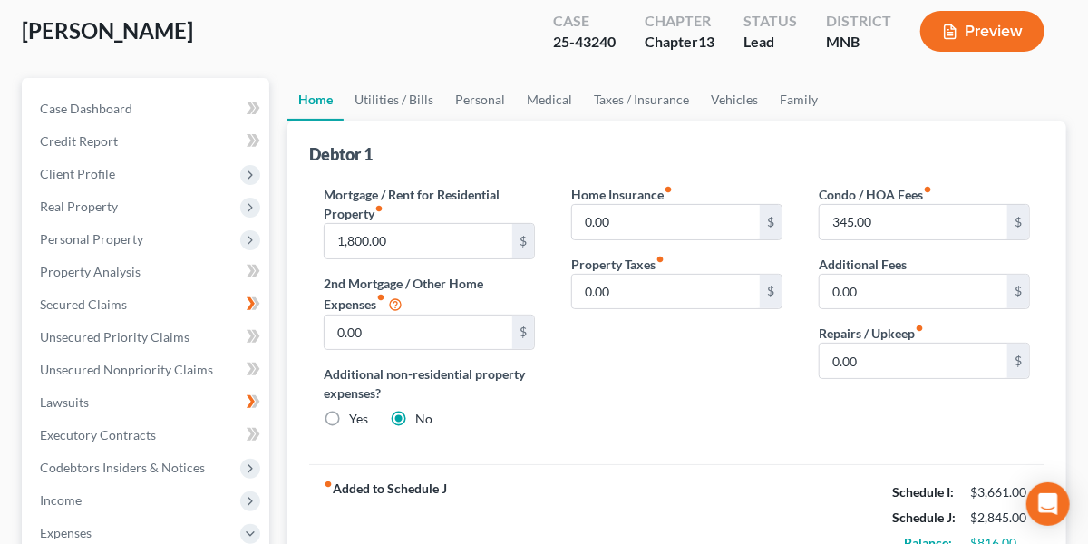
scroll to position [97, 0]
click at [392, 91] on link "Utilities / Bills" at bounding box center [394, 99] width 101 height 44
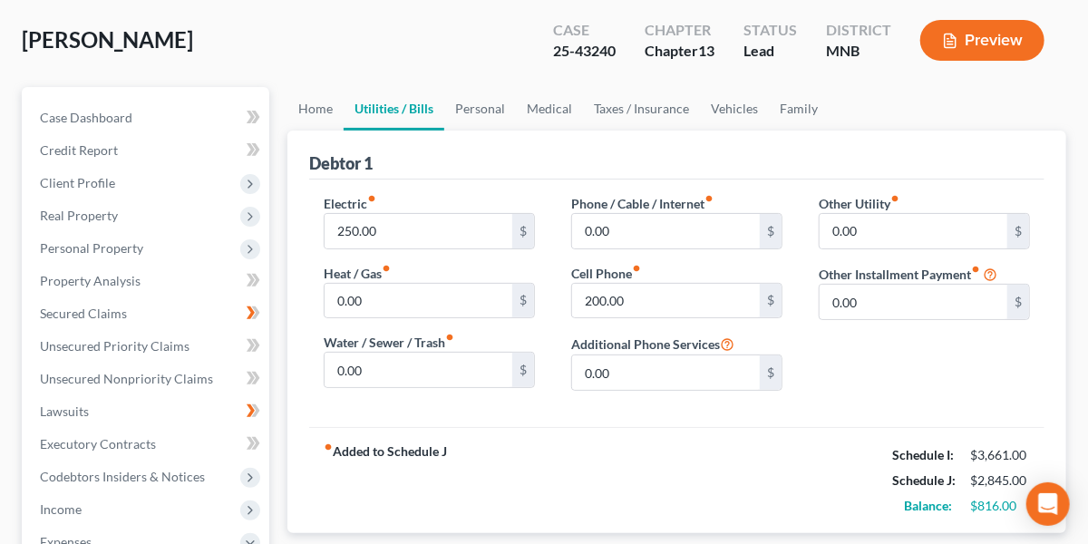
scroll to position [88, 0]
click at [473, 104] on link "Personal" at bounding box center [480, 108] width 72 height 44
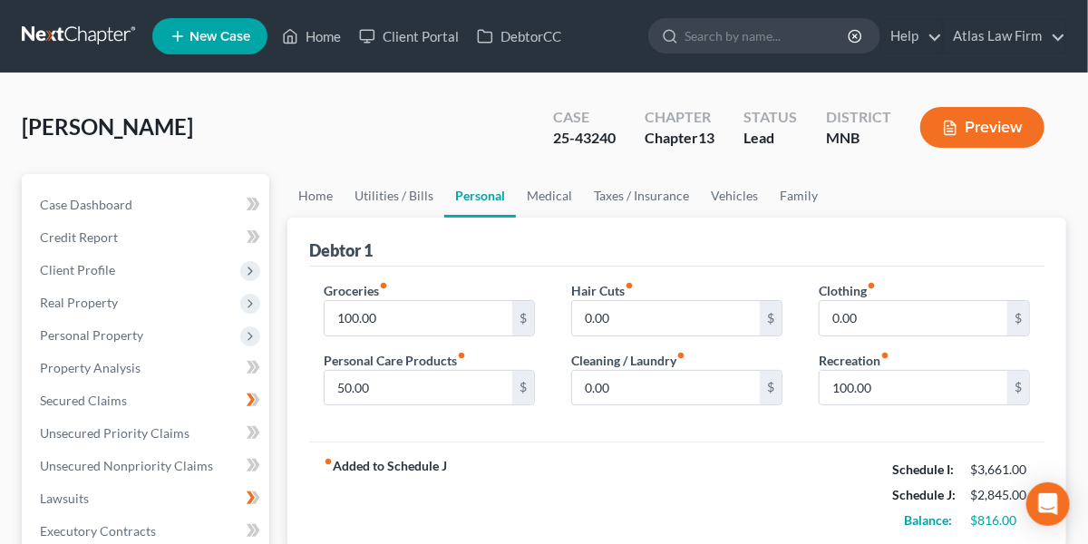
scroll to position [121, 0]
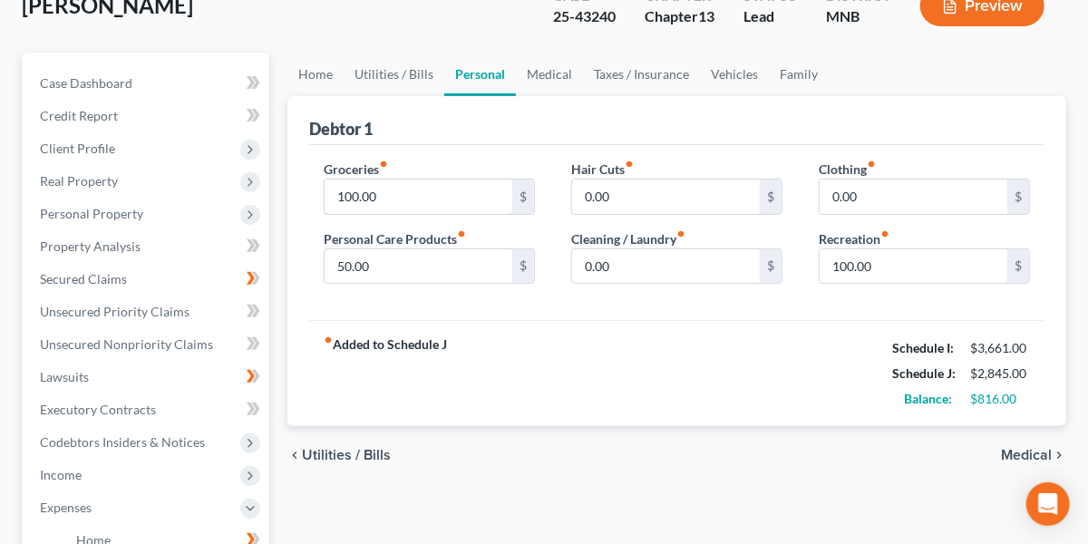
click at [386, 179] on input "100.00" at bounding box center [418, 196] width 188 height 34
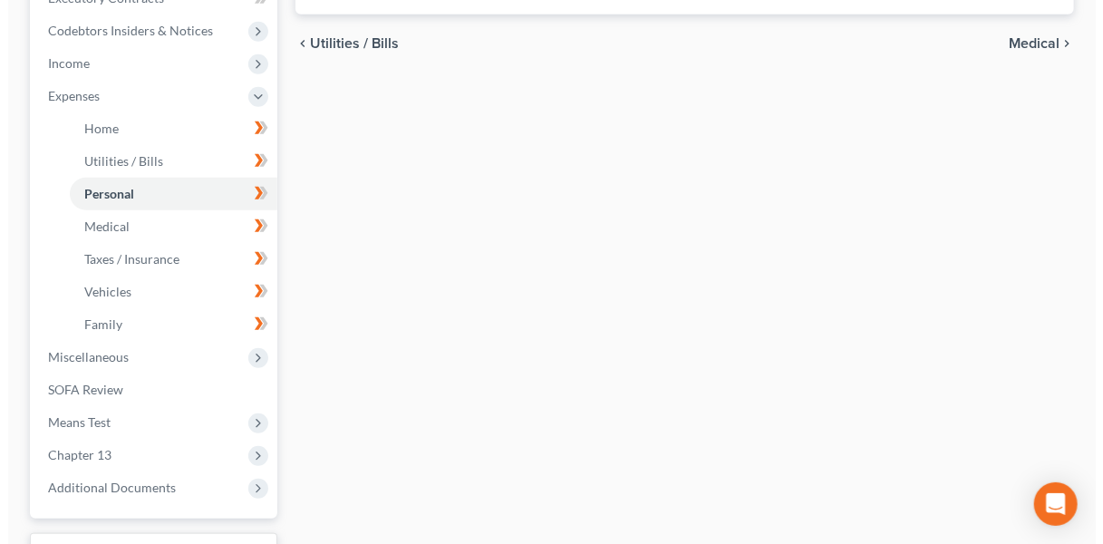
scroll to position [535, 0]
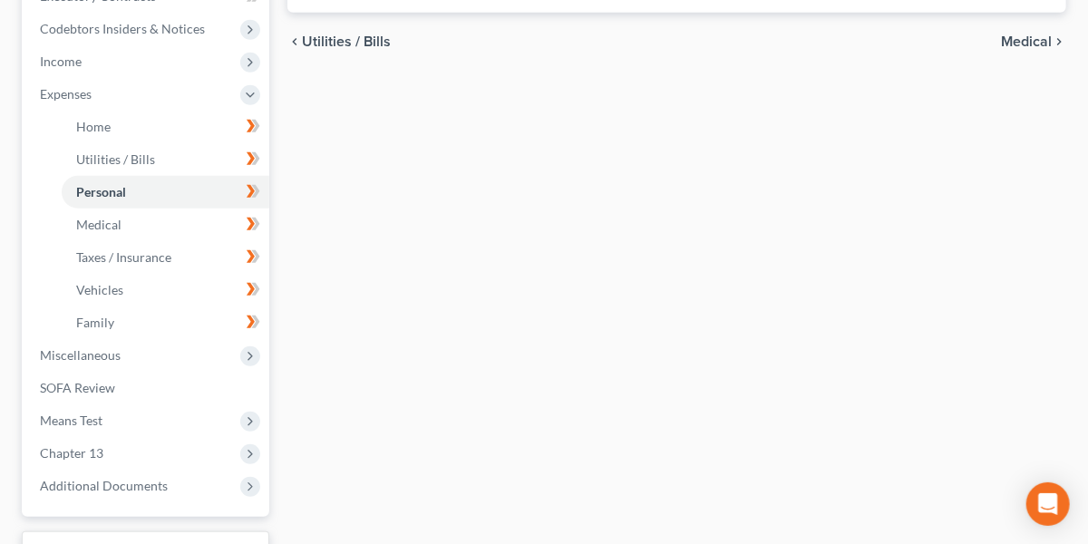
click at [82, 62] on span "Income" at bounding box center [147, 61] width 244 height 33
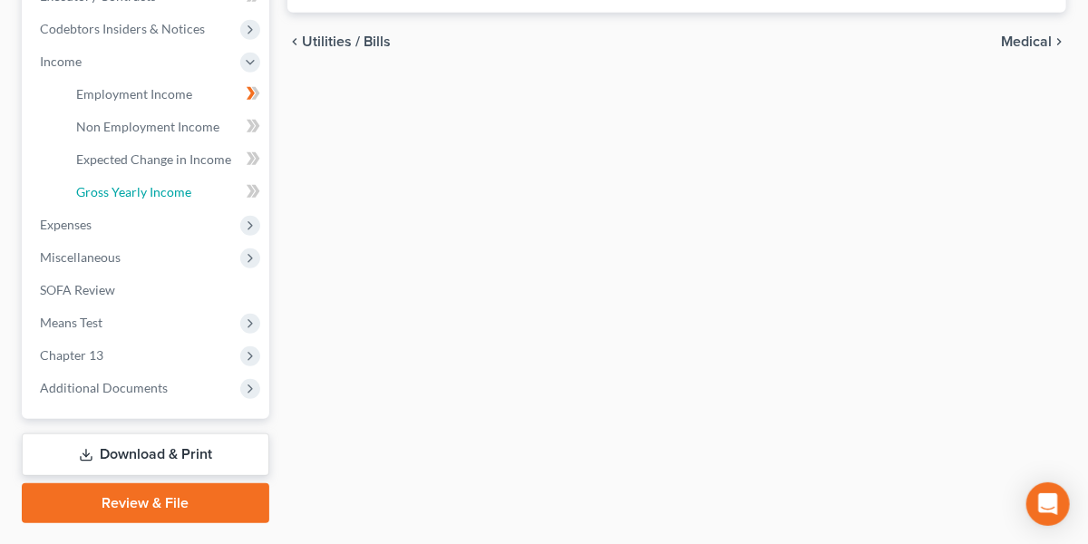
click at [100, 187] on span "Gross Yearly Income" at bounding box center [133, 191] width 115 height 15
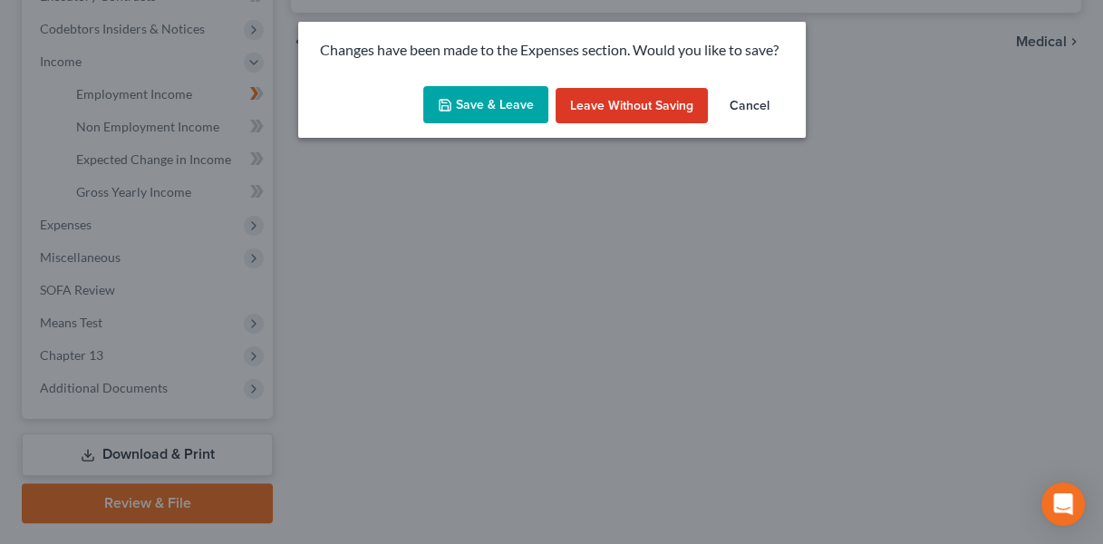
click at [490, 104] on button "Save & Leave" at bounding box center [485, 105] width 125 height 38
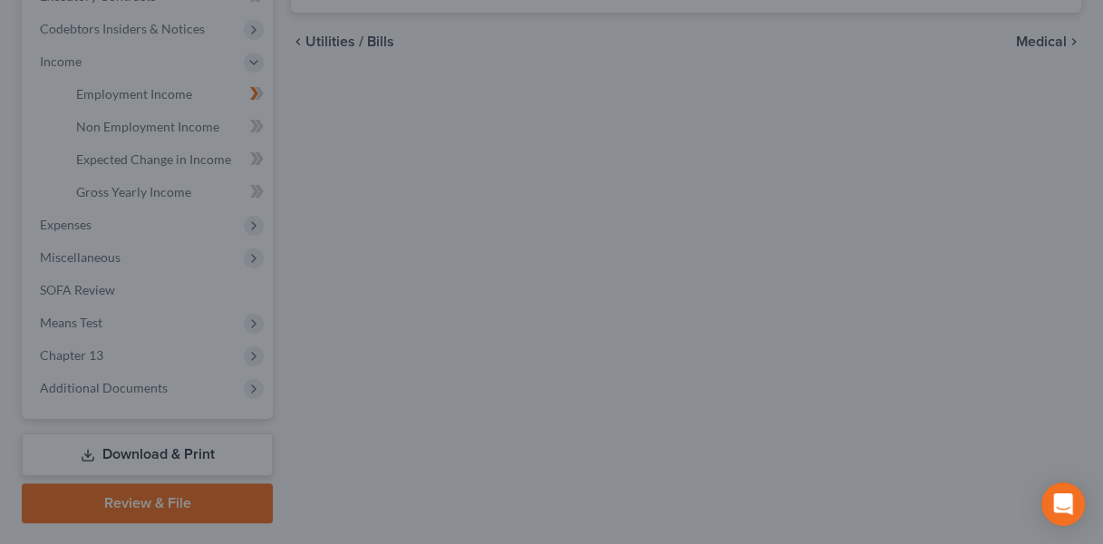
type input "311.00"
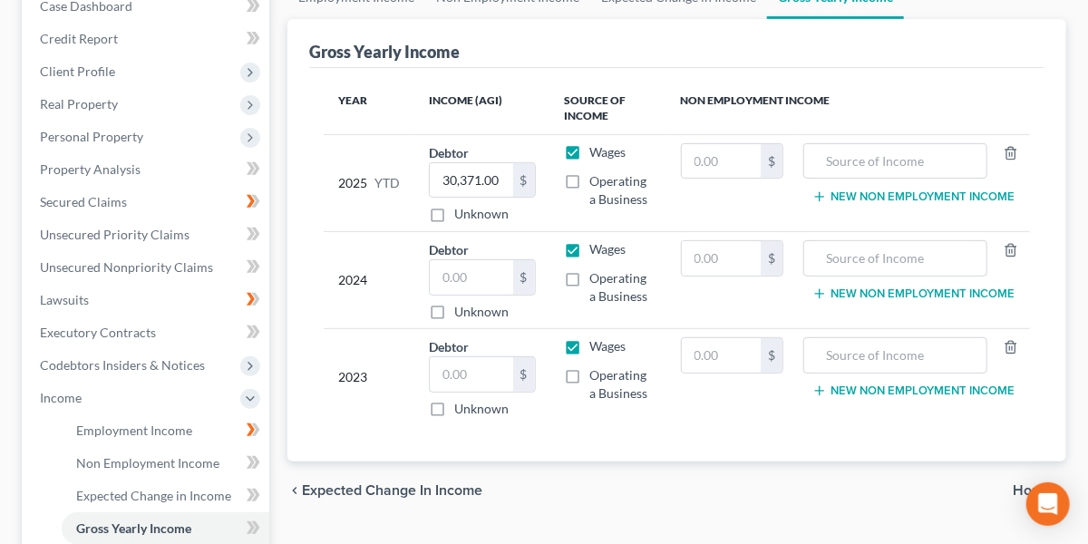
scroll to position [204, 0]
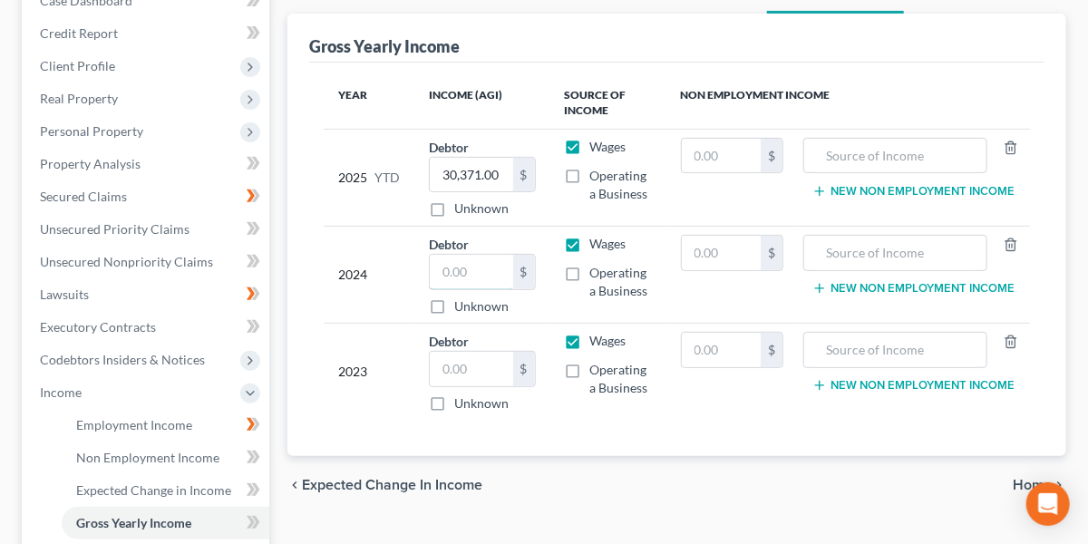
click at [489, 267] on input "text" at bounding box center [471, 272] width 83 height 34
type input "55,000"
click at [468, 373] on input "text" at bounding box center [471, 369] width 83 height 34
type input "54,000"
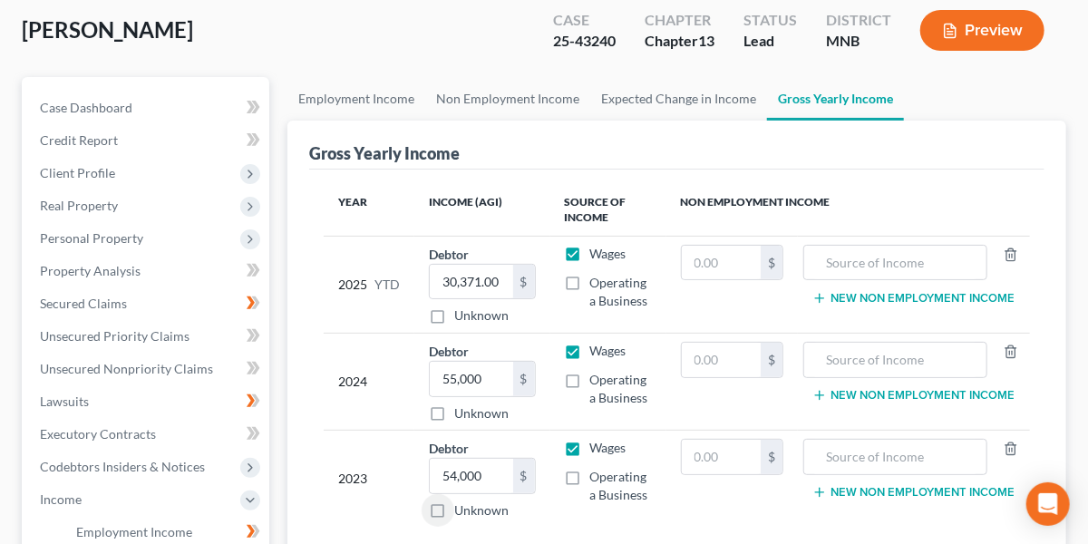
scroll to position [96, 0]
click at [103, 302] on span "Secured Claims" at bounding box center [83, 303] width 87 height 15
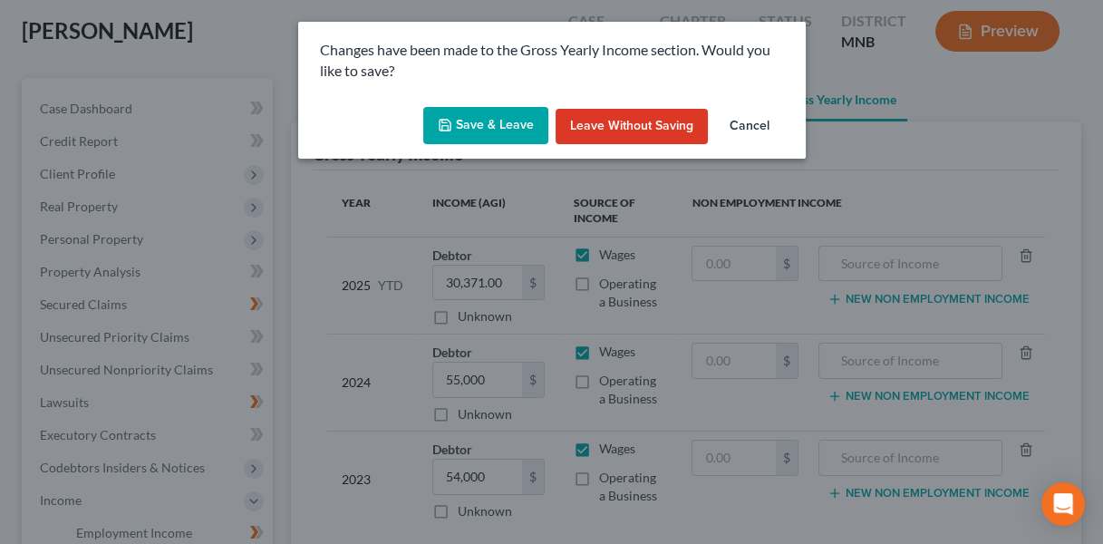
click at [496, 131] on button "Save & Leave" at bounding box center [485, 126] width 125 height 38
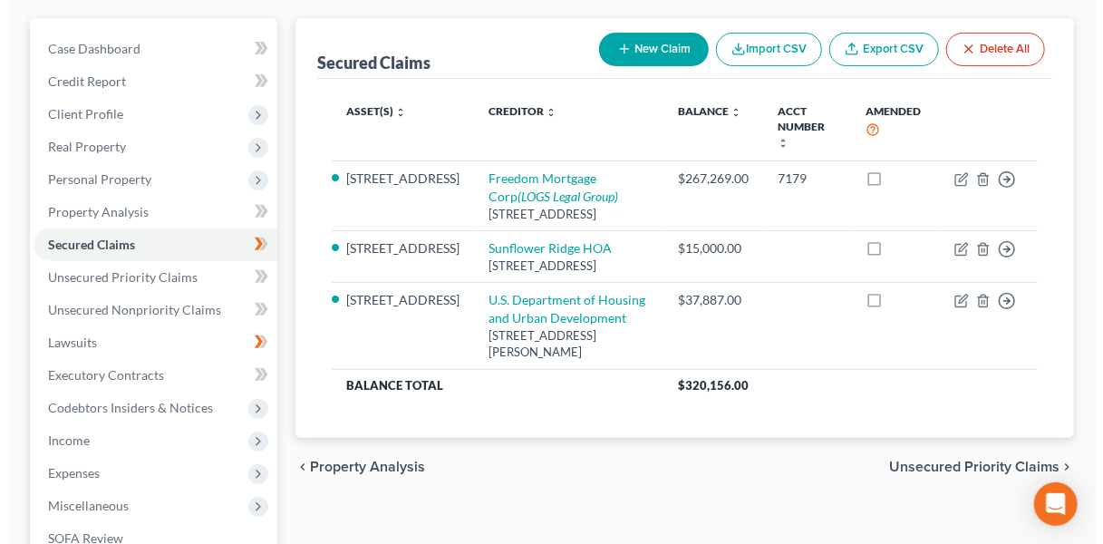
scroll to position [154, 0]
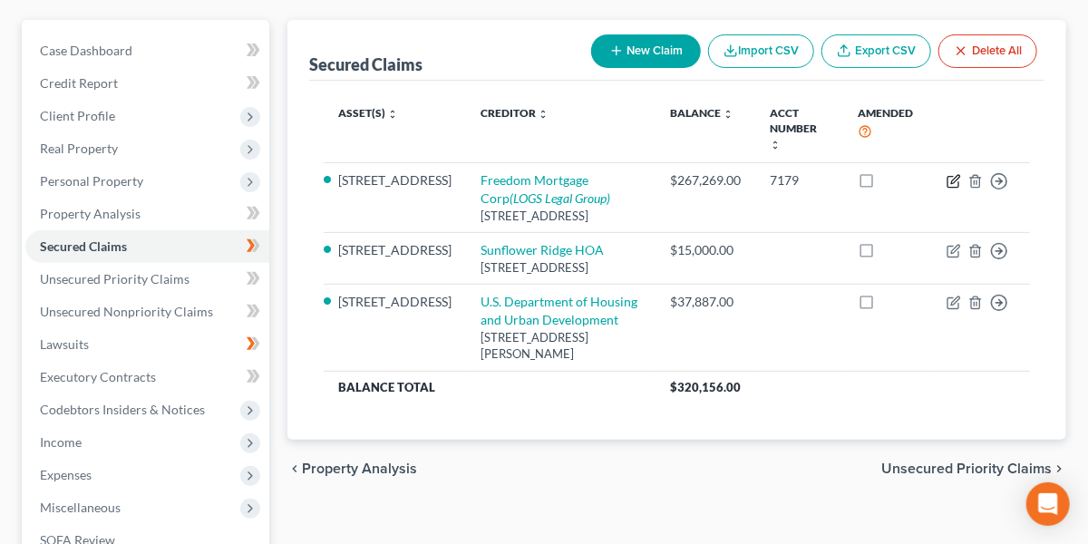
click at [952, 175] on icon "button" at bounding box center [955, 179] width 8 height 8
select select "9"
select select "2"
select select "0"
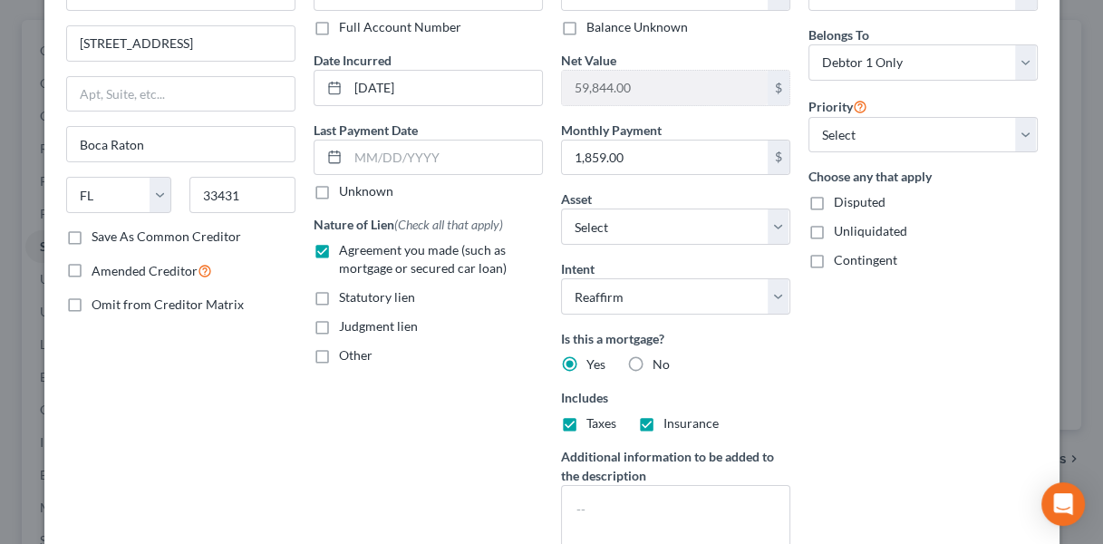
scroll to position [410, 0]
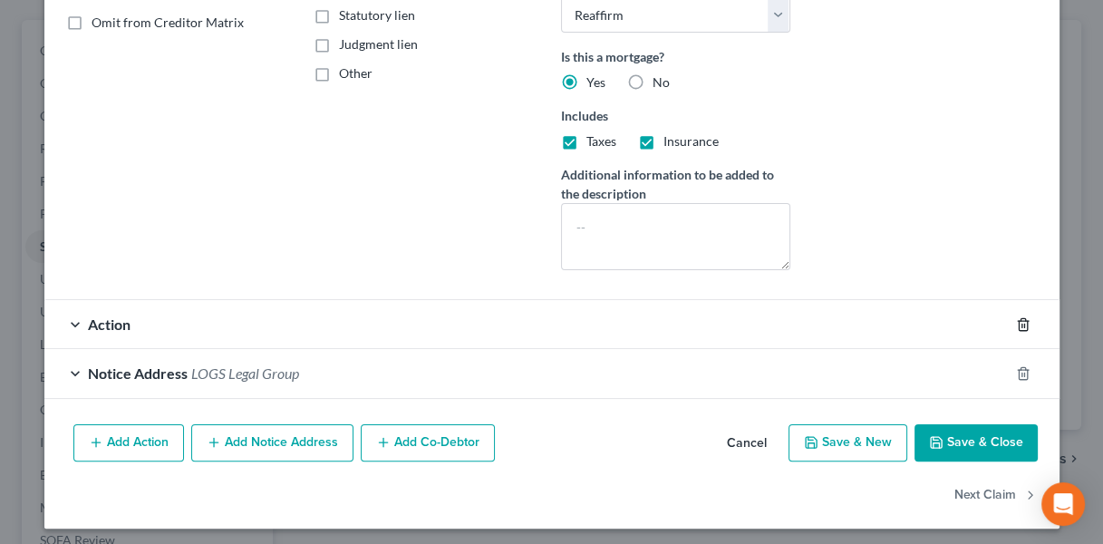
click at [1016, 317] on icon "button" at bounding box center [1023, 324] width 15 height 15
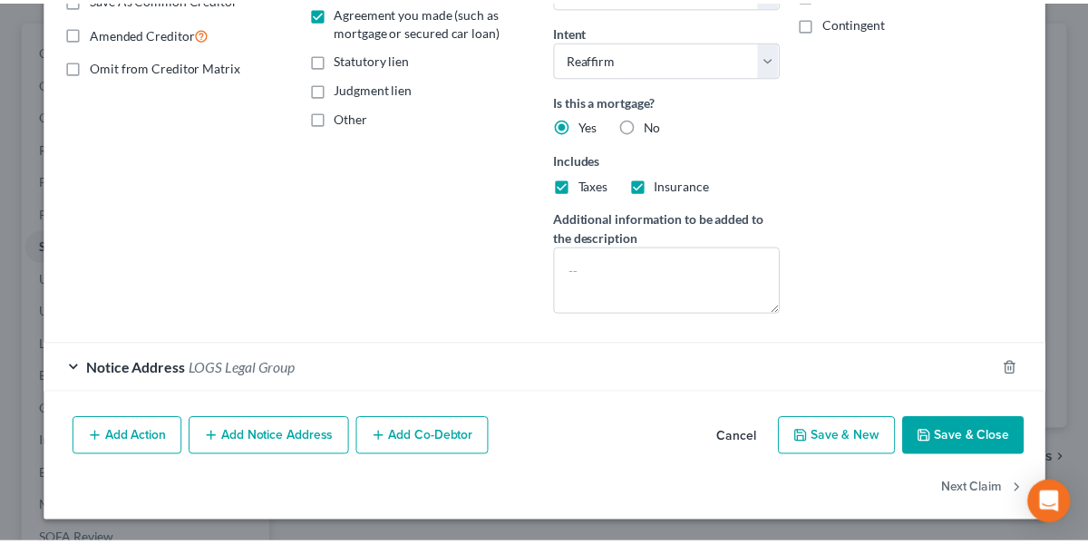
scroll to position [361, 0]
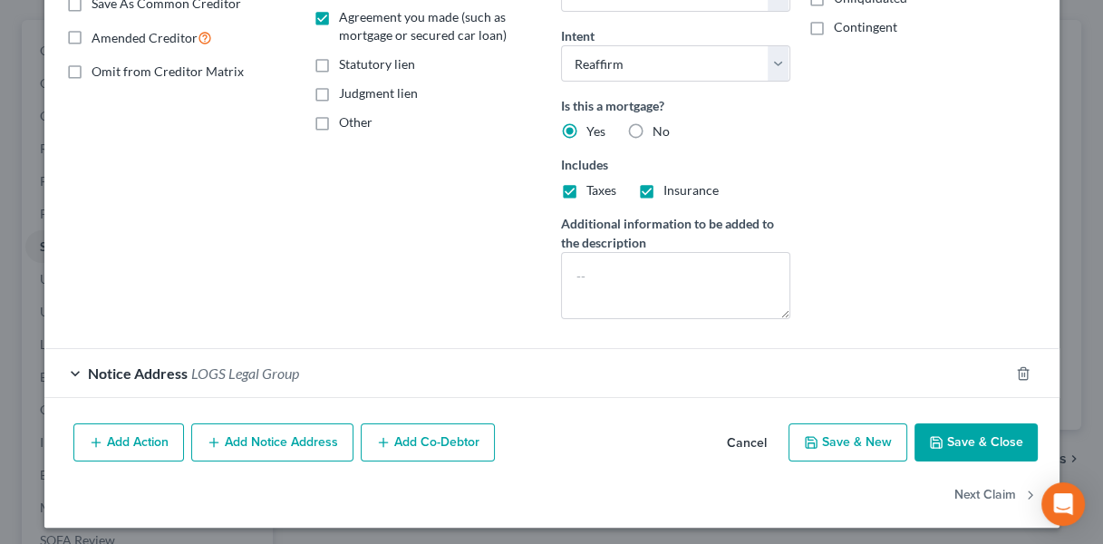
click at [954, 433] on button "Save & Close" at bounding box center [976, 442] width 123 height 38
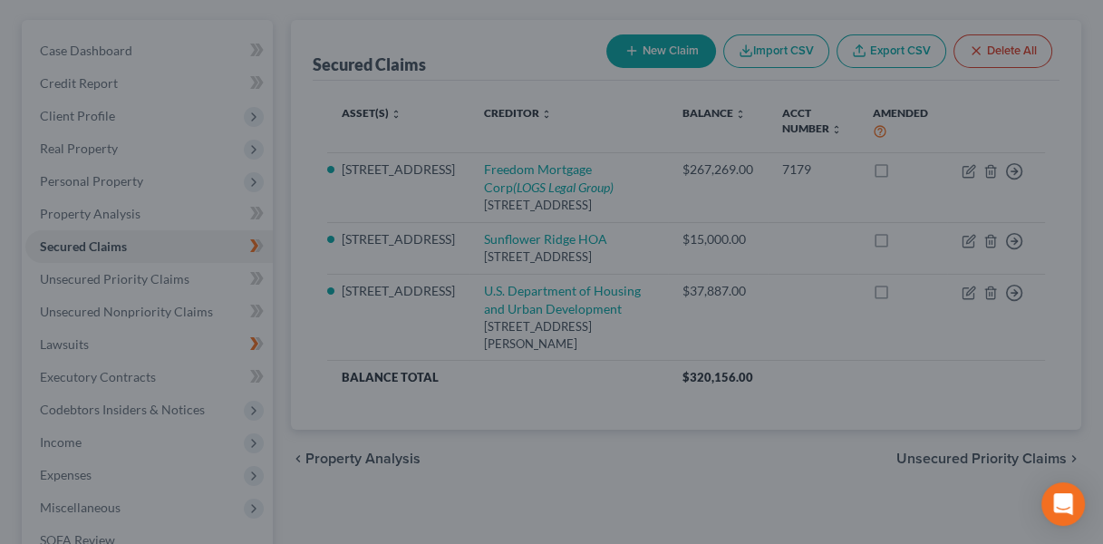
select select "8"
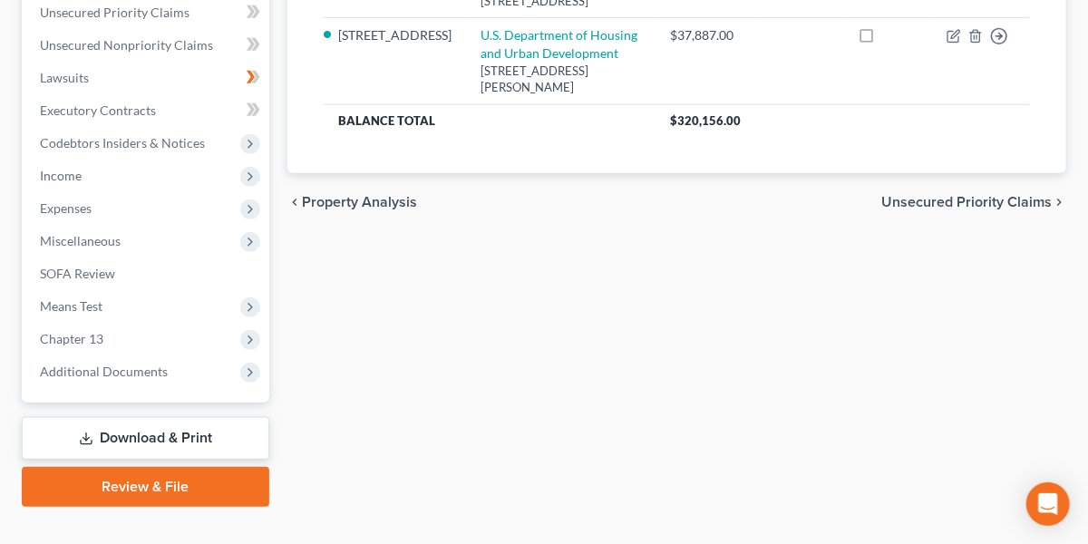
scroll to position [450, 0]
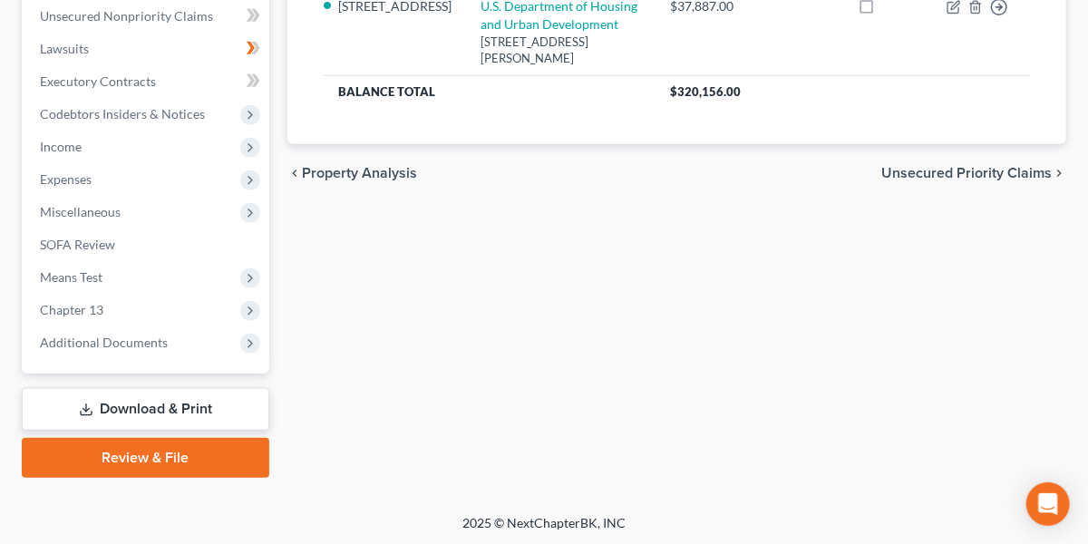
click at [123, 207] on span "Miscellaneous" at bounding box center [147, 212] width 244 height 33
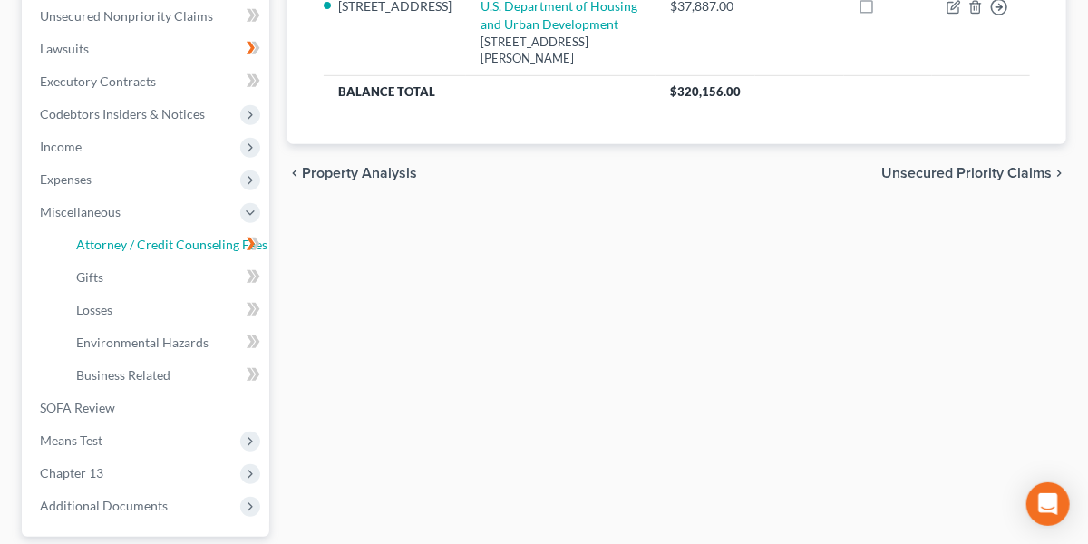
click at [131, 241] on span "Attorney / Credit Counseling Fees" at bounding box center [171, 244] width 191 height 15
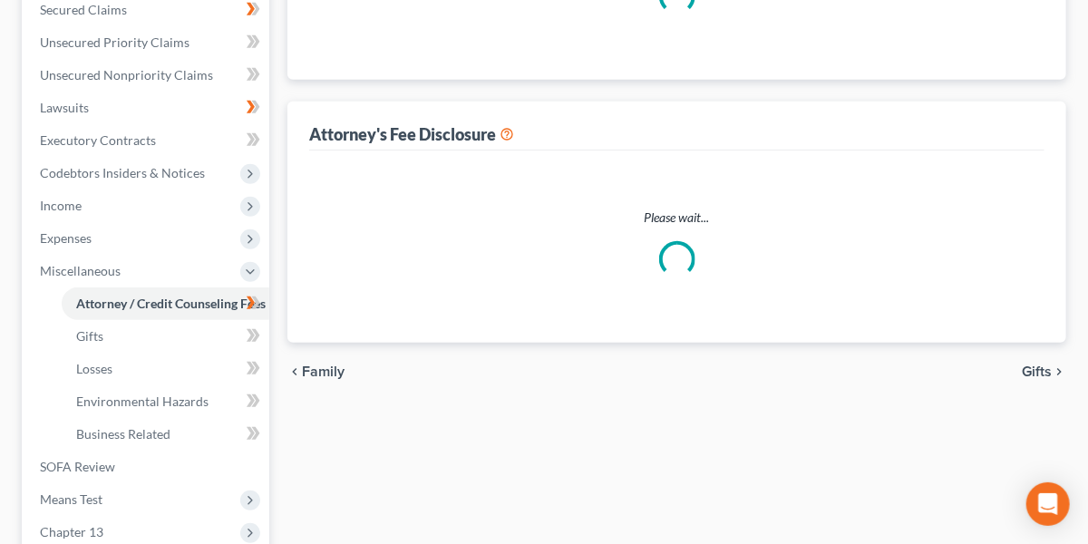
select select "0"
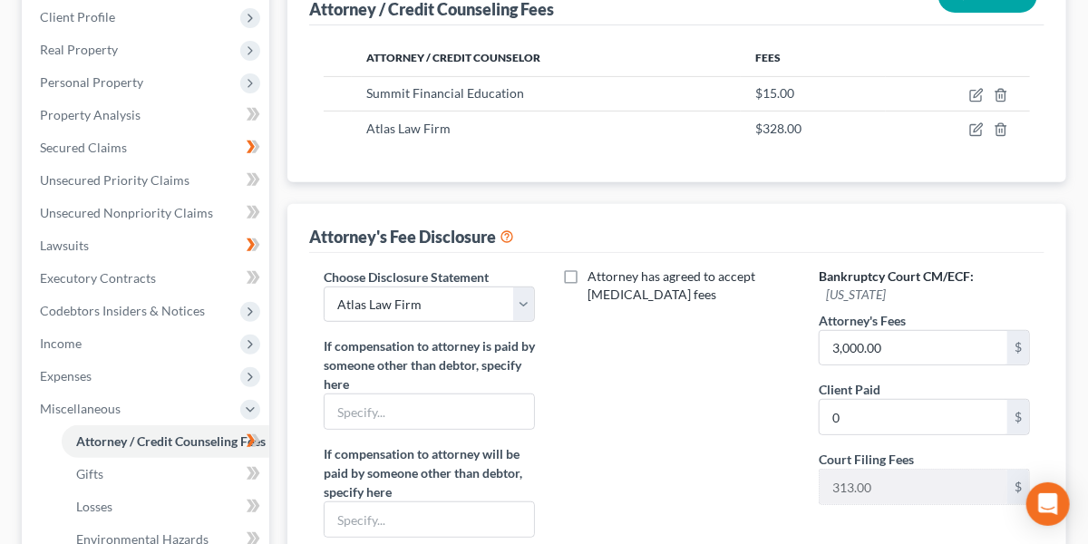
scroll to position [363, 0]
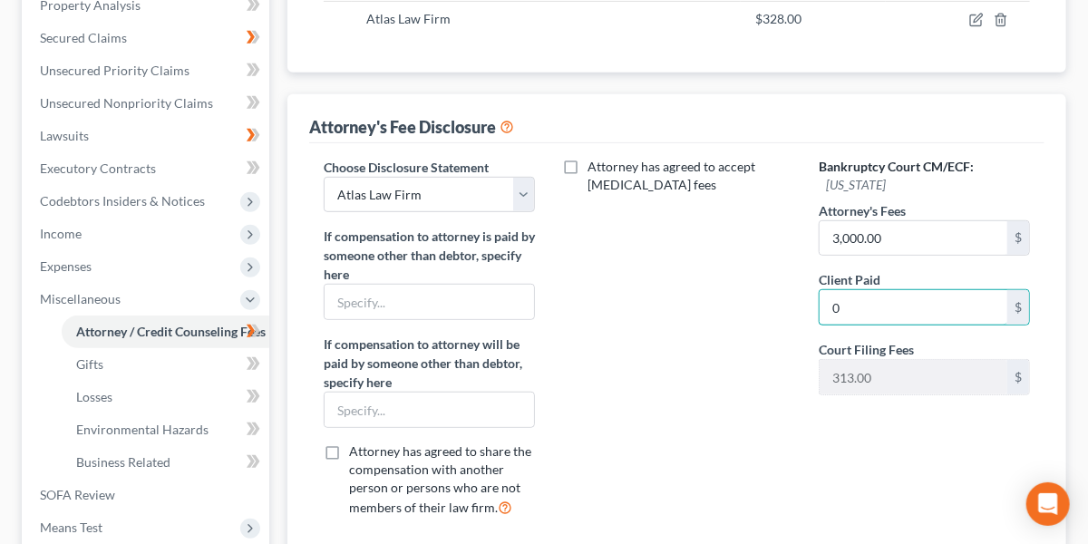
click at [886, 302] on input "0" at bounding box center [913, 307] width 188 height 34
type input "328"
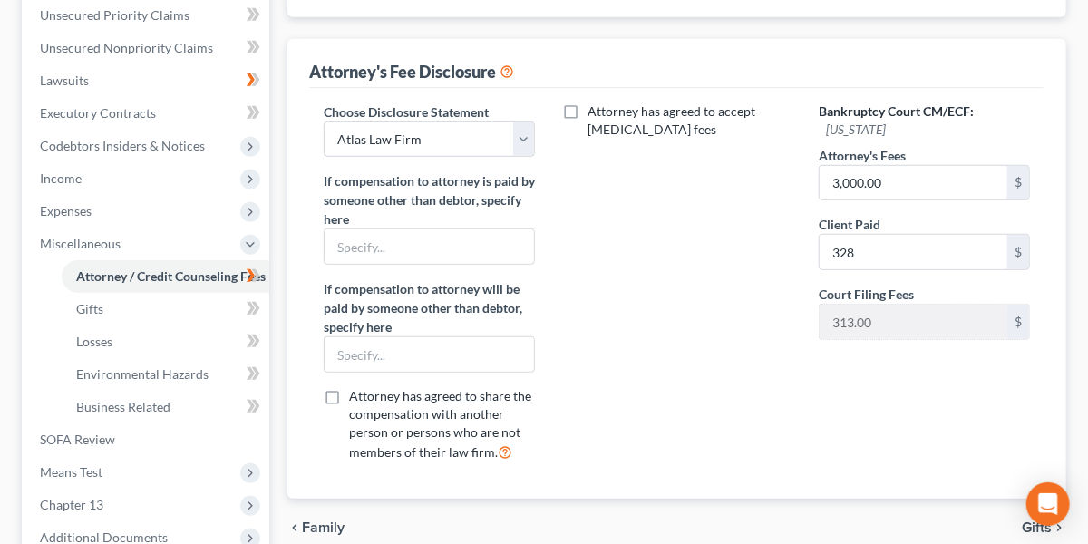
scroll to position [419, 0]
click at [886, 249] on input "328" at bounding box center [913, 251] width 188 height 34
type input "0"
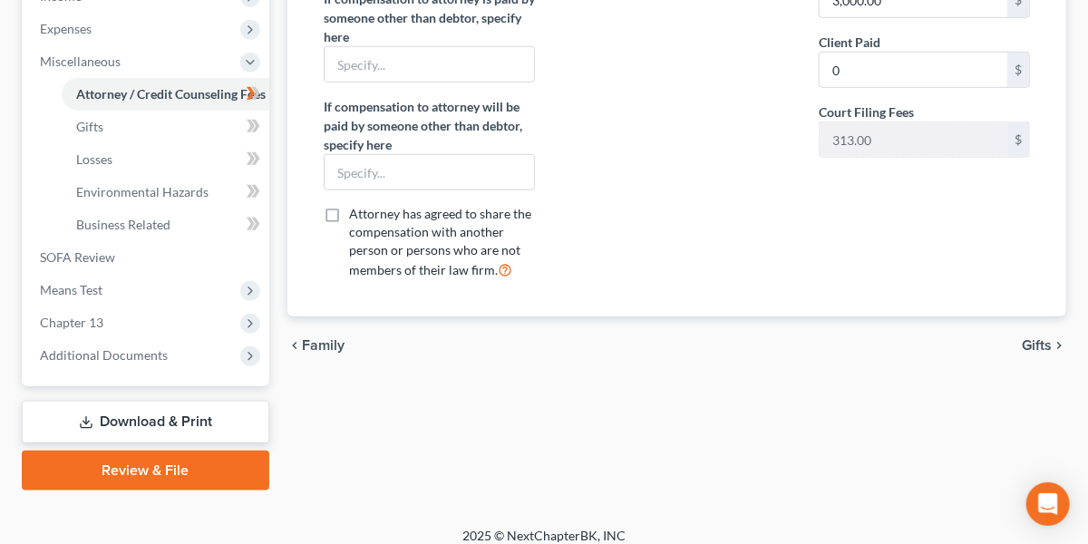
scroll to position [601, 0]
click at [126, 264] on link "SOFA Review" at bounding box center [147, 256] width 244 height 33
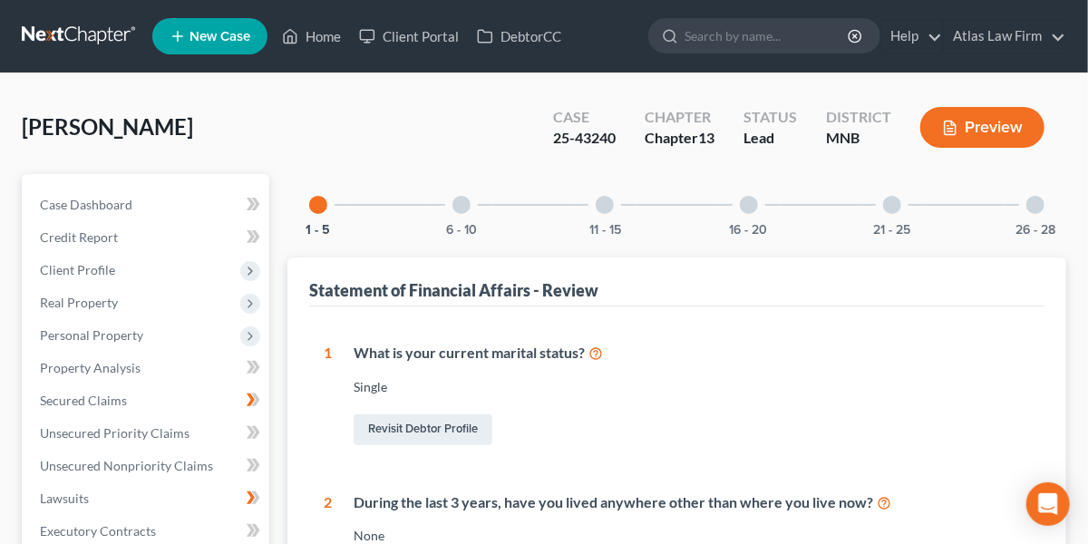
click at [880, 203] on div "21 - 25" at bounding box center [892, 205] width 62 height 62
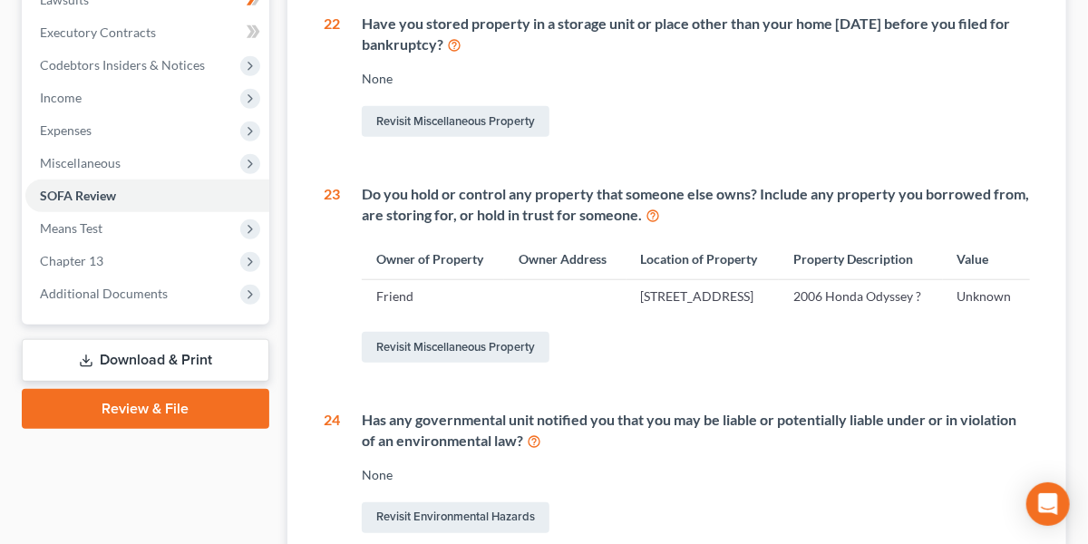
scroll to position [504, 0]
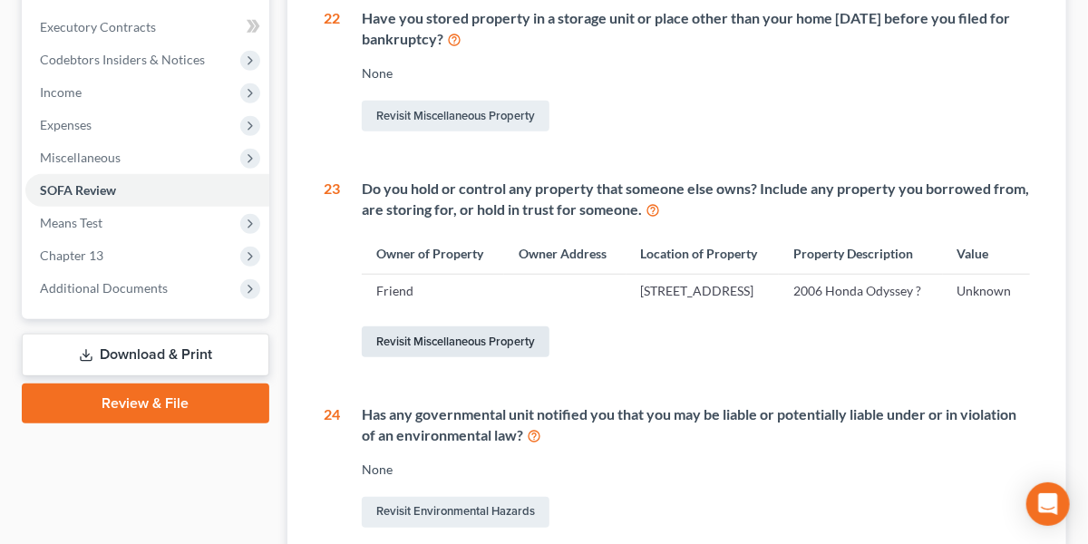
click at [460, 357] on link "Revisit Miscellaneous Property" at bounding box center [456, 341] width 188 height 31
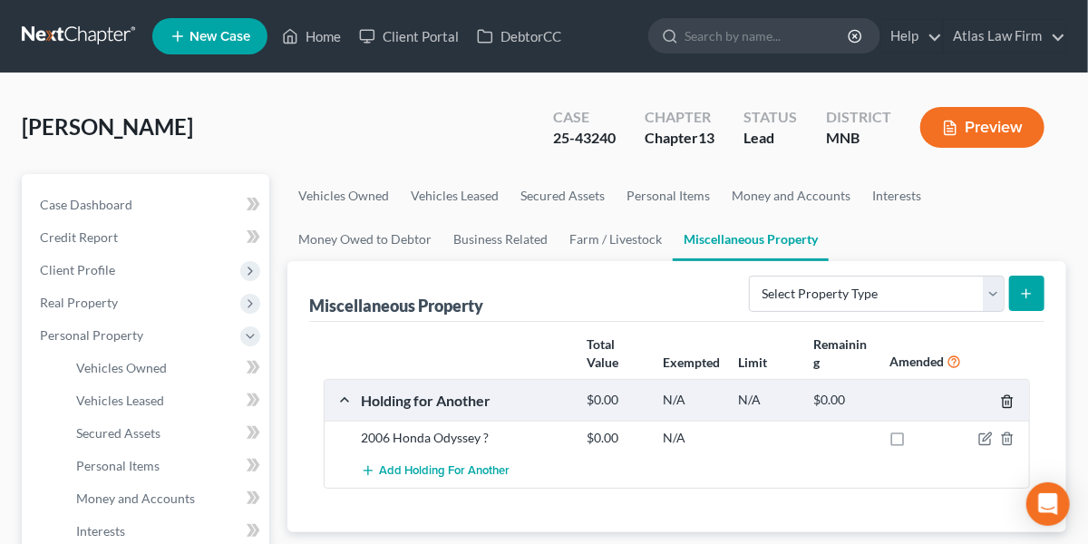
click at [1007, 398] on polyline "button" at bounding box center [1007, 398] width 11 height 0
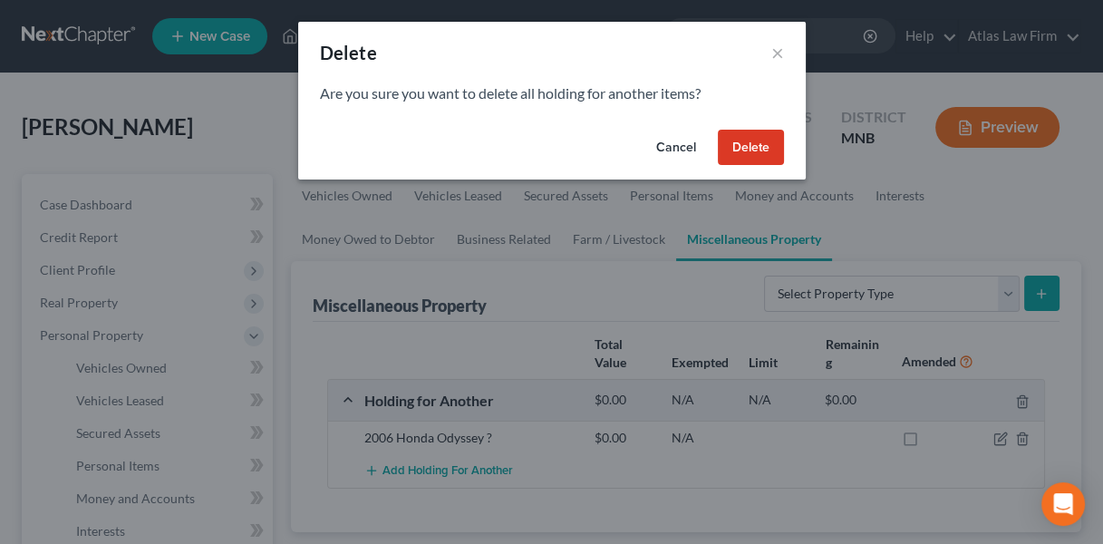
click at [752, 149] on button "Delete" at bounding box center [751, 148] width 66 height 36
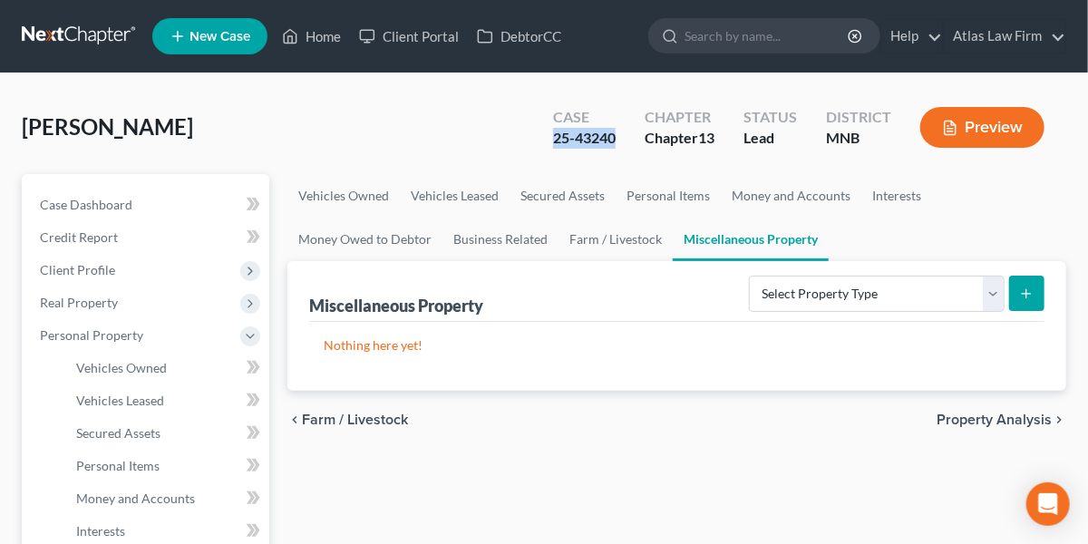
drag, startPoint x: 621, startPoint y: 140, endPoint x: 554, endPoint y: 140, distance: 67.1
click at [554, 140] on div "Case 25-43240" at bounding box center [584, 128] width 92 height 53
copy div "25-43240"
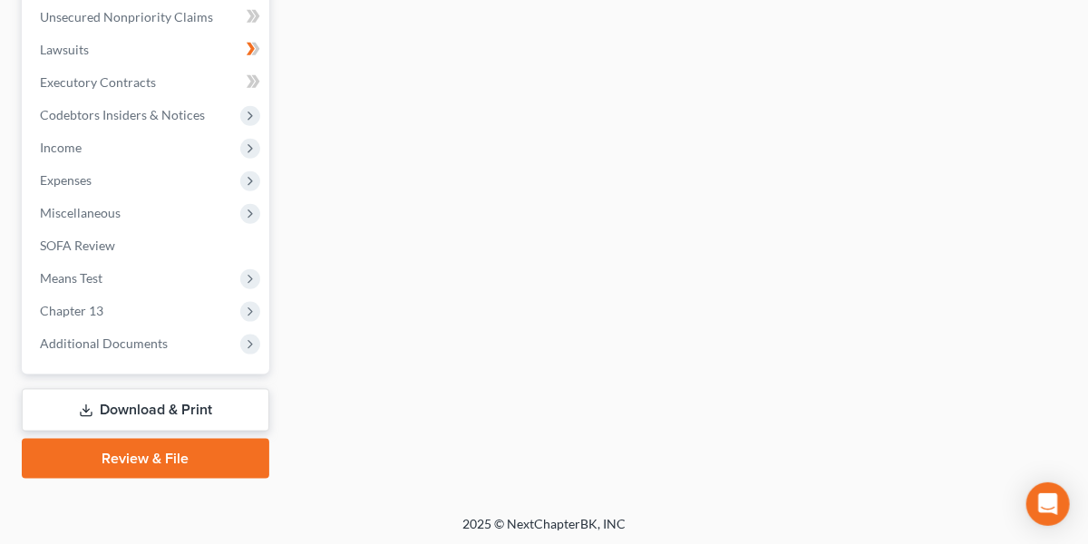
click at [162, 310] on span "Chapter 13" at bounding box center [147, 311] width 244 height 33
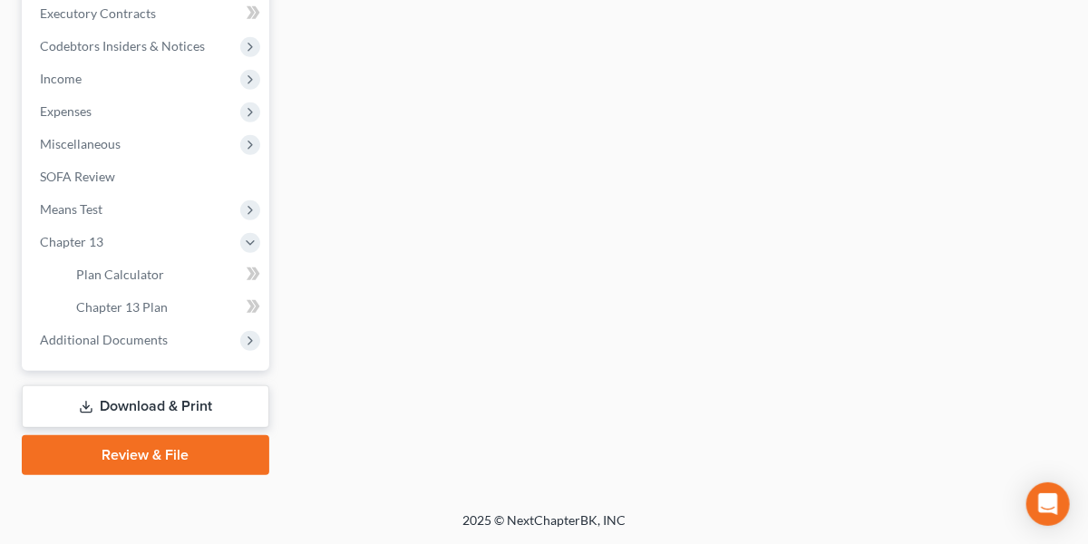
scroll to position [449, 0]
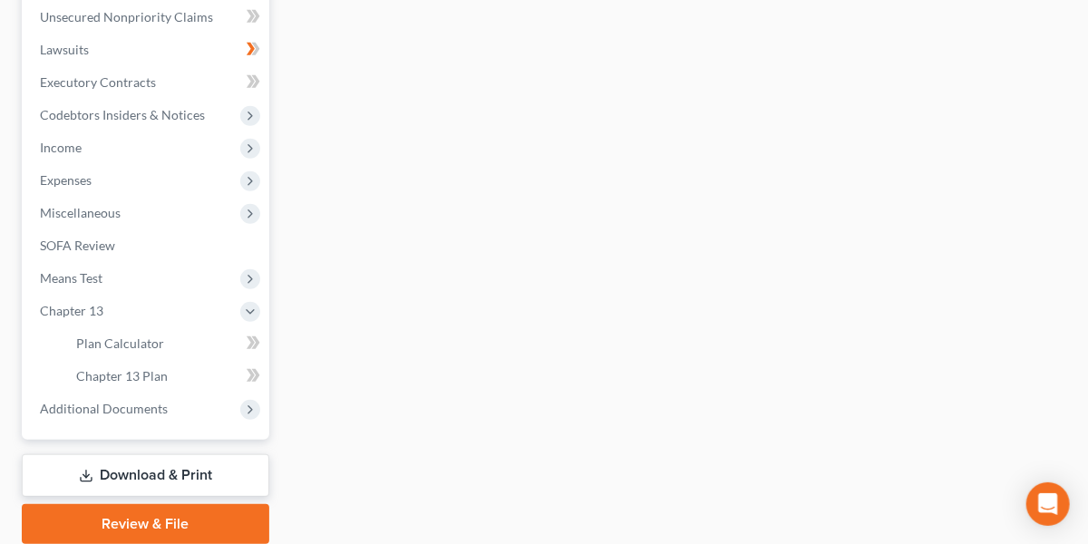
click at [145, 401] on span "Additional Documents" at bounding box center [104, 408] width 128 height 15
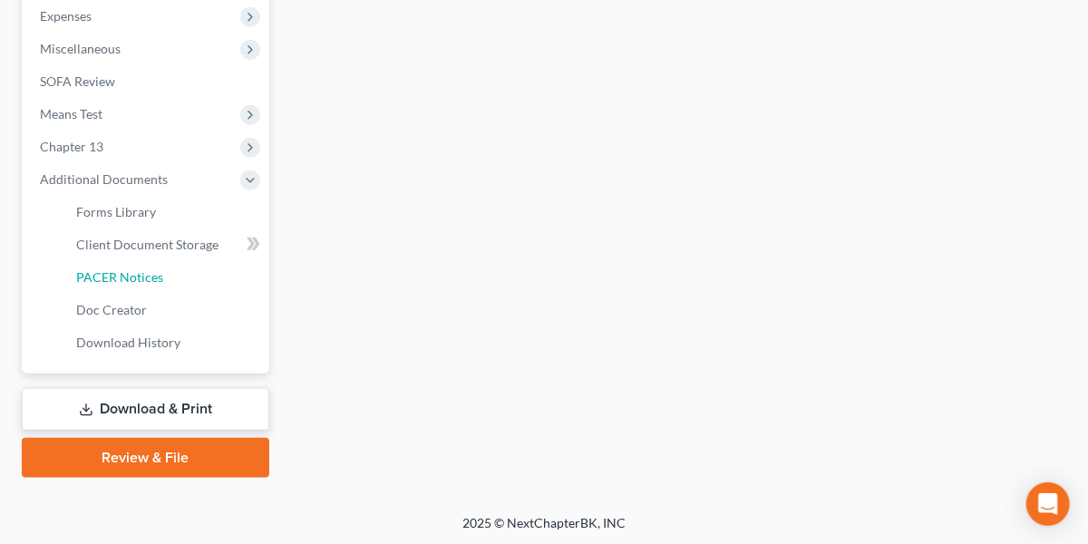
click at [131, 284] on link "PACER Notices" at bounding box center [166, 277] width 208 height 33
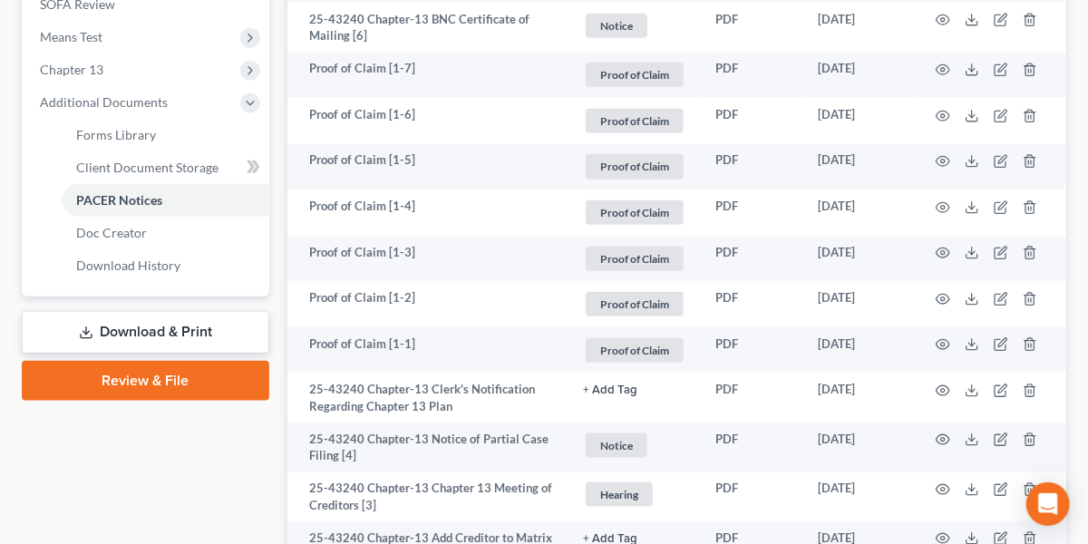
scroll to position [692, 0]
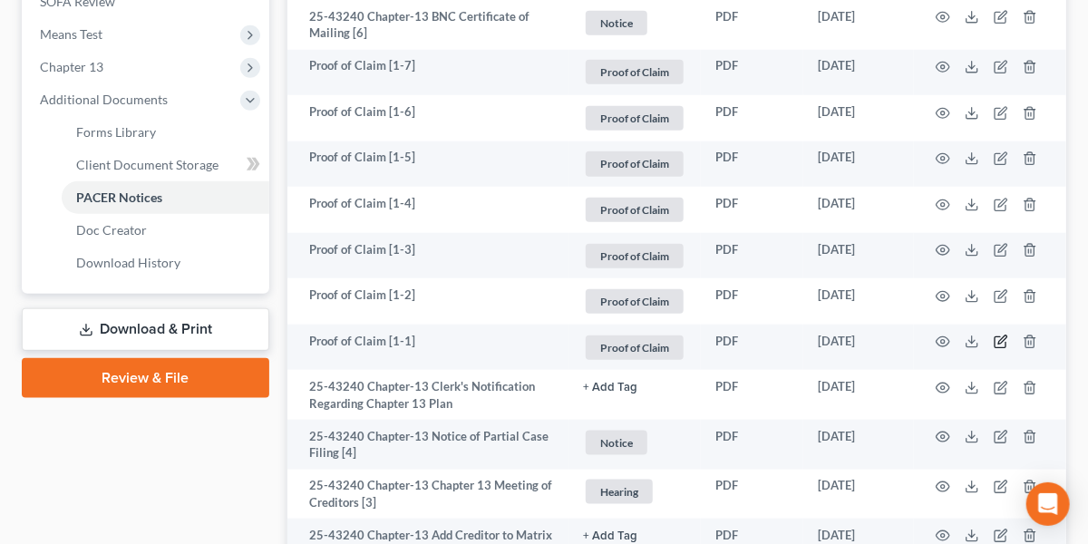
click at [1003, 339] on icon "button" at bounding box center [1002, 340] width 8 height 8
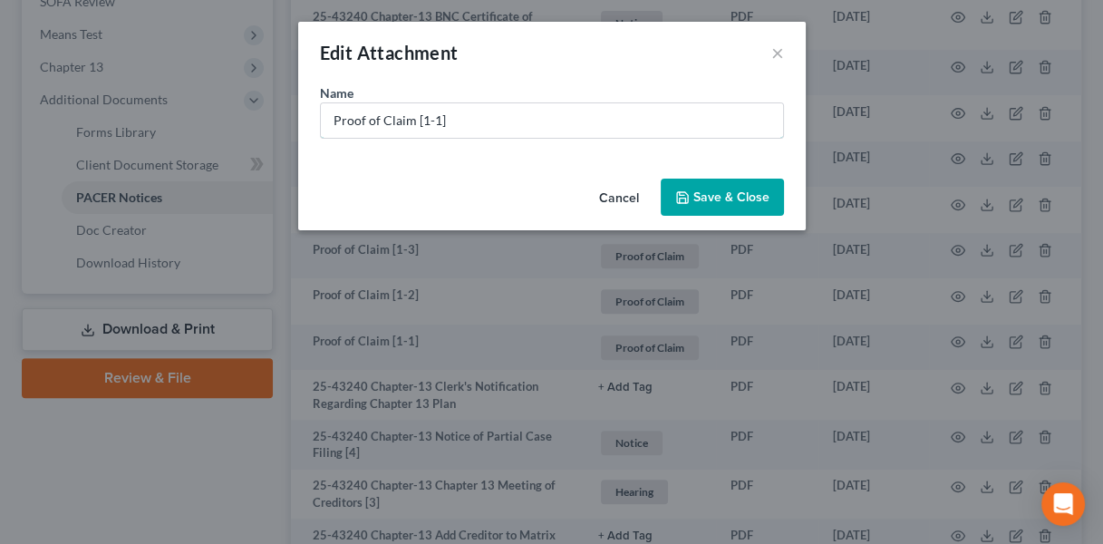
click at [529, 105] on input "Proof of Claim [1-1]" at bounding box center [552, 120] width 462 height 34
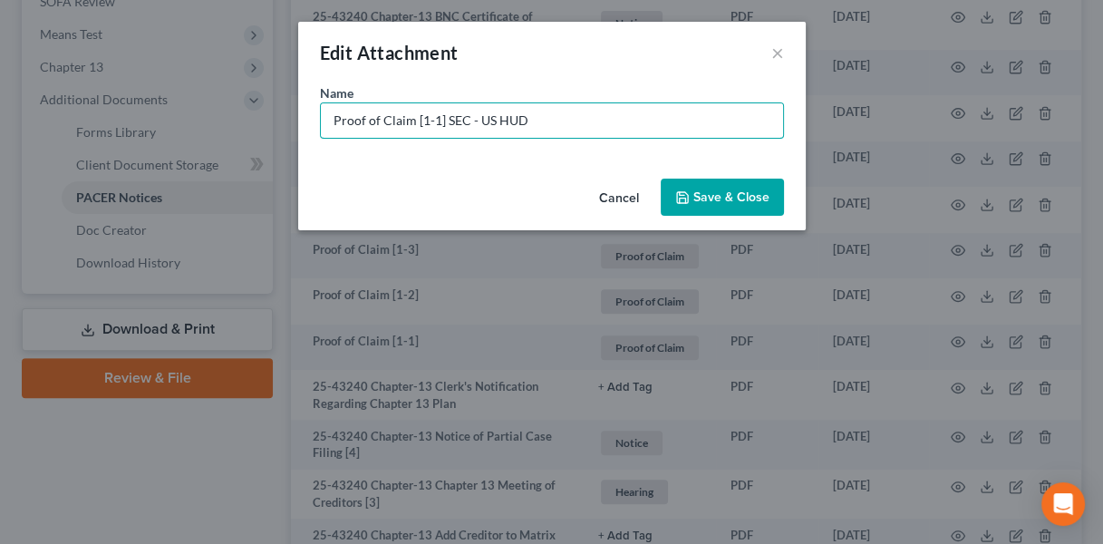
type input "Proof of Claim [1-1] SEC - US HUD"
click at [710, 190] on span "Save & Close" at bounding box center [731, 196] width 76 height 15
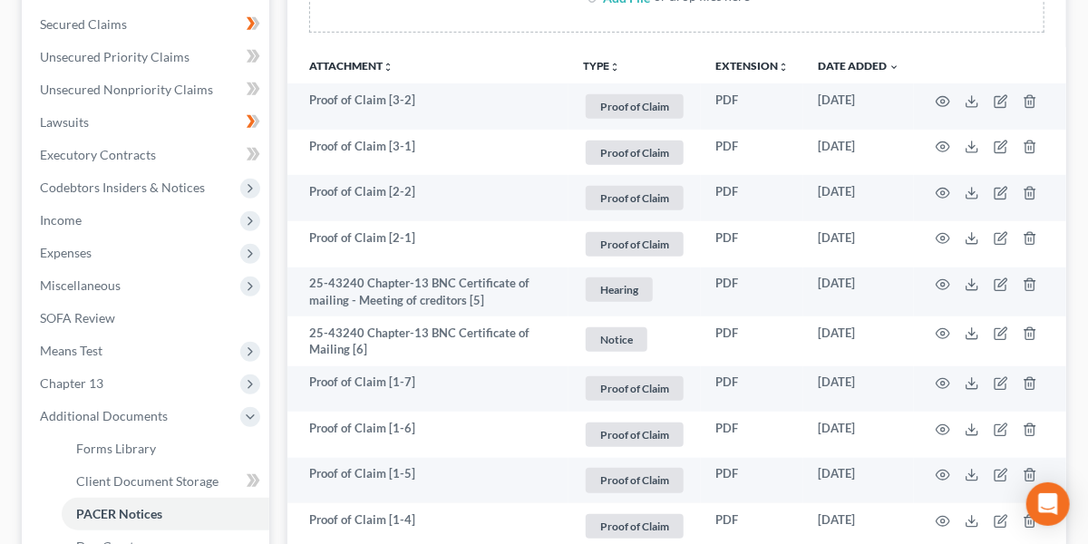
scroll to position [375, 0]
click at [941, 233] on icon "button" at bounding box center [942, 239] width 15 height 15
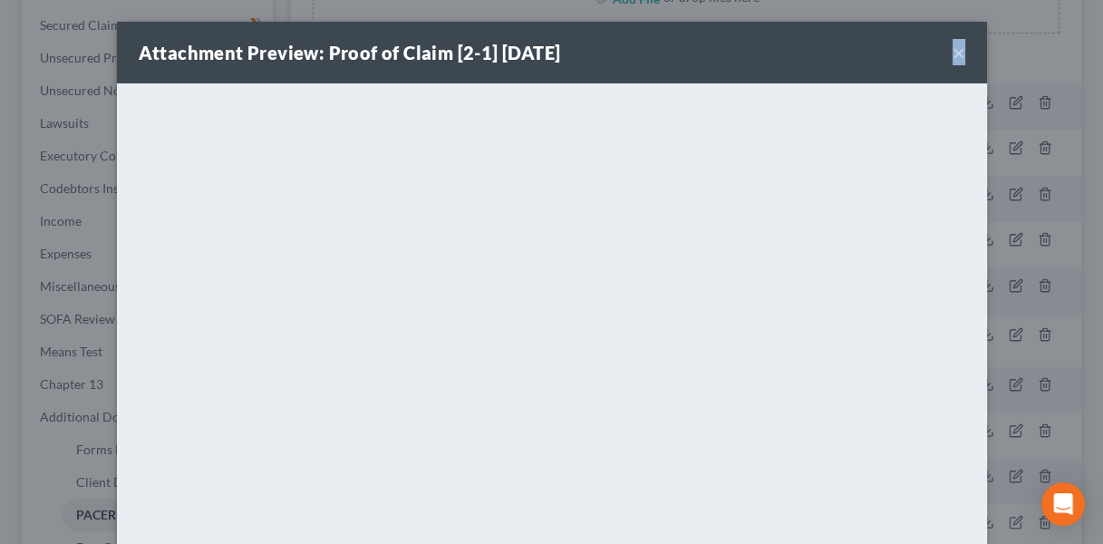
drag, startPoint x: 941, startPoint y: 53, endPoint x: 954, endPoint y: 53, distance: 13.6
click at [954, 53] on div "Attachment Preview: Proof of Claim [2-1] [DATE] ×" at bounding box center [552, 53] width 870 height 62
click at [954, 53] on button "×" at bounding box center [959, 53] width 13 height 22
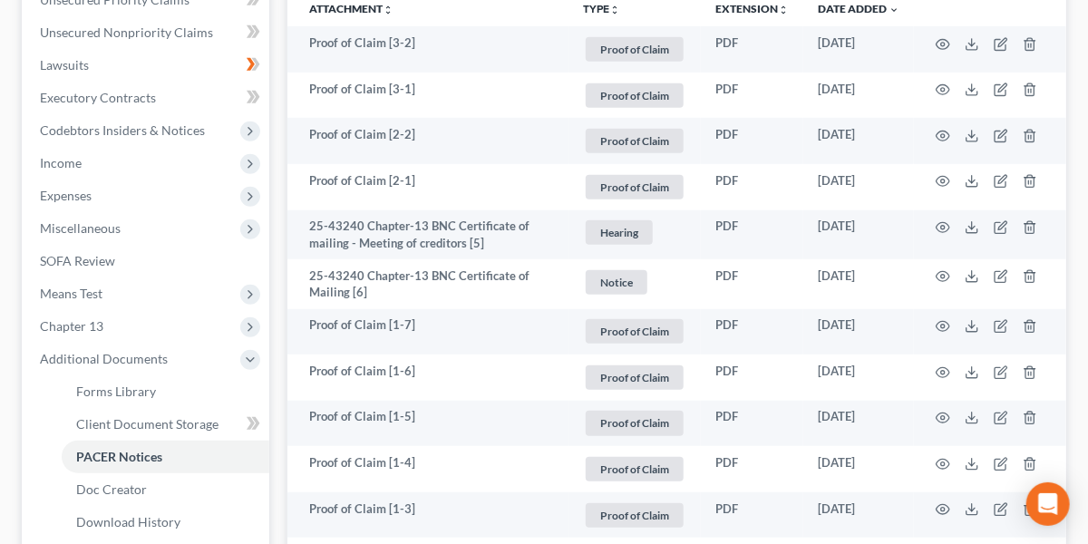
scroll to position [434, 0]
click at [999, 179] on icon "button" at bounding box center [1002, 179] width 8 height 8
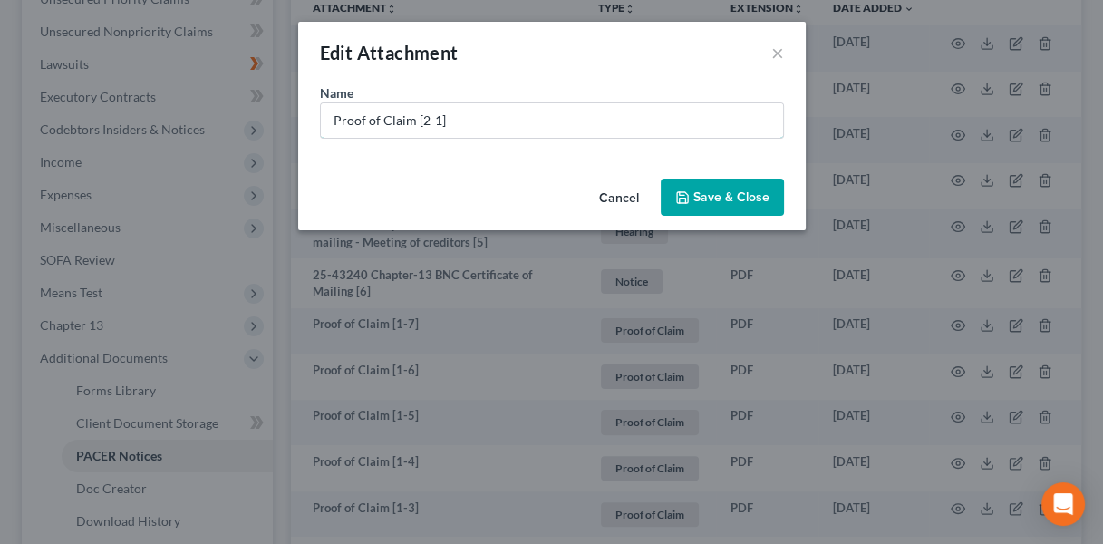
click at [594, 119] on input "Proof of Claim [2-1]" at bounding box center [552, 120] width 462 height 34
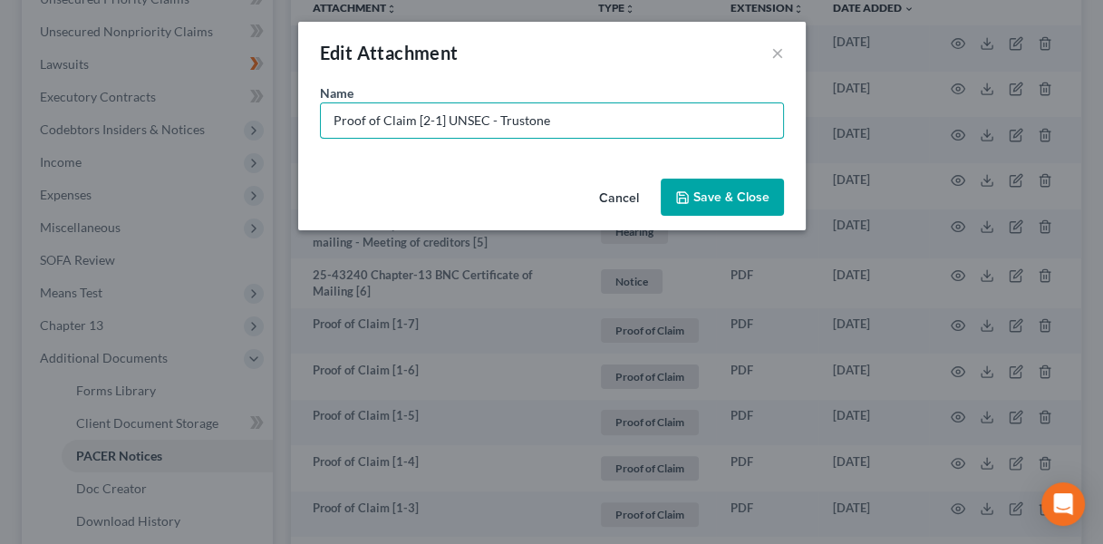
type input "Proof of Claim [2-1] UNSEC - Trustone"
click at [728, 191] on span "Save & Close" at bounding box center [731, 196] width 76 height 15
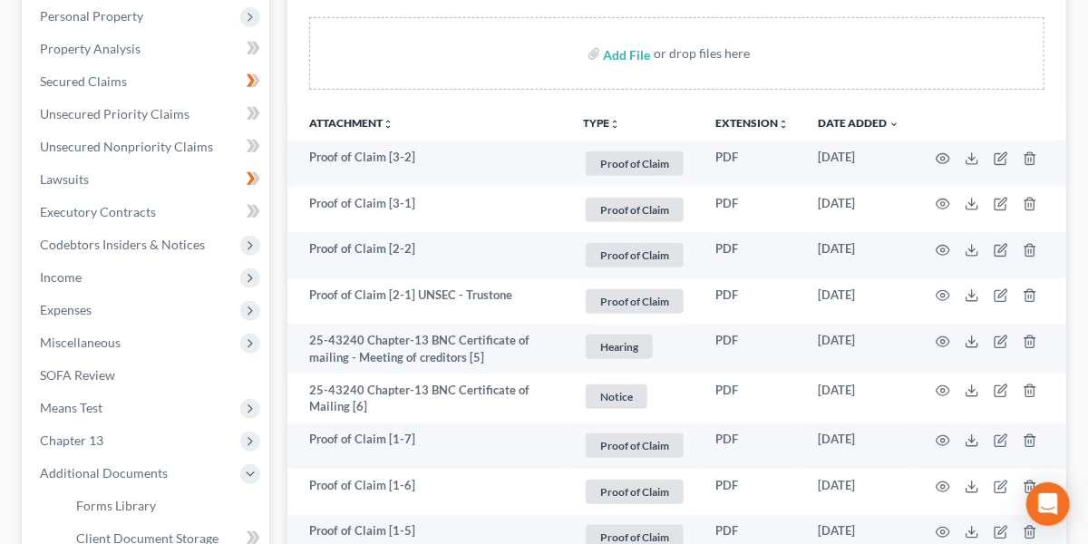
scroll to position [313, 0]
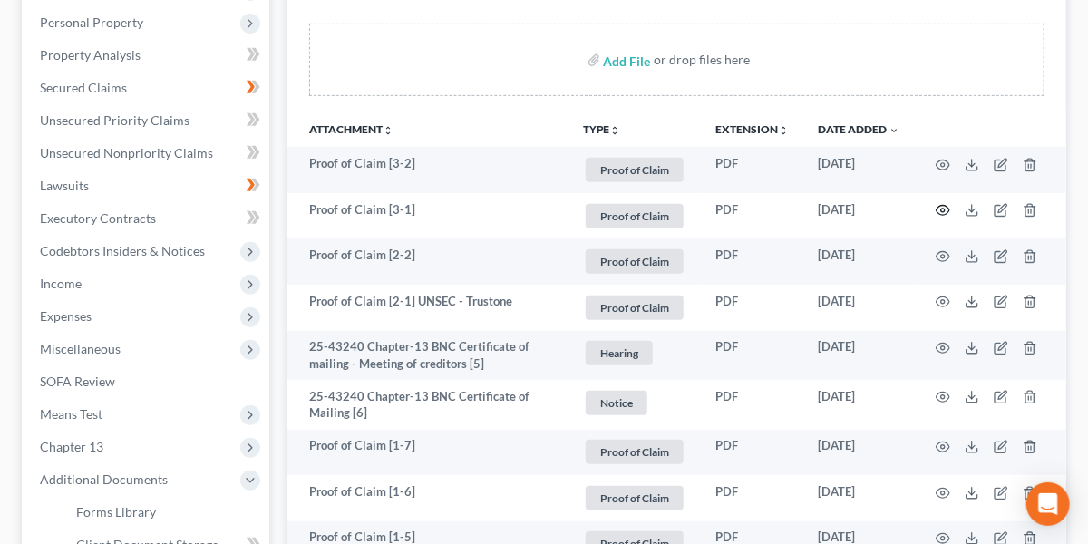
click at [944, 208] on circle "button" at bounding box center [943, 210] width 4 height 4
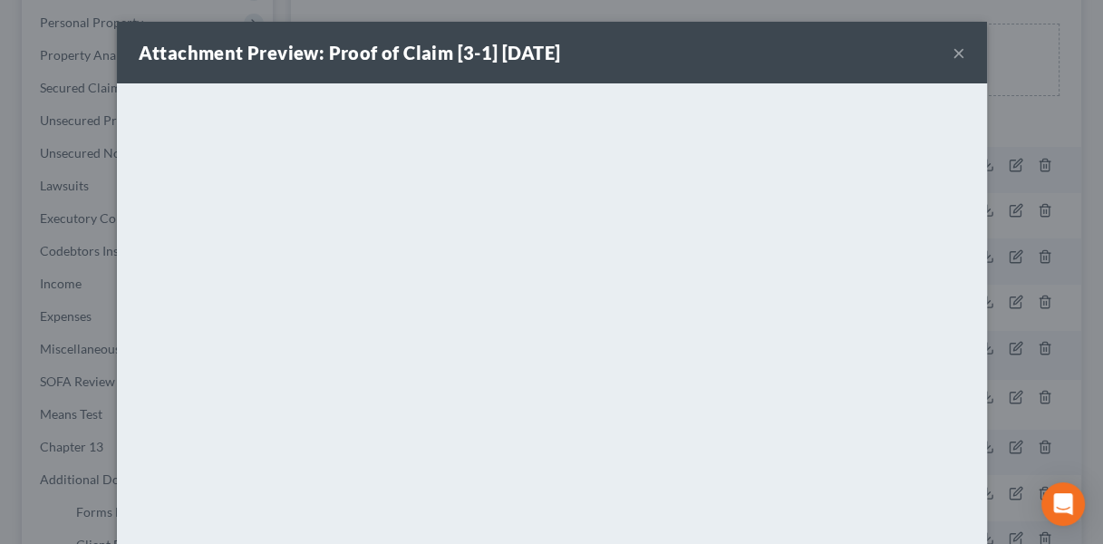
click at [953, 50] on button "×" at bounding box center [959, 53] width 13 height 22
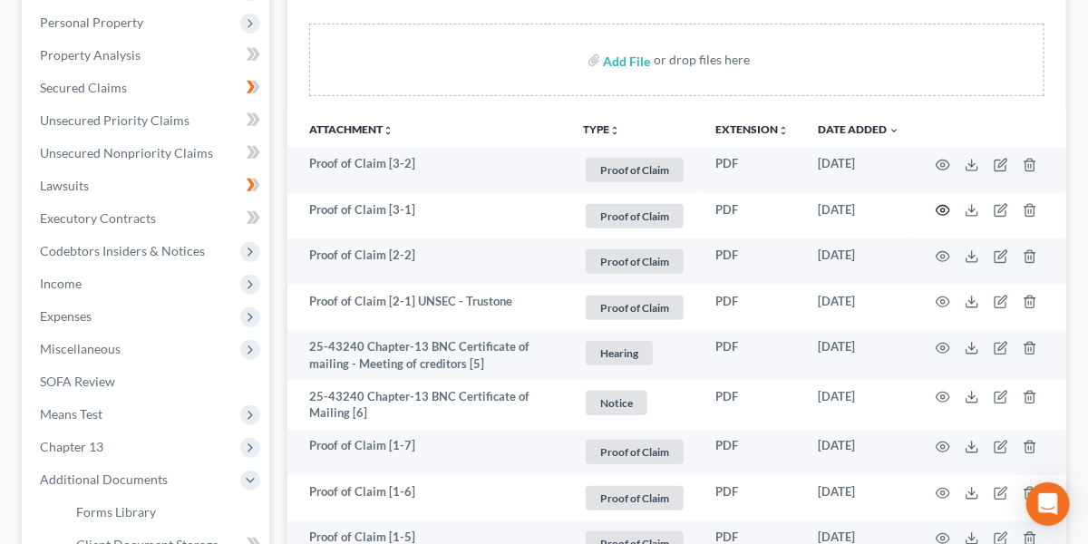
click at [942, 208] on icon "button" at bounding box center [942, 210] width 15 height 15
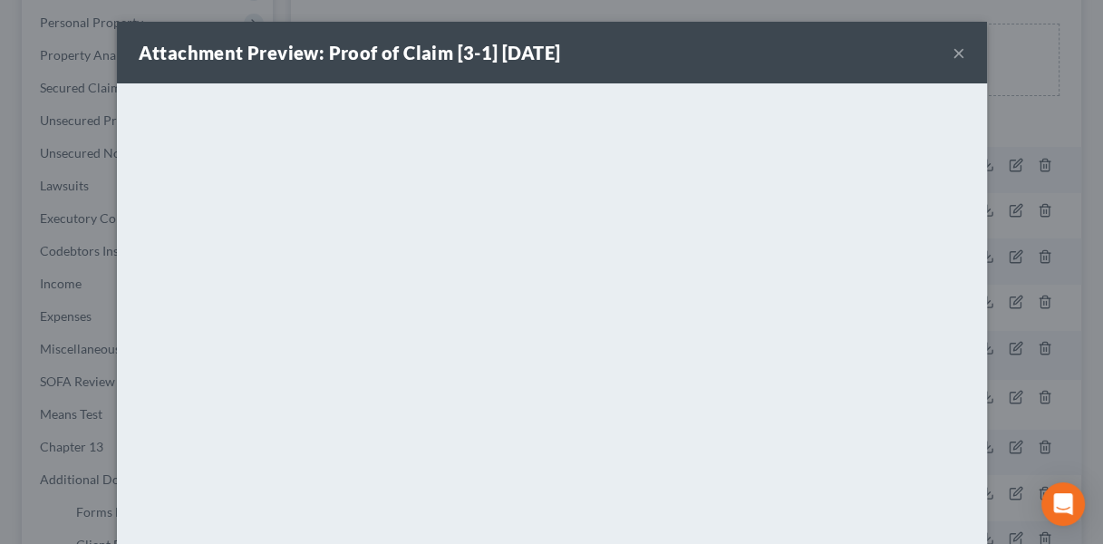
click at [954, 48] on button "×" at bounding box center [959, 53] width 13 height 22
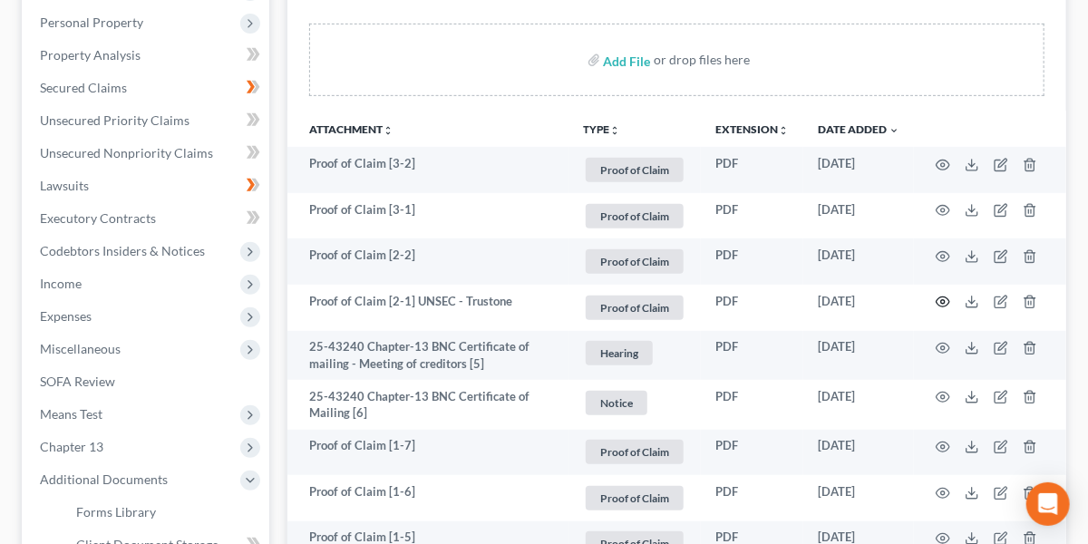
click at [943, 300] on icon "button" at bounding box center [942, 302] width 15 height 15
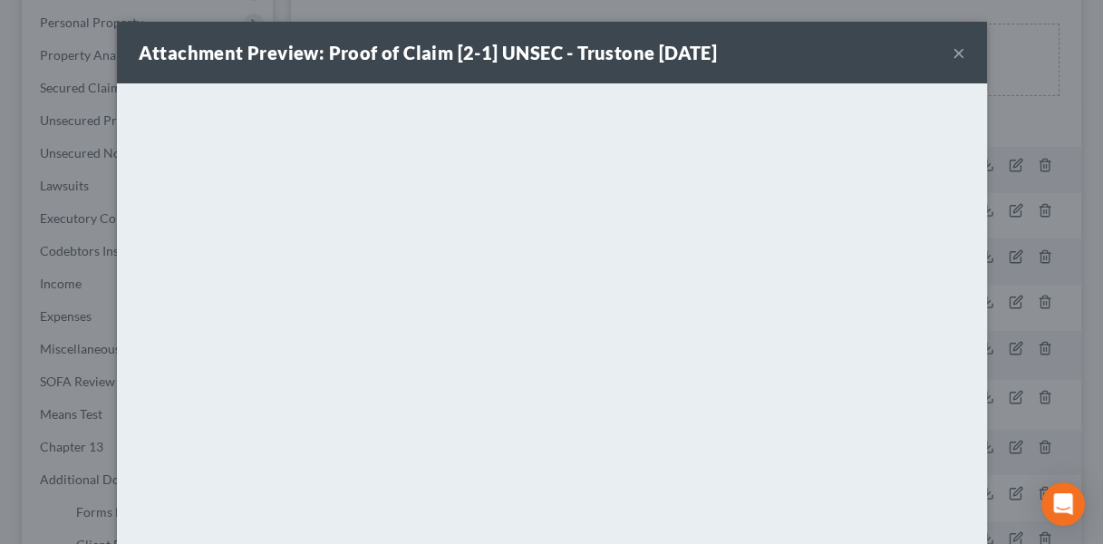
click at [942, 53] on div "Attachment Preview: Proof of Claim [2-1] UNSEC - Trustone [DATE] ×" at bounding box center [552, 53] width 870 height 62
click at [957, 47] on button "×" at bounding box center [959, 53] width 13 height 22
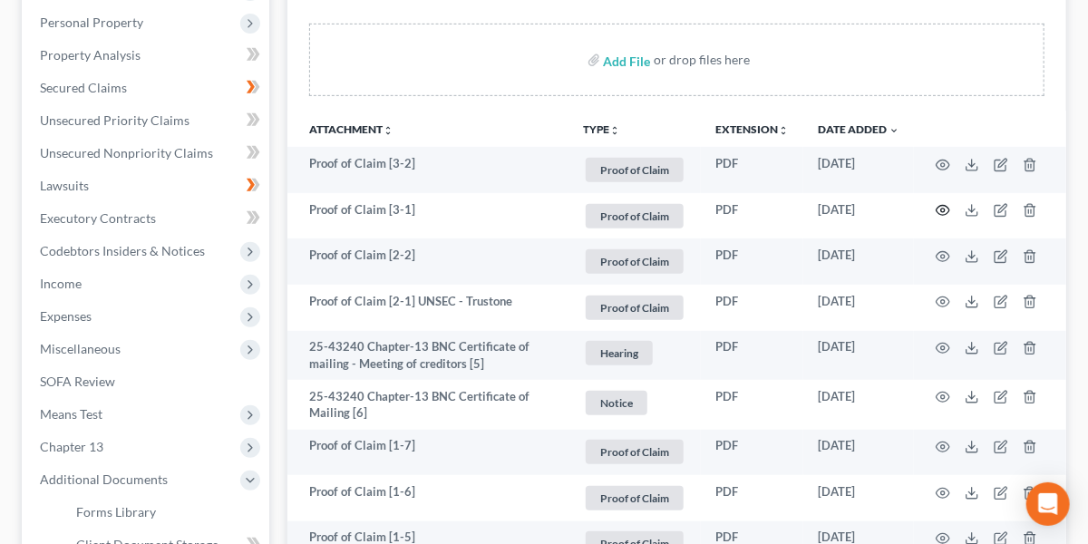
click at [941, 208] on circle "button" at bounding box center [943, 210] width 4 height 4
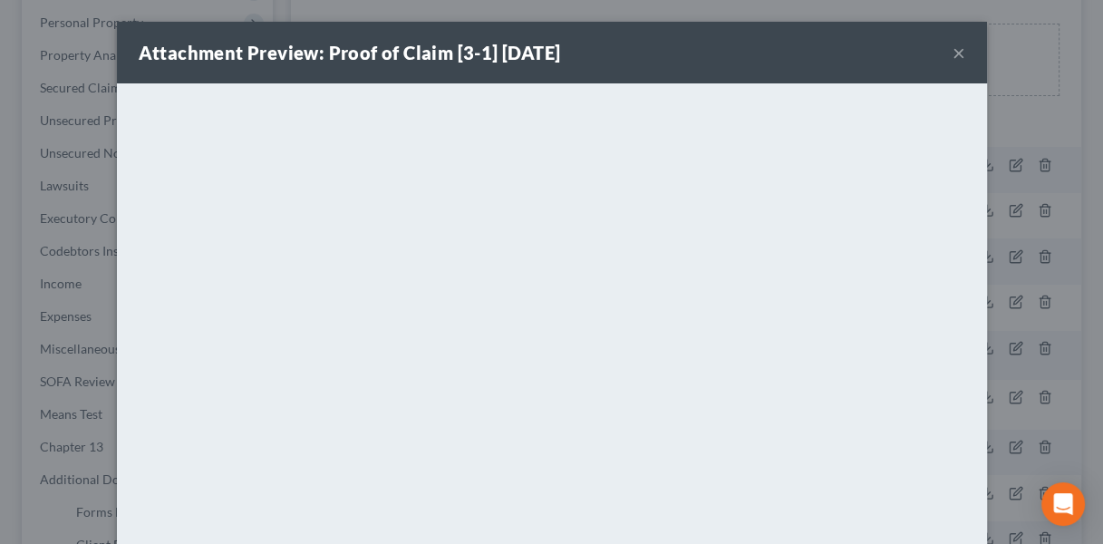
click at [953, 53] on button "×" at bounding box center [959, 53] width 13 height 22
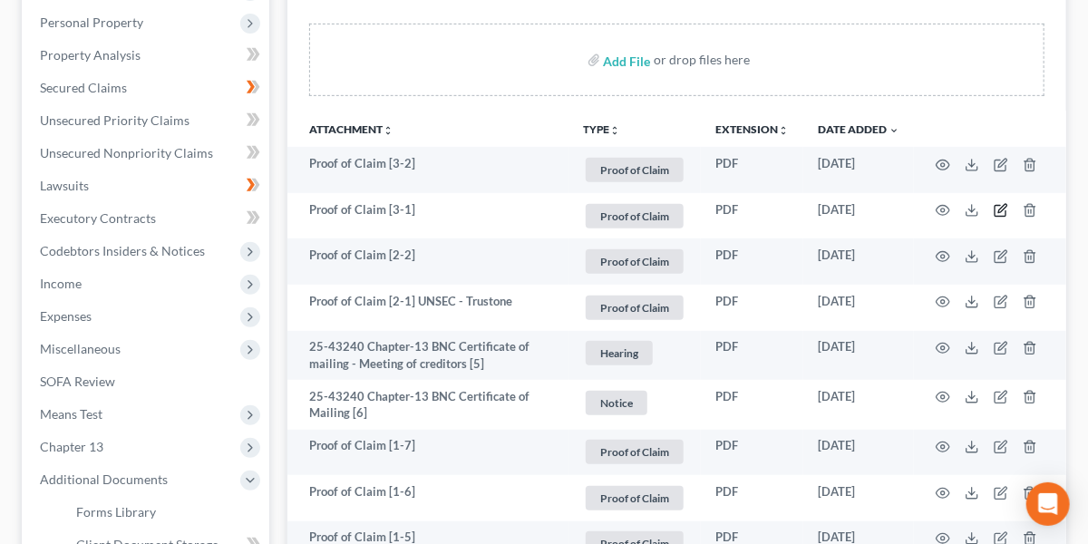
click at [1002, 207] on icon "button" at bounding box center [1000, 210] width 15 height 15
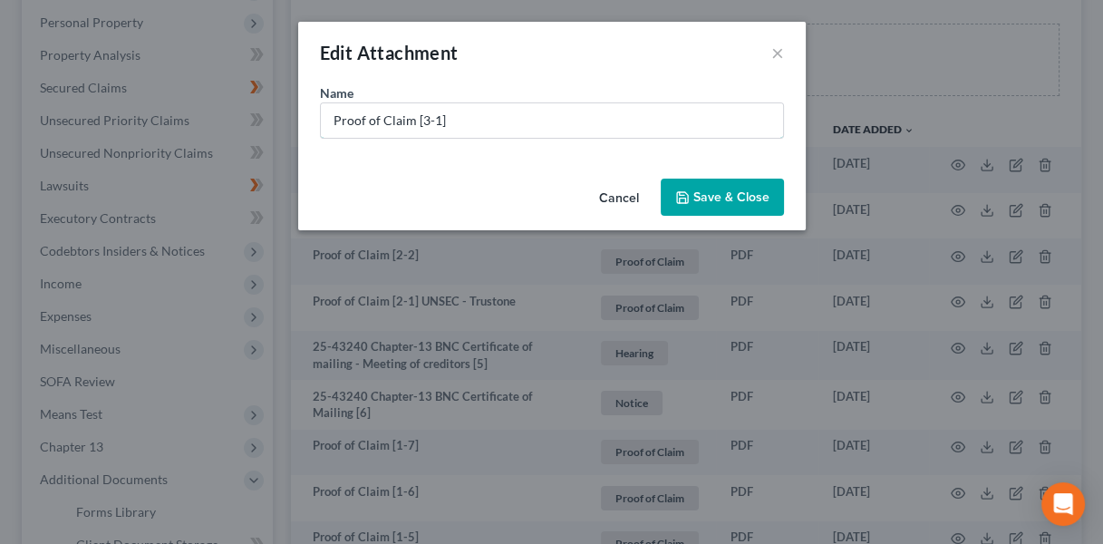
click at [537, 124] on input "Proof of Claim [3-1]" at bounding box center [552, 120] width 462 height 34
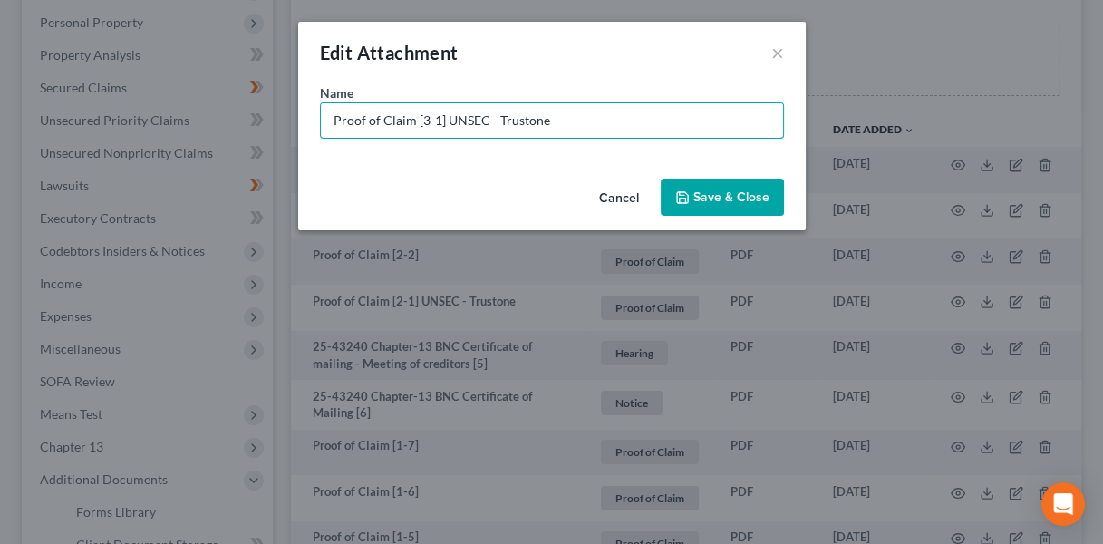
type input "Proof of Claim [3-1] UNSEC - Trustone"
click at [673, 198] on button "Save & Close" at bounding box center [722, 198] width 123 height 38
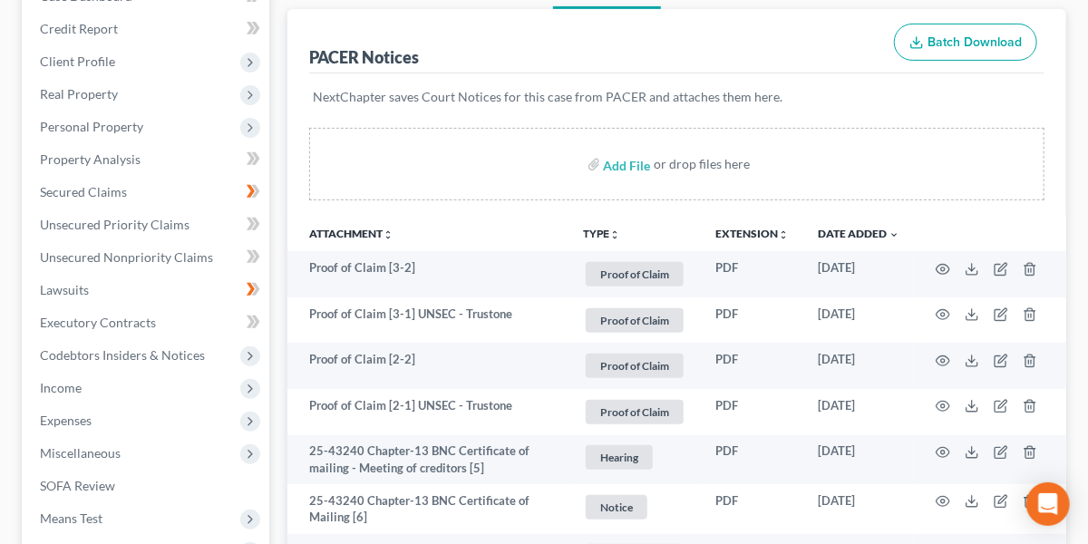
scroll to position [209, 0]
click at [169, 246] on link "Unsecured Nonpriority Claims" at bounding box center [147, 256] width 244 height 33
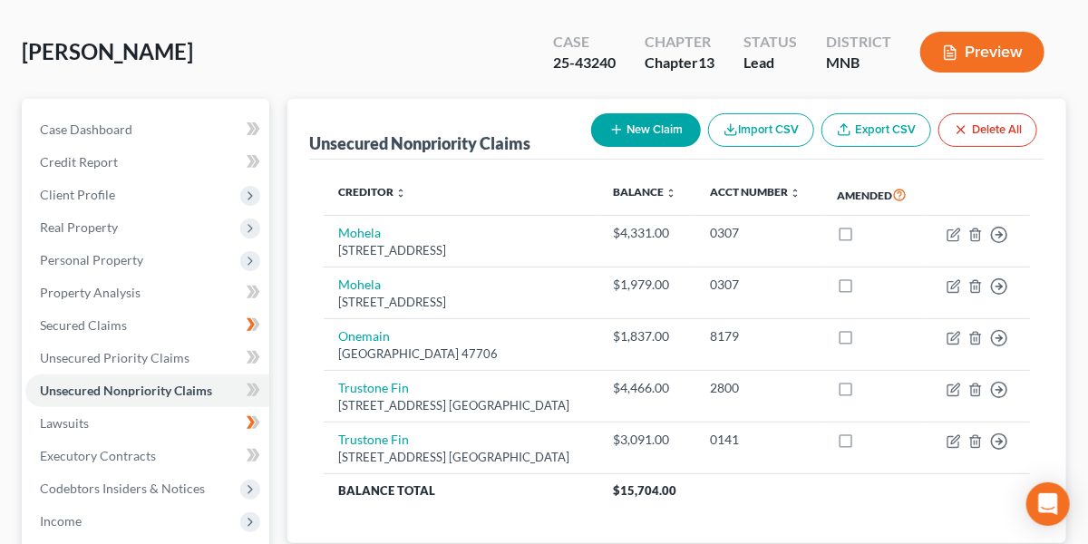
scroll to position [450, 0]
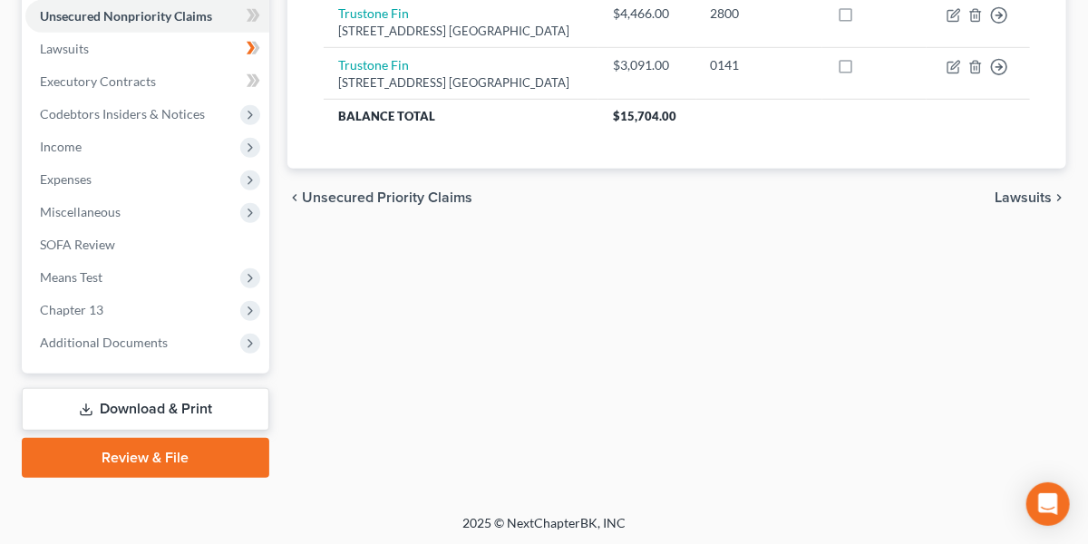
click at [145, 403] on link "Download & Print" at bounding box center [145, 409] width 247 height 43
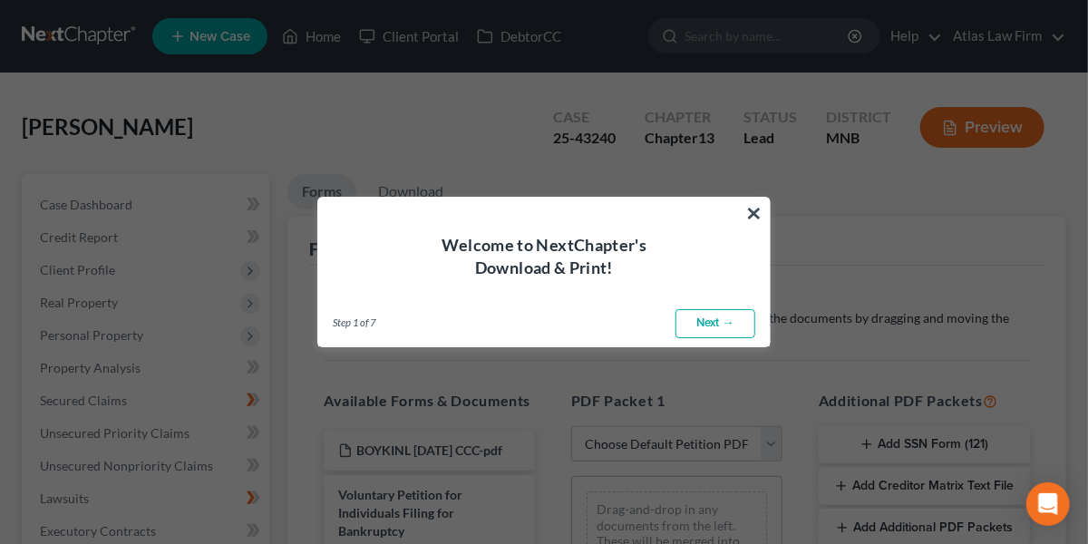
click at [750, 222] on button "×" at bounding box center [753, 212] width 17 height 29
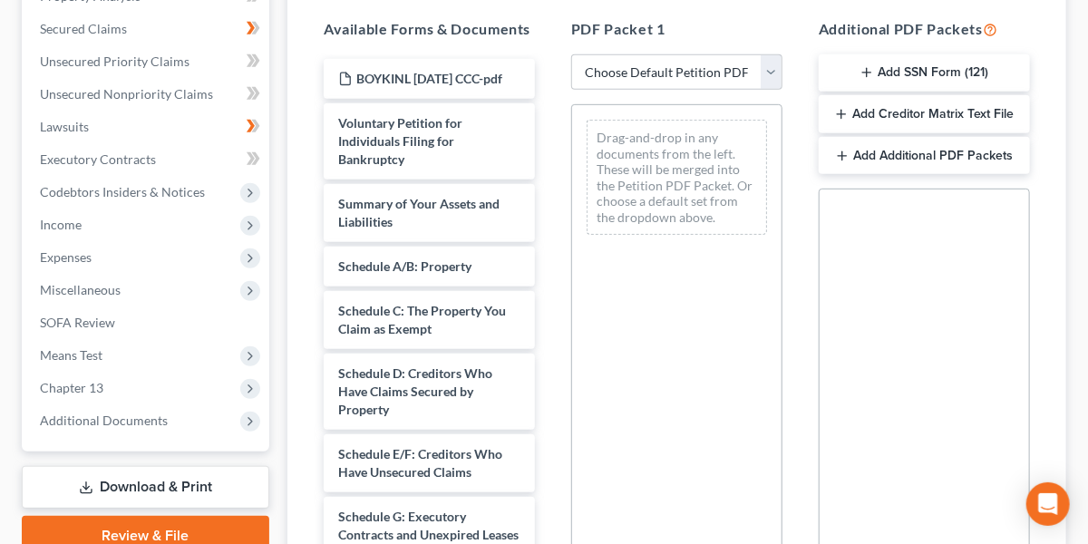
scroll to position [402, 0]
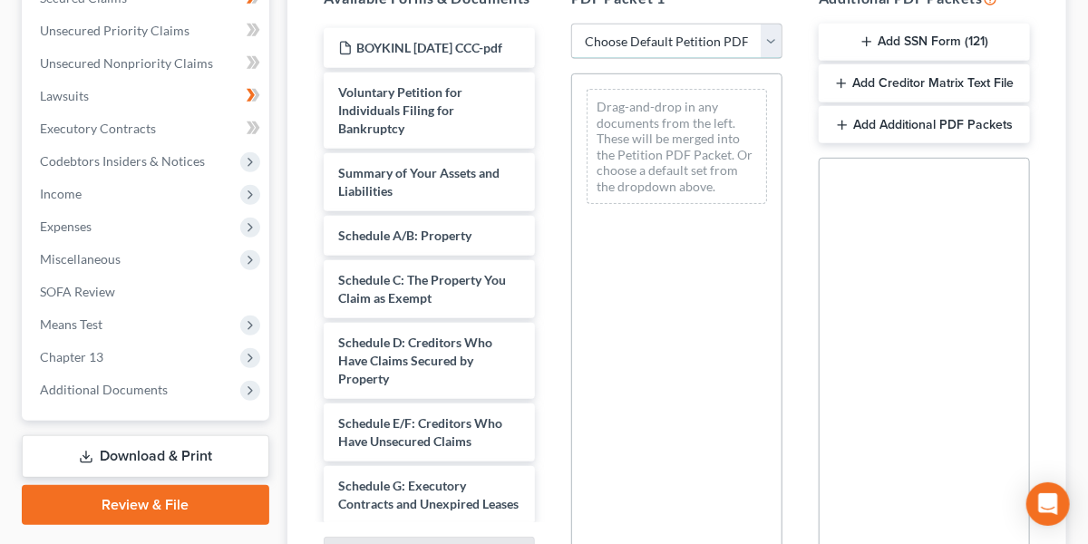
click at [772, 49] on select "Choose Default Petition PDF Packet Complete Bankruptcy Petition (all forms and …" at bounding box center [676, 42] width 211 height 36
select select "0"
click at [571, 24] on select "Choose Default Petition PDF Packet Complete Bankruptcy Petition (all forms and …" at bounding box center [676, 42] width 211 height 36
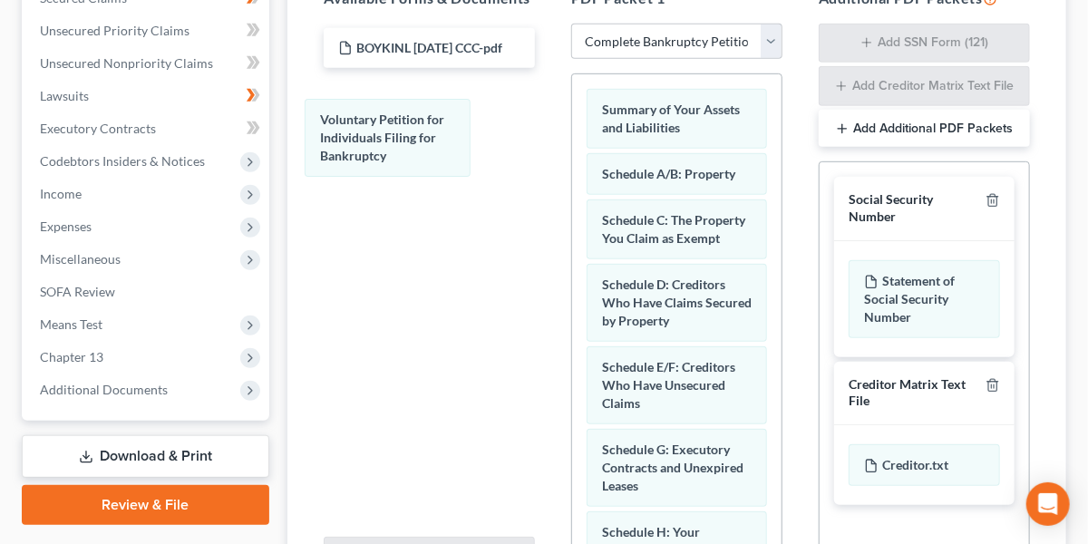
drag, startPoint x: 704, startPoint y: 126, endPoint x: 421, endPoint y: 139, distance: 283.1
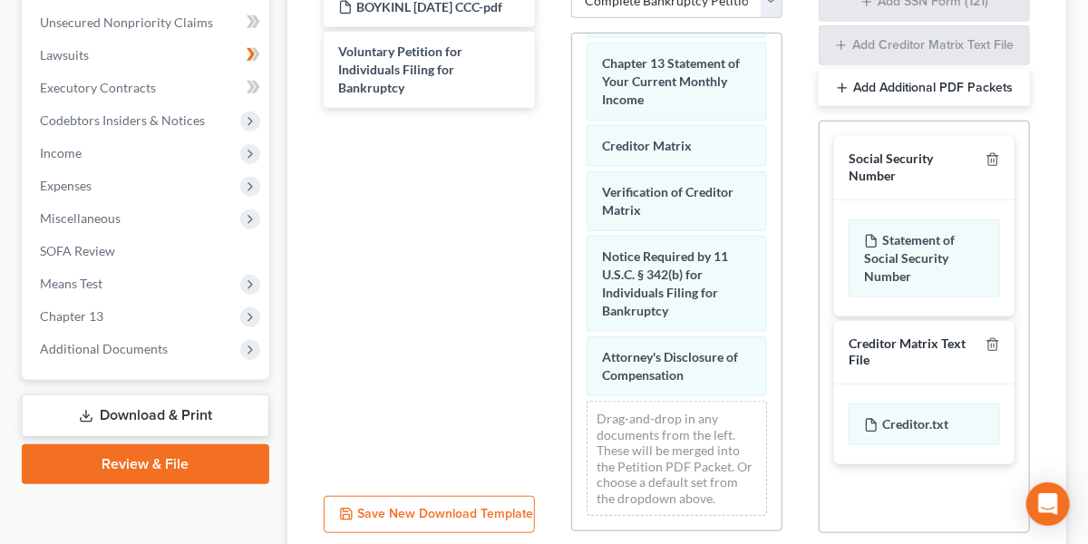
scroll to position [441, 0]
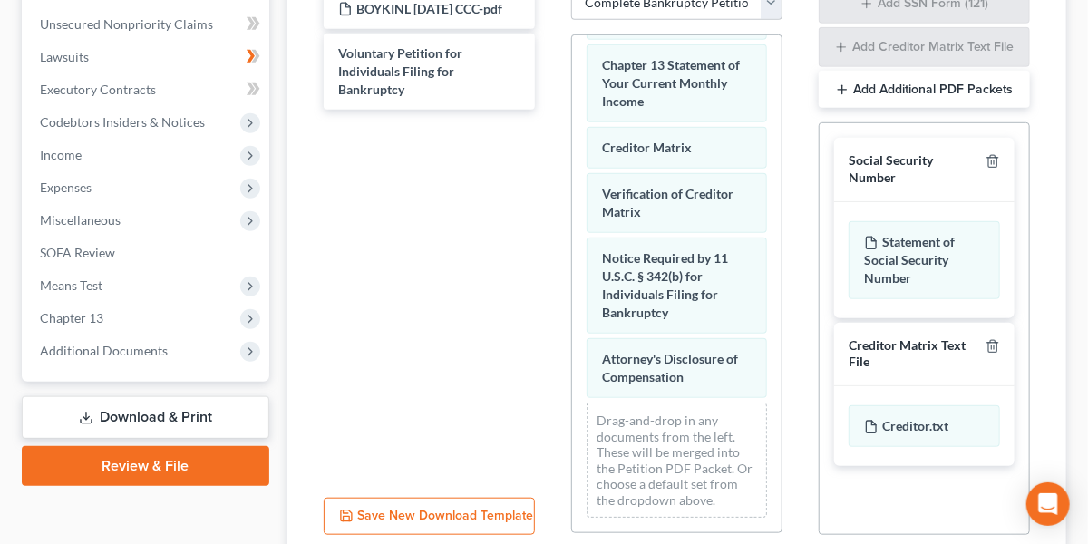
click at [892, 418] on div "Creditor.txt" at bounding box center [923, 426] width 151 height 42
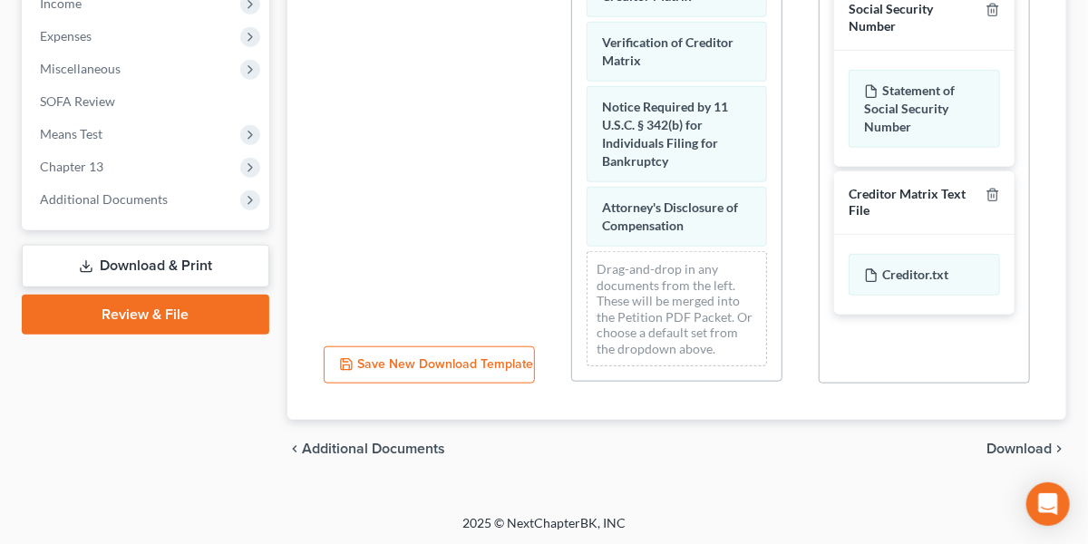
click at [989, 441] on span "Download" at bounding box center [1018, 448] width 65 height 15
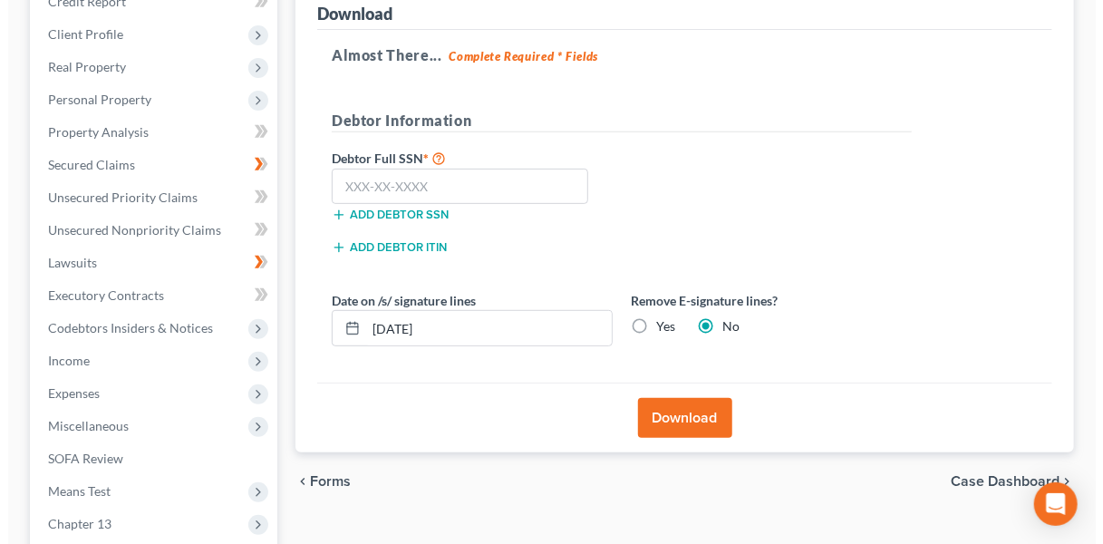
scroll to position [212, 0]
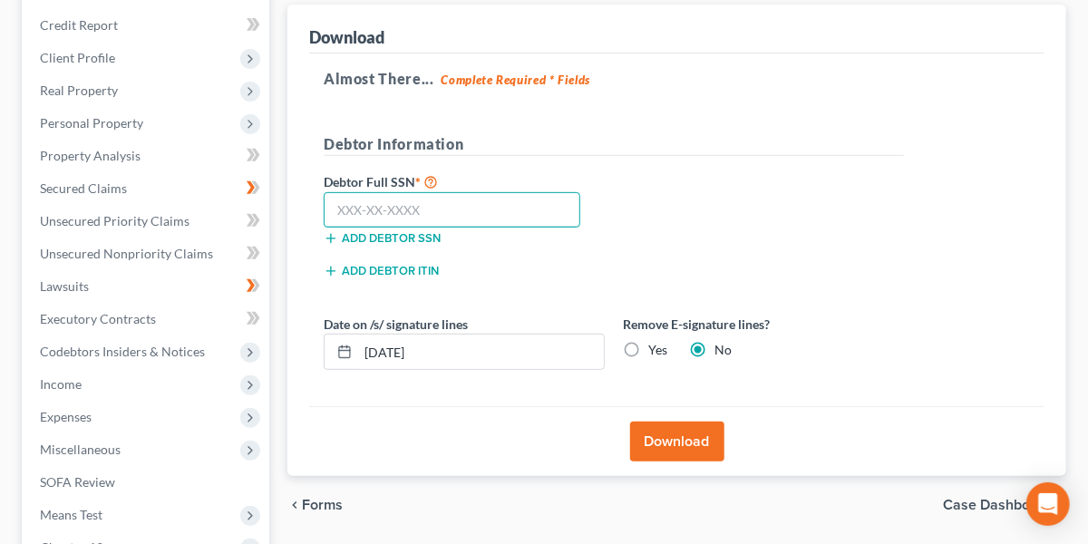
click at [449, 220] on input "text" at bounding box center [452, 210] width 257 height 36
type input "474-15-0046"
click at [650, 421] on button "Download" at bounding box center [677, 441] width 94 height 40
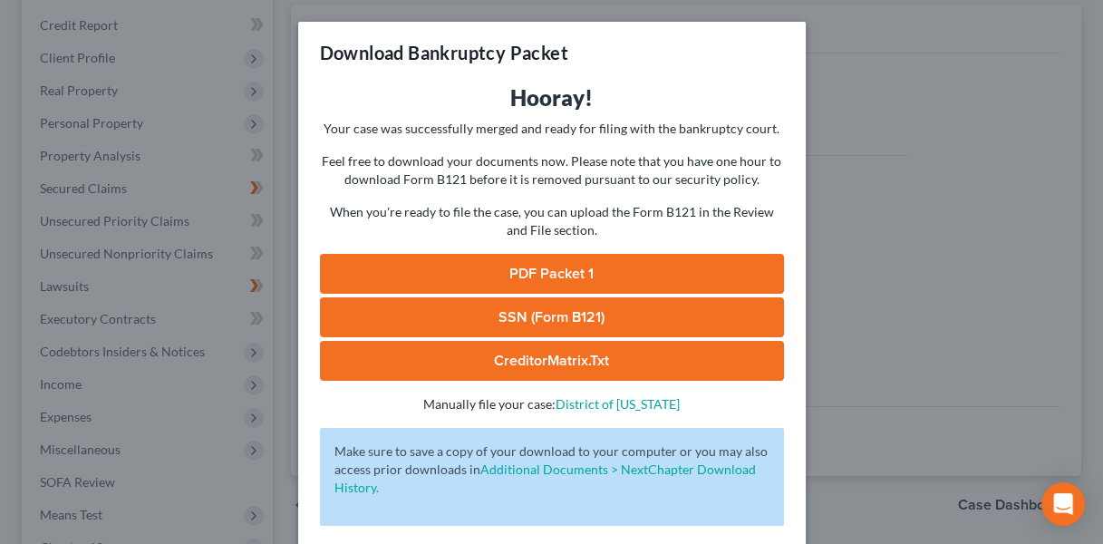
click at [559, 265] on link "PDF Packet 1" at bounding box center [552, 274] width 464 height 40
click at [479, 318] on link "SSN (Form B121)" at bounding box center [552, 317] width 464 height 40
click at [504, 353] on link "CreditorMatrix.txt" at bounding box center [552, 361] width 464 height 40
click at [435, 81] on div "Download Bankruptcy Packet" at bounding box center [552, 53] width 508 height 62
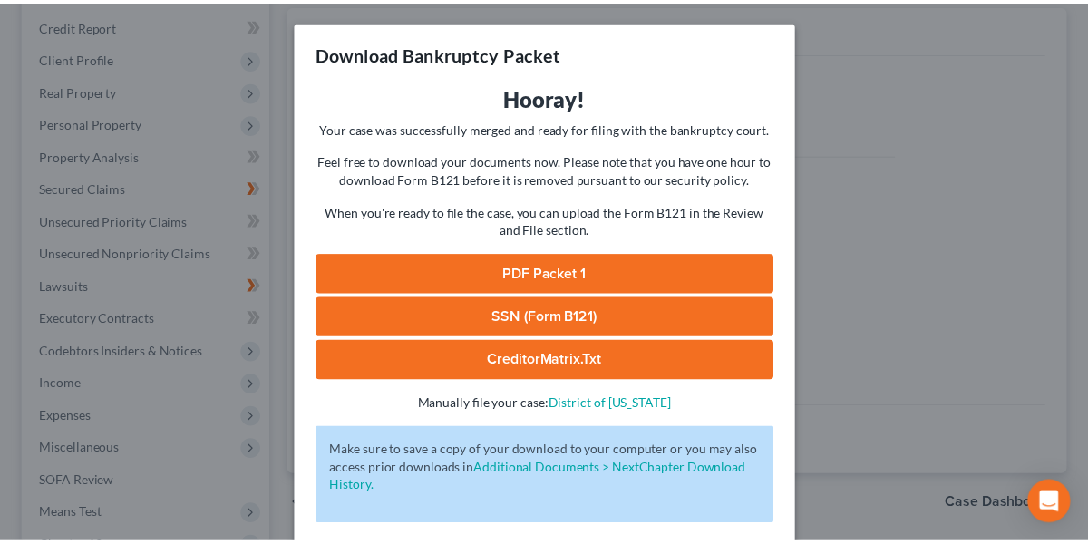
scroll to position [79, 0]
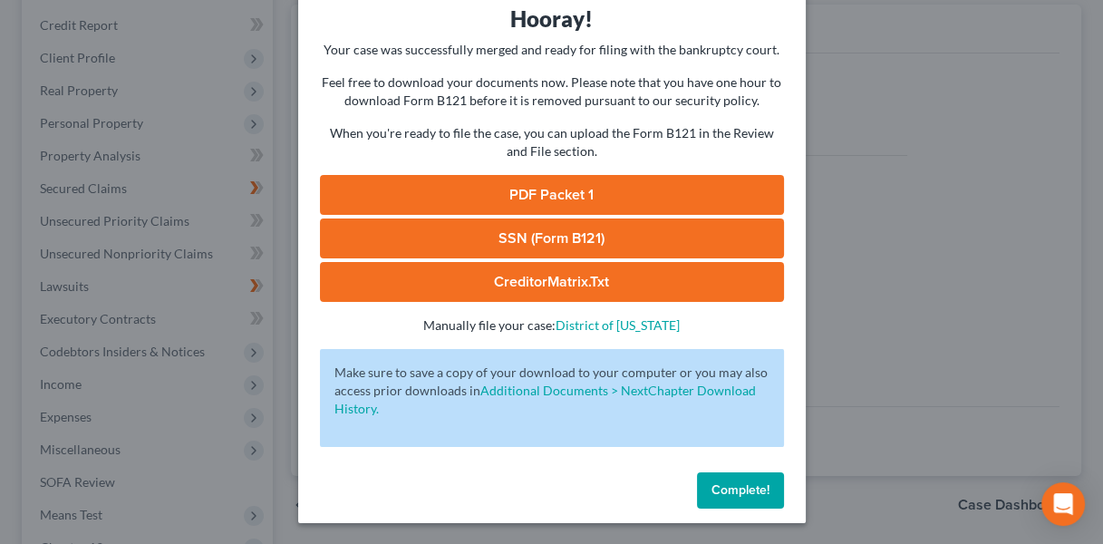
click at [710, 501] on button "Complete!" at bounding box center [740, 490] width 87 height 36
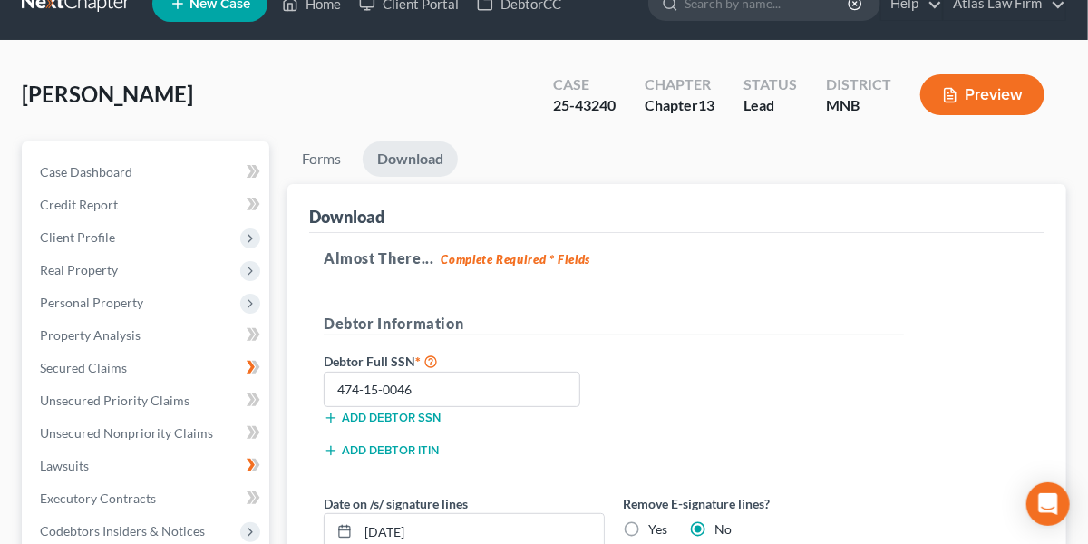
scroll to position [0, 0]
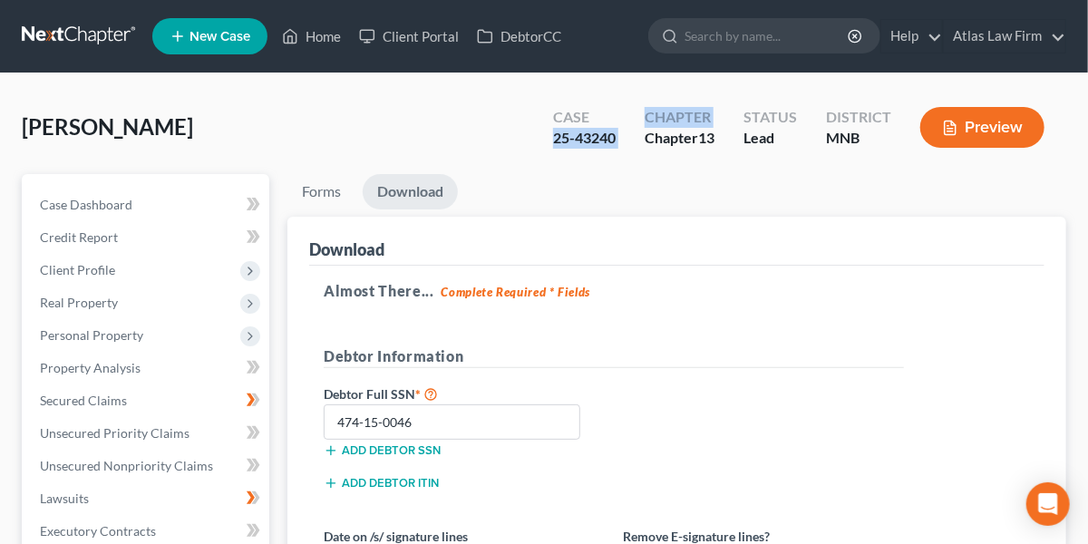
drag, startPoint x: 634, startPoint y: 140, endPoint x: 550, endPoint y: 152, distance: 84.2
click at [550, 152] on div "Case 25-43240 Chapter Chapter 13 Status Lead District [GEOGRAPHIC_DATA] Preview" at bounding box center [802, 128] width 528 height 53
click at [535, 153] on div "Case 25-43240 Chapter Chapter 13 Status Lead District [GEOGRAPHIC_DATA] Preview" at bounding box center [798, 127] width 535 height 64
drag, startPoint x: 619, startPoint y: 138, endPoint x: 551, endPoint y: 139, distance: 68.0
click at [551, 139] on div "Case 25-43240" at bounding box center [584, 128] width 92 height 53
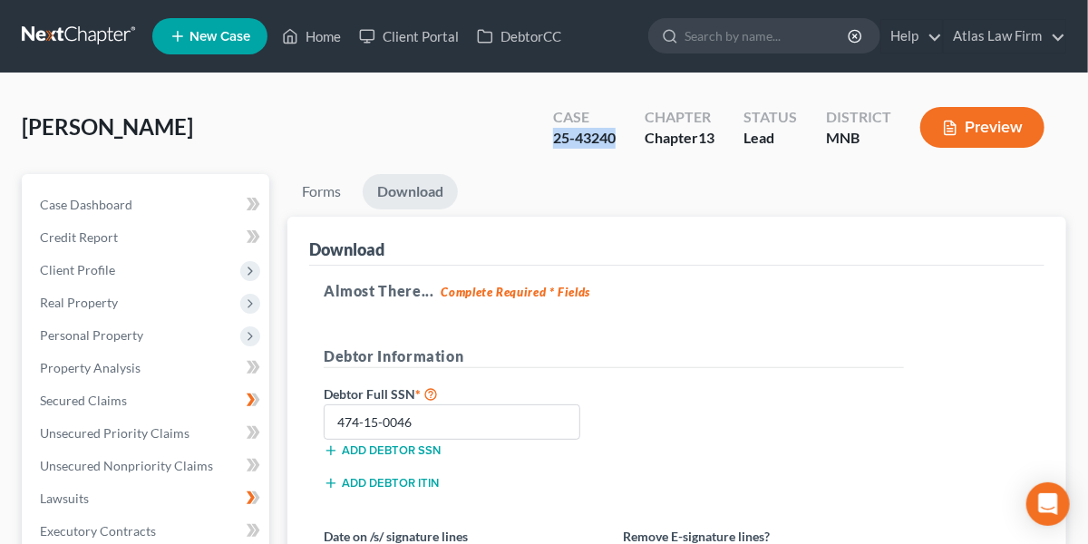
copy div "25-43240"
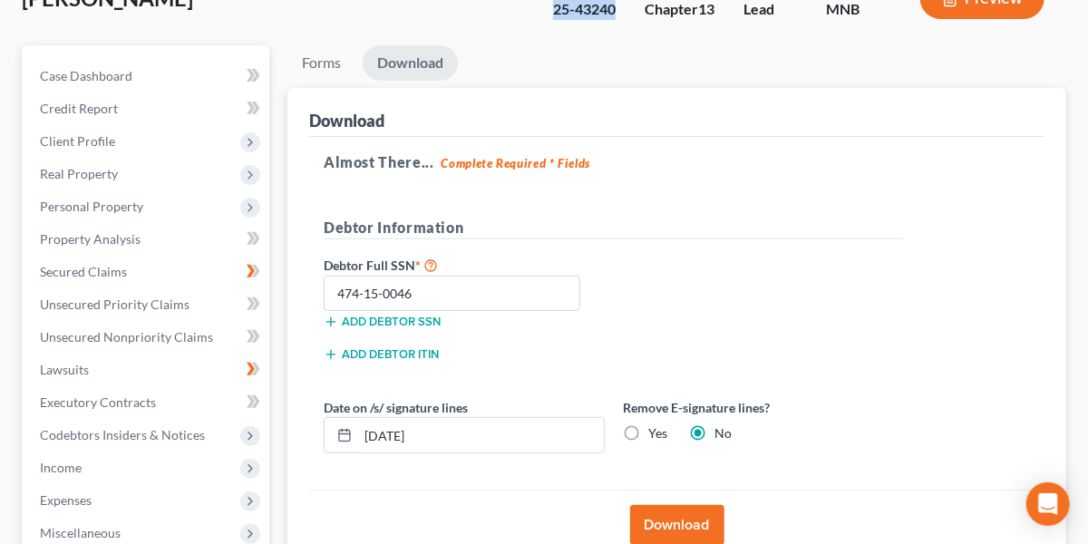
scroll to position [131, 0]
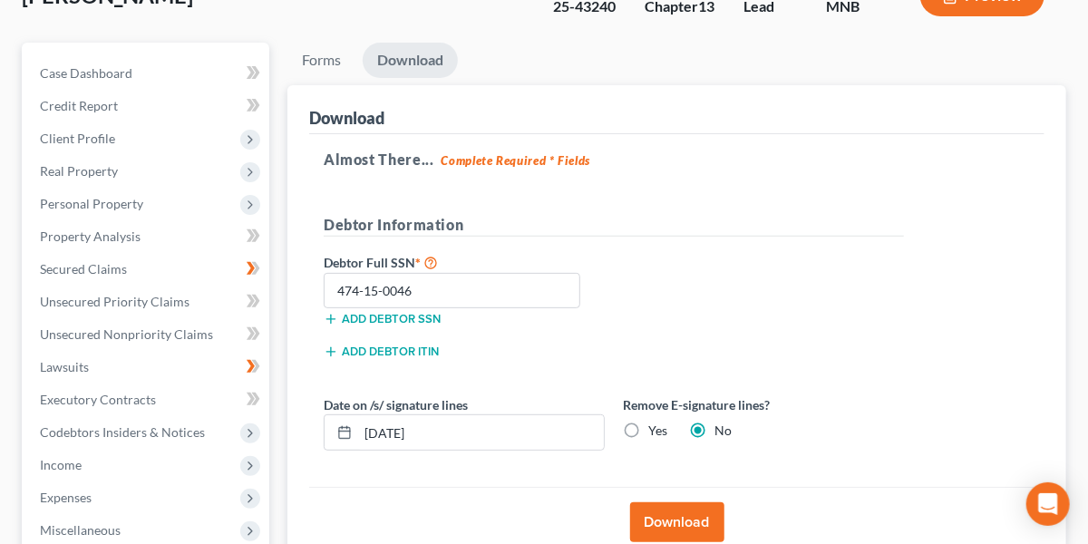
click at [130, 172] on span "Real Property" at bounding box center [147, 171] width 244 height 33
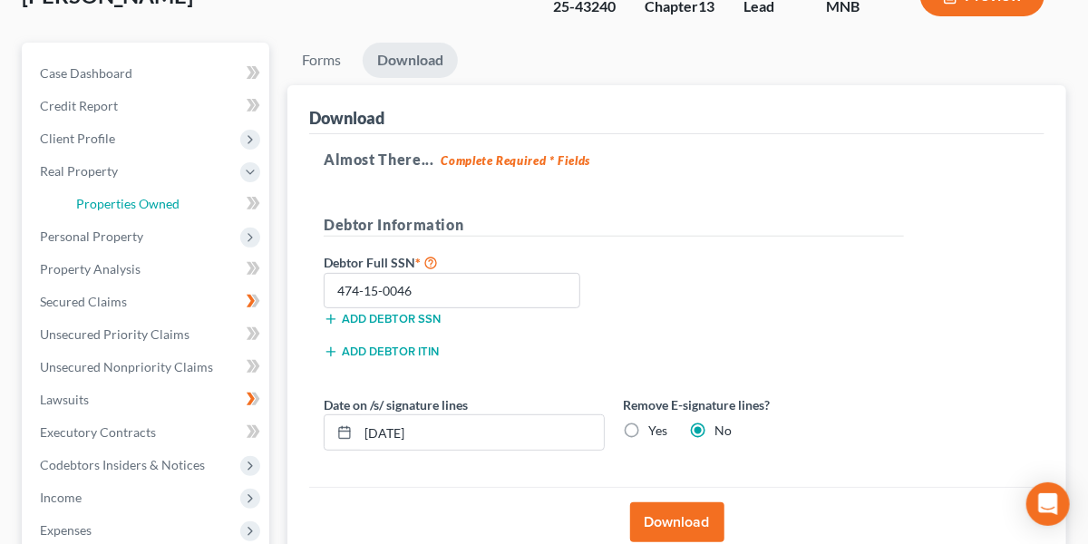
click at [133, 198] on span "Properties Owned" at bounding box center [127, 203] width 103 height 15
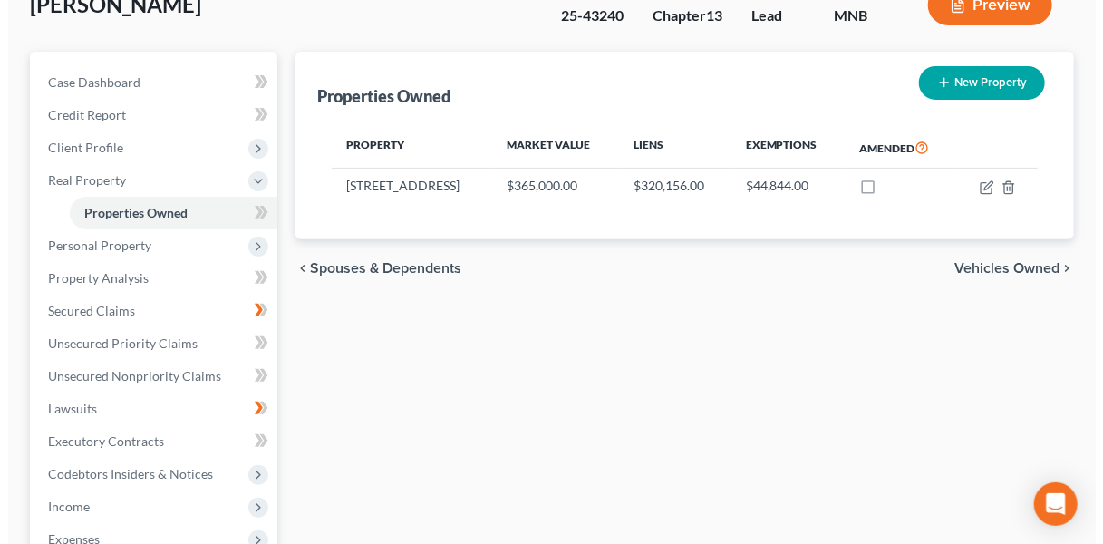
scroll to position [125, 0]
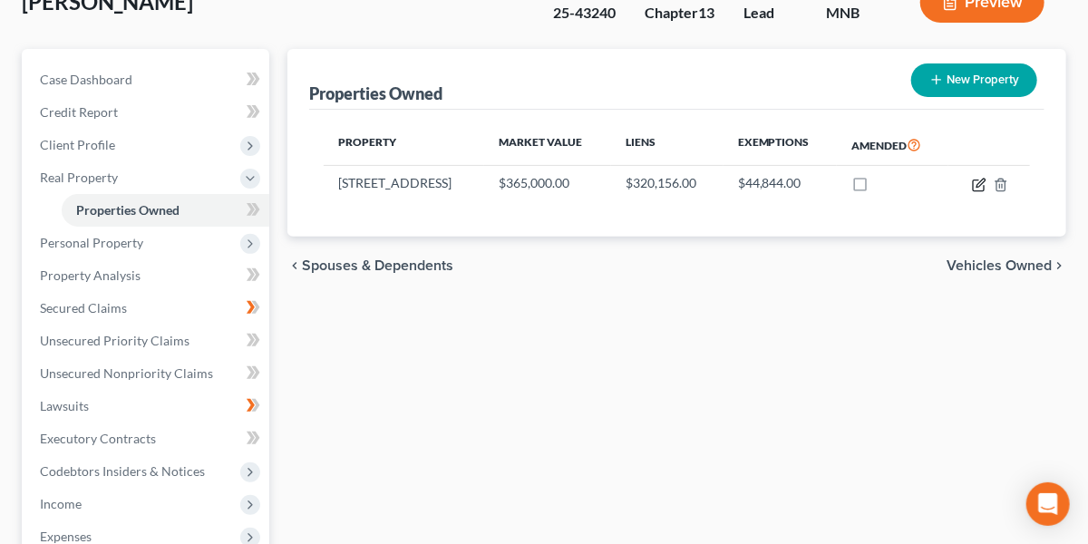
click at [974, 181] on icon "button" at bounding box center [979, 185] width 15 height 15
select select "24"
select select "1"
select select "0"
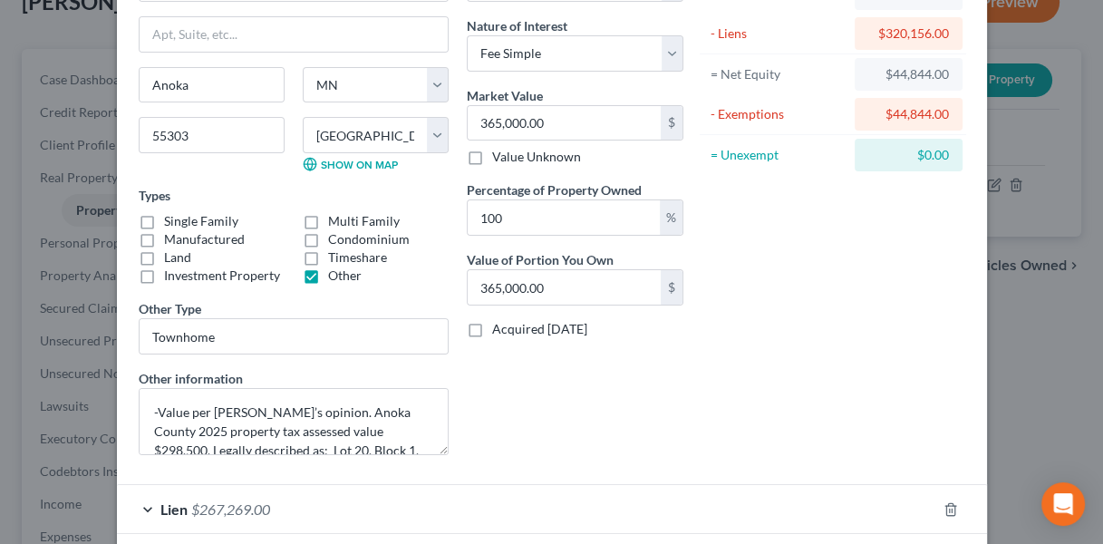
scroll to position [181, 0]
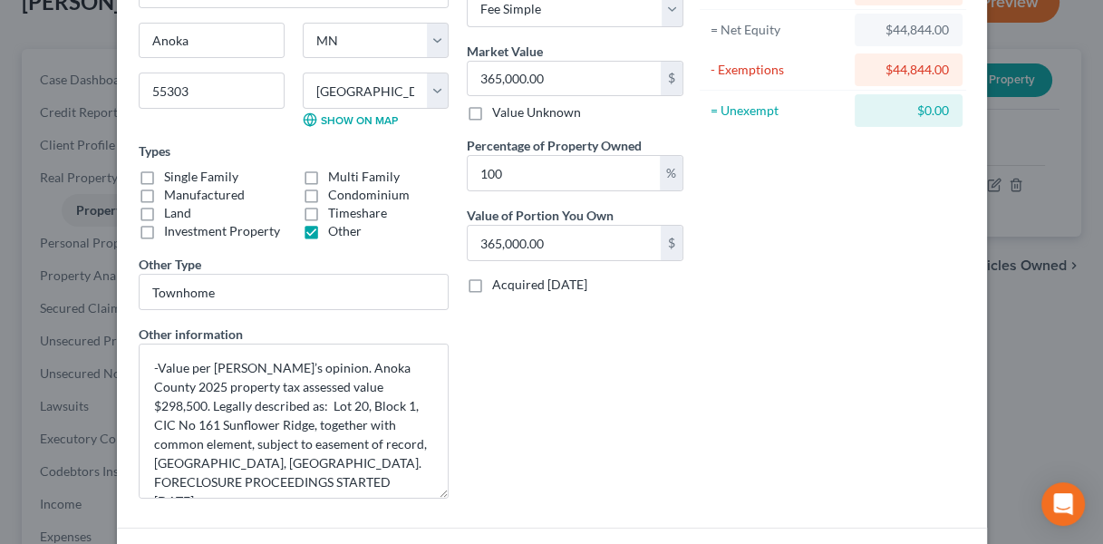
drag, startPoint x: 431, startPoint y: 398, endPoint x: 442, endPoint y: 487, distance: 89.6
click at [442, 487] on div "Address * 15305 [GEOGRAPHIC_DATA] [GEOGRAPHIC_DATA] [US_STATE][GEOGRAPHIC_DATA]…" at bounding box center [294, 207] width 328 height 611
drag, startPoint x: 303, startPoint y: 479, endPoint x: 224, endPoint y: 460, distance: 80.9
click at [224, 460] on textarea "-Value per [PERSON_NAME]’s opinion. Anoka County 2025 property tax assessed val…" at bounding box center [294, 421] width 310 height 154
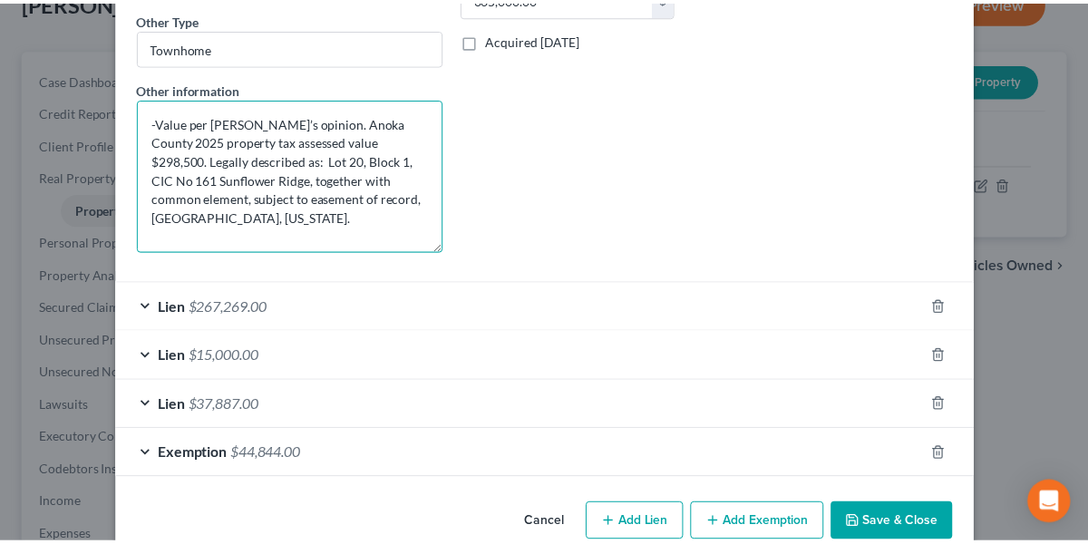
scroll to position [437, 0]
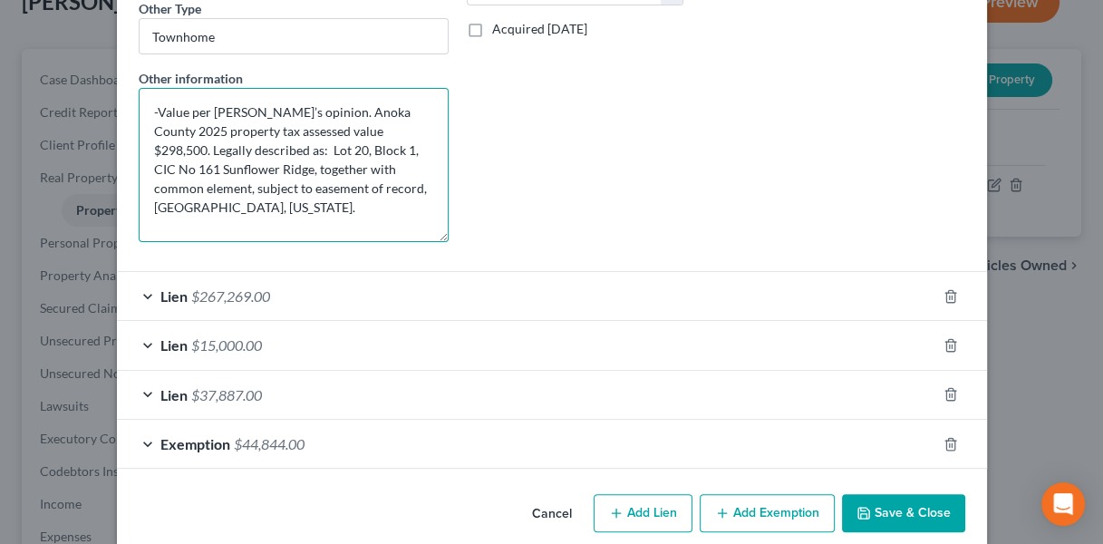
type textarea "-Value per [PERSON_NAME]’s opinion. Anoka County 2025 property tax assessed val…"
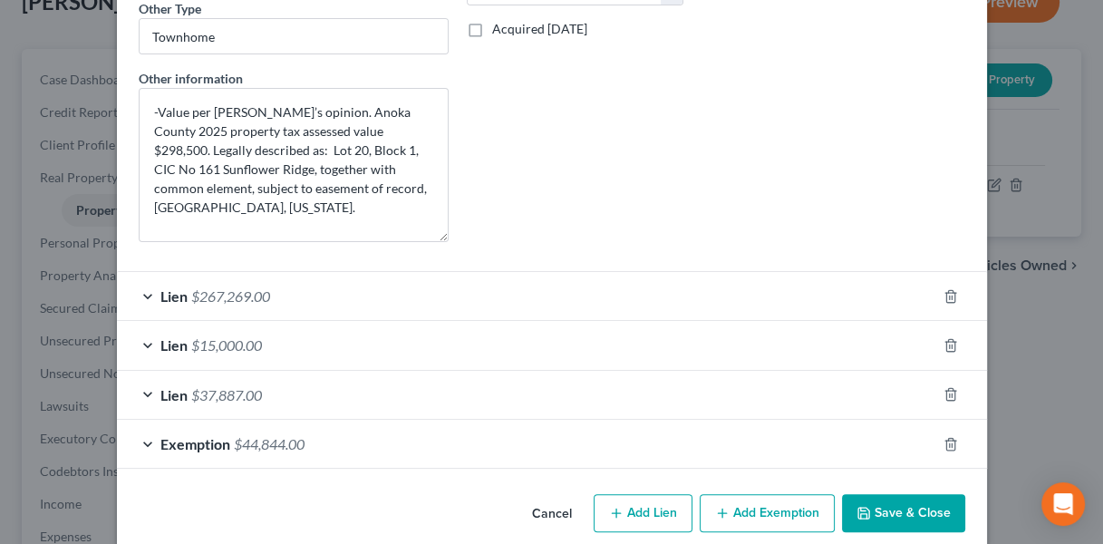
click at [875, 504] on button "Save & Close" at bounding box center [903, 513] width 123 height 38
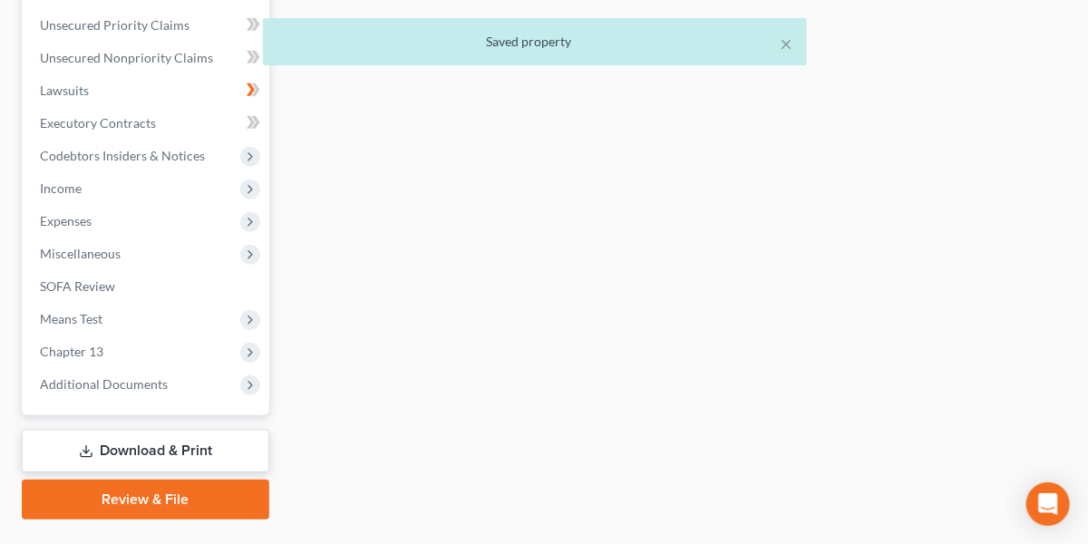
scroll to position [481, 0]
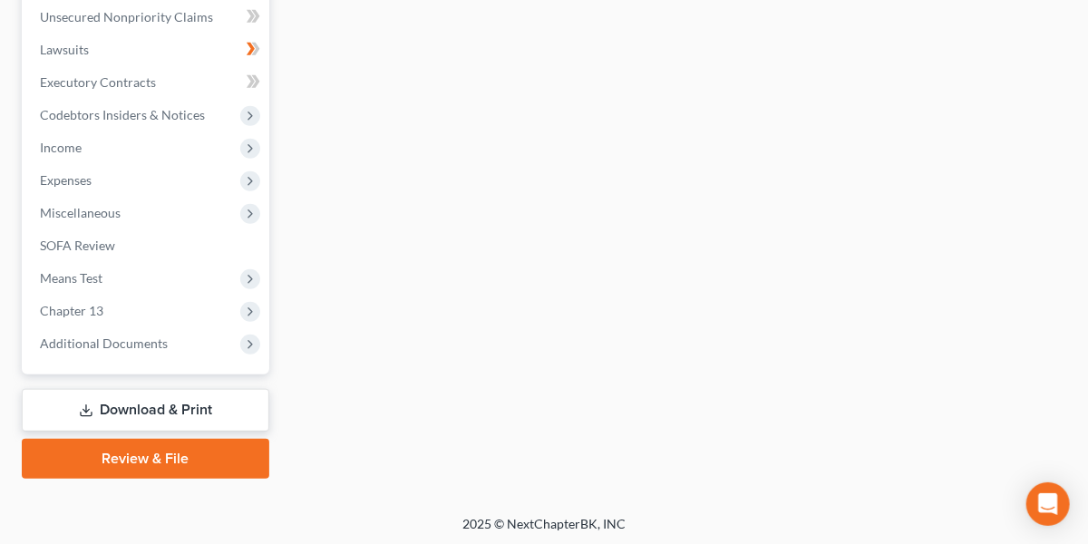
click at [189, 394] on link "Download & Print" at bounding box center [145, 410] width 247 height 43
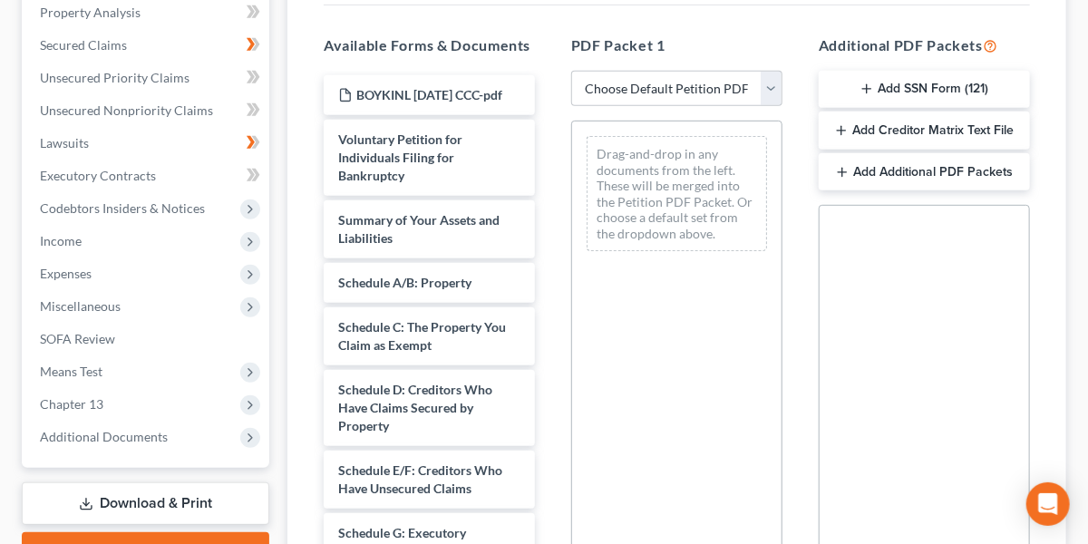
scroll to position [357, 0]
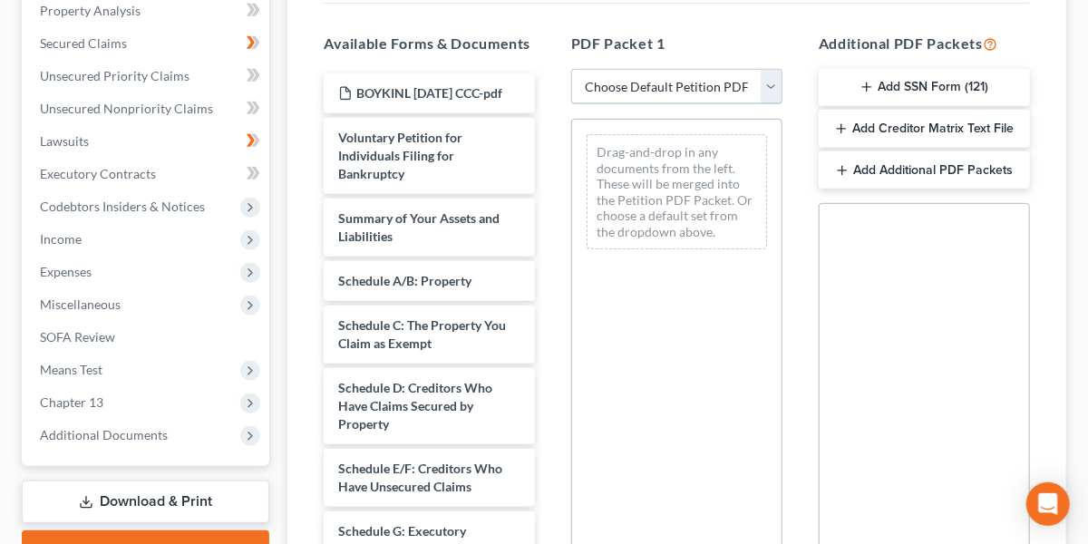
click at [699, 84] on select "Choose Default Petition PDF Packet Complete Bankruptcy Petition (all forms and …" at bounding box center [676, 87] width 211 height 36
select select "0"
click at [571, 69] on select "Choose Default Petition PDF Packet Complete Bankruptcy Petition (all forms and …" at bounding box center [676, 87] width 211 height 36
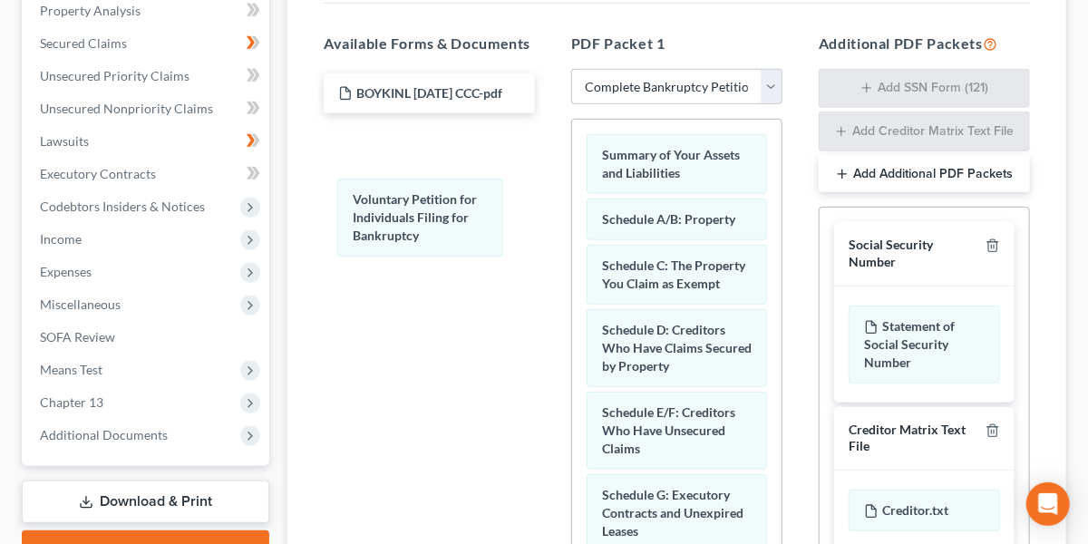
drag, startPoint x: 676, startPoint y: 168, endPoint x: 427, endPoint y: 216, distance: 253.8
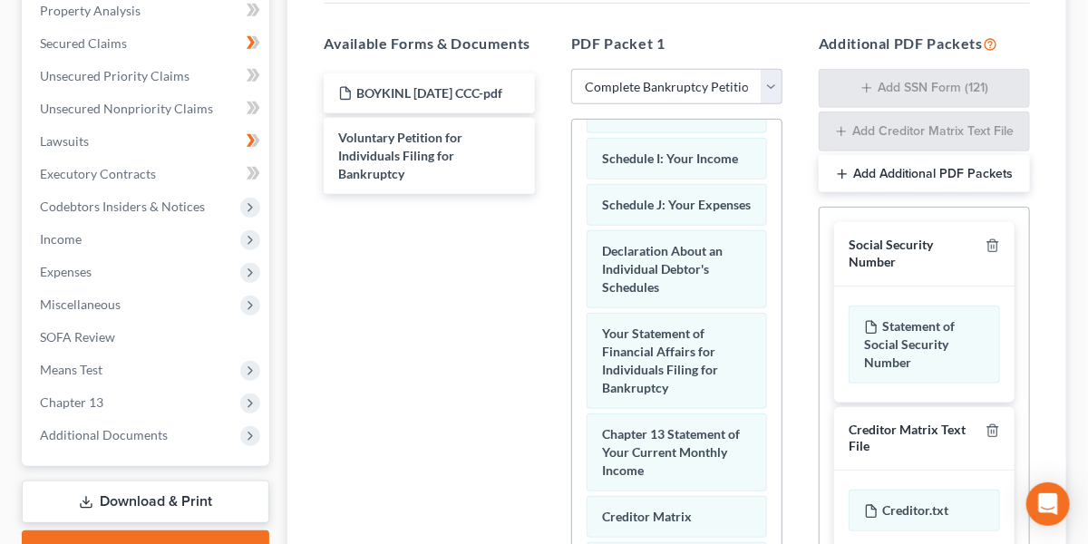
scroll to position [593, 0]
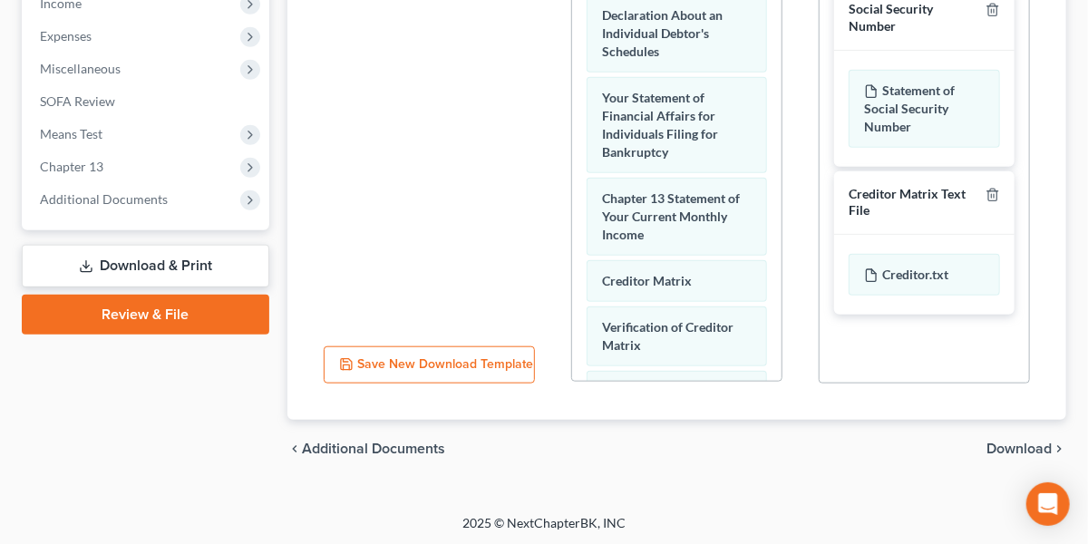
click at [999, 441] on span "Download" at bounding box center [1018, 448] width 65 height 15
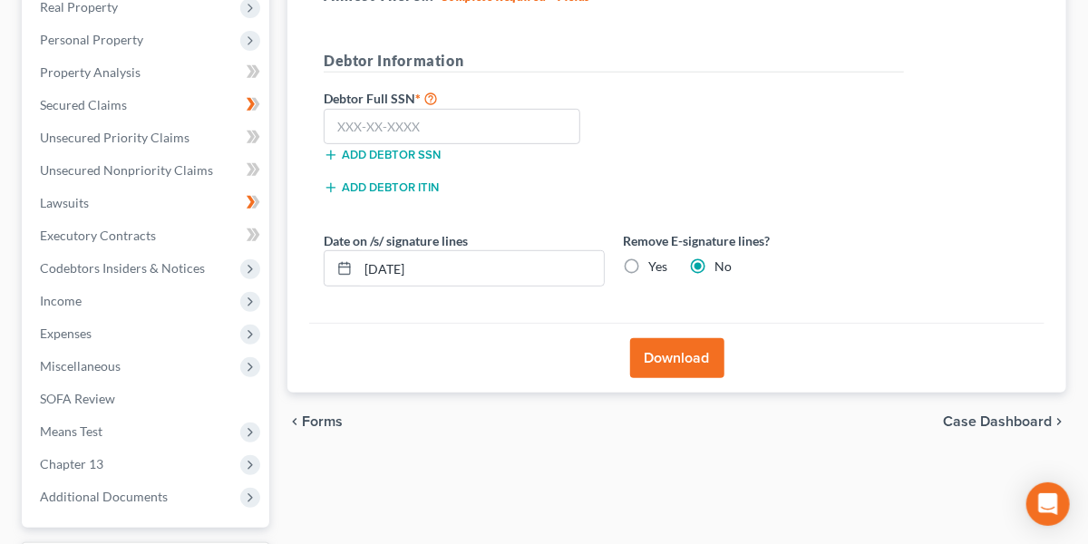
scroll to position [296, 0]
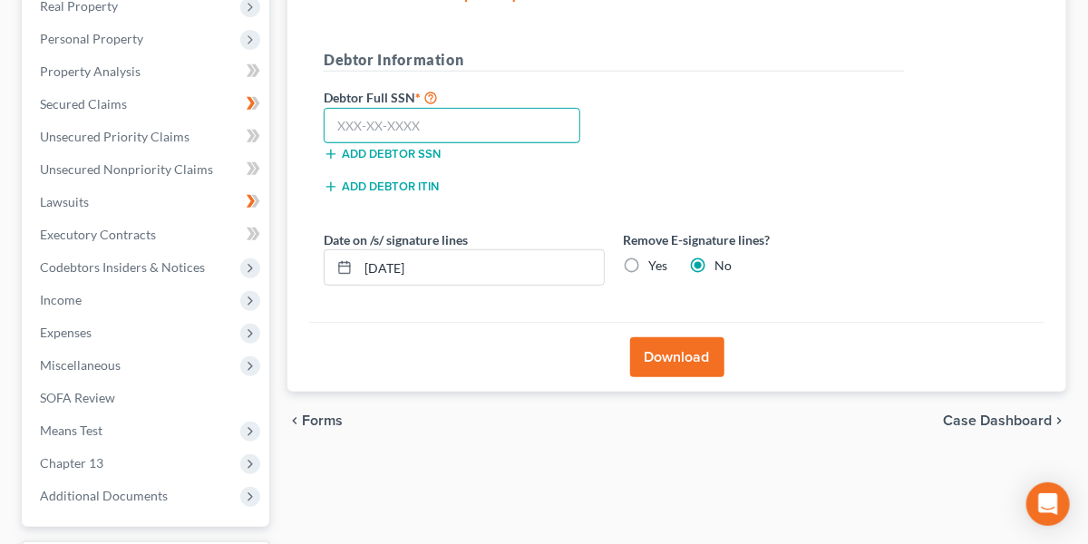
click at [511, 117] on input "text" at bounding box center [452, 126] width 257 height 36
type input "474-15-0046"
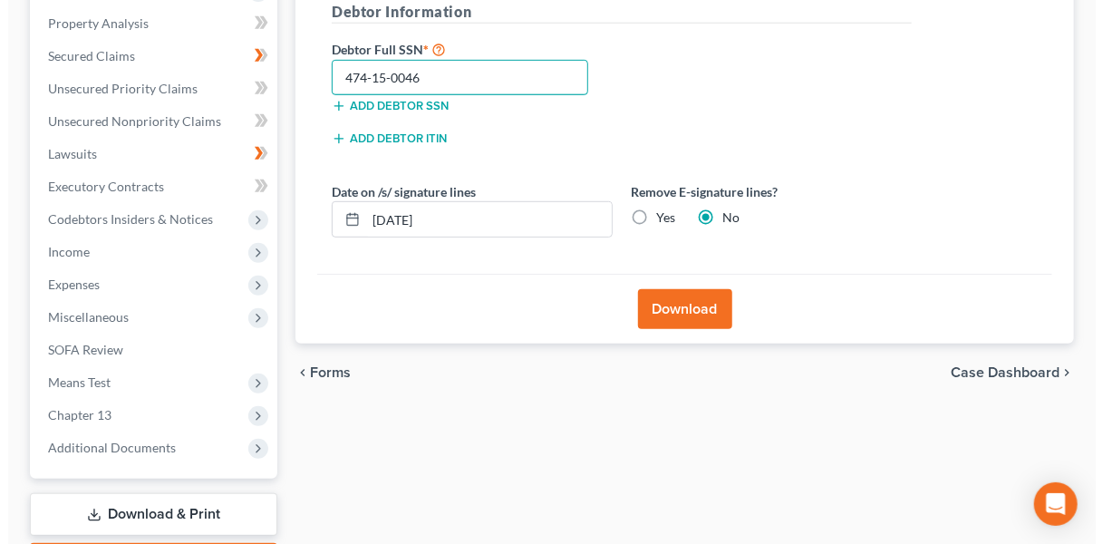
scroll to position [344, 0]
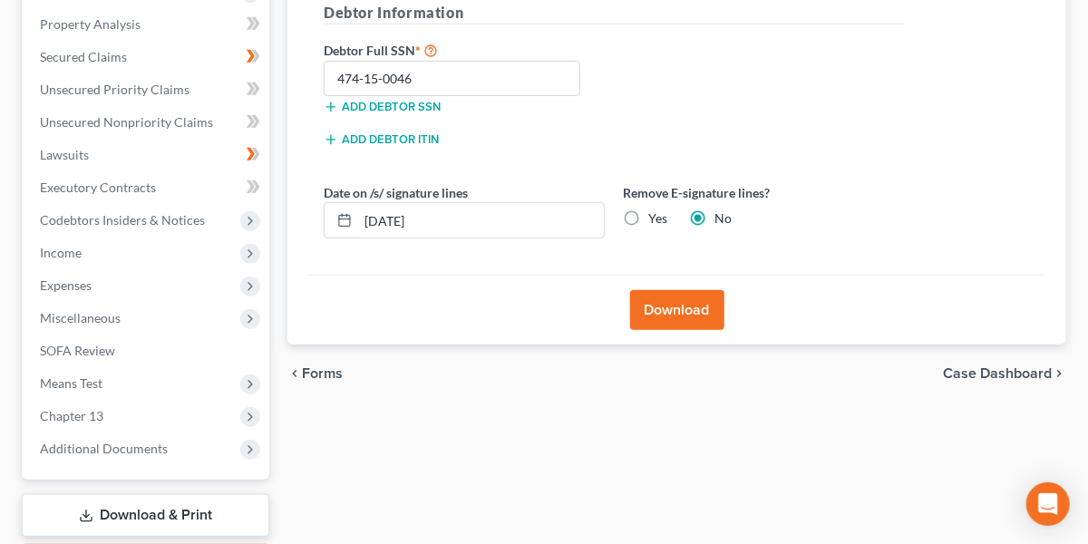
click at [673, 300] on button "Download" at bounding box center [677, 310] width 94 height 40
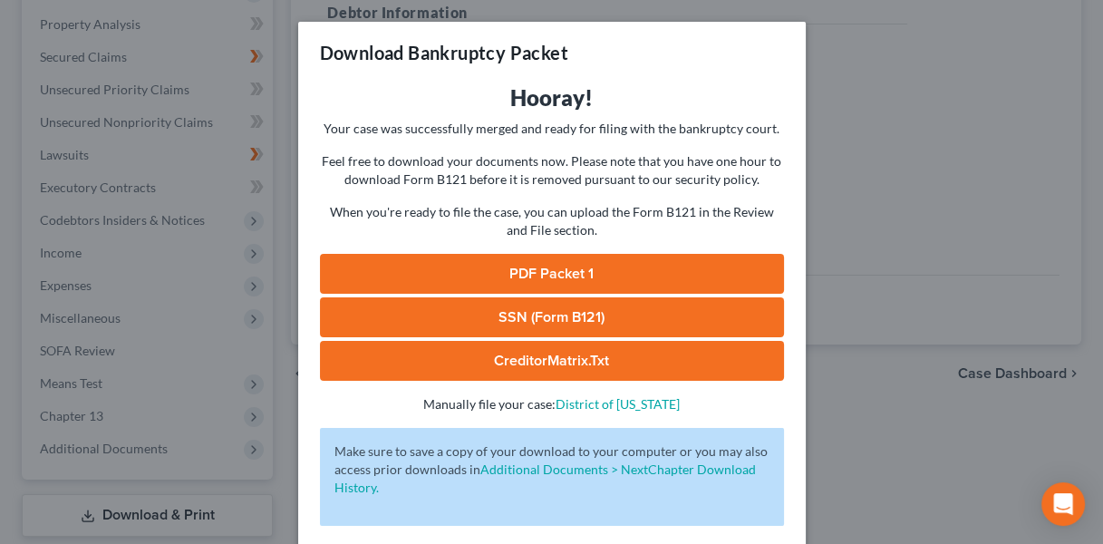
drag, startPoint x: 565, startPoint y: 278, endPoint x: 526, endPoint y: 269, distance: 40.0
click at [526, 269] on link "PDF Packet 1" at bounding box center [552, 274] width 464 height 40
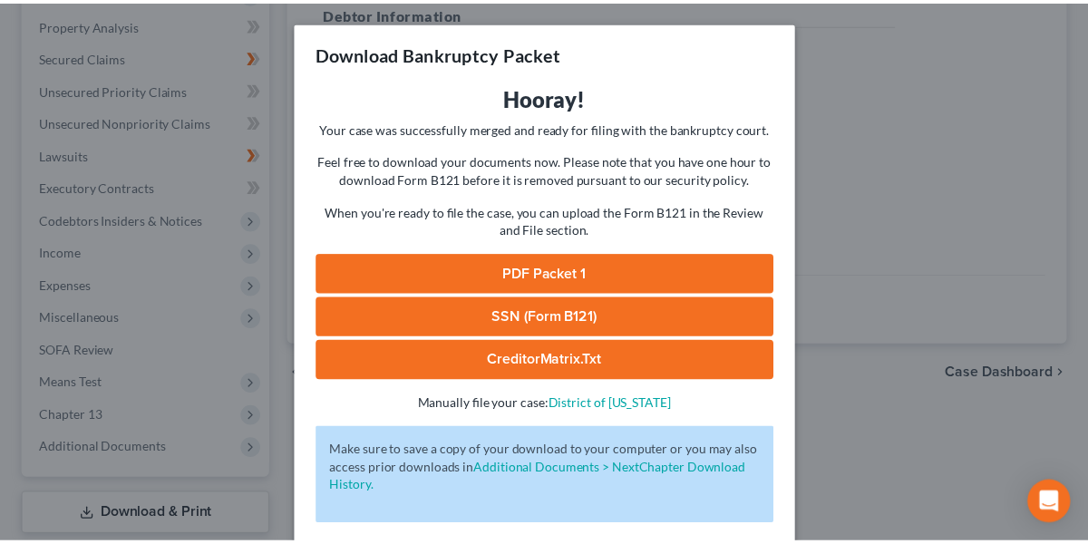
scroll to position [79, 0]
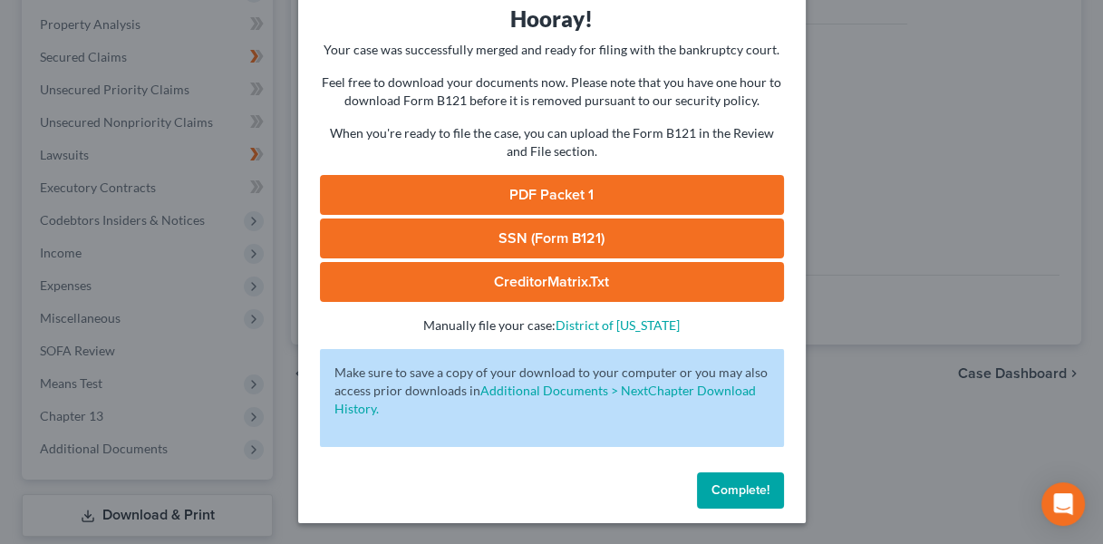
click at [716, 474] on button "Complete!" at bounding box center [740, 490] width 87 height 36
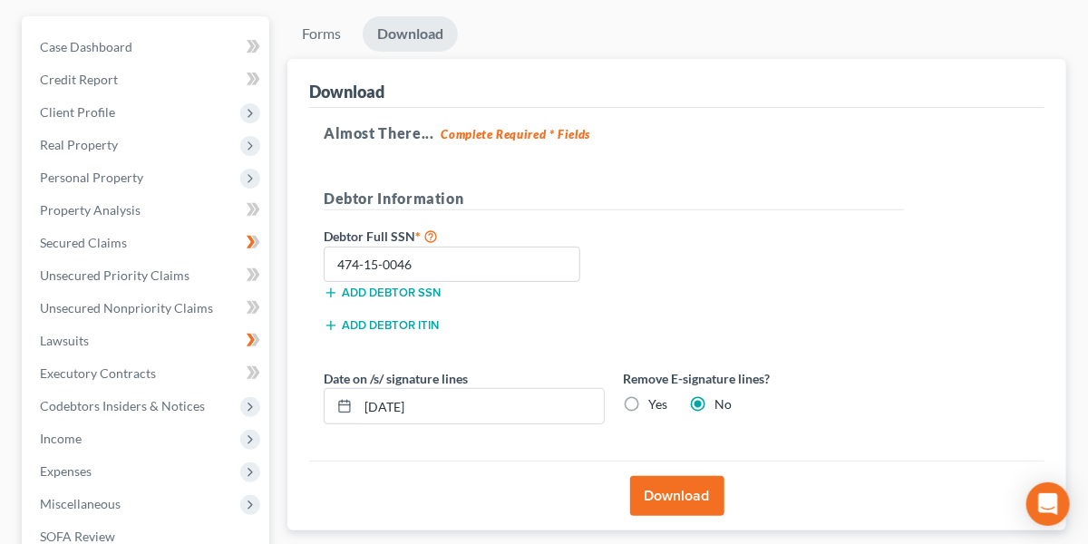
scroll to position [150, 0]
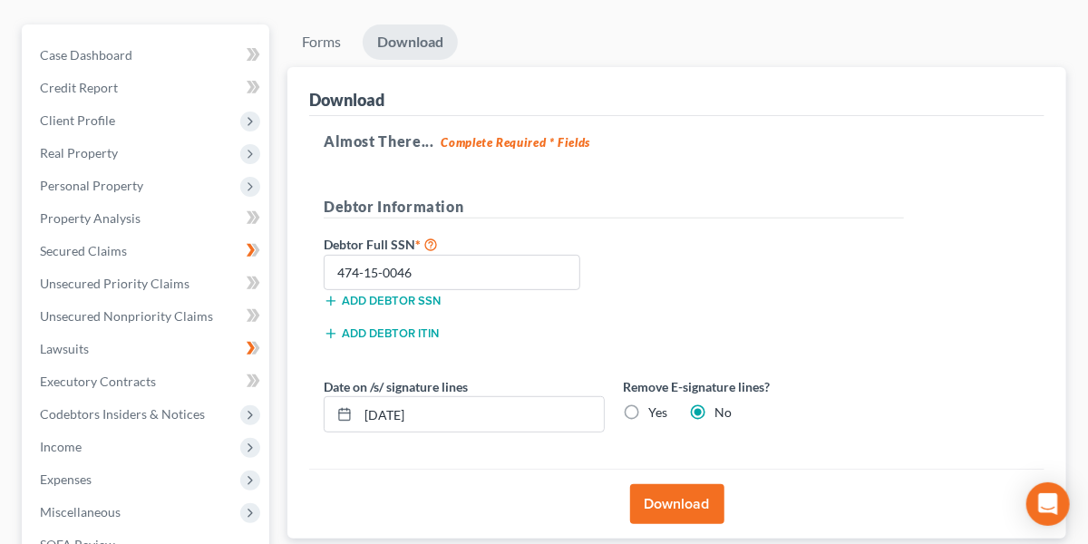
click at [79, 186] on span "Personal Property" at bounding box center [91, 185] width 103 height 15
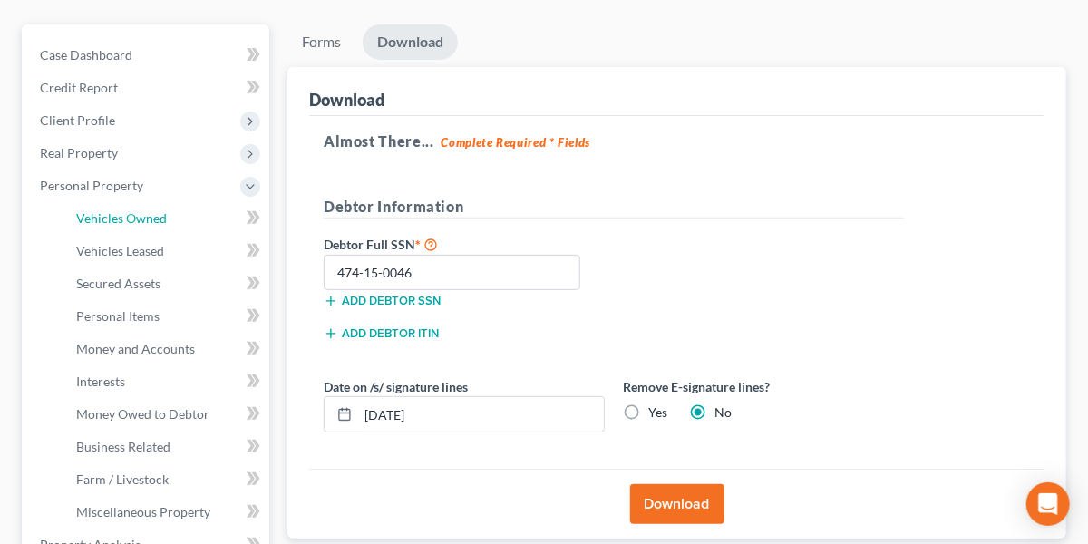
click at [103, 219] on span "Vehicles Owned" at bounding box center [121, 217] width 91 height 15
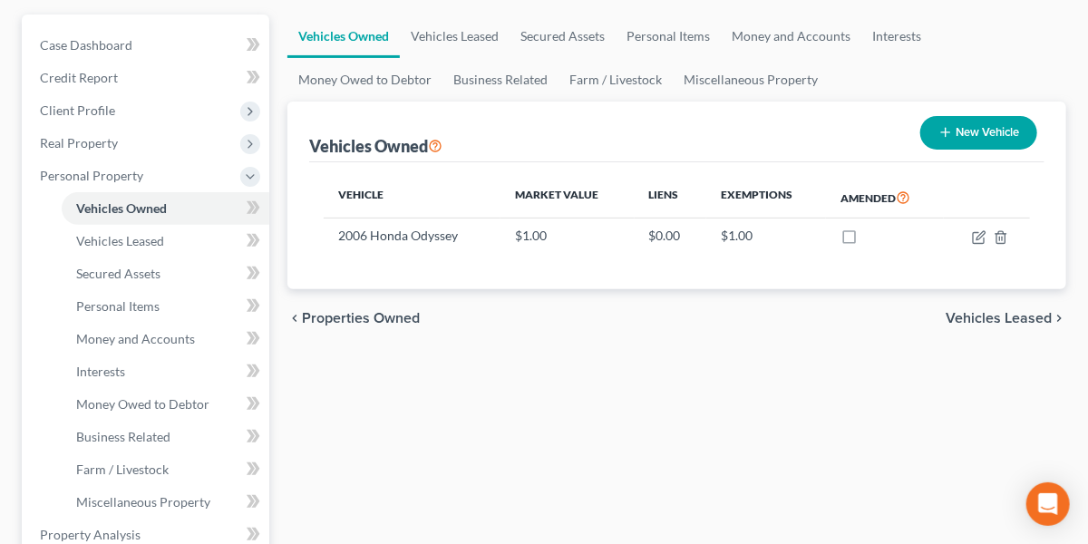
scroll to position [170, 0]
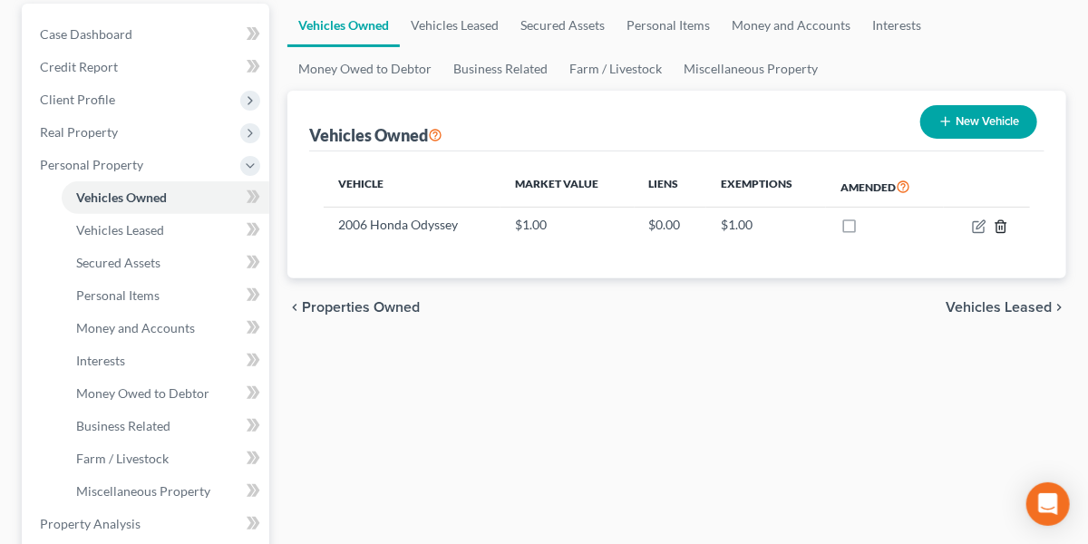
click at [1002, 222] on icon "button" at bounding box center [1000, 226] width 15 height 15
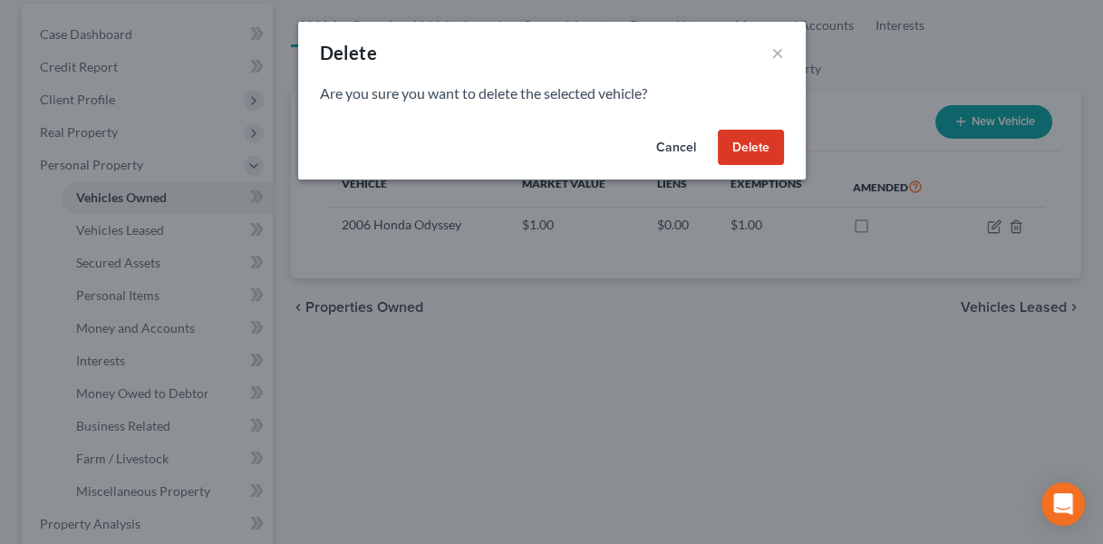
click at [746, 147] on button "Delete" at bounding box center [751, 148] width 66 height 36
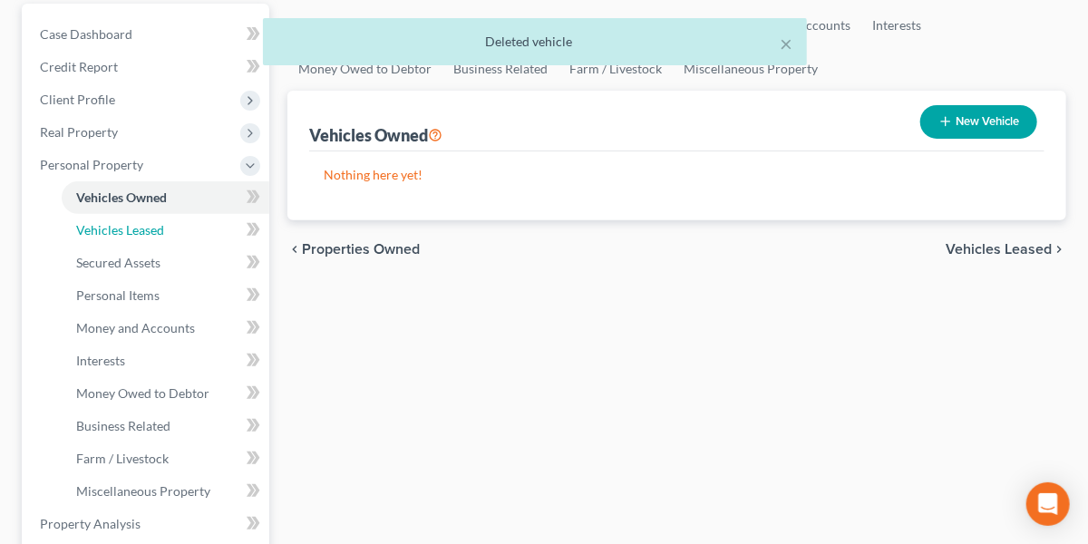
click at [151, 233] on span "Vehicles Leased" at bounding box center [120, 229] width 88 height 15
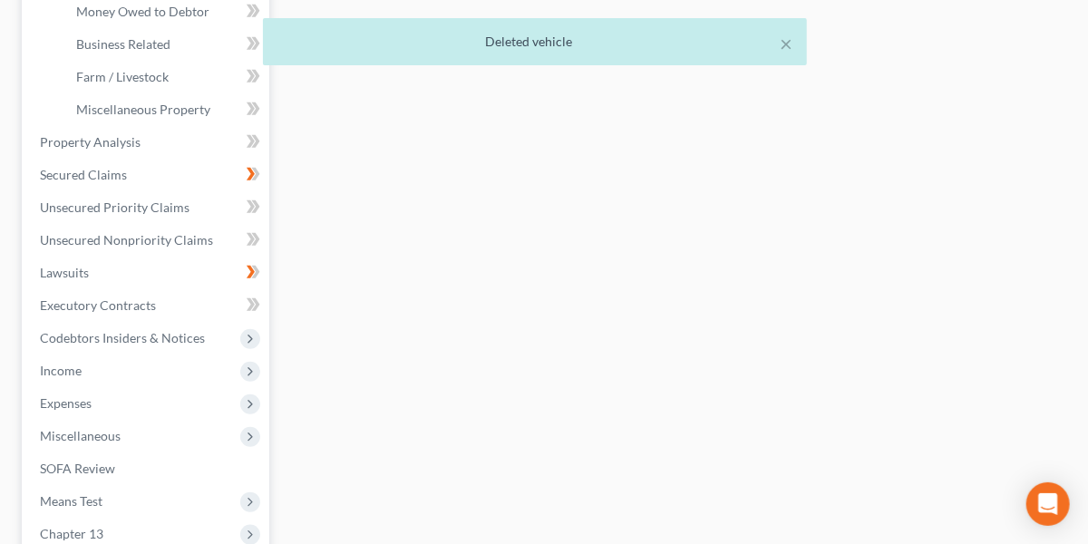
scroll to position [775, 0]
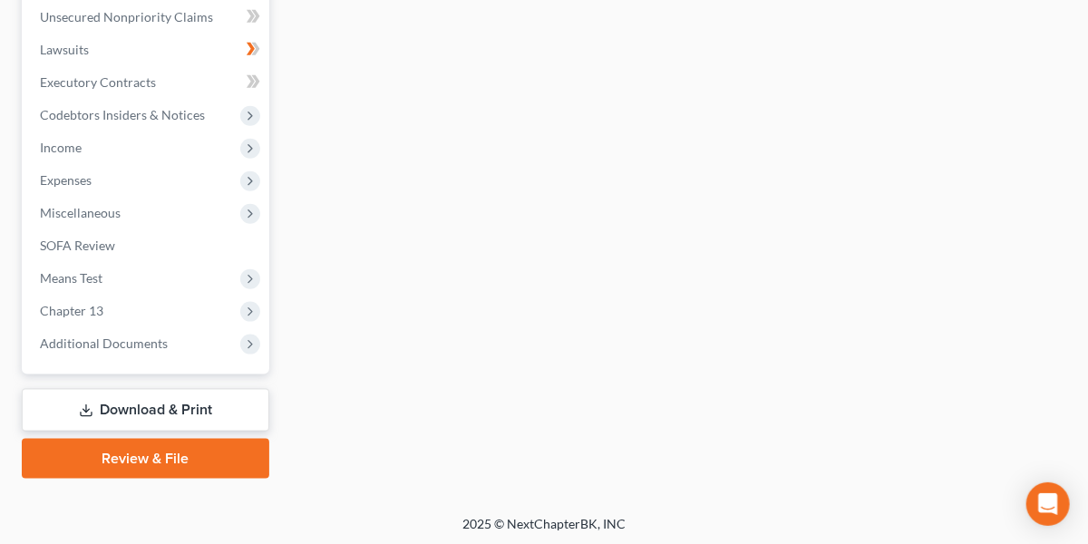
click at [160, 411] on link "Download & Print" at bounding box center [145, 410] width 247 height 43
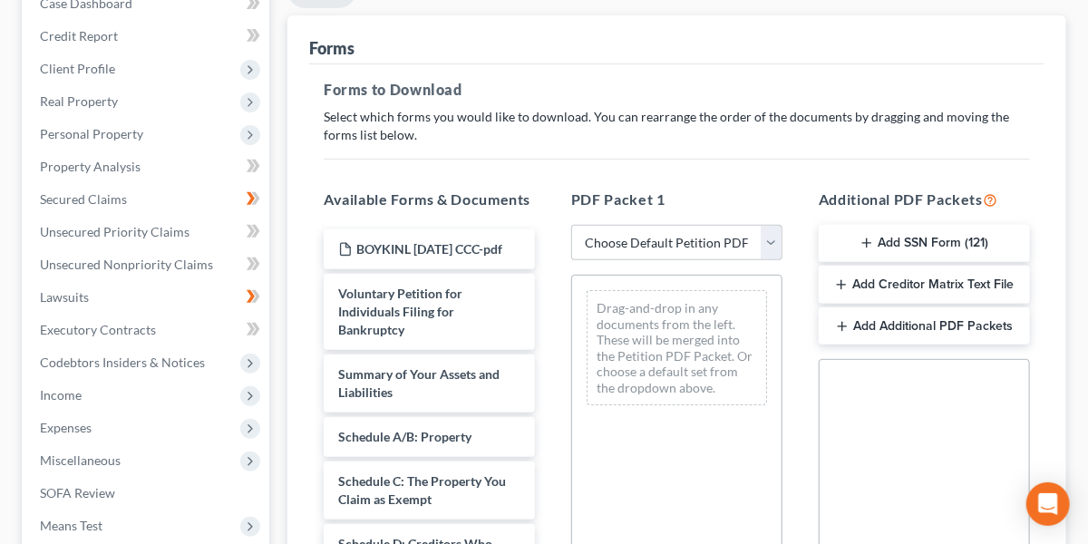
scroll to position [202, 0]
click at [708, 236] on select "Choose Default Petition PDF Packet Complete Bankruptcy Petition (all forms and …" at bounding box center [676, 242] width 211 height 36
select select "0"
click at [571, 224] on select "Choose Default Petition PDF Packet Complete Bankruptcy Petition (all forms and …" at bounding box center [676, 242] width 211 height 36
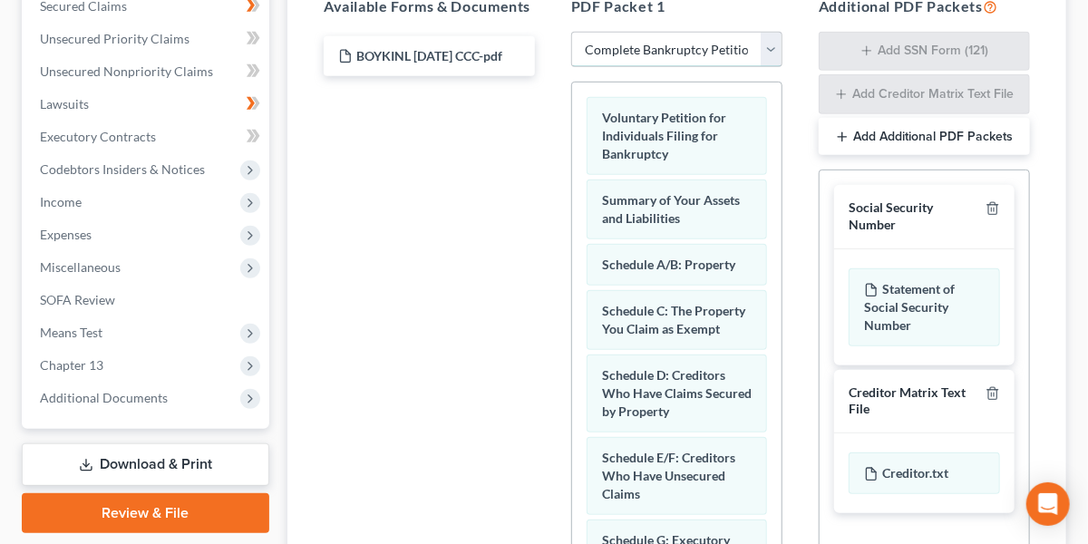
scroll to position [396, 0]
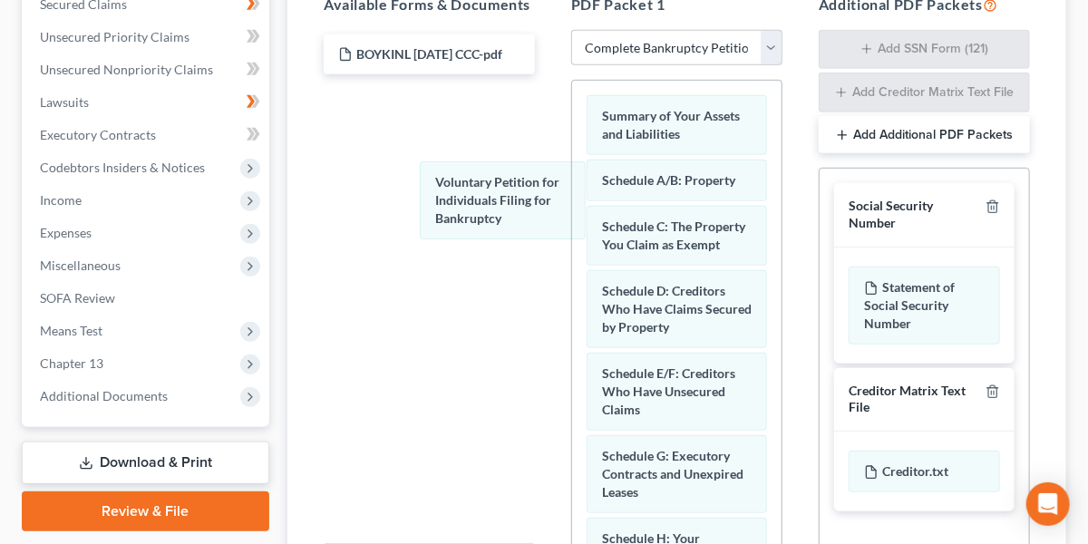
drag, startPoint x: 630, startPoint y: 121, endPoint x: 402, endPoint y: 198, distance: 241.3
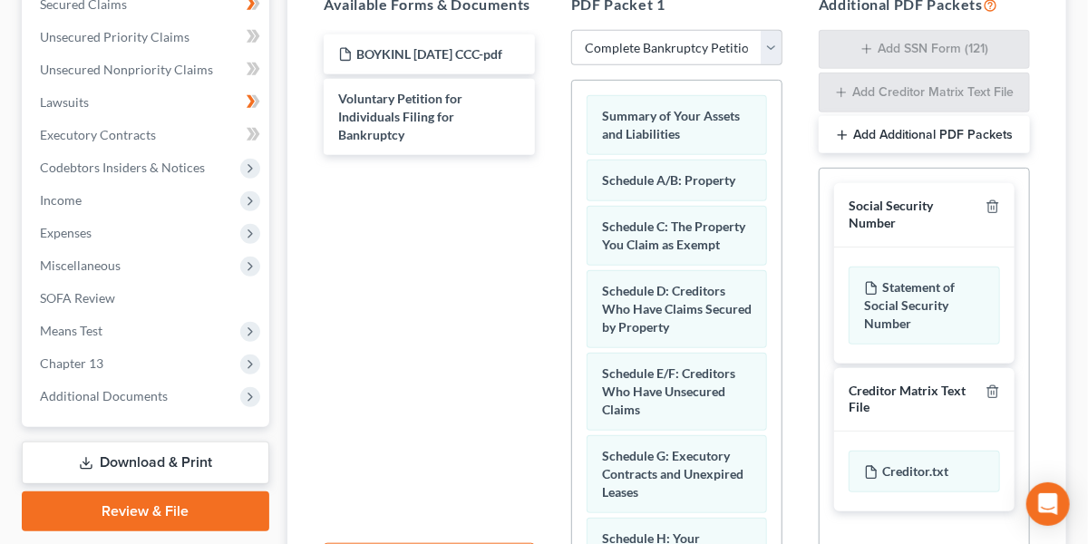
scroll to position [593, 0]
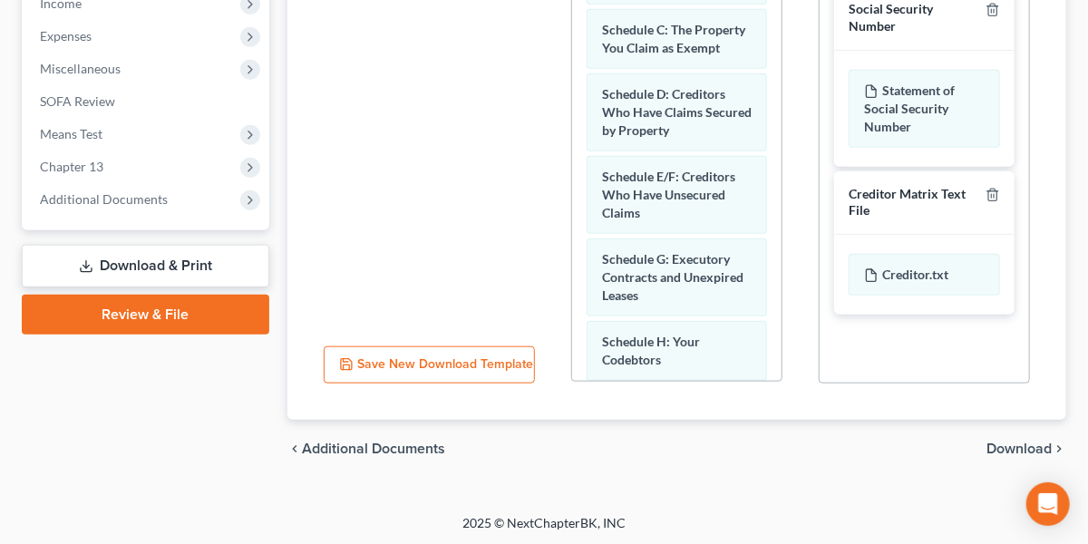
click at [1005, 441] on span "Download" at bounding box center [1018, 448] width 65 height 15
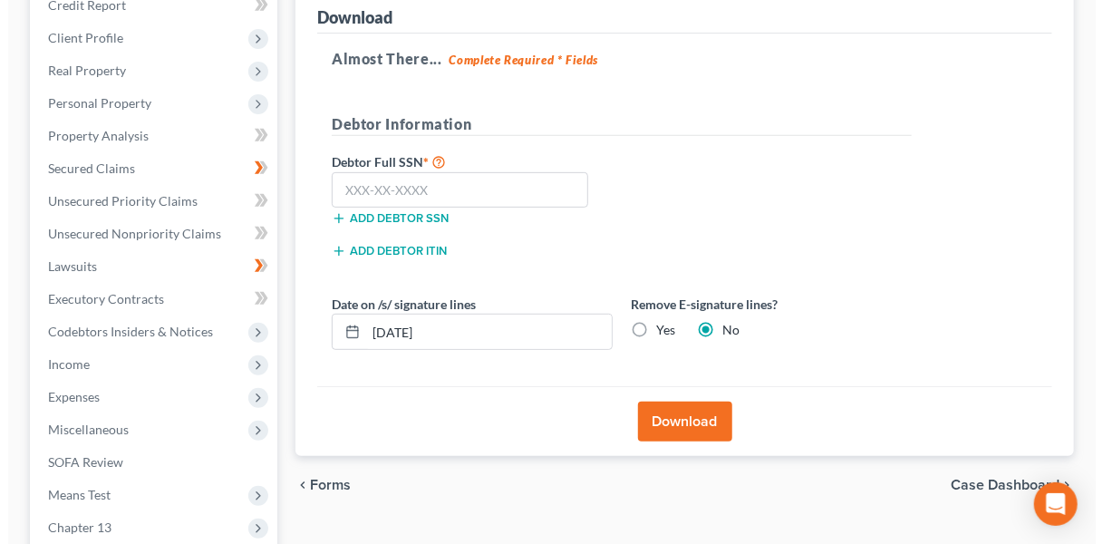
scroll to position [223, 0]
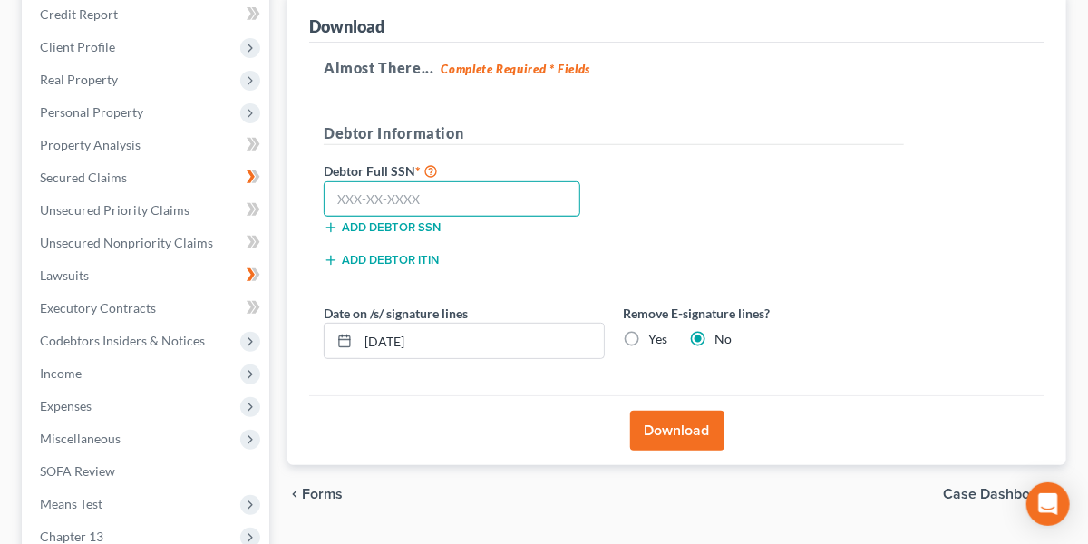
click at [481, 189] on input "text" at bounding box center [452, 199] width 257 height 36
type input "474-15-0046"
click at [680, 426] on button "Download" at bounding box center [677, 431] width 94 height 40
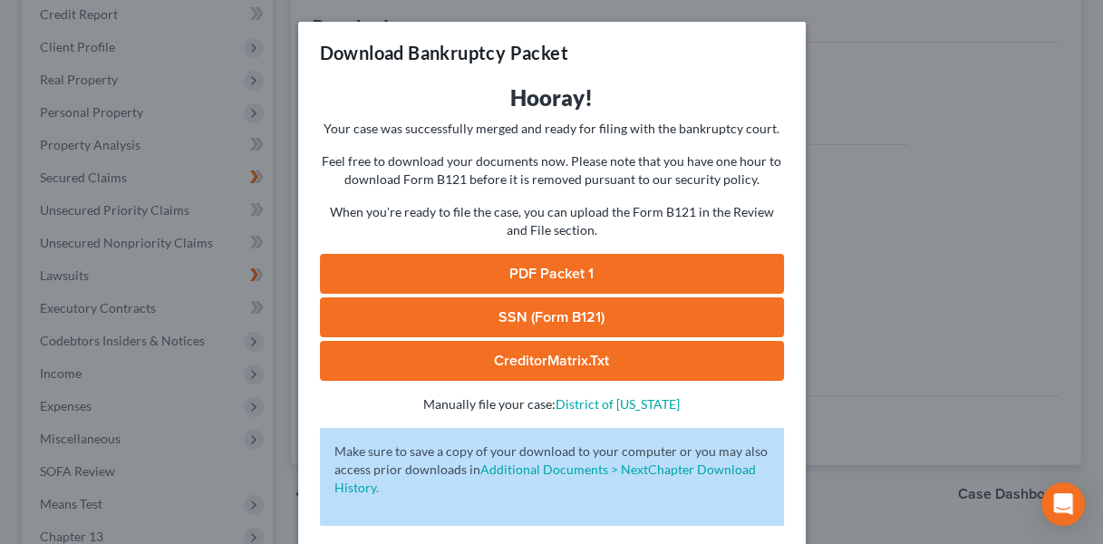
click at [536, 270] on link "PDF Packet 1" at bounding box center [552, 274] width 464 height 40
click at [516, 272] on link "PDF Packet 1" at bounding box center [552, 274] width 464 height 40
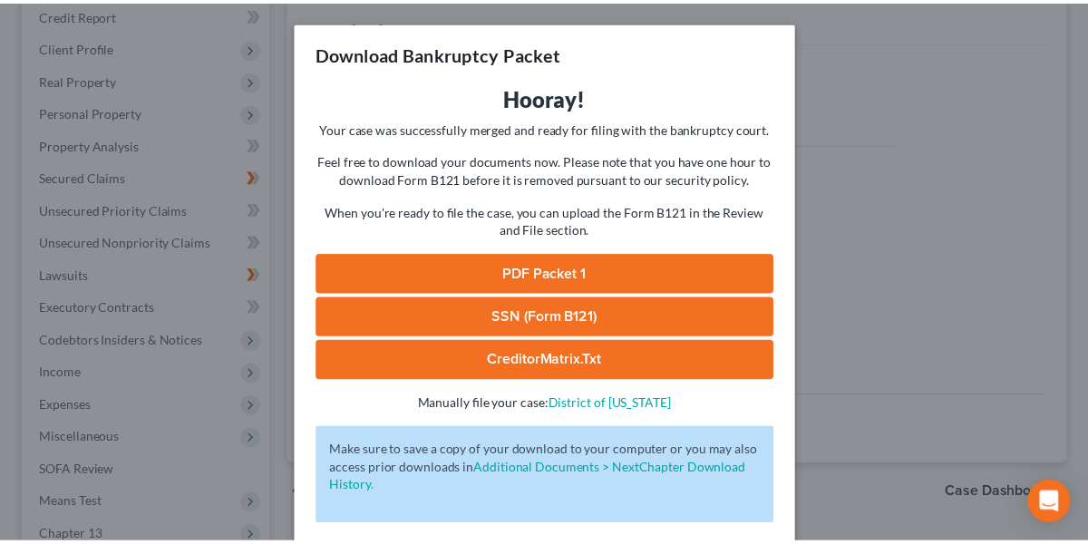
scroll to position [79, 0]
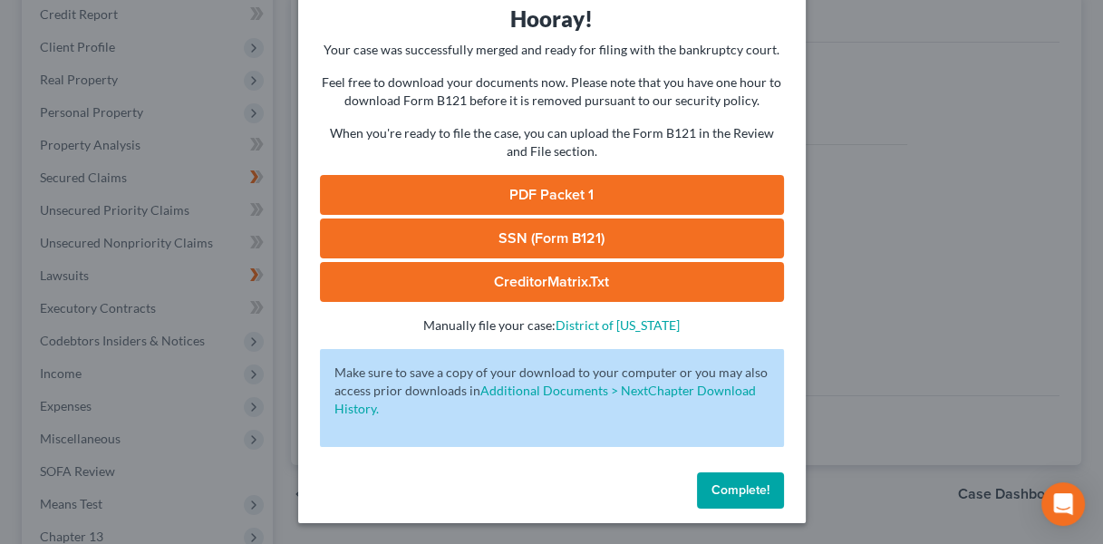
click at [725, 486] on span "Complete!" at bounding box center [740, 489] width 58 height 15
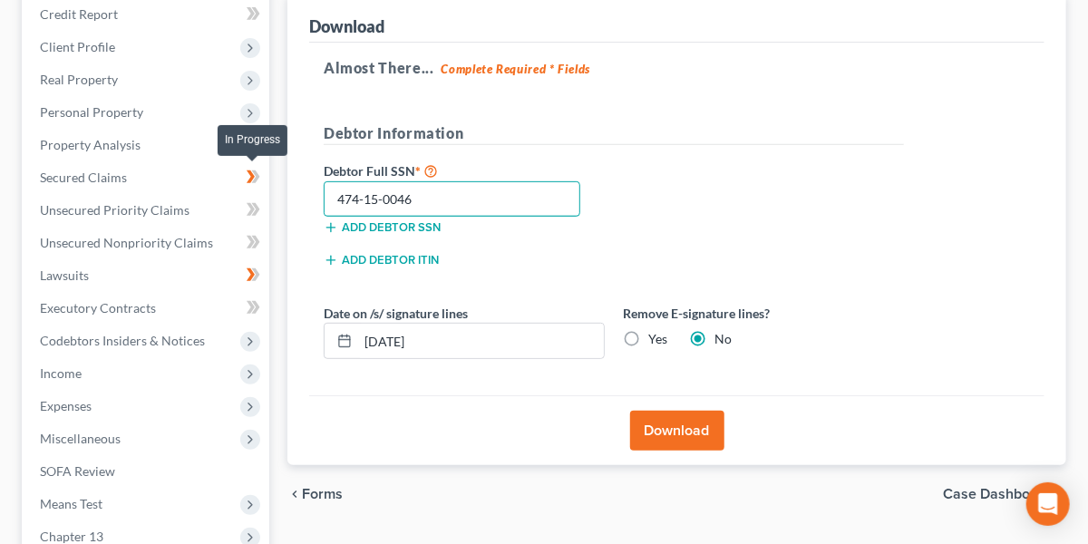
drag, startPoint x: 448, startPoint y: 188, endPoint x: 268, endPoint y: 183, distance: 179.5
click at [268, 183] on div "Petition Navigation Case Dashboard Payments Invoices Payments Payments Credit R…" at bounding box center [544, 327] width 1062 height 753
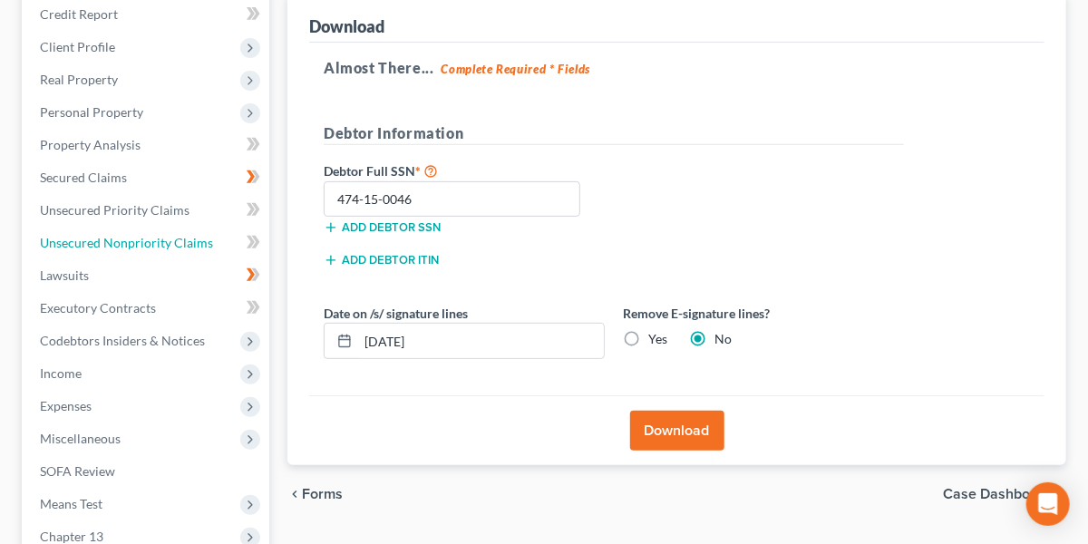
click at [134, 236] on span "Unsecured Nonpriority Claims" at bounding box center [126, 242] width 173 height 15
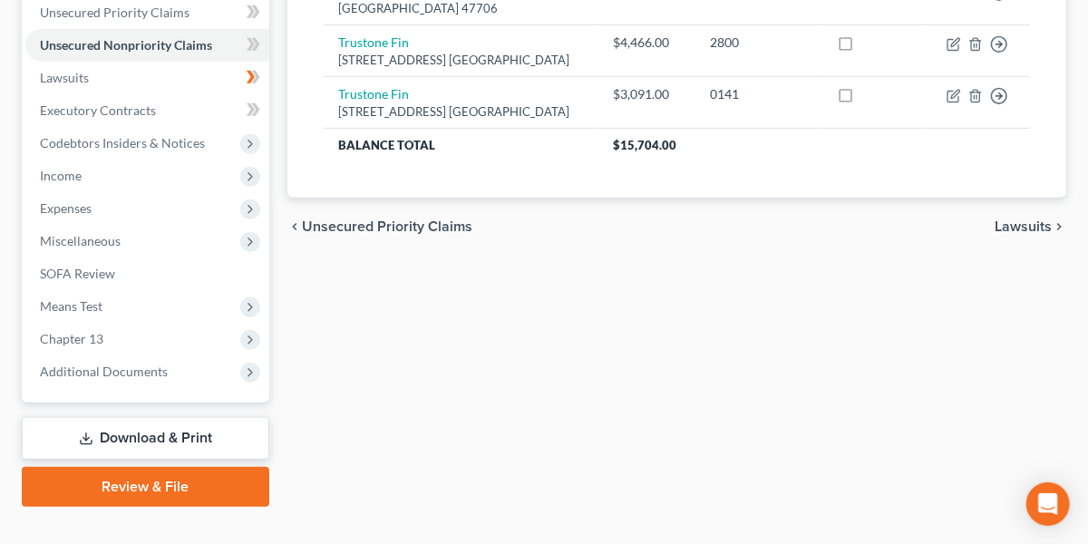
scroll to position [422, 0]
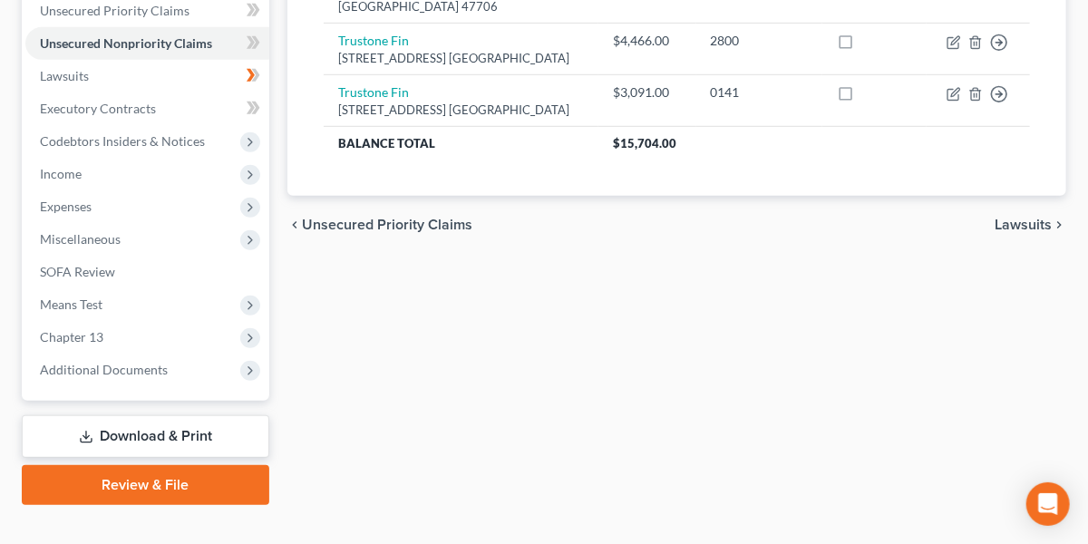
click at [119, 174] on span "Income" at bounding box center [147, 174] width 244 height 33
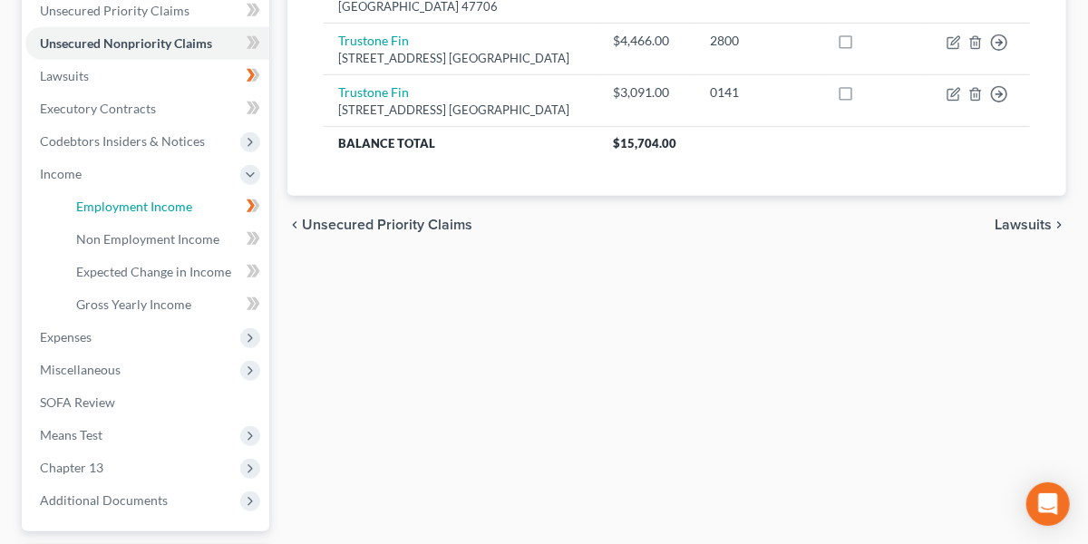
click at [122, 198] on span "Employment Income" at bounding box center [134, 205] width 116 height 15
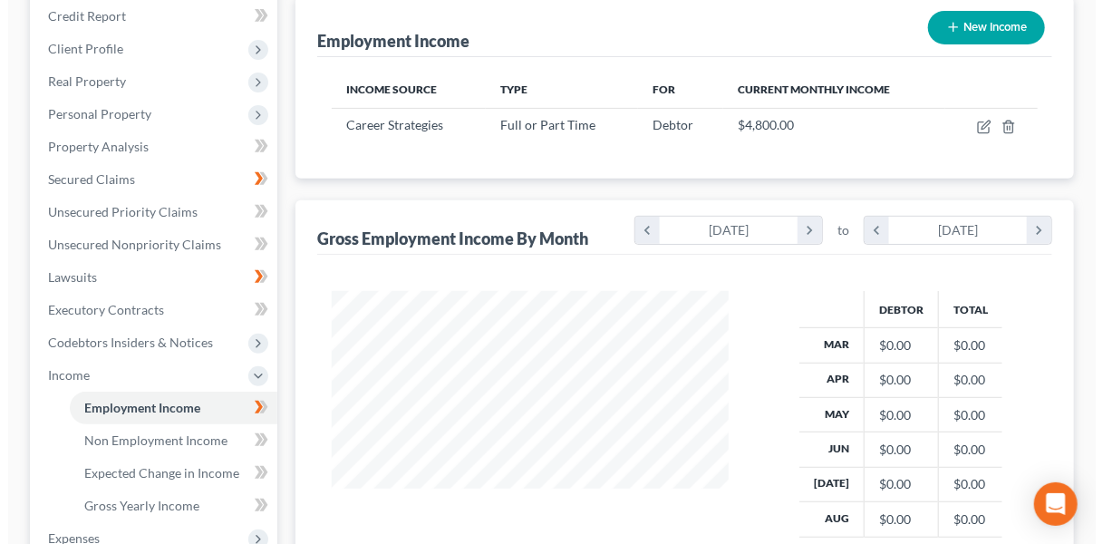
scroll to position [223, 0]
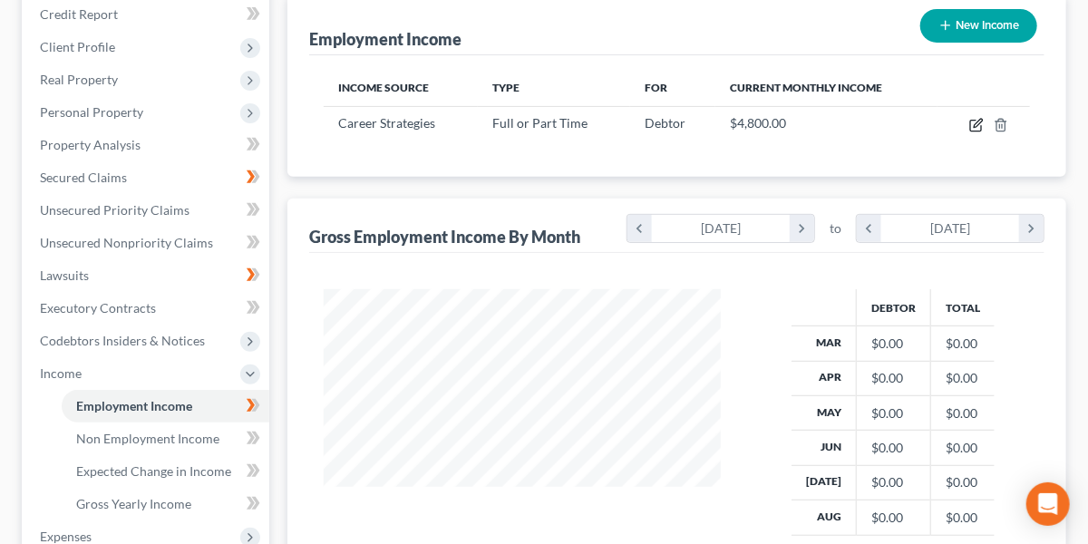
click at [978, 118] on icon "button" at bounding box center [976, 125] width 15 height 15
select select "0"
select select "45"
select select "0"
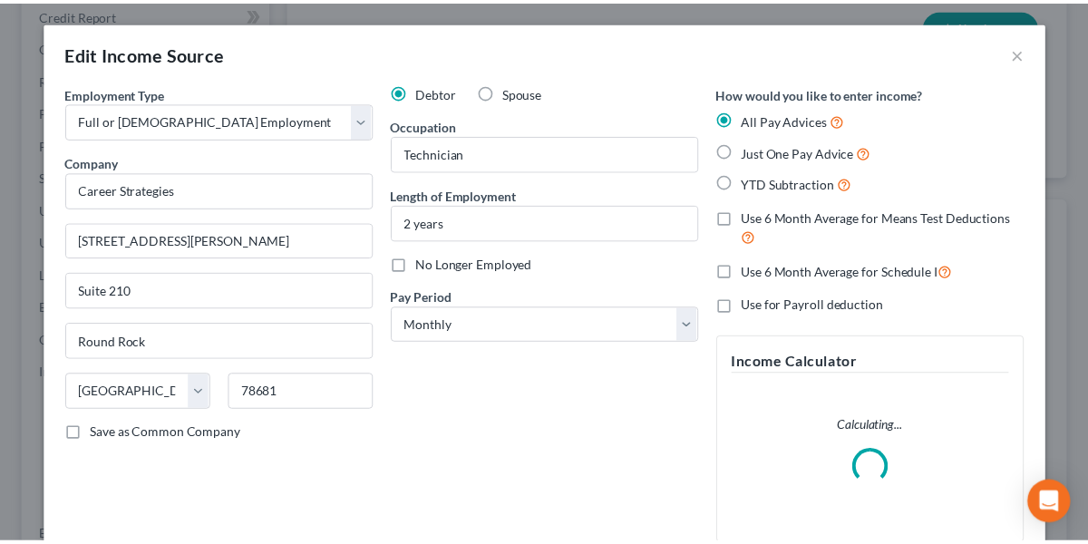
scroll to position [242, 0]
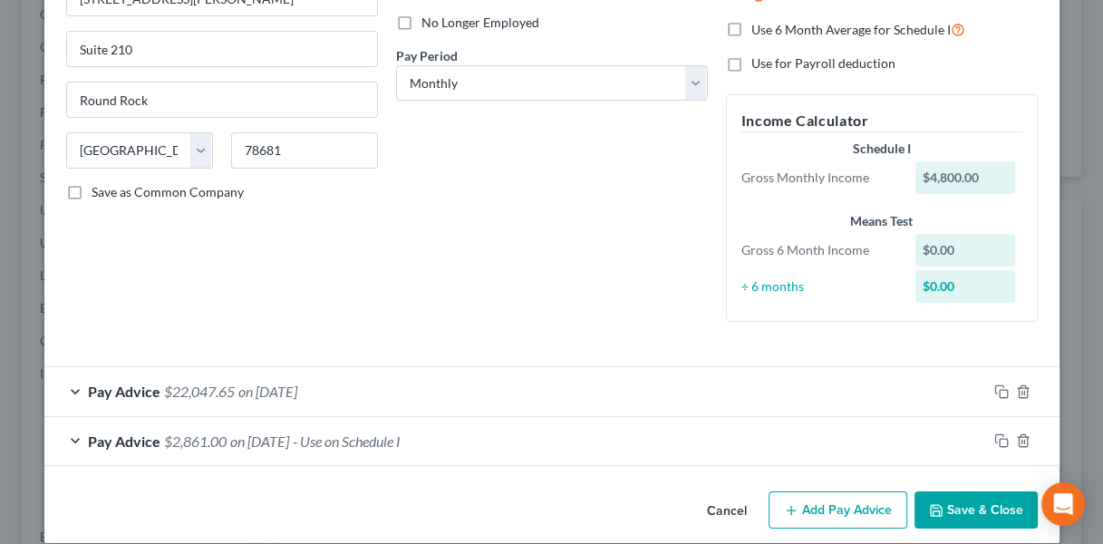
click at [719, 504] on button "Cancel" at bounding box center [726, 511] width 69 height 36
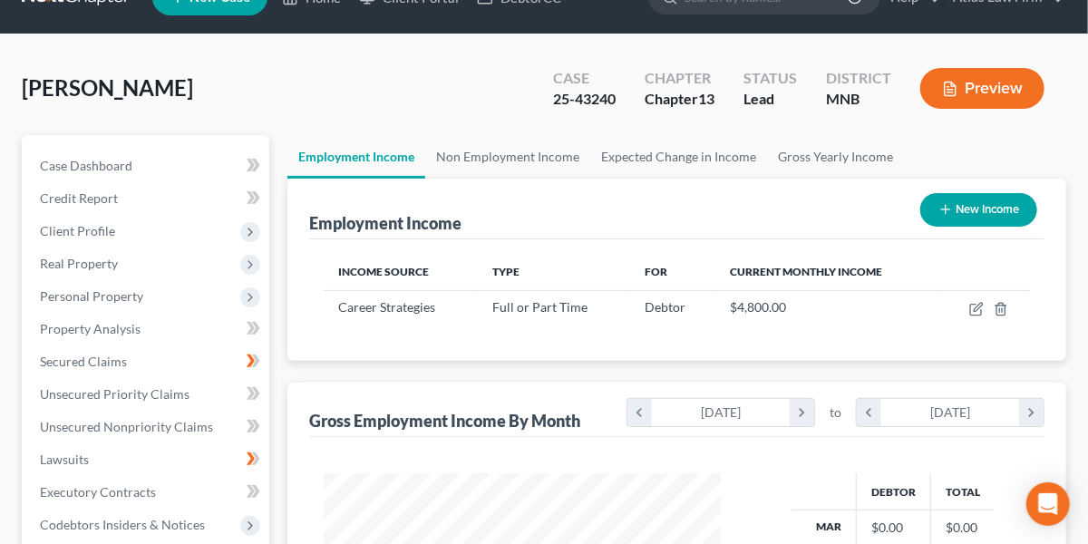
scroll to position [38, 0]
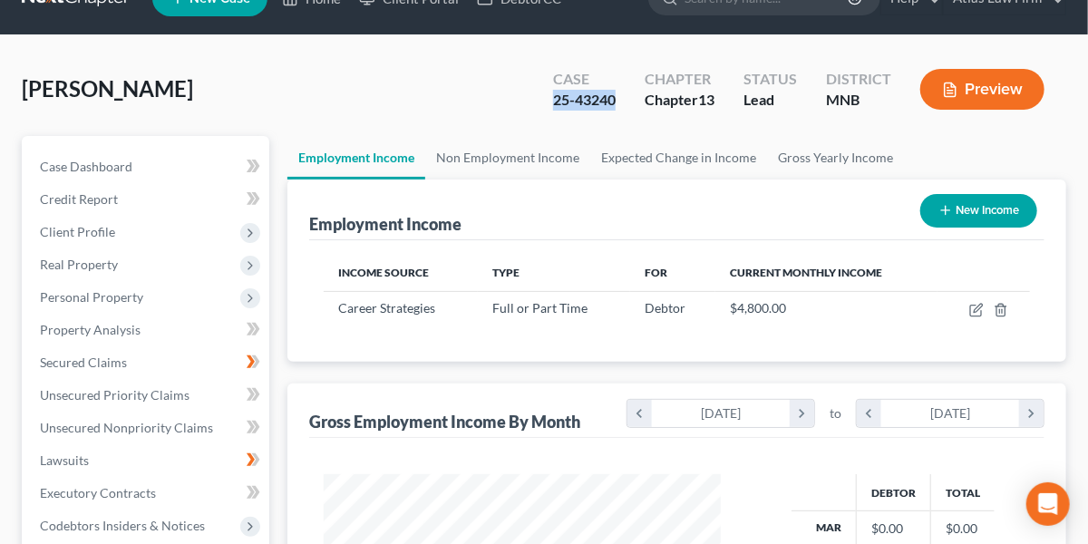
drag, startPoint x: 622, startPoint y: 103, endPoint x: 551, endPoint y: 104, distance: 70.7
click at [551, 104] on div "Case 25-43240" at bounding box center [584, 90] width 92 height 53
copy div "25-43240"
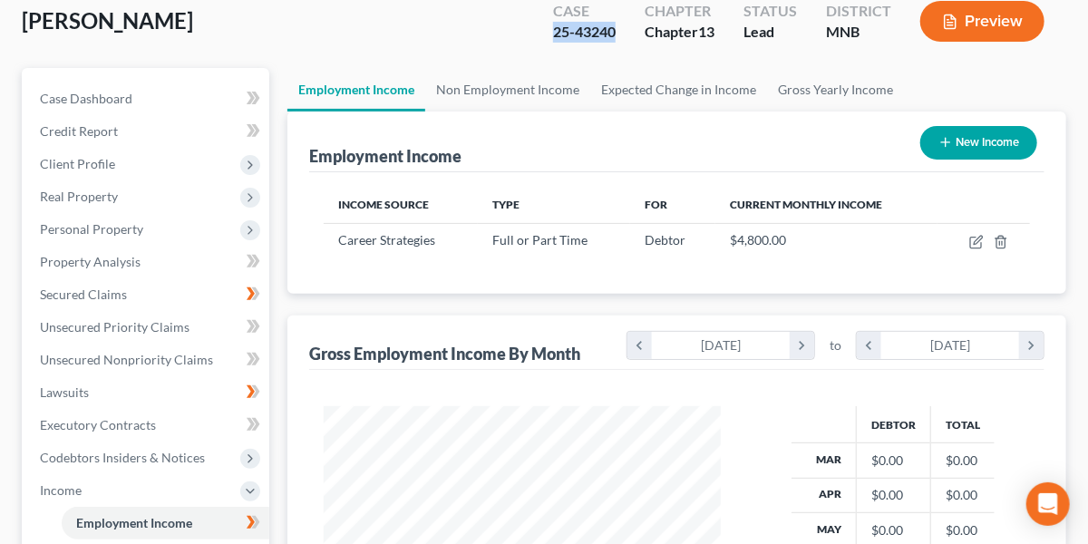
scroll to position [112, 0]
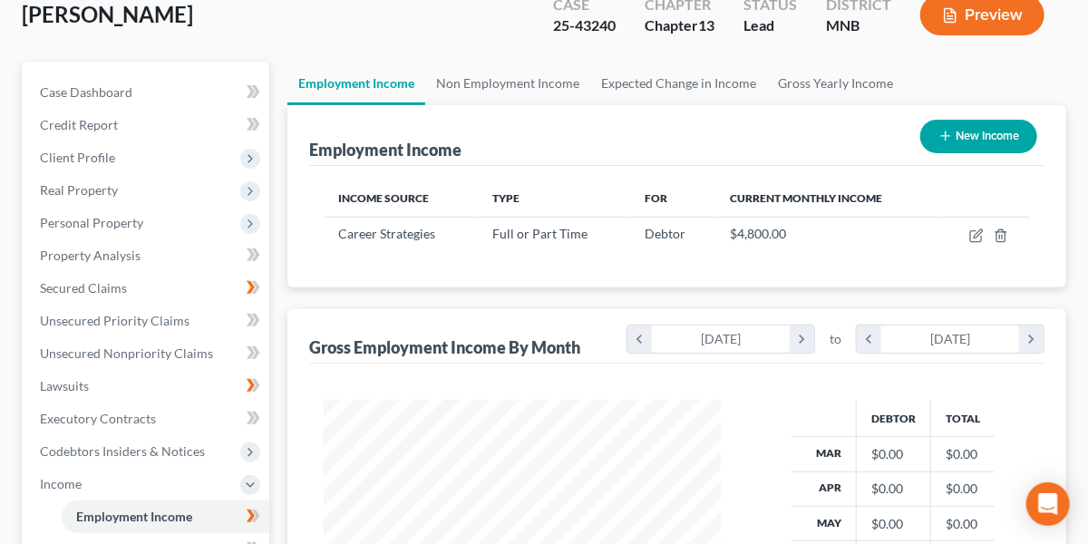
click at [148, 151] on span "Client Profile" at bounding box center [147, 157] width 244 height 33
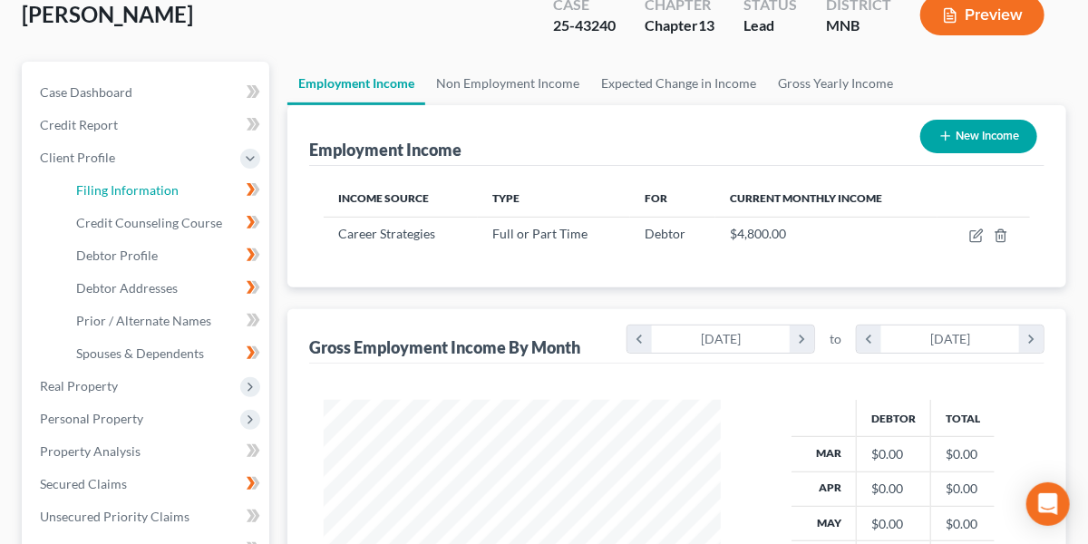
click at [150, 182] on span "Filing Information" at bounding box center [127, 189] width 102 height 15
select select "1"
select select "0"
select select "3"
select select "24"
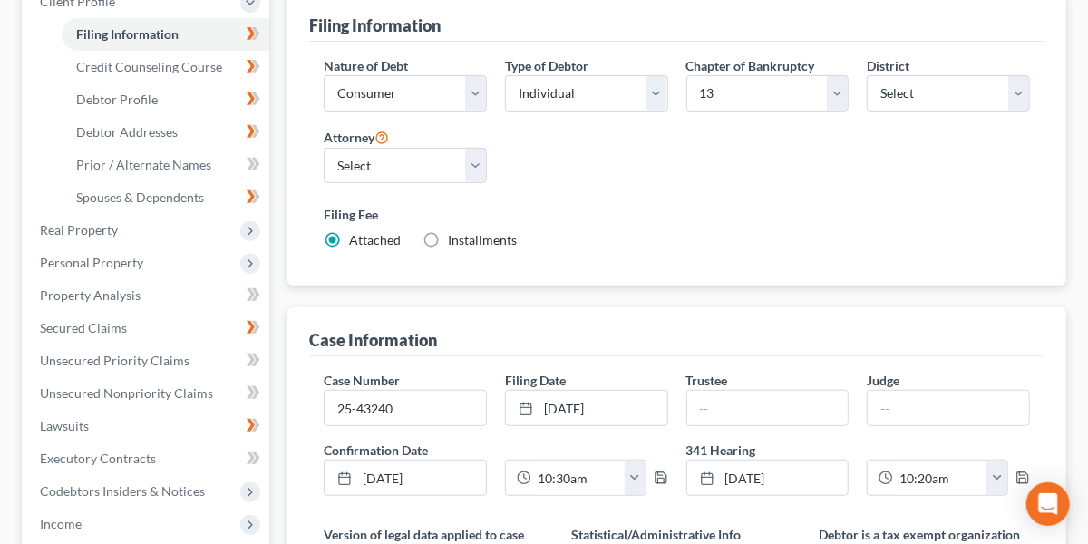
scroll to position [273, 0]
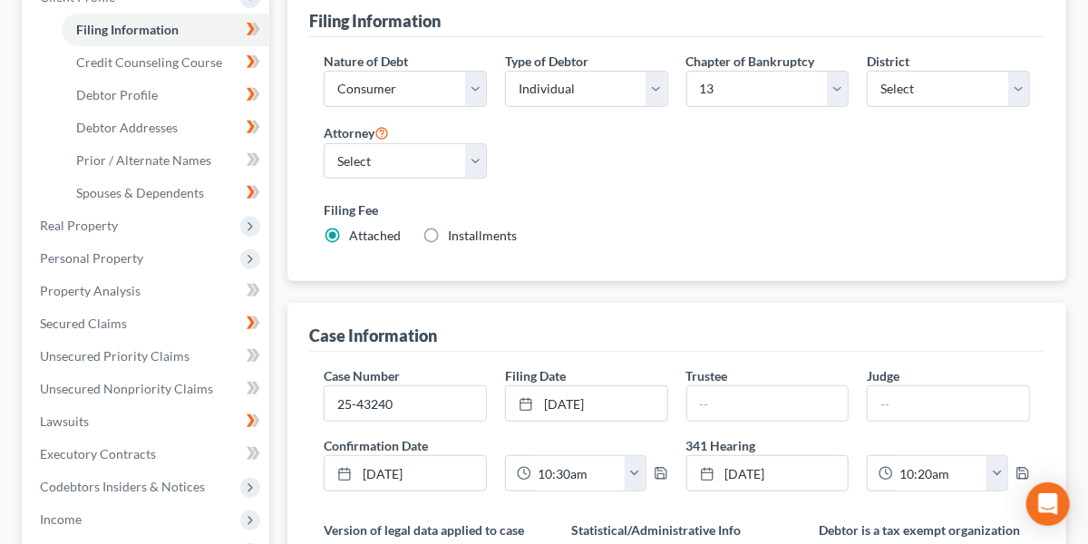
click at [617, 407] on link "[DATE]" at bounding box center [586, 403] width 161 height 34
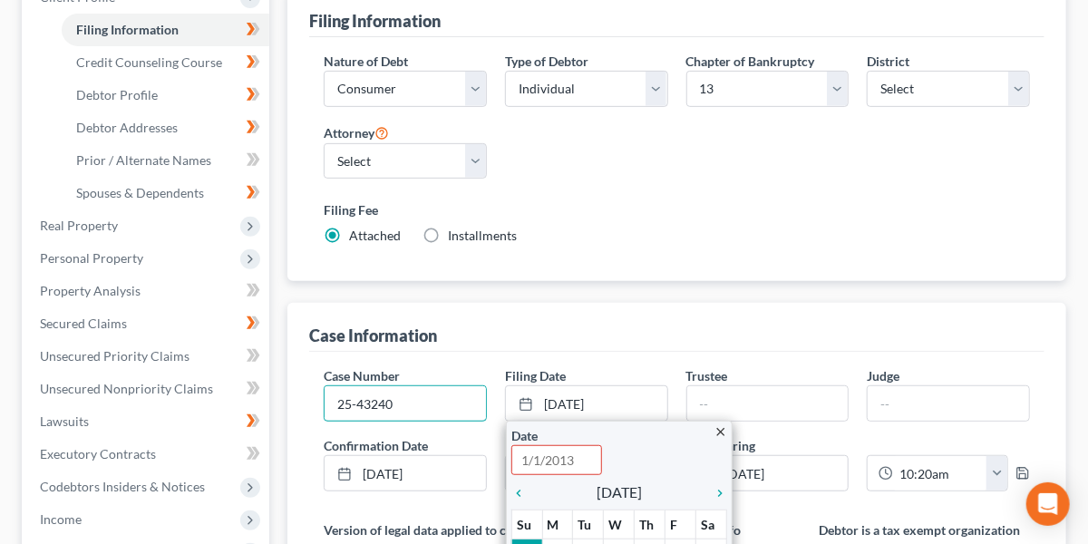
drag, startPoint x: 436, startPoint y: 407, endPoint x: 275, endPoint y: 386, distance: 162.7
click at [275, 386] on div "Petition Navigation Case Dashboard Payments Invoices Payments Payments Credit R…" at bounding box center [544, 453] width 1062 height 1105
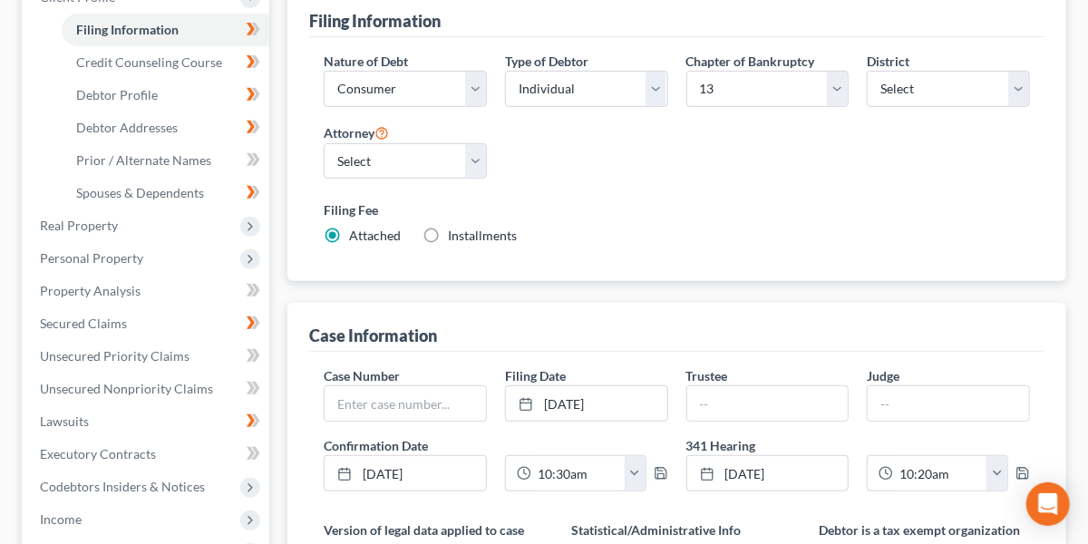
click at [594, 390] on link "[DATE]" at bounding box center [586, 403] width 161 height 34
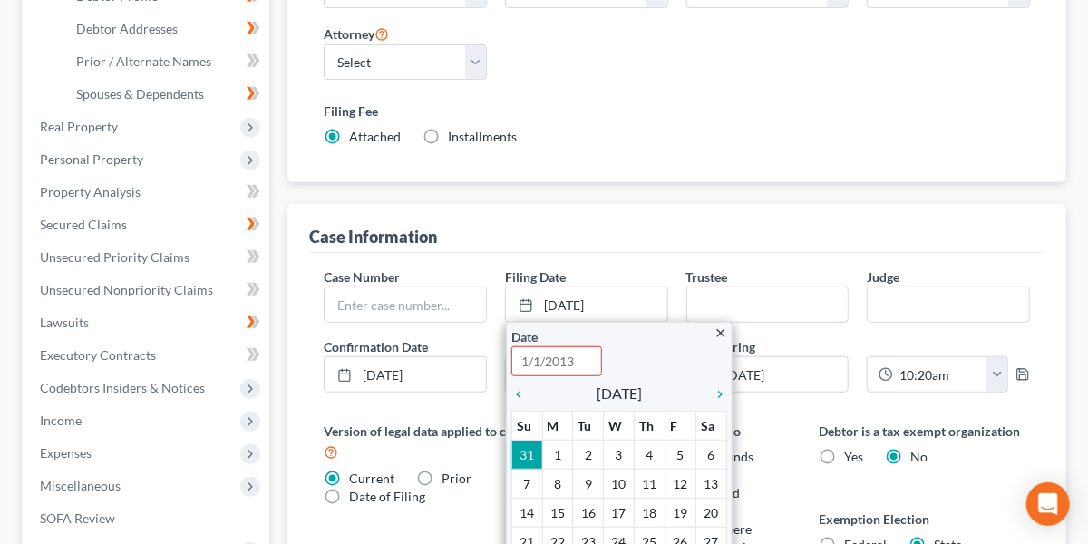
scroll to position [382, 0]
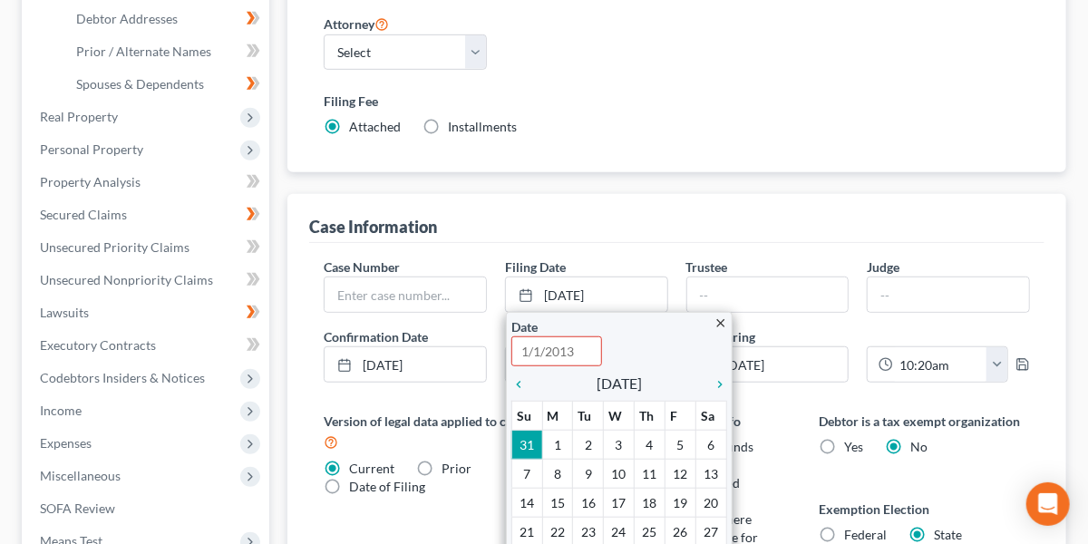
click at [635, 257] on div "Filing Date [DATE] close Date Time 12:00 AM chevron_left [DATE] chevron_right S…" at bounding box center [586, 284] width 181 height 55
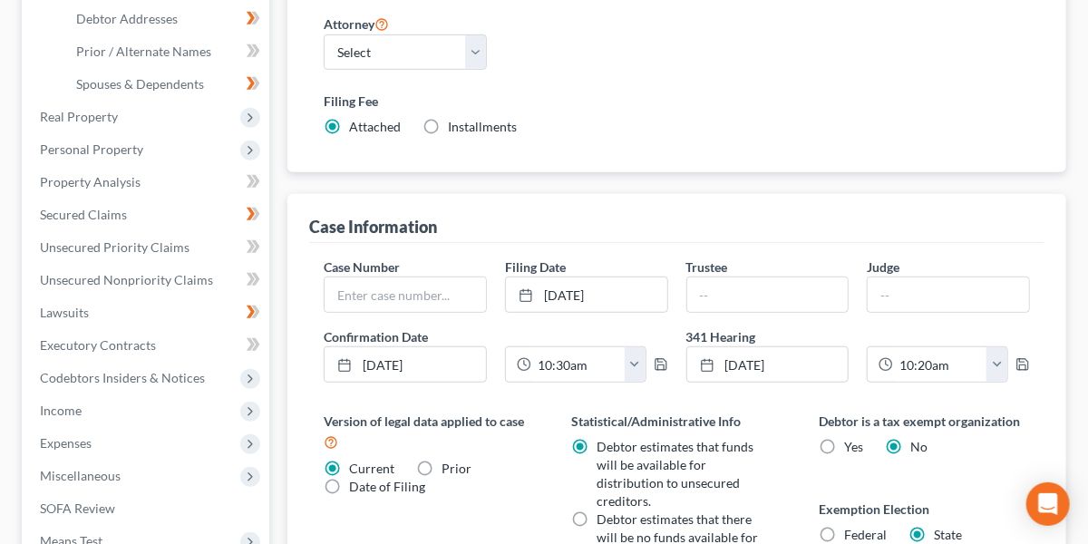
click at [646, 294] on link "[DATE]" at bounding box center [586, 294] width 161 height 34
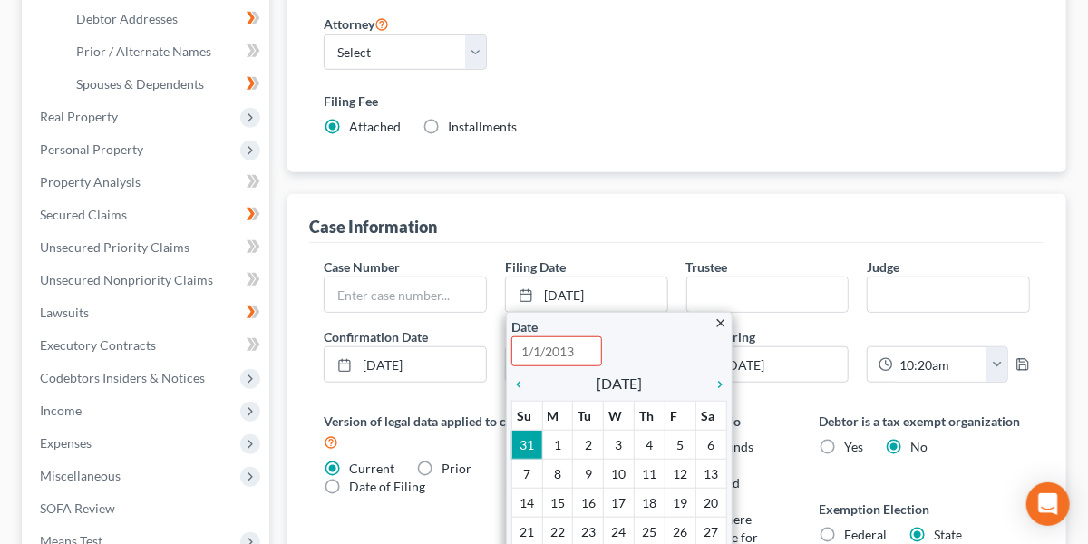
click at [722, 380] on icon "chevron_right" at bounding box center [715, 384] width 24 height 15
type input "[DATE]"
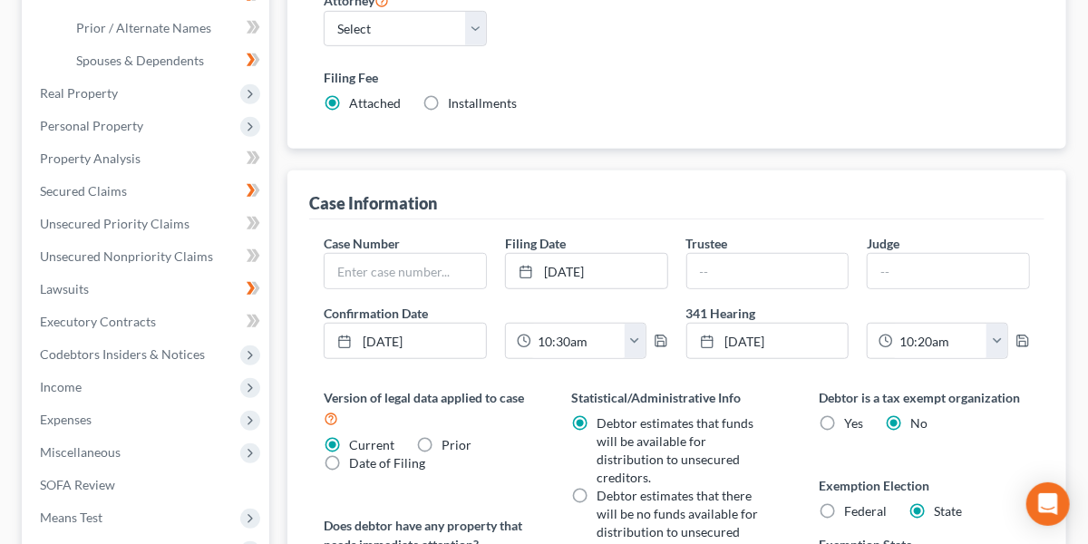
scroll to position [406, 0]
click at [615, 264] on link "[DATE]" at bounding box center [586, 270] width 161 height 34
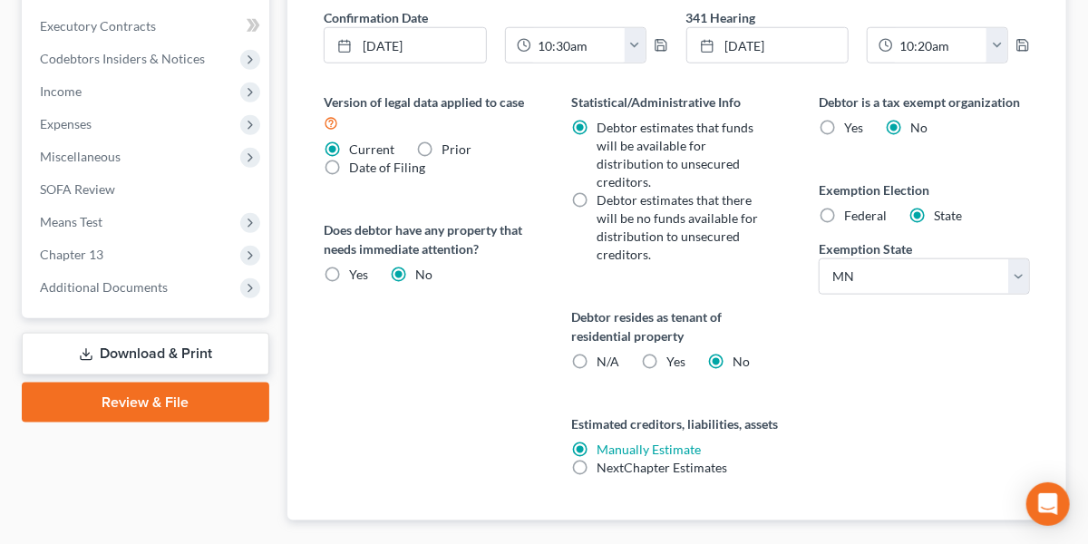
scroll to position [799, 0]
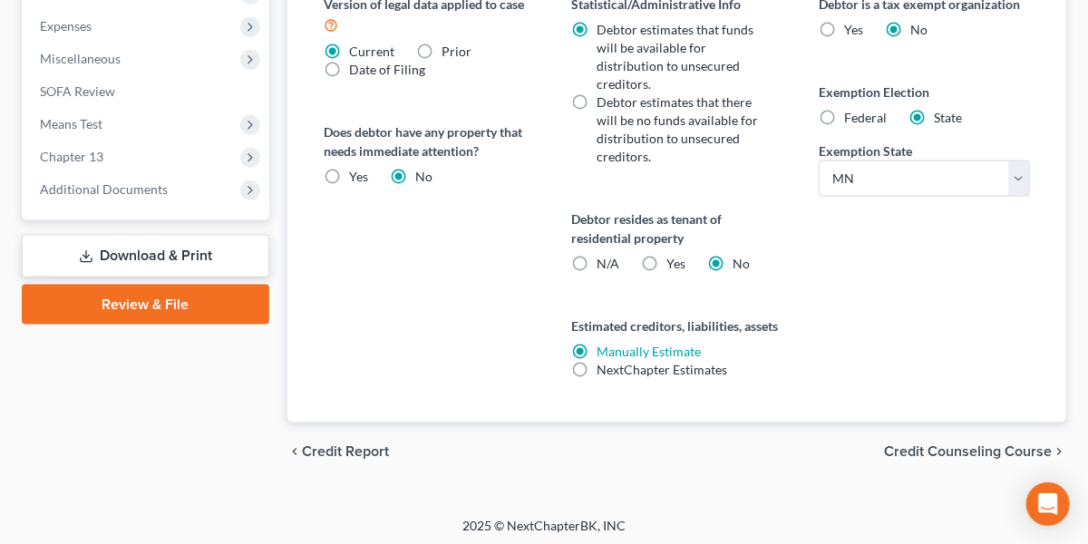
click at [169, 257] on link "Download & Print" at bounding box center [145, 256] width 247 height 43
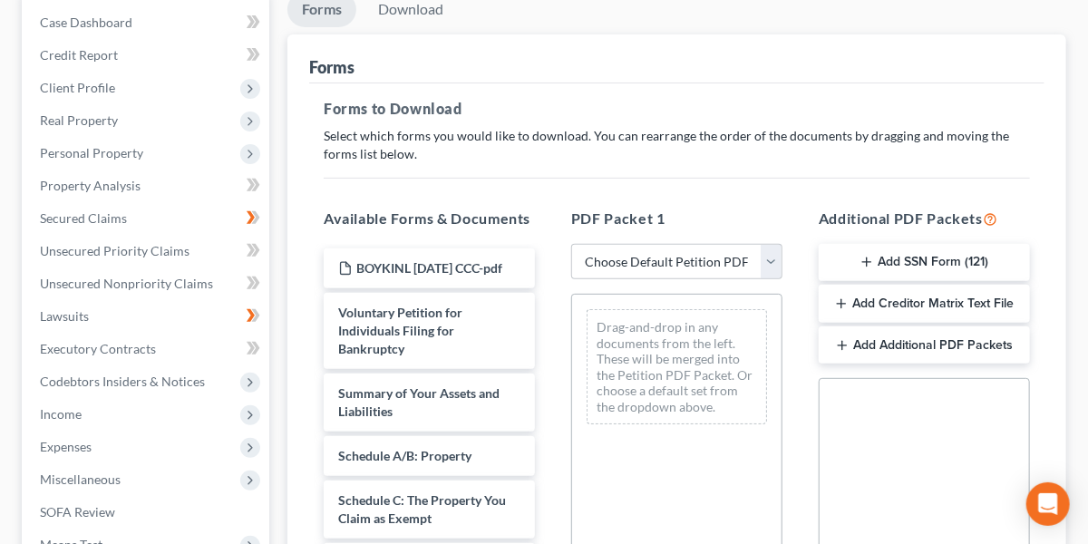
scroll to position [184, 0]
click at [772, 266] on select "Choose Default Petition PDF Packet Complete Bankruptcy Petition (all forms and …" at bounding box center [676, 260] width 211 height 36
select select "0"
click at [571, 242] on select "Choose Default Petition PDF Packet Complete Bankruptcy Petition (all forms and …" at bounding box center [676, 260] width 211 height 36
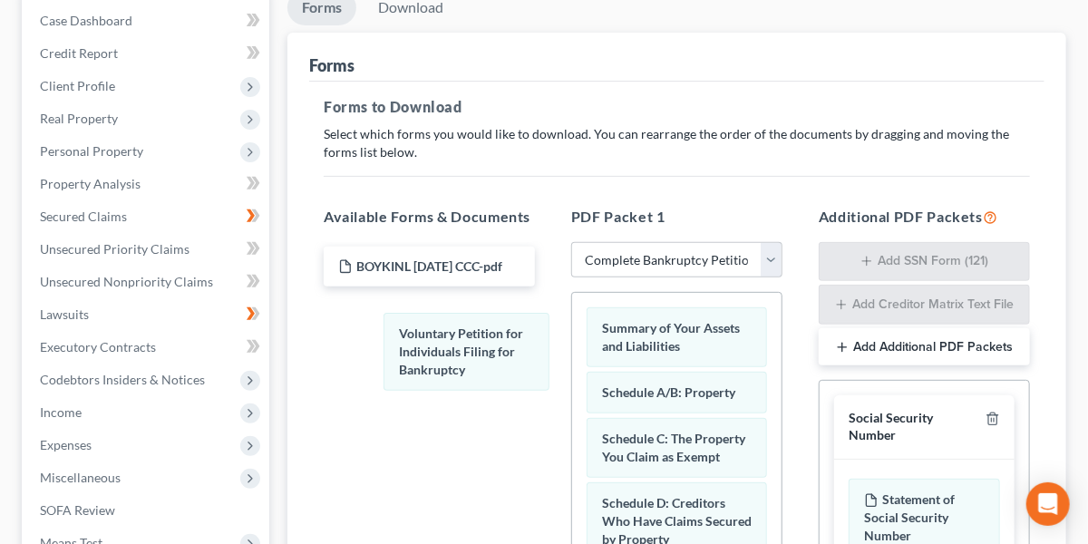
drag, startPoint x: 675, startPoint y: 330, endPoint x: 458, endPoint y: 338, distance: 217.7
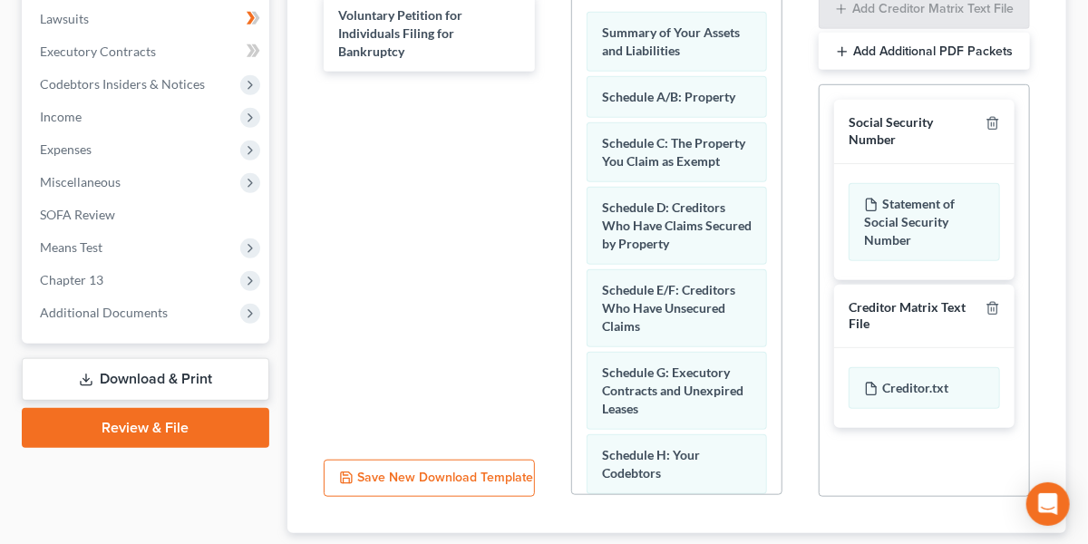
scroll to position [593, 0]
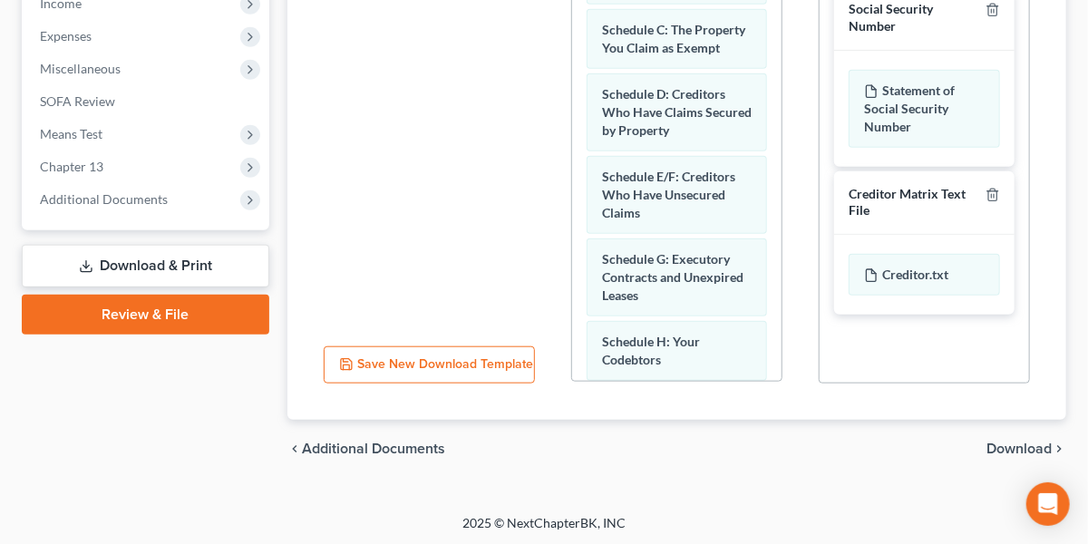
click at [1001, 443] on span "Download" at bounding box center [1018, 448] width 65 height 15
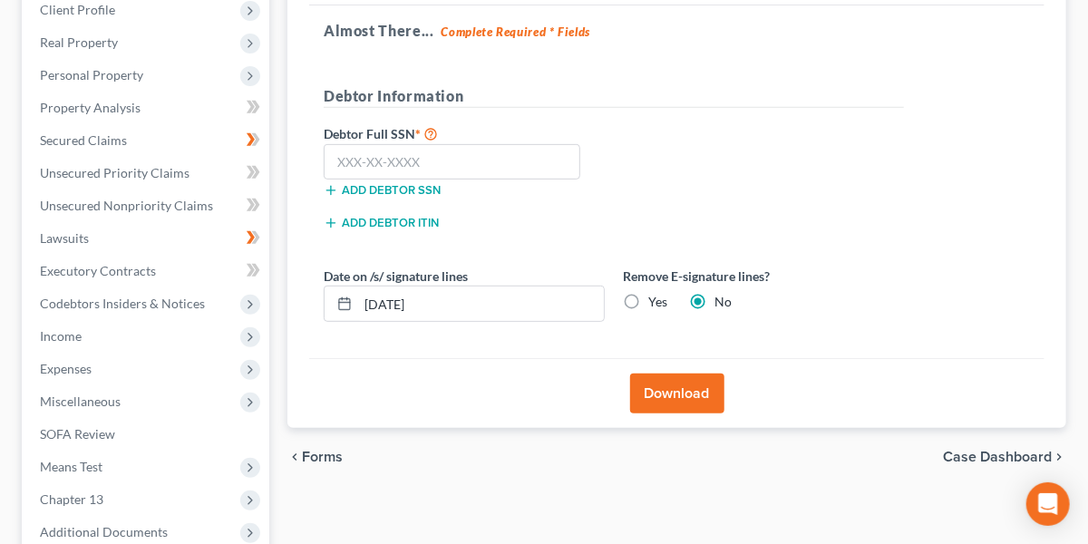
scroll to position [240, 0]
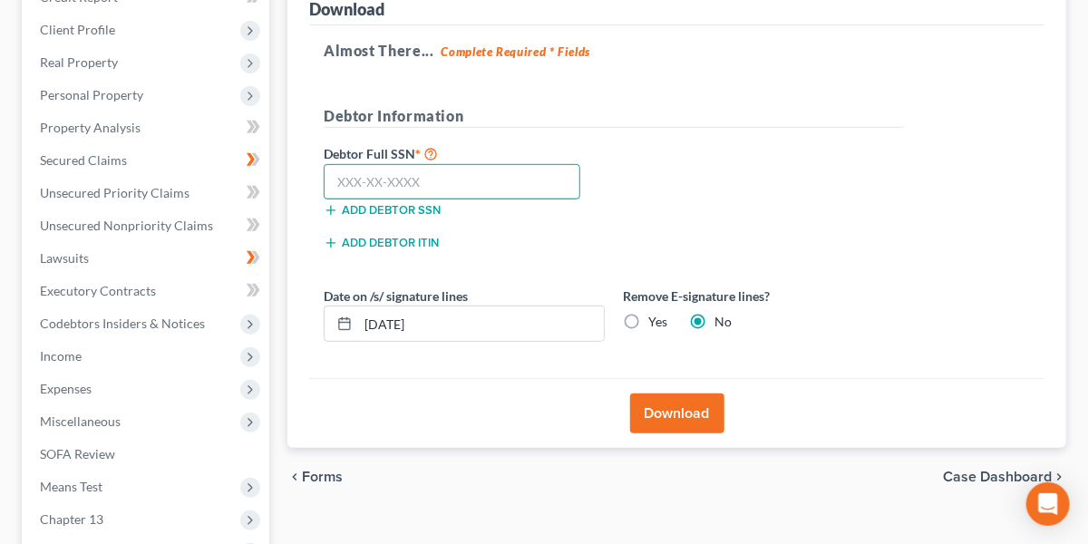
click at [504, 189] on input "text" at bounding box center [452, 182] width 257 height 36
type input "474-15-0046"
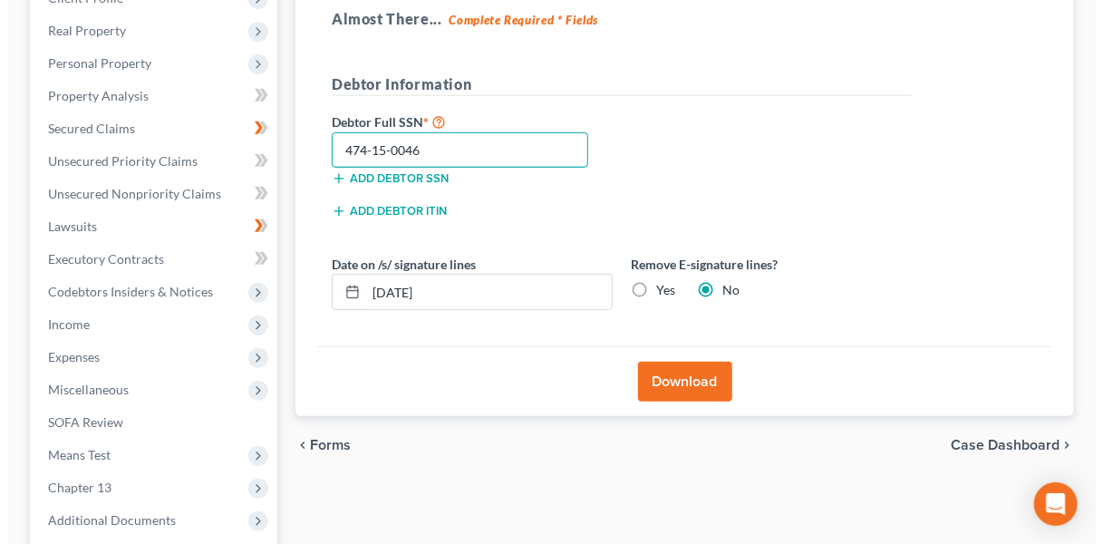
scroll to position [273, 0]
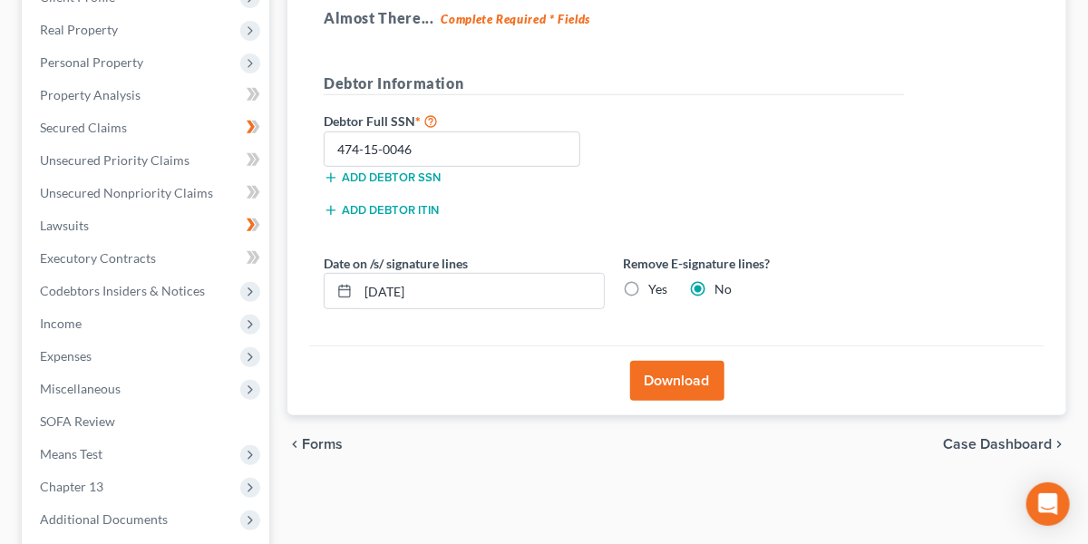
click at [694, 380] on button "Download" at bounding box center [677, 381] width 94 height 40
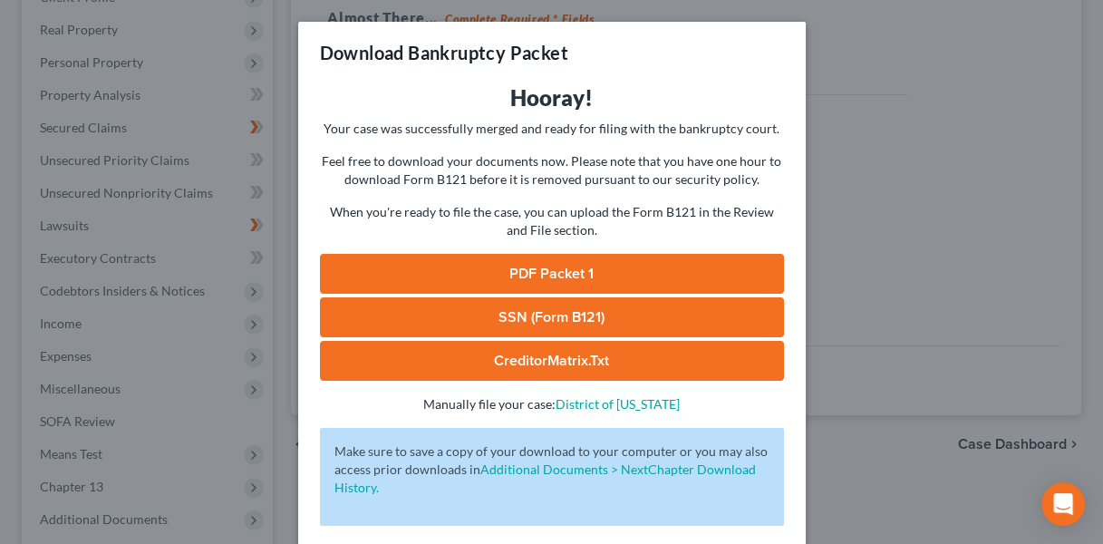
click at [626, 270] on link "PDF Packet 1" at bounding box center [552, 274] width 464 height 40
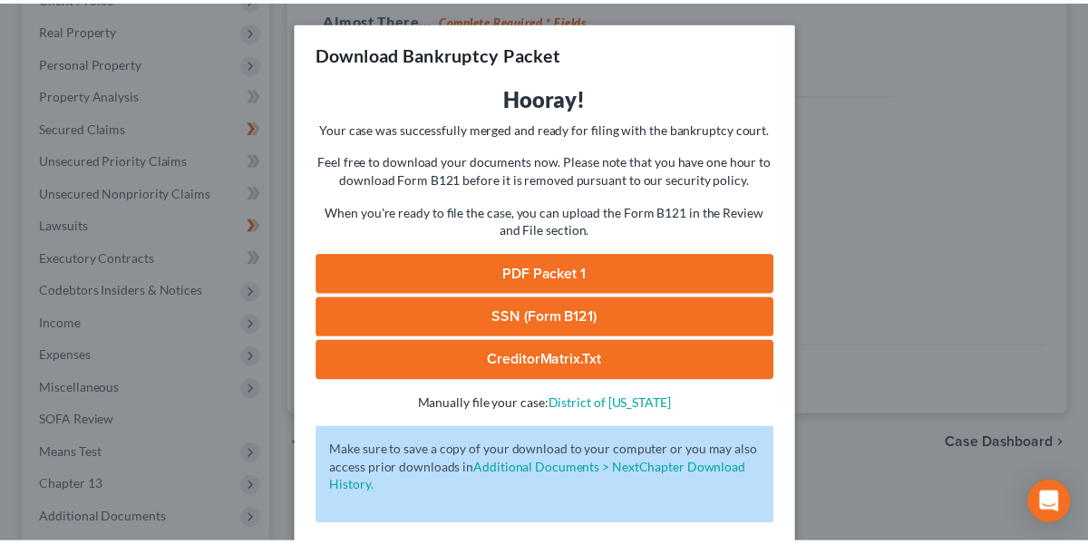
scroll to position [79, 0]
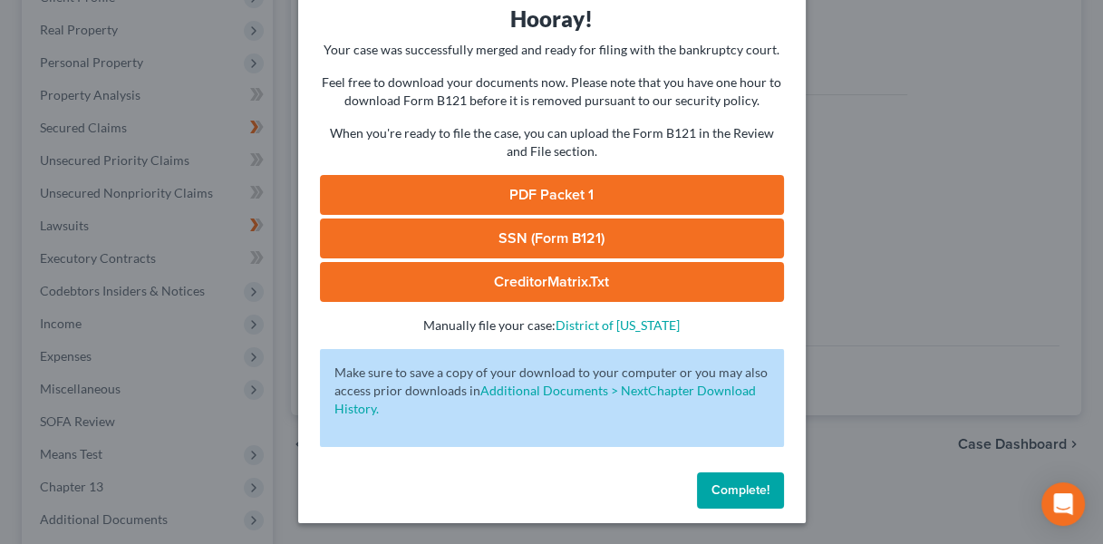
click at [715, 479] on button "Complete!" at bounding box center [740, 490] width 87 height 36
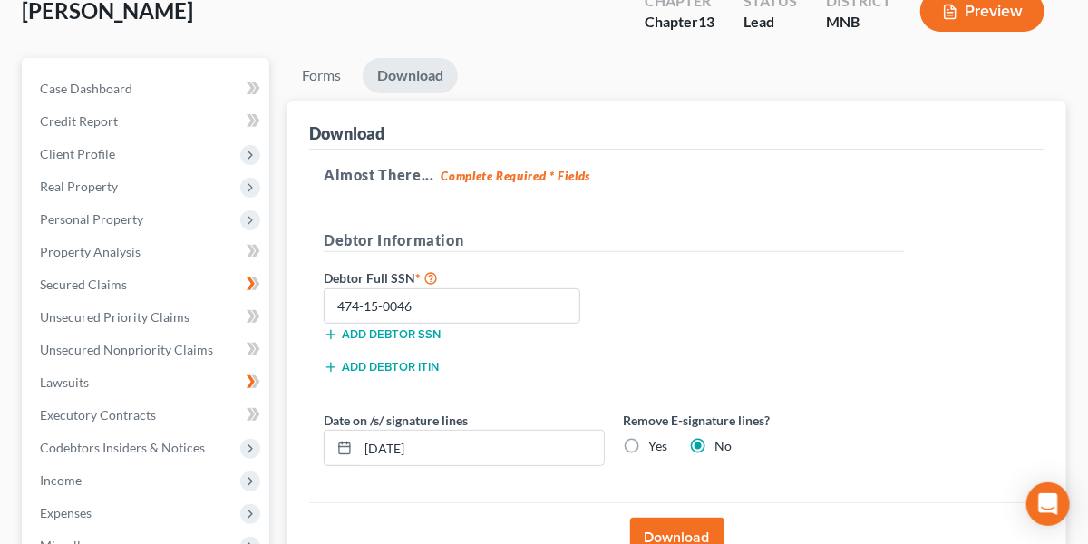
scroll to position [117, 0]
click at [160, 217] on span "Personal Property" at bounding box center [147, 218] width 244 height 33
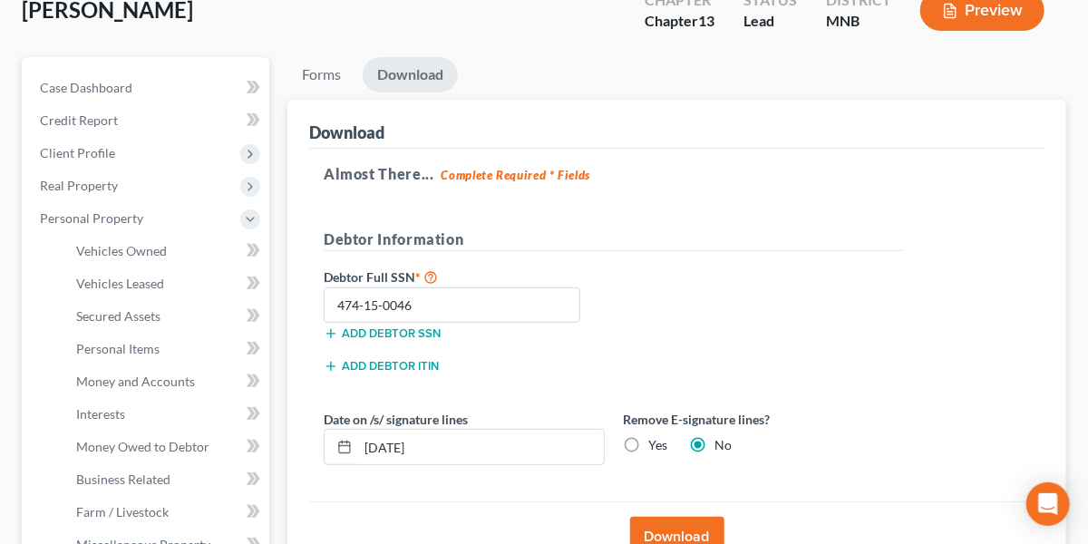
scroll to position [184, 0]
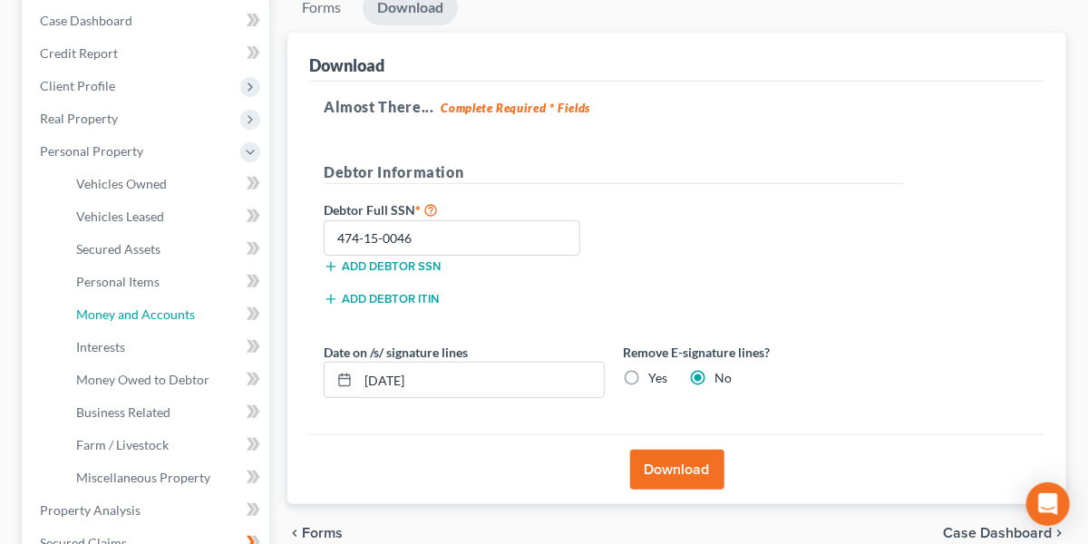
click at [169, 306] on span "Money and Accounts" at bounding box center [135, 313] width 119 height 15
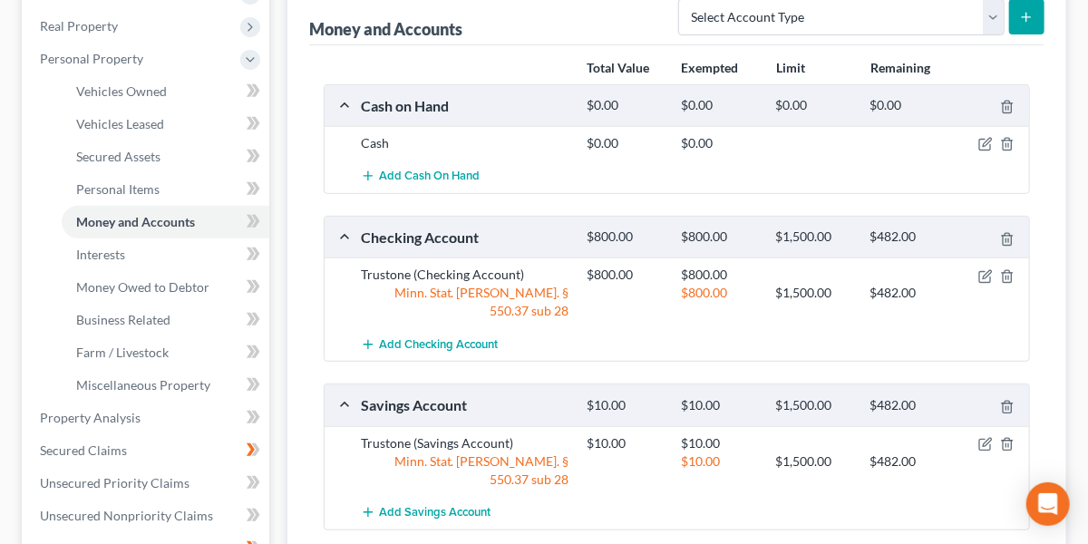
scroll to position [279, 0]
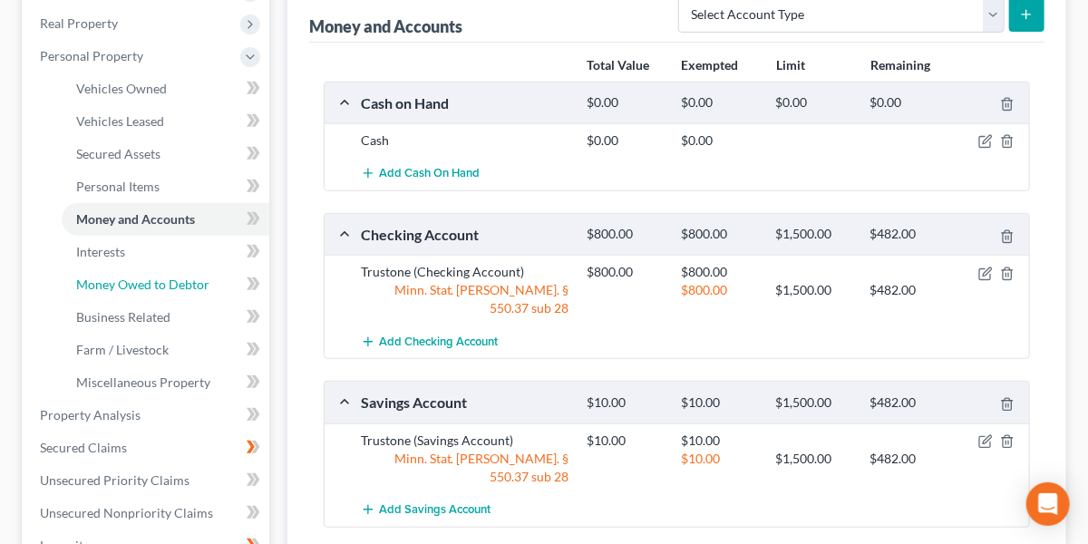
click at [169, 288] on span "Money Owed to Debtor" at bounding box center [142, 283] width 133 height 15
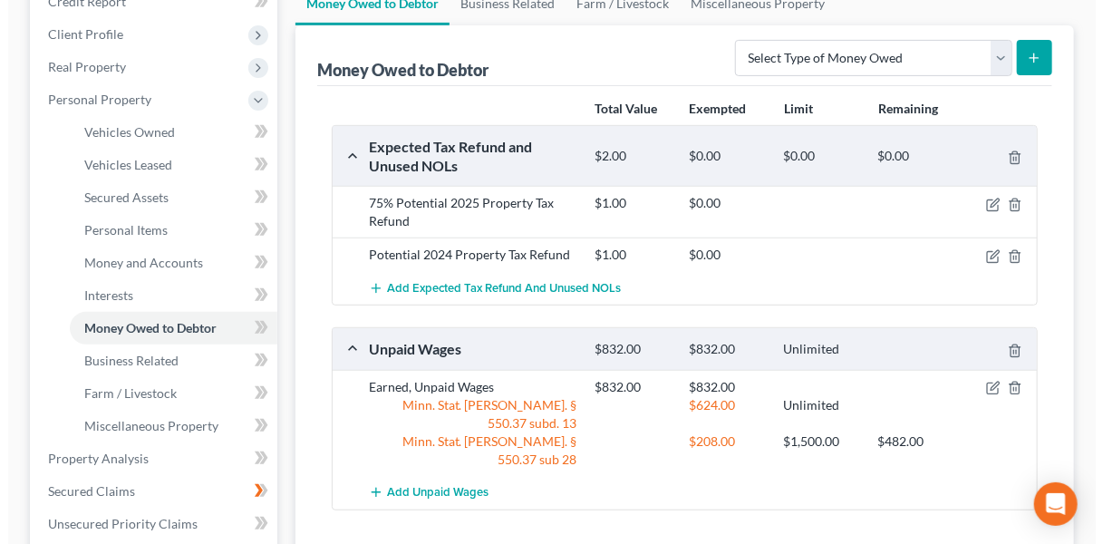
scroll to position [240, 0]
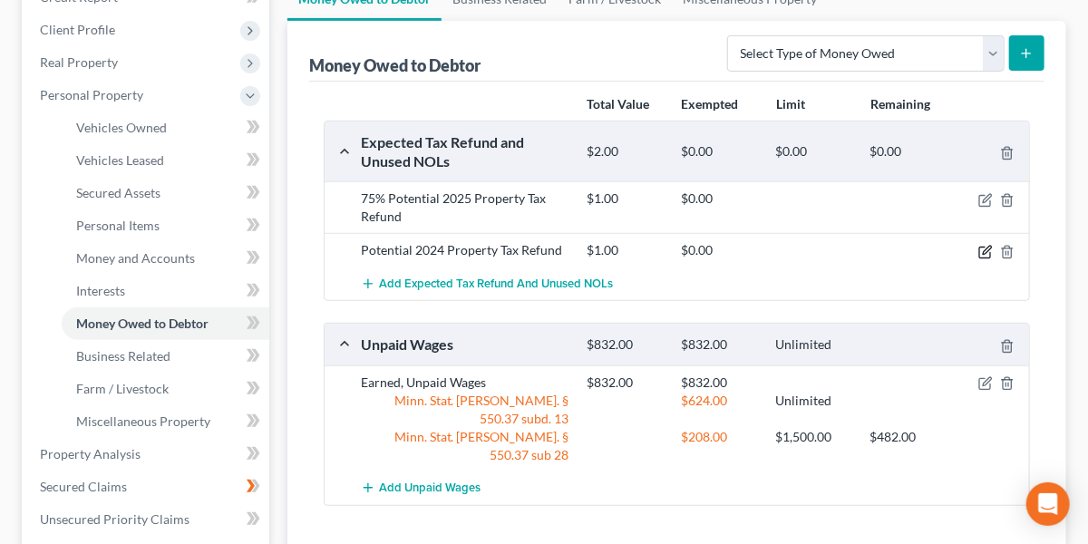
click at [982, 253] on icon "button" at bounding box center [985, 252] width 15 height 15
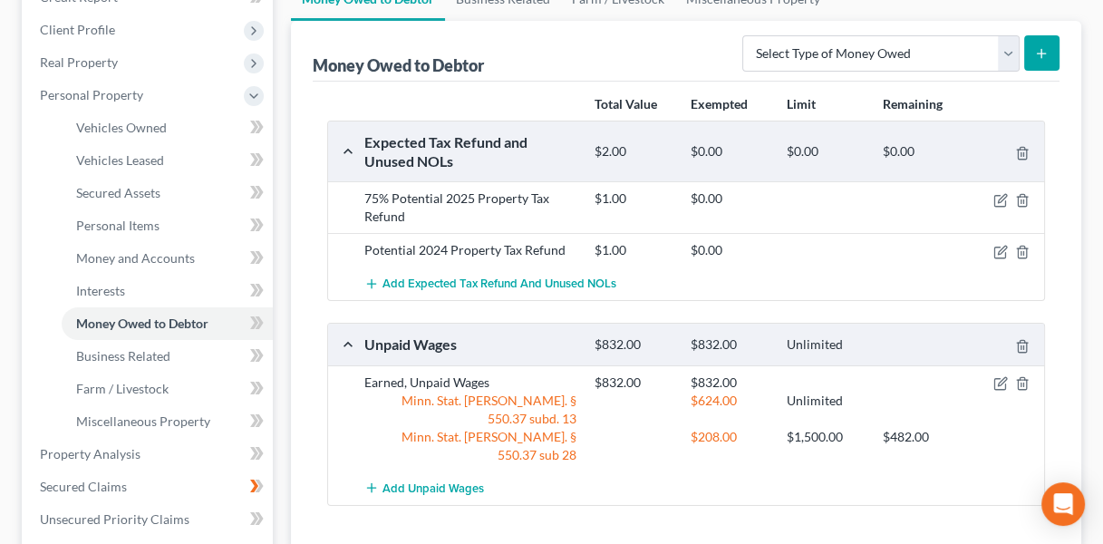
select select "1"
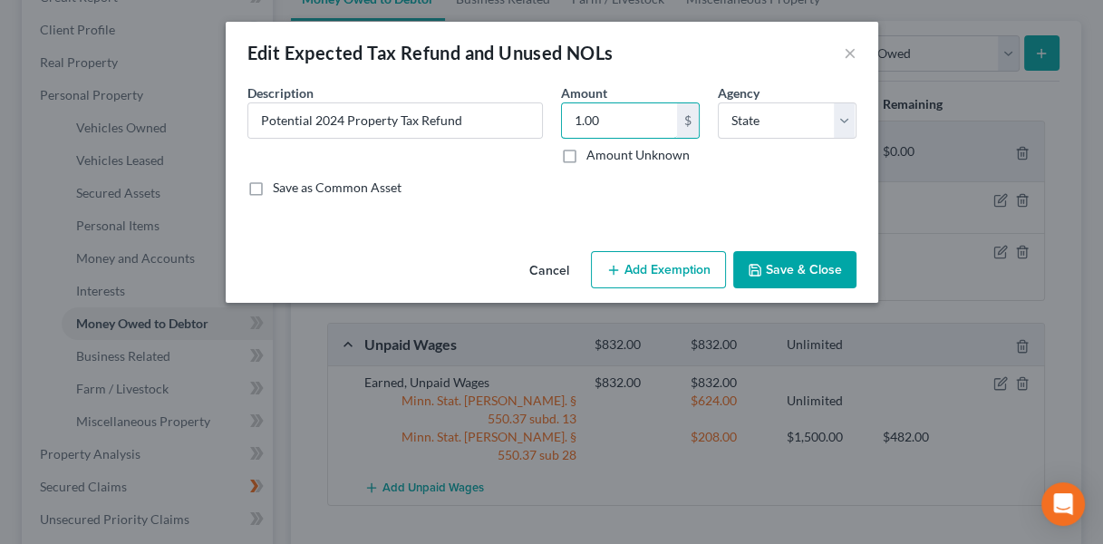
click at [656, 122] on input "1.00" at bounding box center [619, 120] width 115 height 34
type input "1,000"
click at [663, 265] on button "Add Exemption" at bounding box center [658, 270] width 135 height 38
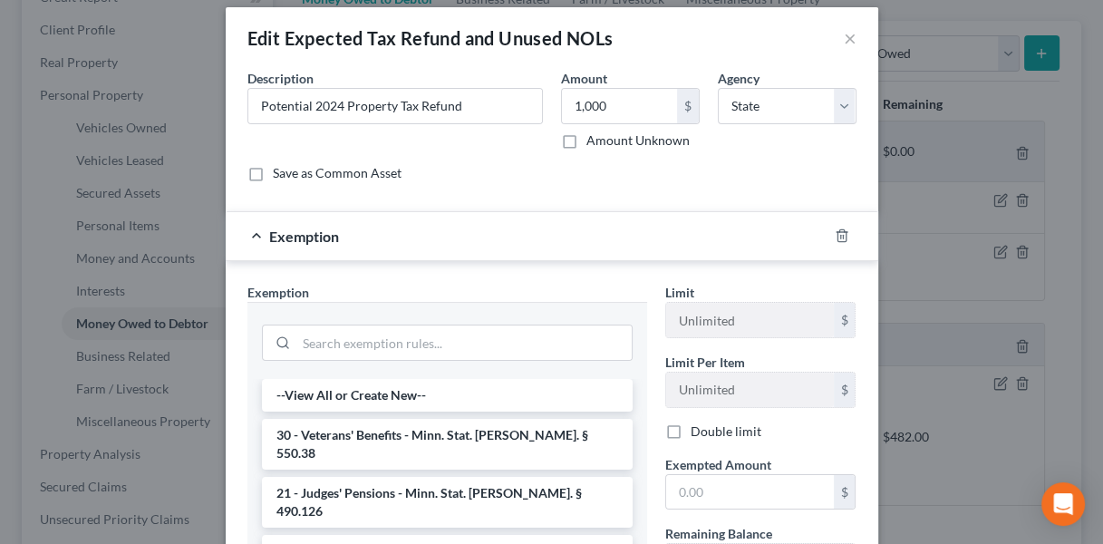
scroll to position [113, 0]
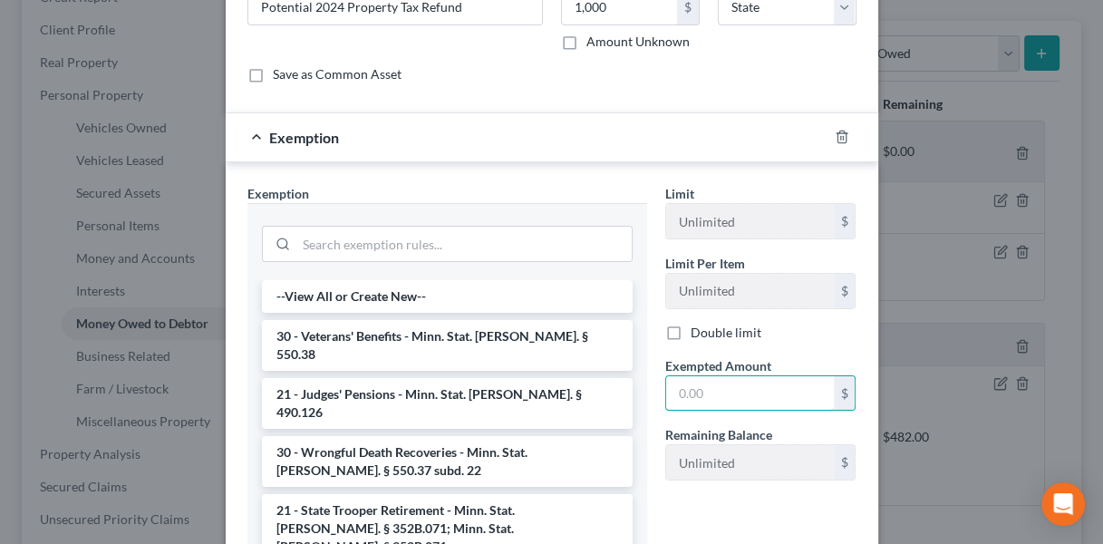
click at [702, 394] on input "text" at bounding box center [750, 393] width 168 height 34
type input "1,000"
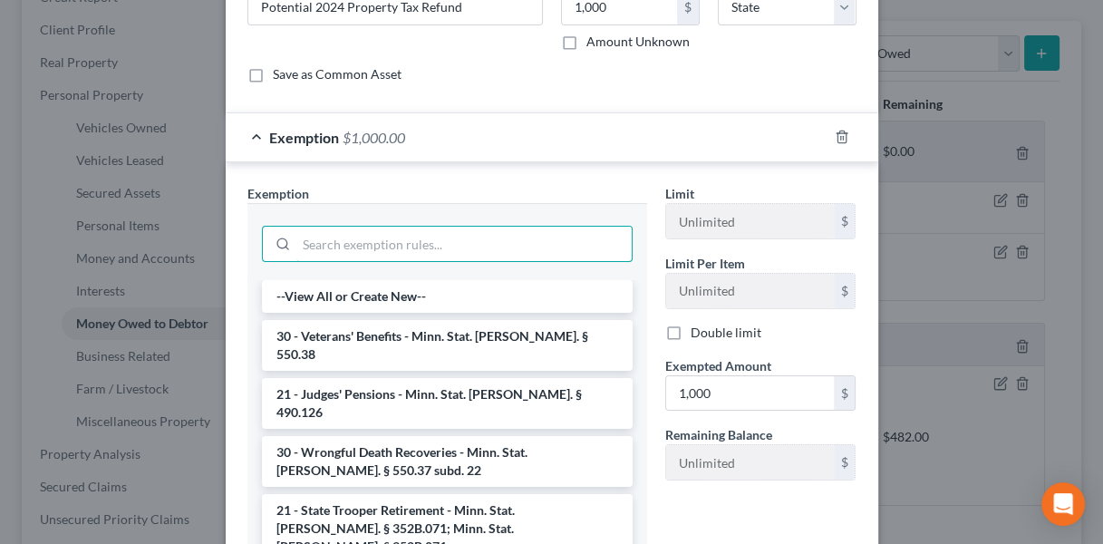
click at [496, 244] on input "search" at bounding box center [463, 244] width 335 height 34
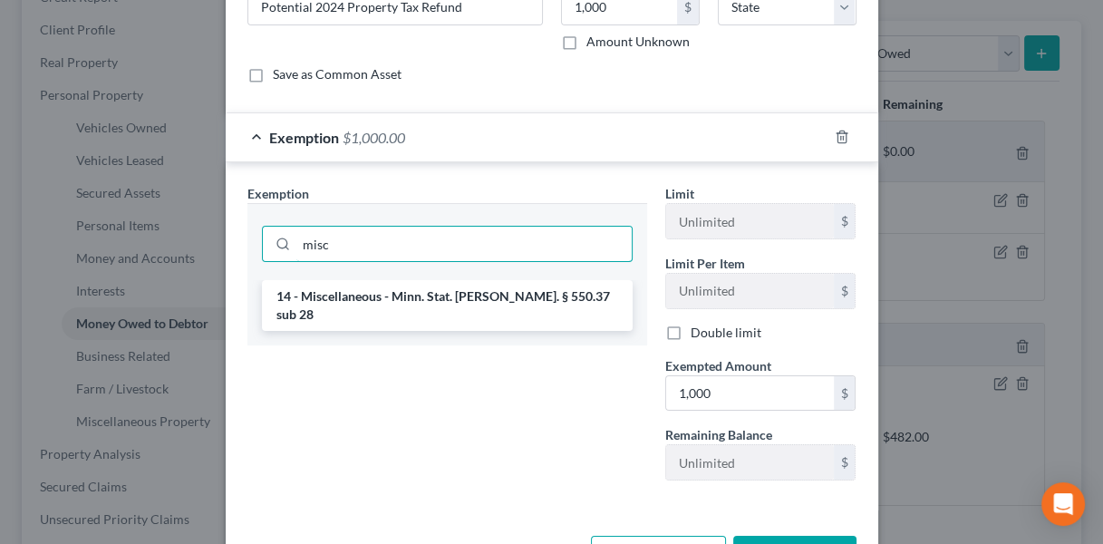
type input "misc"
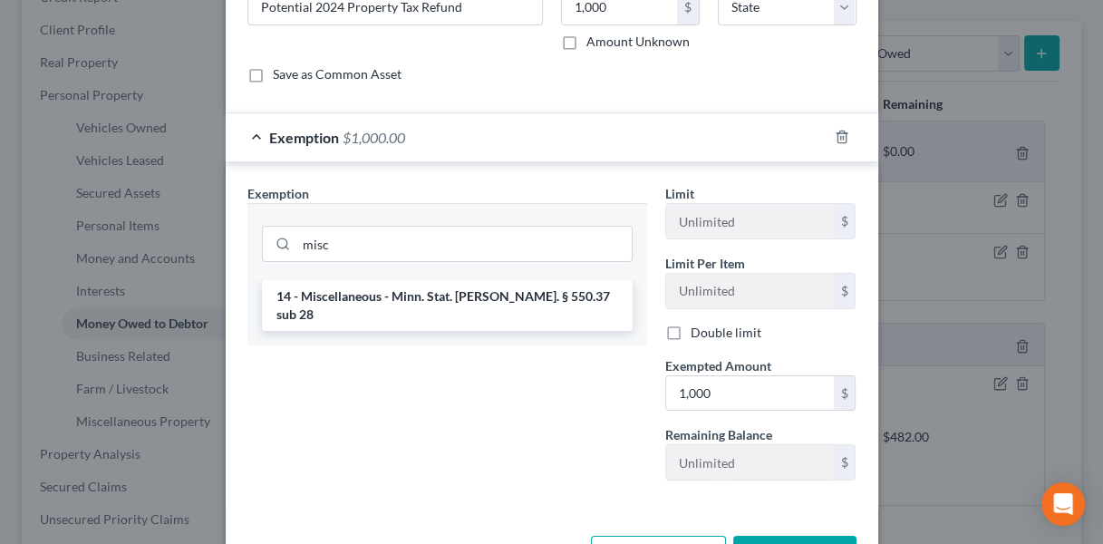
click at [495, 280] on li "14 - Miscellaneous - Minn. Stat. [PERSON_NAME]. § 550.37 sub 28" at bounding box center [447, 305] width 371 height 51
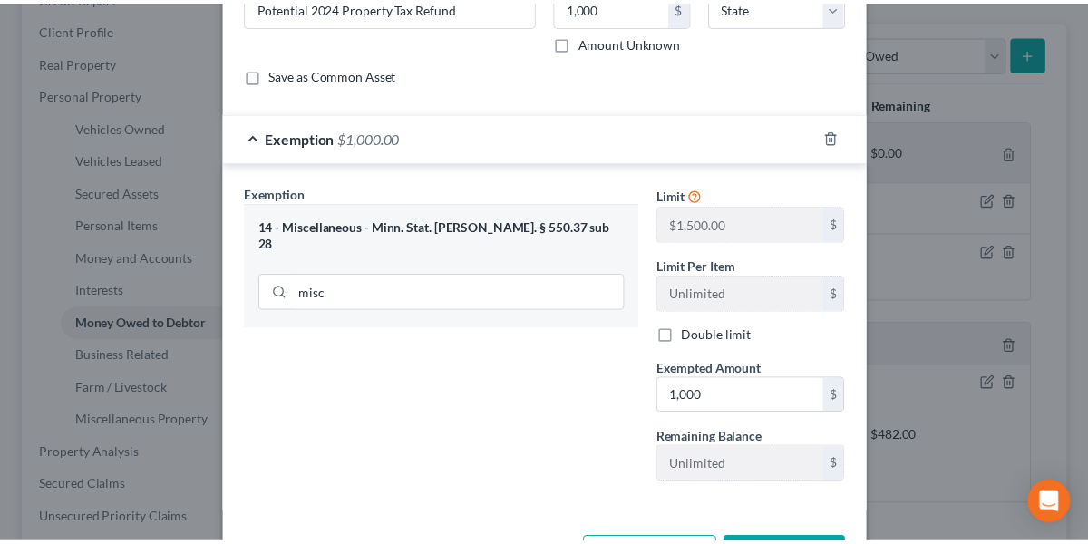
scroll to position [178, 0]
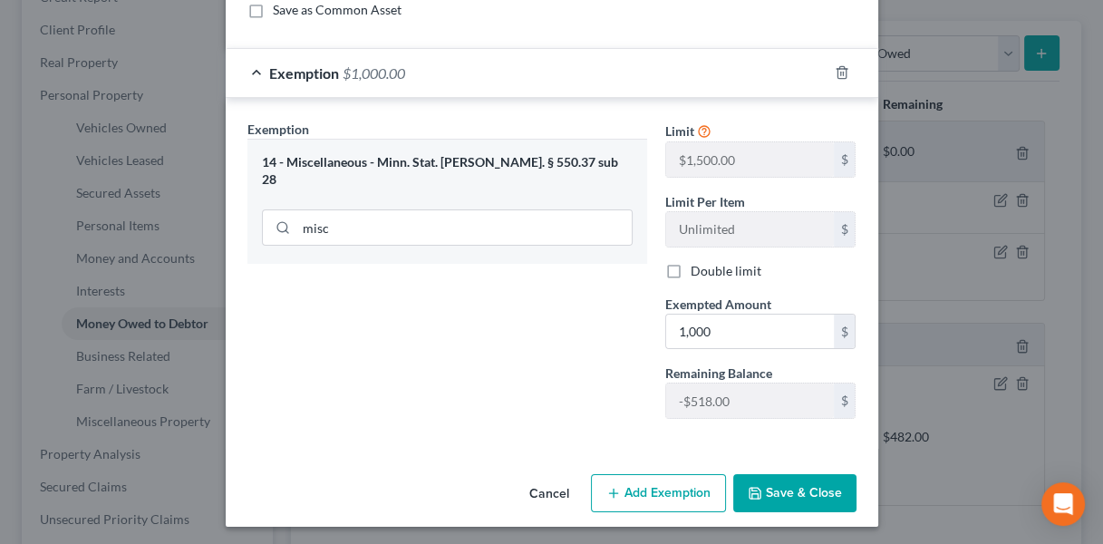
click at [768, 491] on button "Save & Close" at bounding box center [794, 493] width 123 height 38
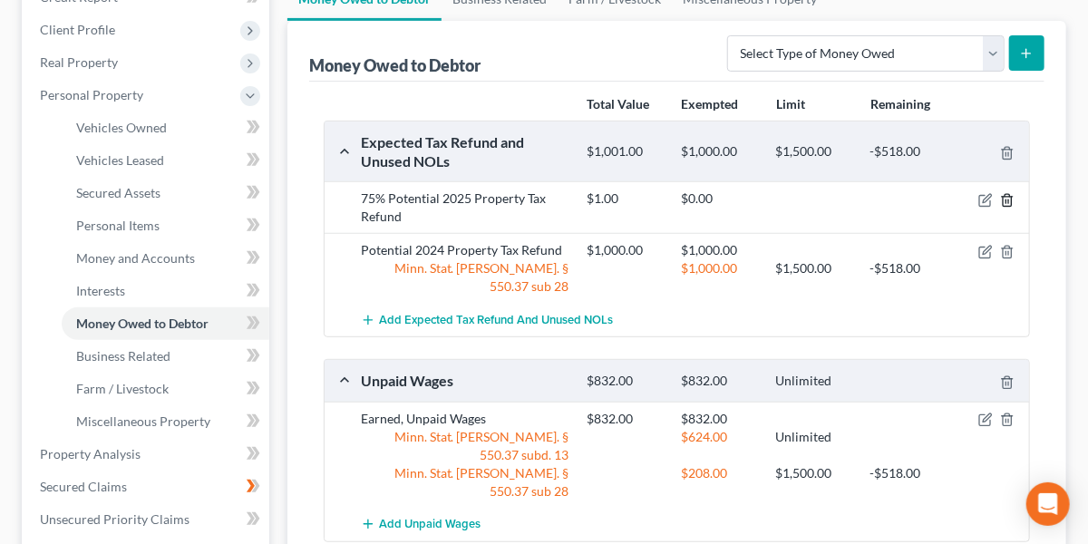
click at [1006, 193] on icon "button" at bounding box center [1007, 200] width 15 height 15
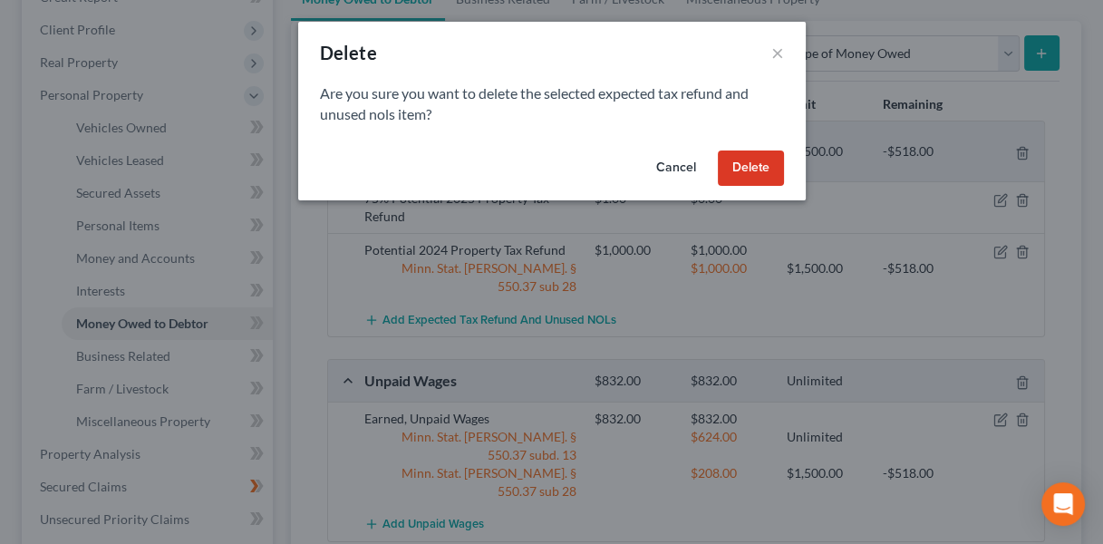
click at [761, 161] on button "Delete" at bounding box center [751, 168] width 66 height 36
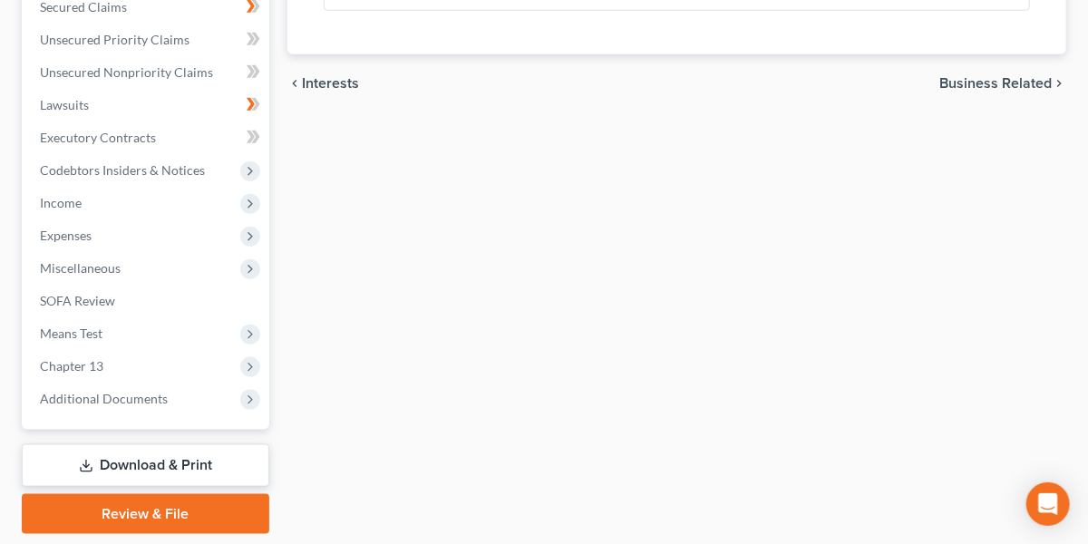
scroll to position [733, 0]
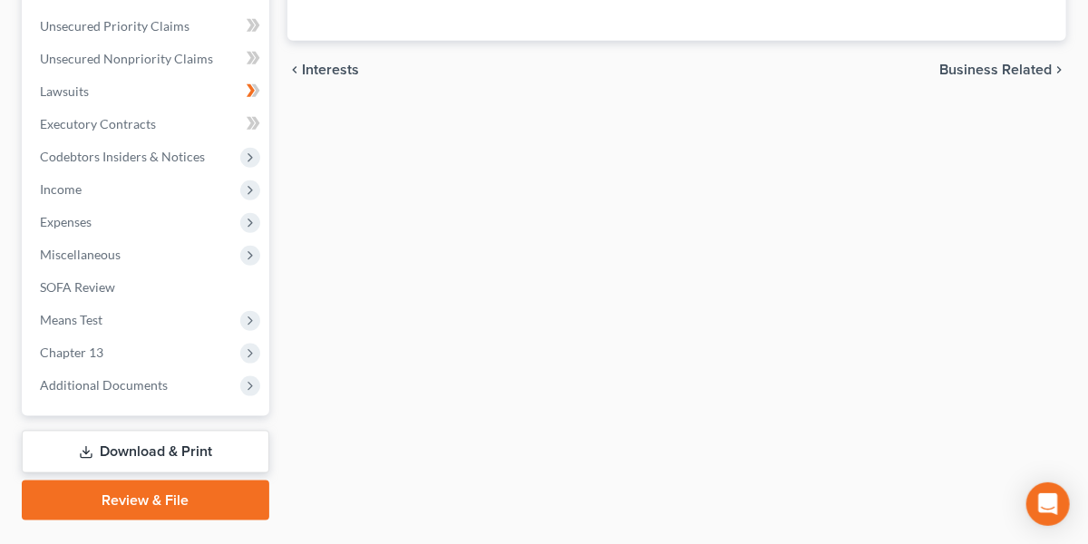
click at [144, 443] on link "Download & Print" at bounding box center [145, 452] width 247 height 43
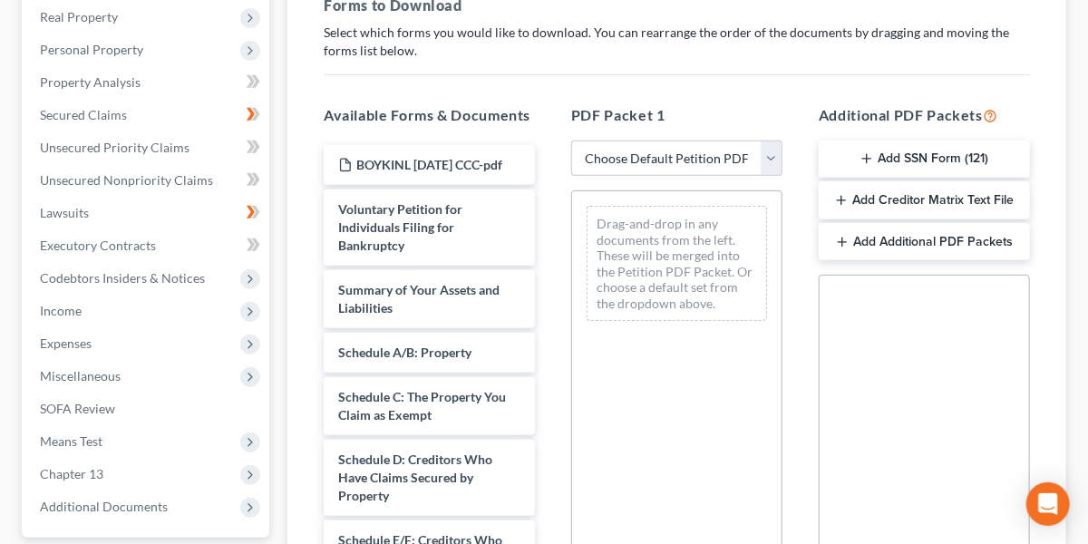
scroll to position [298, 0]
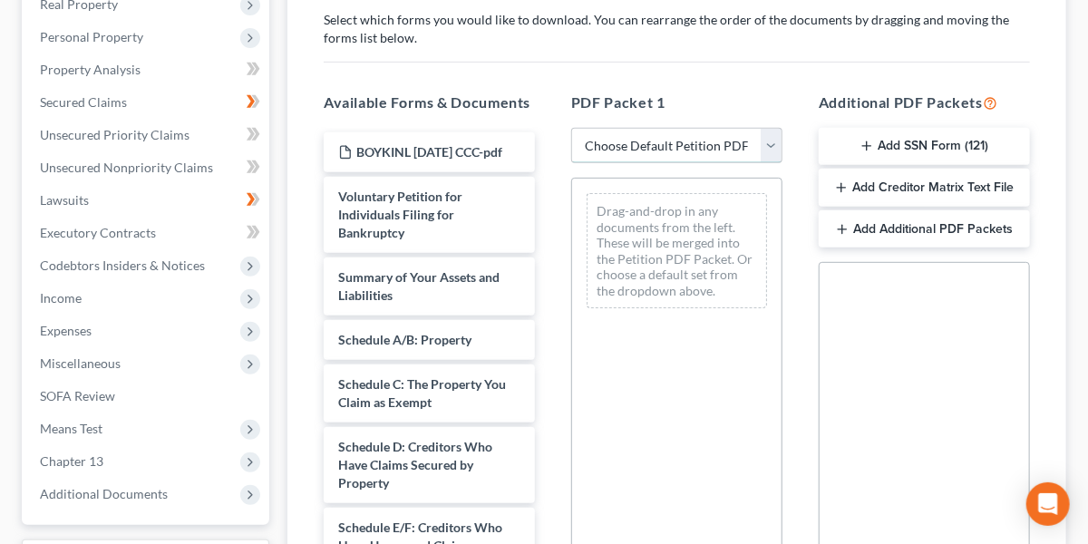
click at [690, 131] on select "Choose Default Petition PDF Packet Complete Bankruptcy Petition (all forms and …" at bounding box center [676, 146] width 211 height 36
select select "0"
click at [571, 128] on select "Choose Default Petition PDF Packet Complete Bankruptcy Petition (all forms and …" at bounding box center [676, 146] width 211 height 36
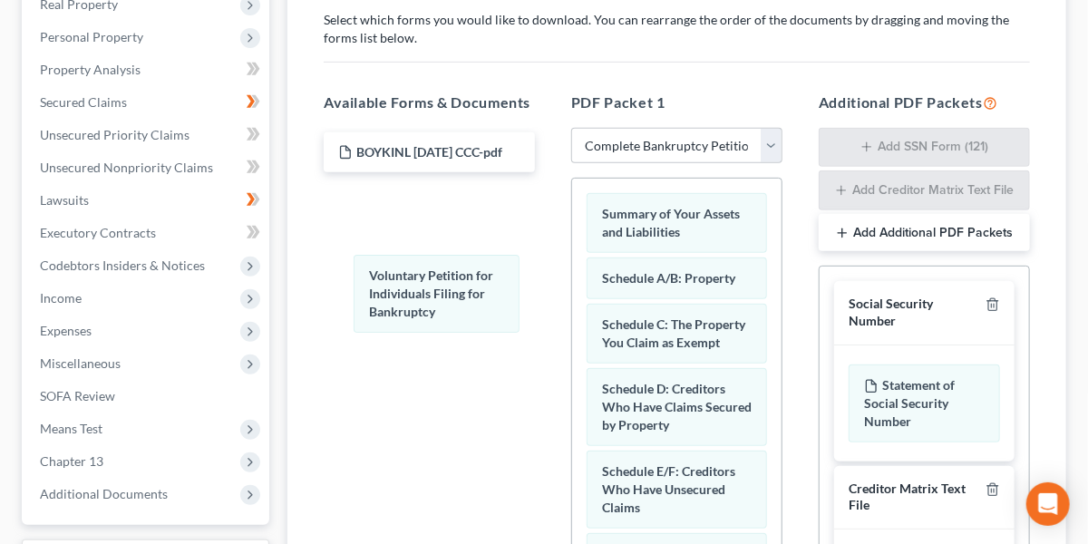
drag, startPoint x: 630, startPoint y: 208, endPoint x: 466, endPoint y: 257, distance: 171.2
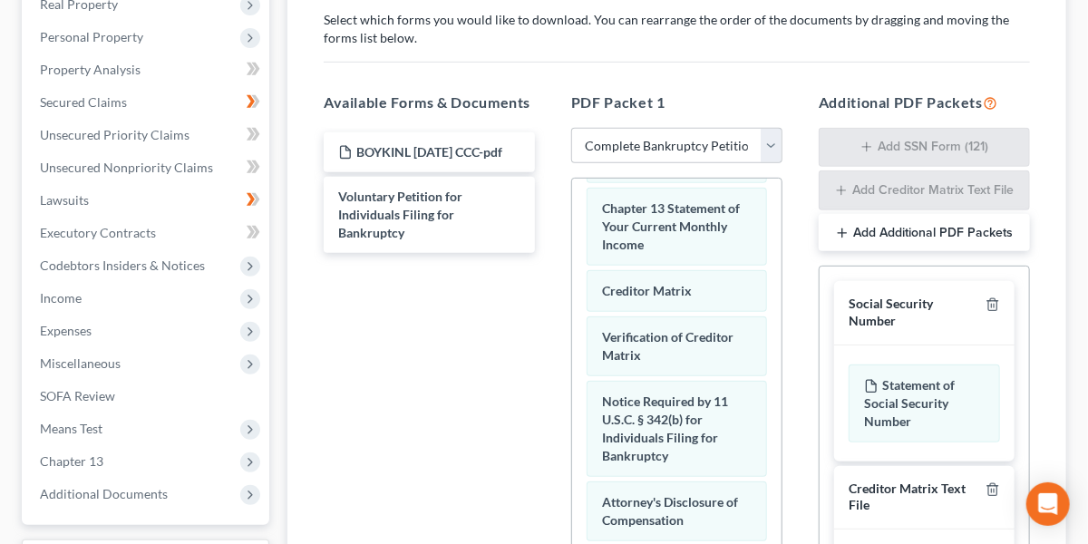
scroll to position [593, 0]
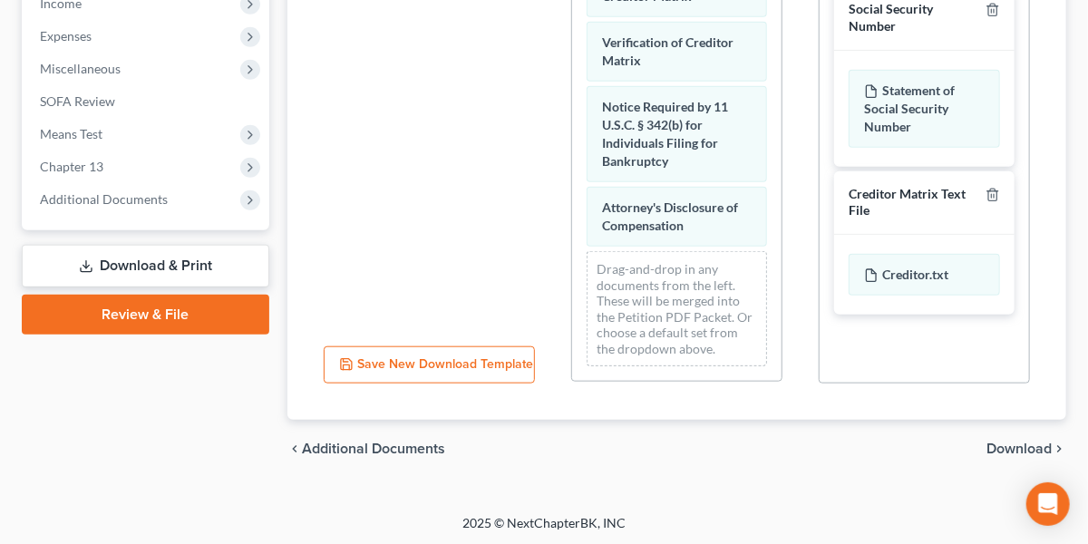
click at [1002, 445] on span "Download" at bounding box center [1018, 448] width 65 height 15
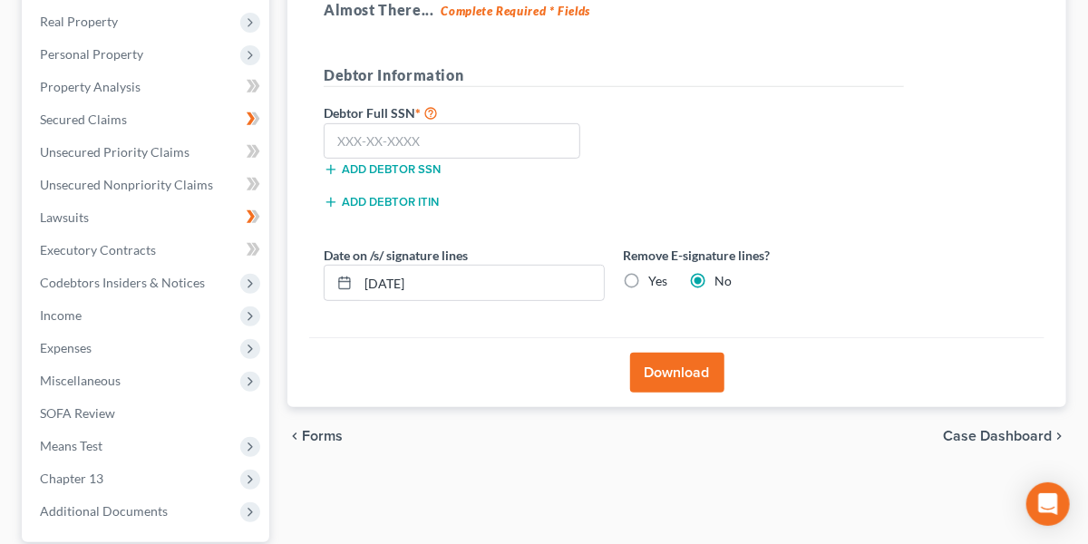
scroll to position [286, 0]
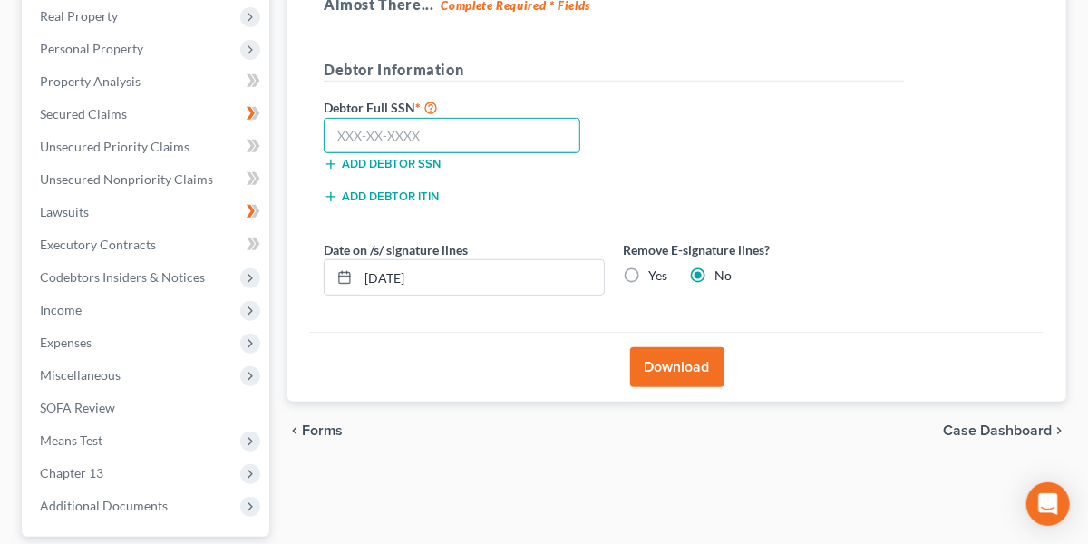
click at [459, 127] on input "text" at bounding box center [452, 136] width 257 height 36
type input "474-15-0046"
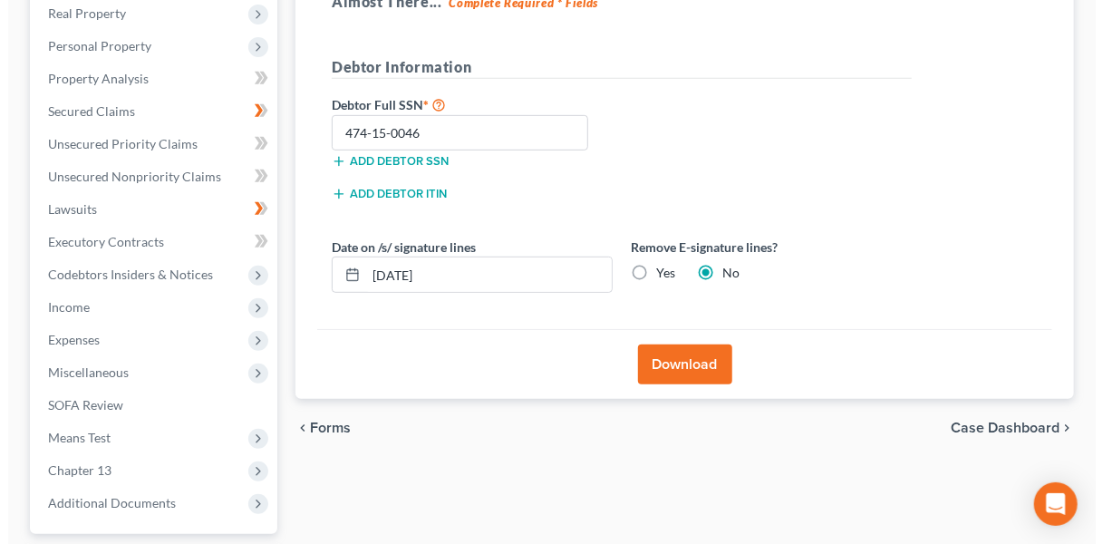
scroll to position [292, 0]
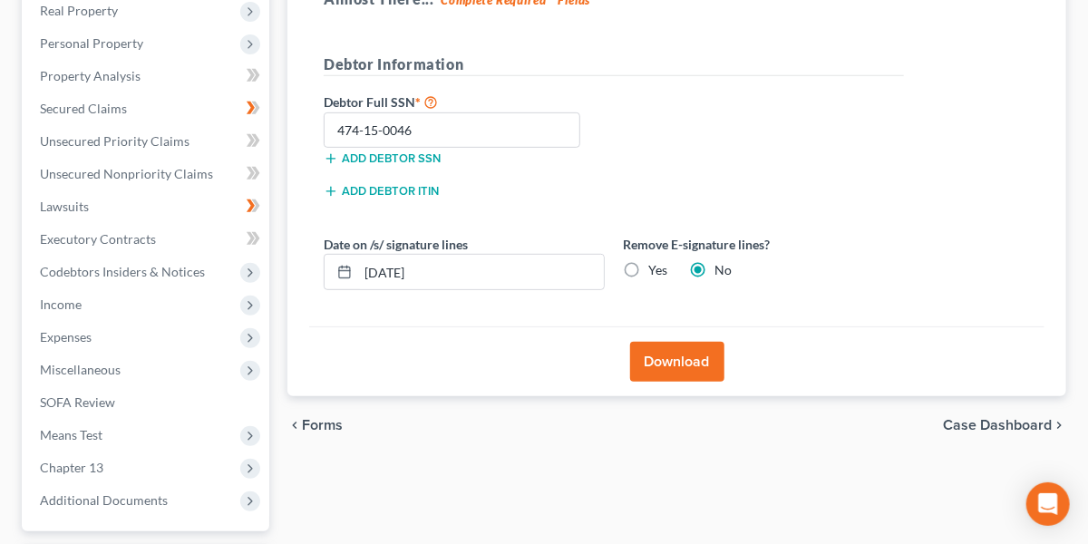
click at [687, 362] on button "Download" at bounding box center [677, 362] width 94 height 40
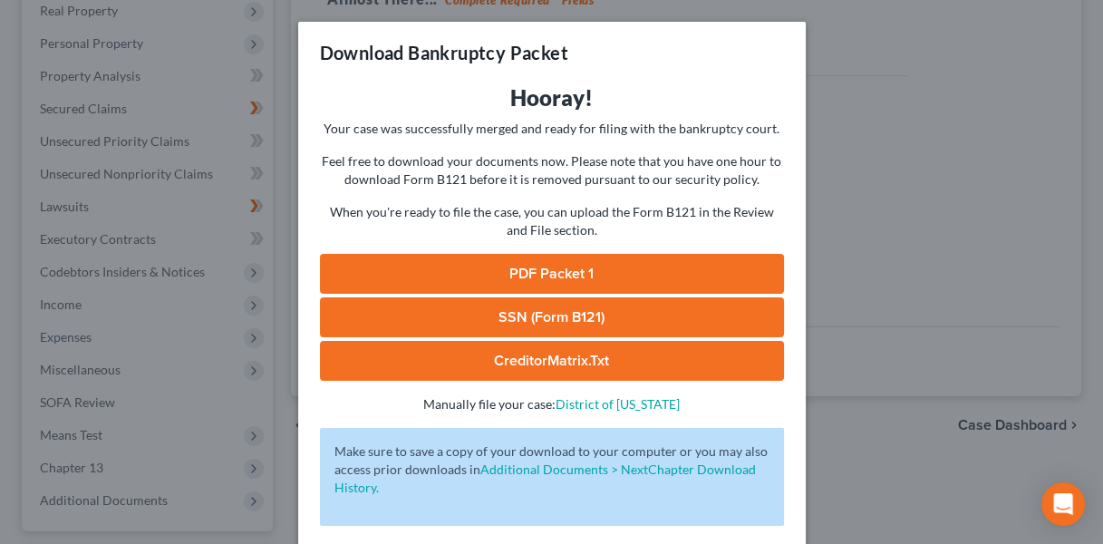
click at [591, 270] on link "PDF Packet 1" at bounding box center [552, 274] width 464 height 40
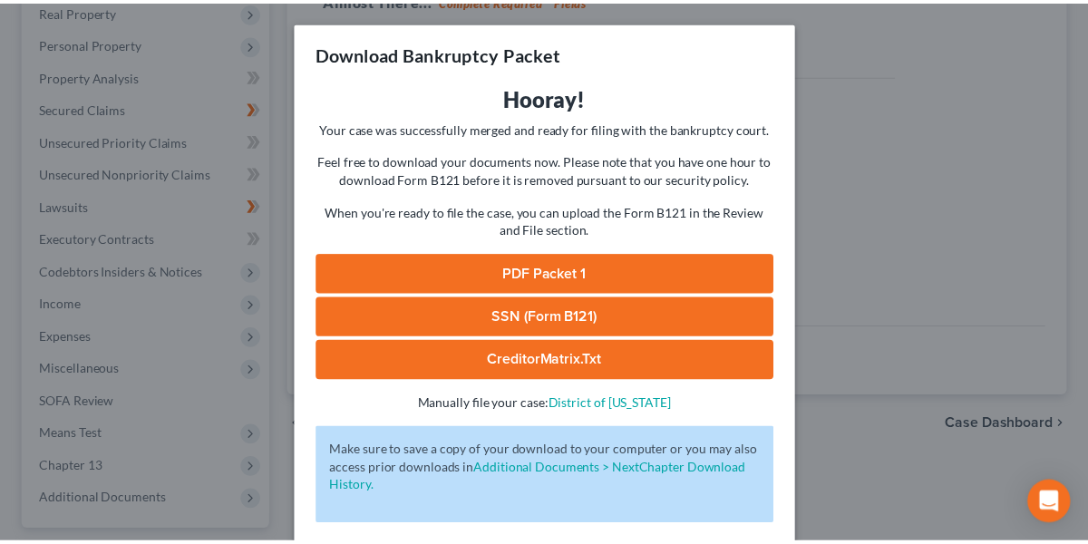
scroll to position [79, 0]
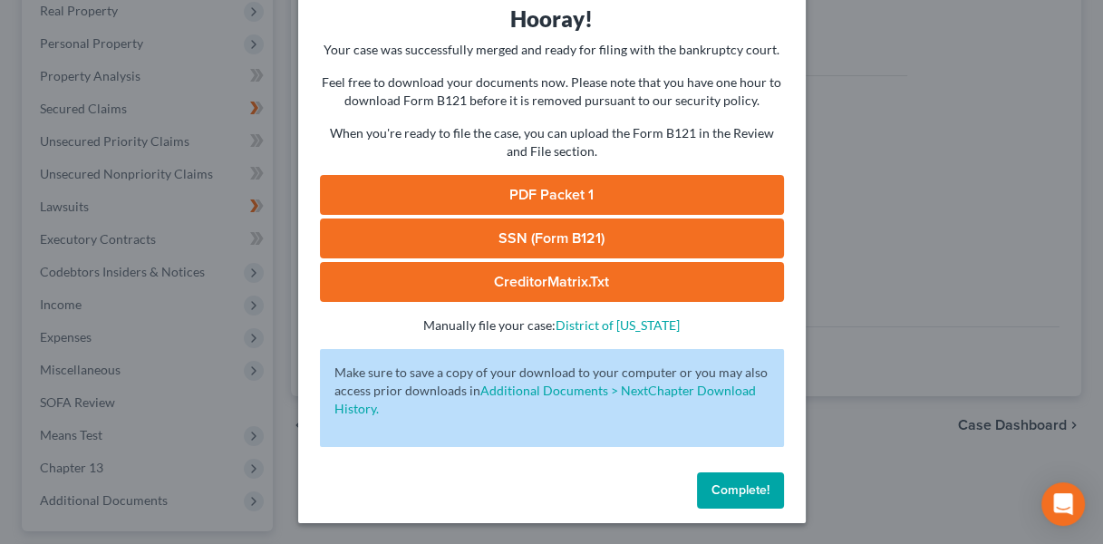
click at [711, 497] on span "Complete!" at bounding box center [740, 489] width 58 height 15
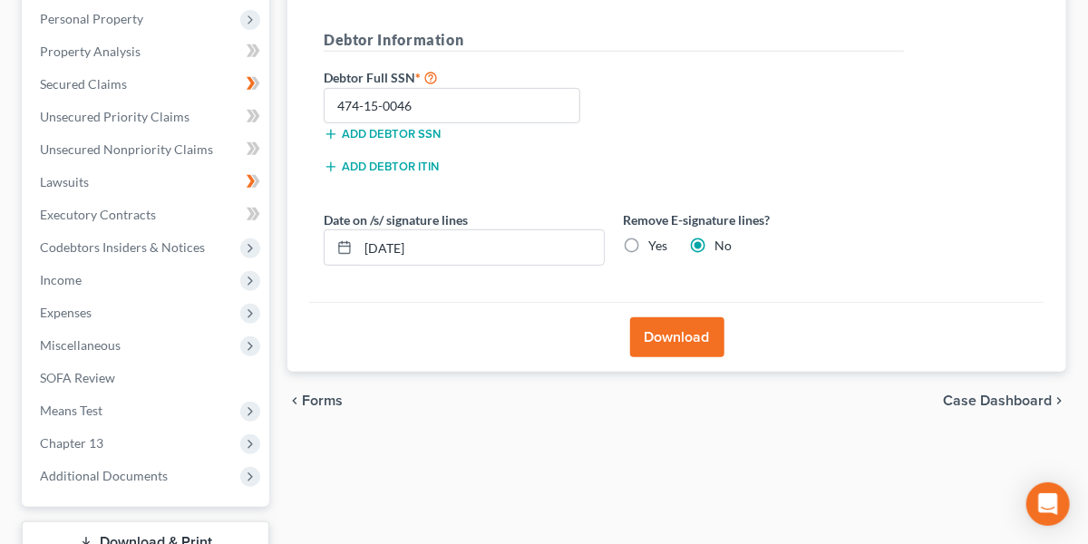
scroll to position [319, 0]
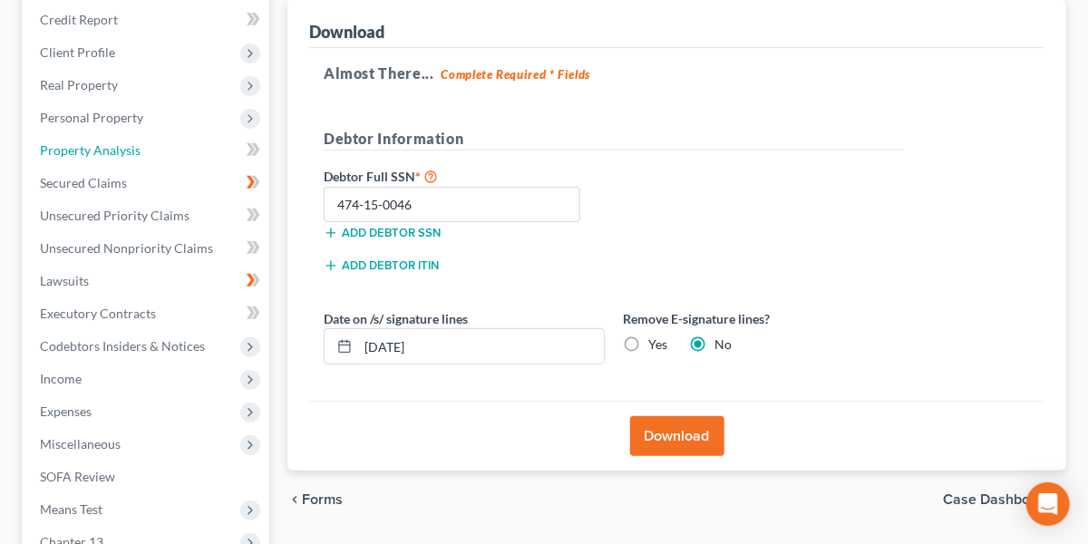
click at [104, 144] on span "Property Analysis" at bounding box center [90, 149] width 101 height 15
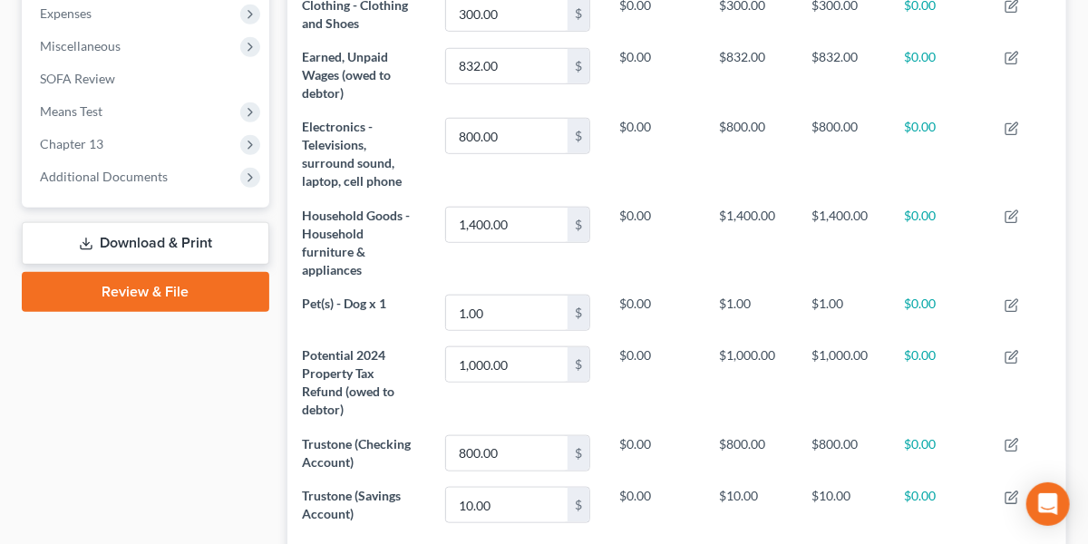
scroll to position [660, 0]
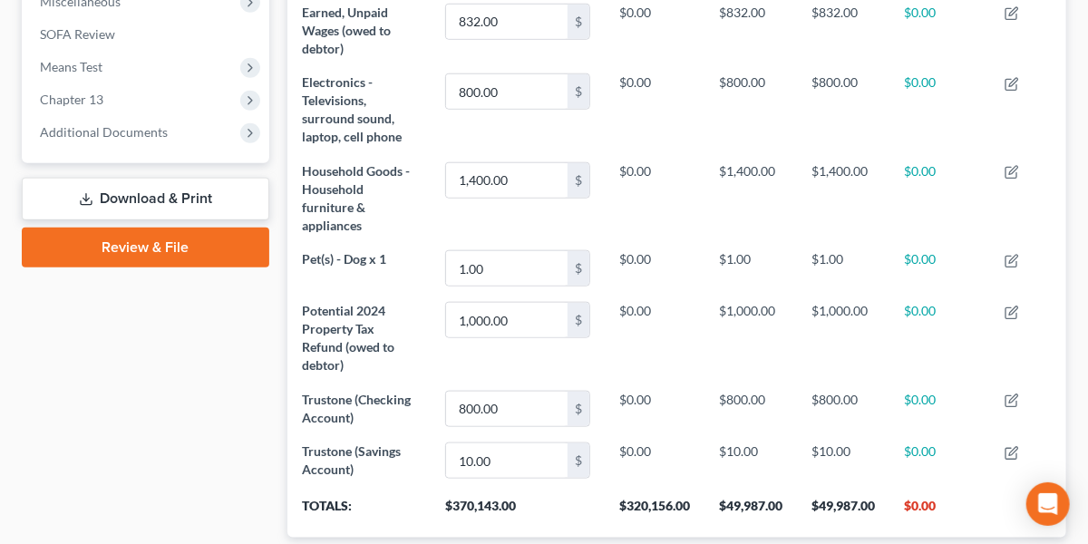
click at [131, 128] on span "Additional Documents" at bounding box center [104, 131] width 128 height 15
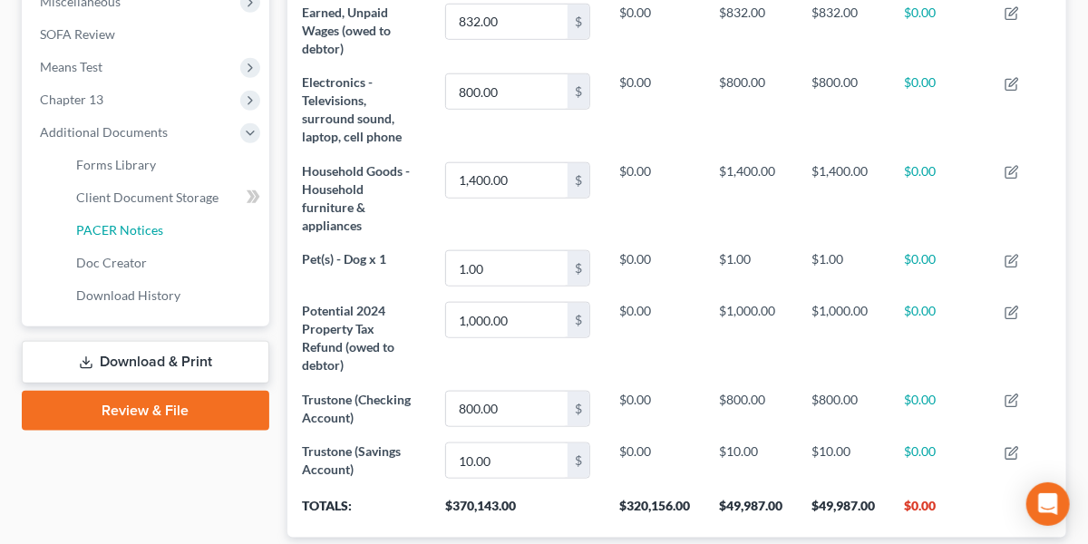
click at [119, 226] on span "PACER Notices" at bounding box center [119, 229] width 87 height 15
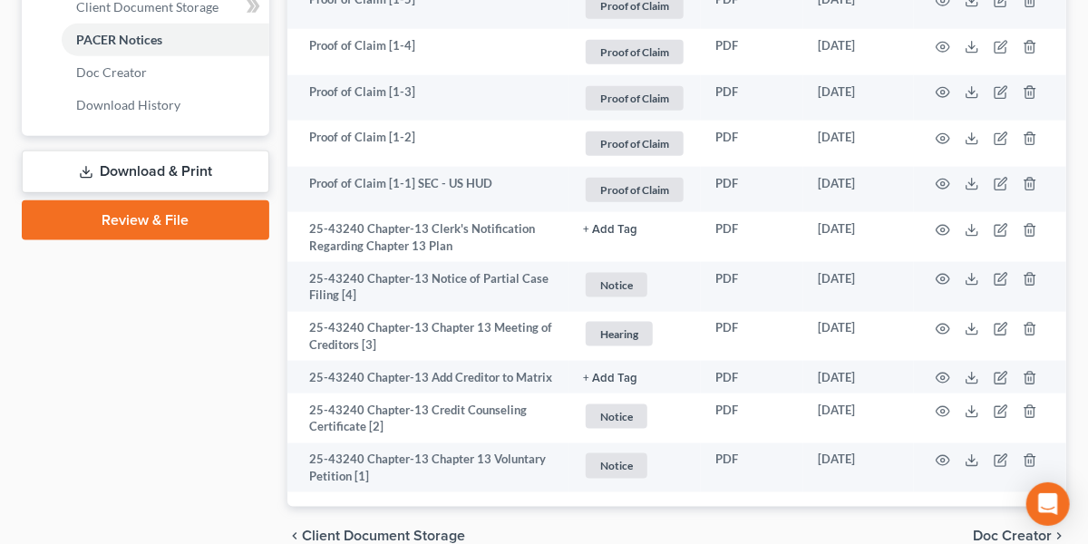
scroll to position [846, 0]
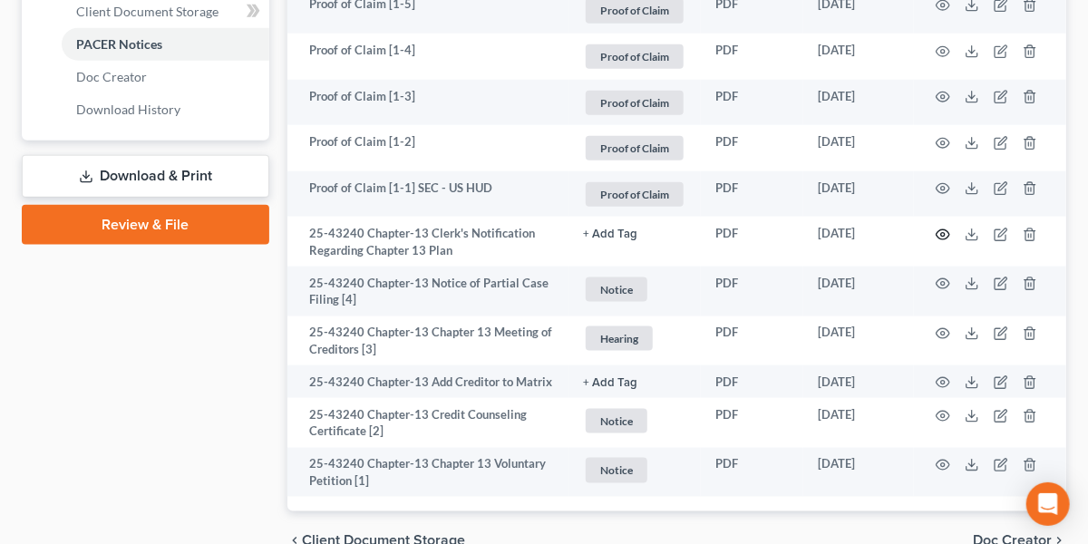
click at [944, 233] on circle "button" at bounding box center [943, 235] width 4 height 4
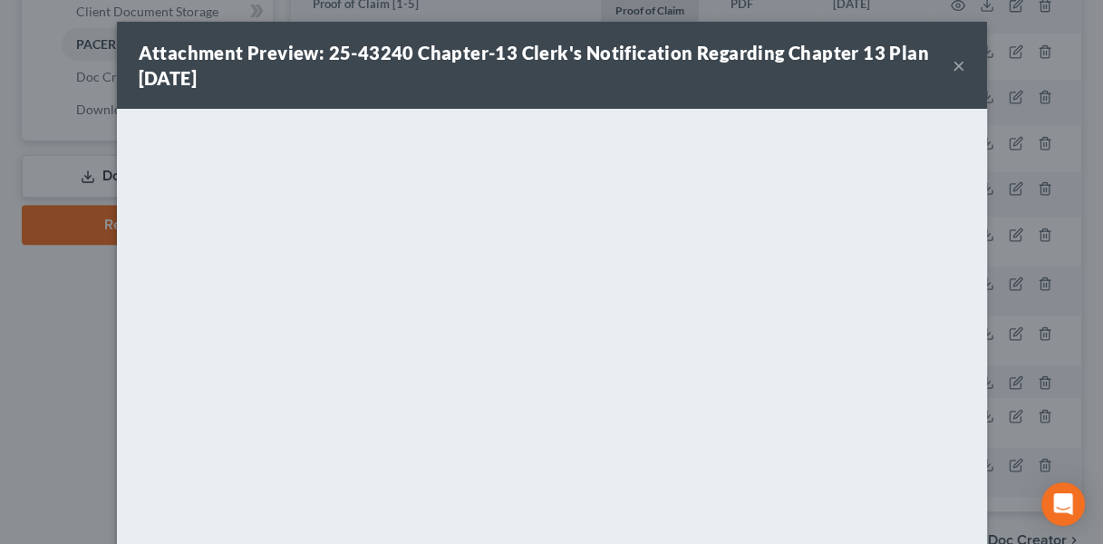
click at [953, 59] on button "×" at bounding box center [959, 65] width 13 height 22
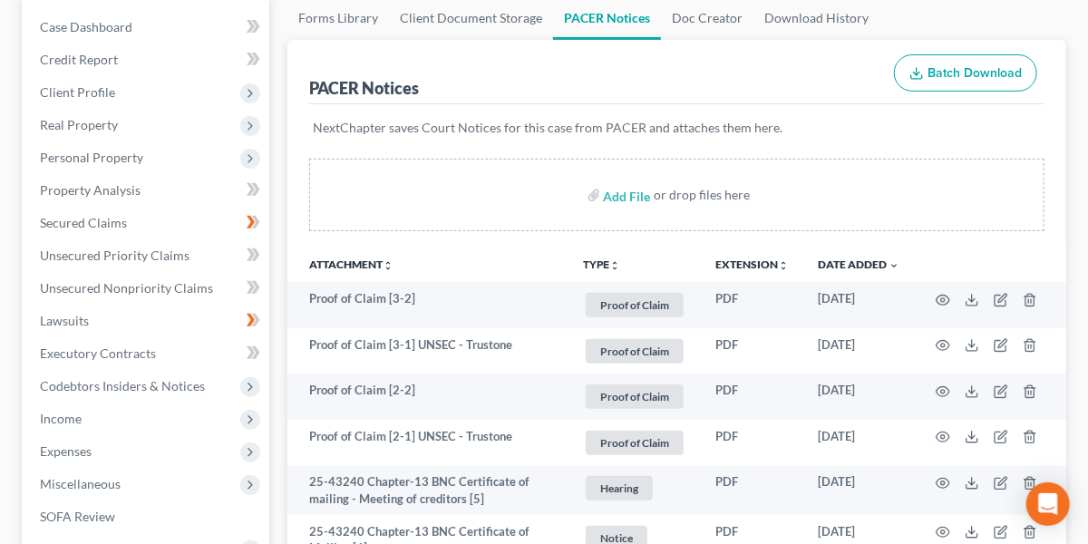
scroll to position [0, 0]
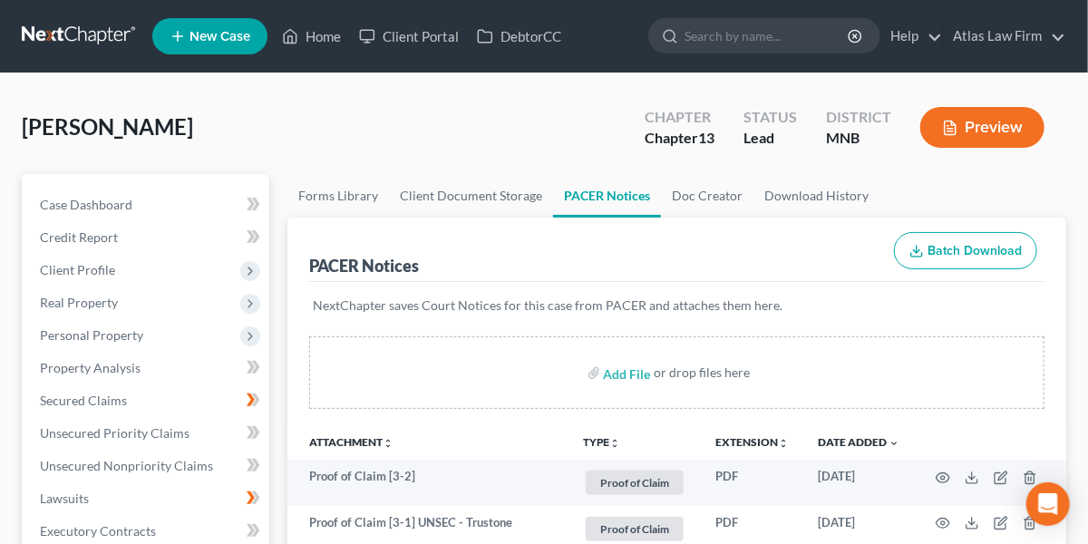
click at [119, 269] on span "Client Profile" at bounding box center [147, 270] width 244 height 33
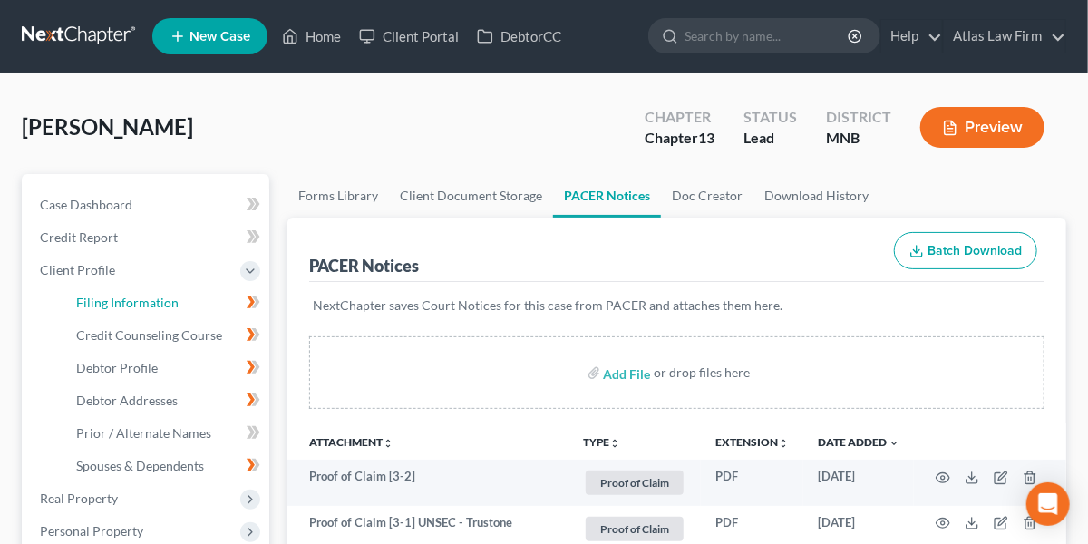
click at [122, 295] on span "Filing Information" at bounding box center [127, 302] width 102 height 15
select select "1"
select select "0"
select select "3"
select select "42"
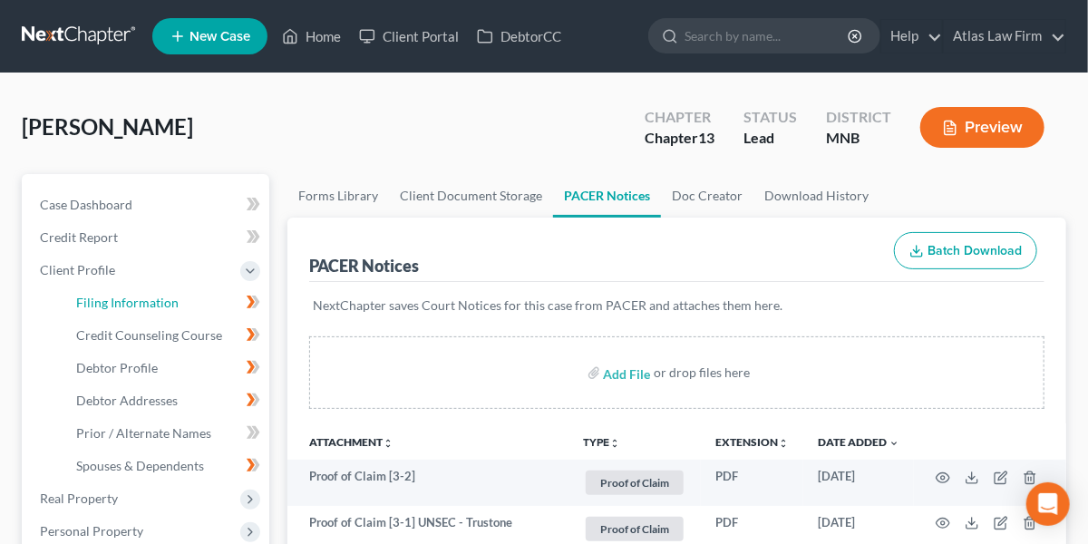
select select "0"
select select "24"
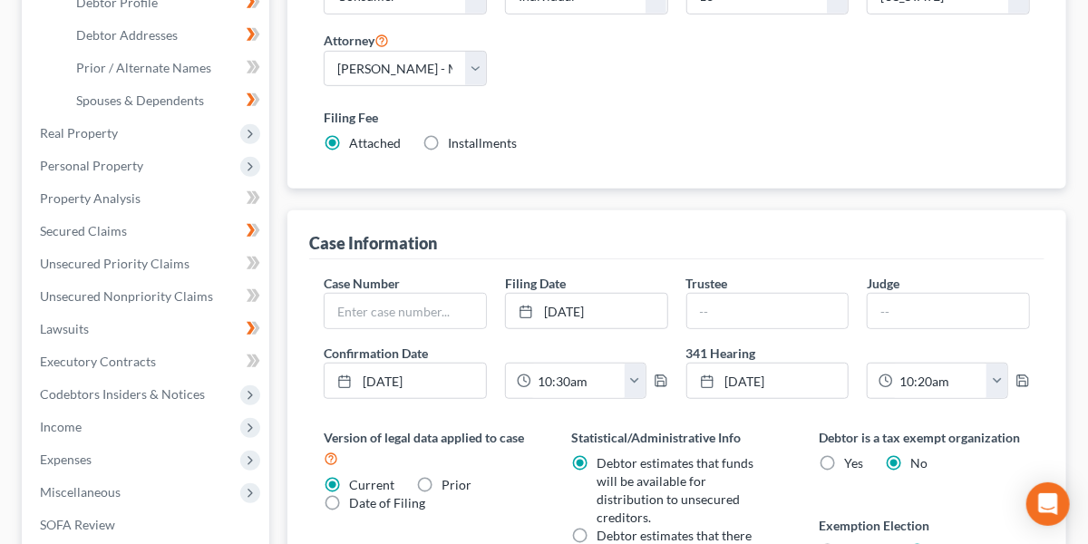
scroll to position [366, 0]
click at [441, 313] on input "text" at bounding box center [404, 310] width 161 height 34
paste input "43240"
click at [338, 306] on input "43240" at bounding box center [404, 310] width 161 height 34
type input "25-43240"
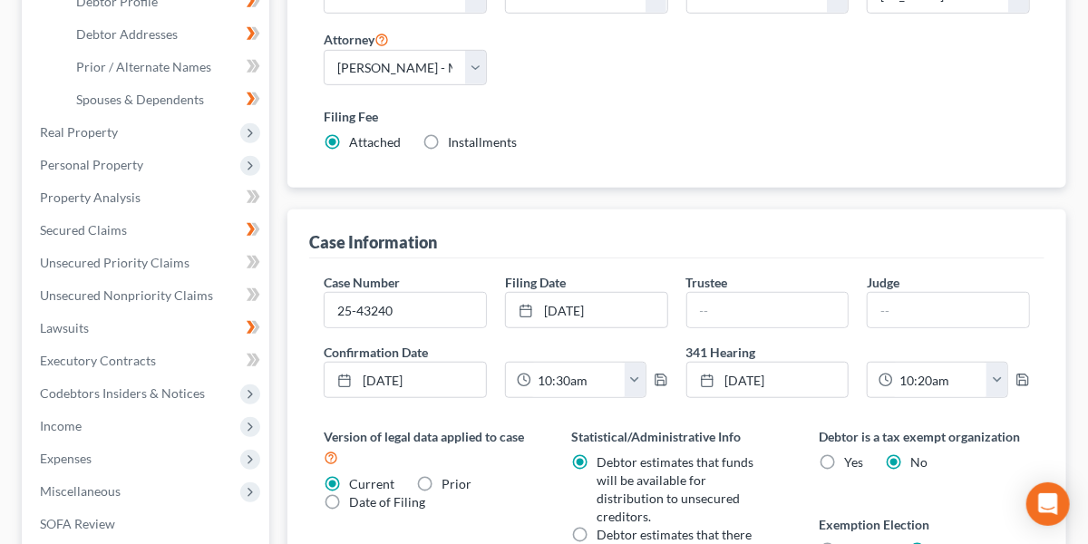
click at [640, 305] on link "[DATE]" at bounding box center [586, 310] width 161 height 34
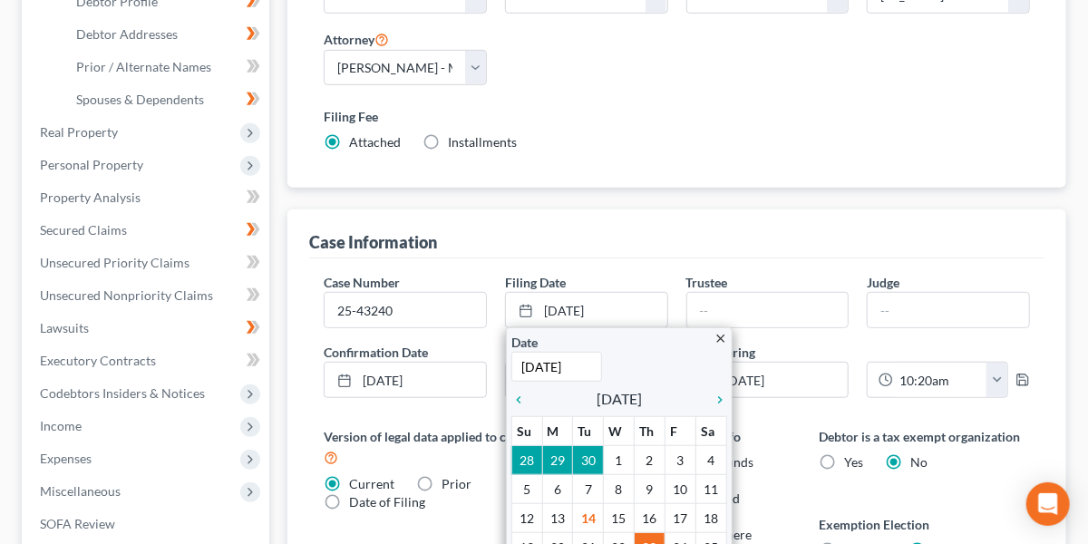
click at [522, 399] on icon "chevron_left" at bounding box center [523, 399] width 24 height 15
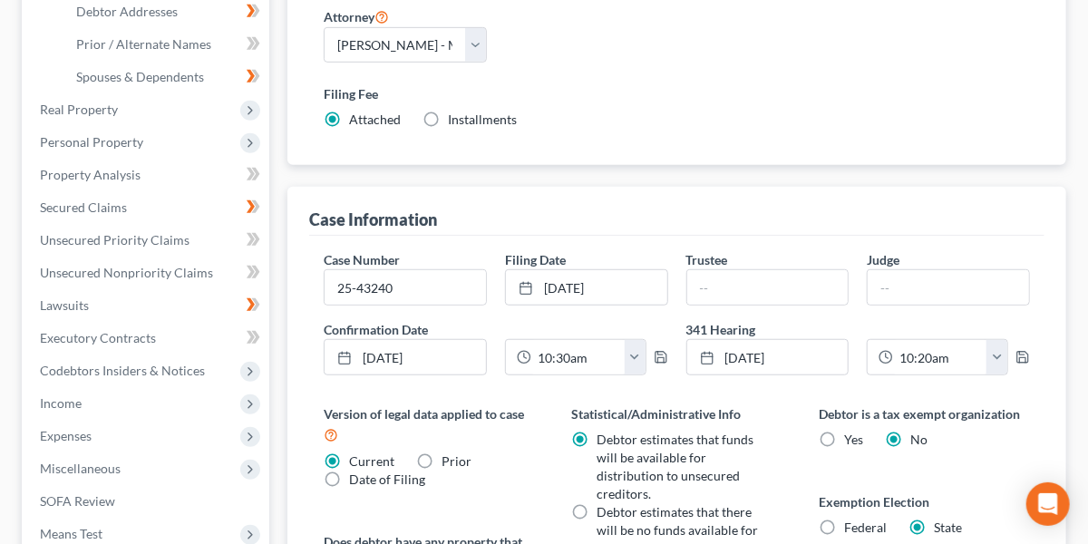
scroll to position [799, 0]
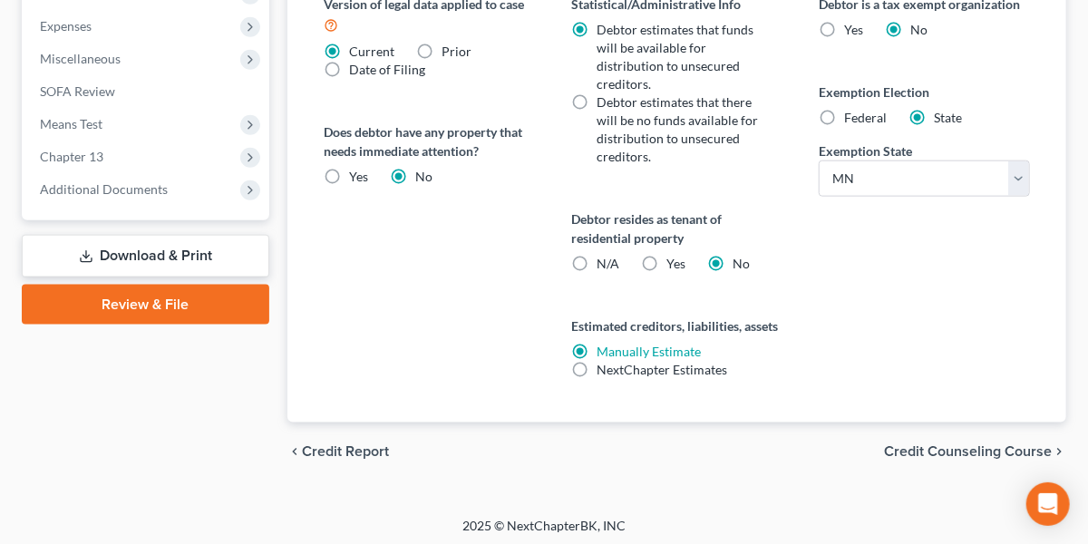
click at [125, 192] on span "Additional Documents" at bounding box center [104, 188] width 128 height 15
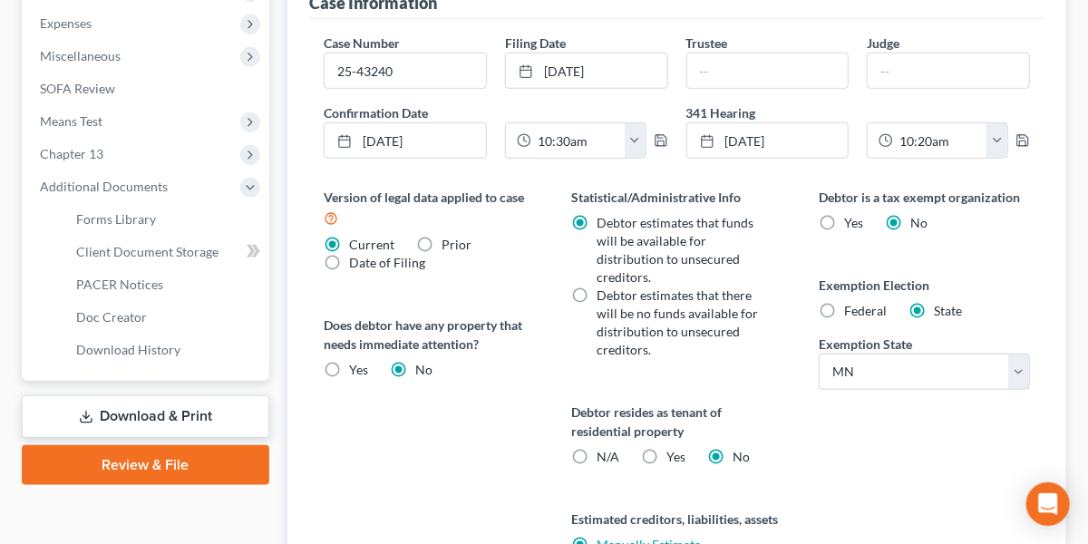
scroll to position [604, 0]
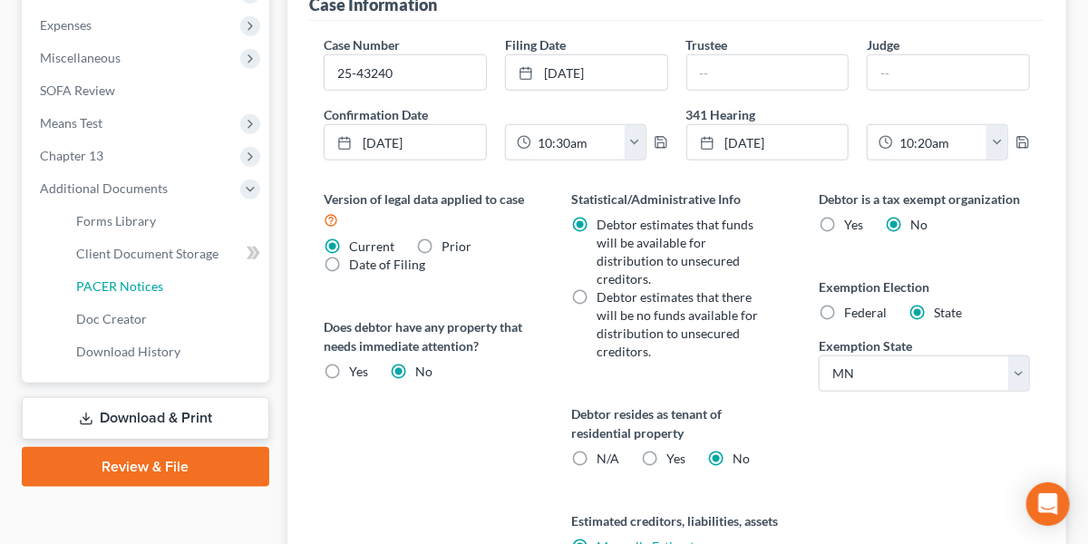
click at [125, 283] on span "PACER Notices" at bounding box center [119, 285] width 87 height 15
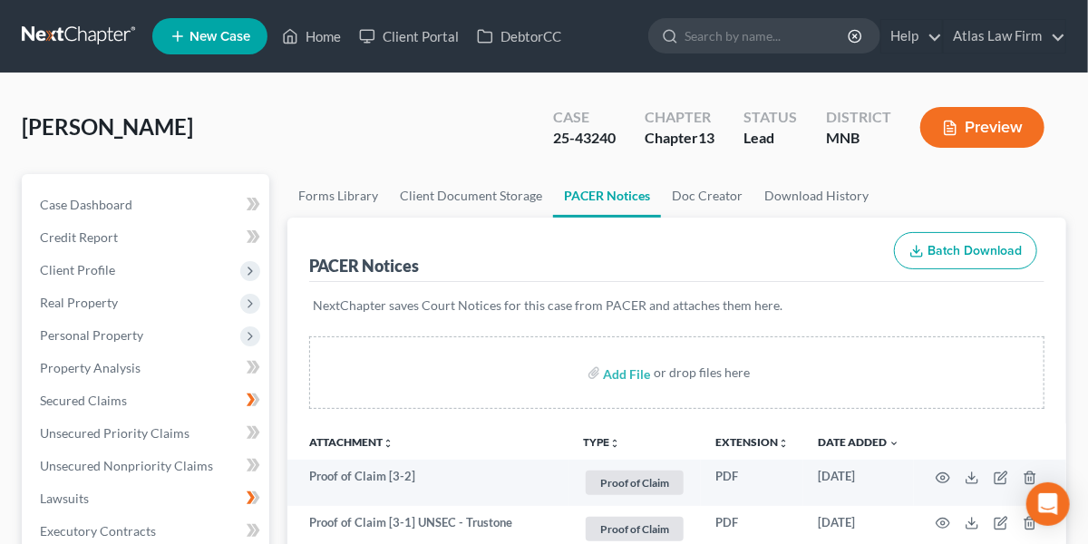
click at [92, 32] on link at bounding box center [80, 36] width 116 height 33
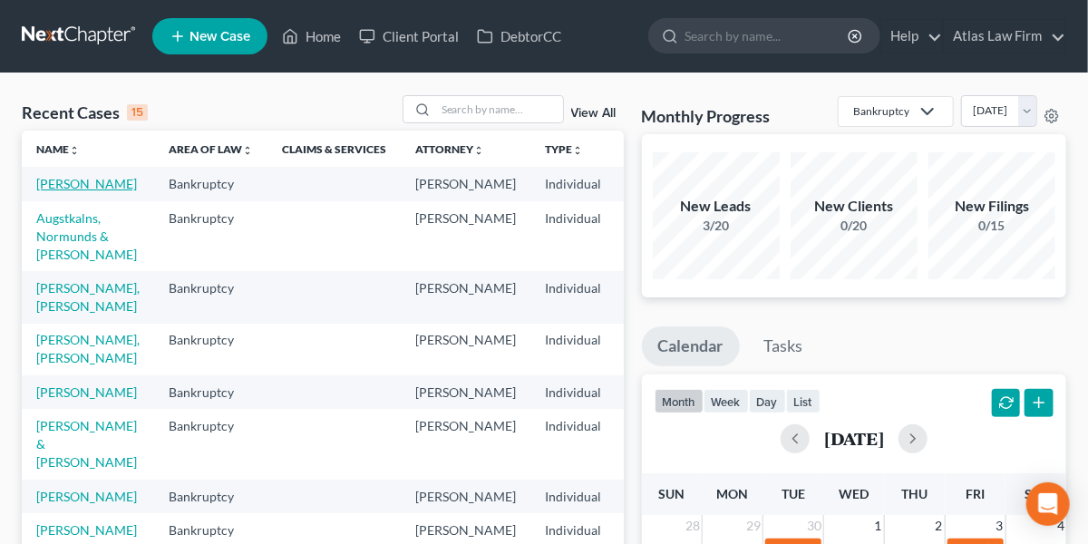
click at [52, 181] on link "[PERSON_NAME]" at bounding box center [86, 183] width 101 height 15
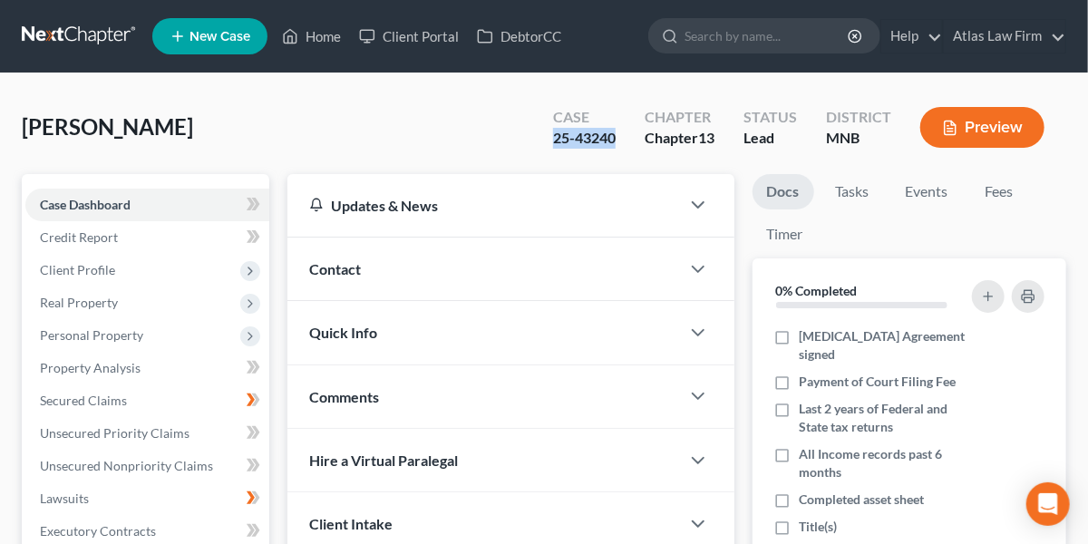
drag, startPoint x: 619, startPoint y: 143, endPoint x: 554, endPoint y: 138, distance: 65.5
click at [554, 138] on div "Case 25-43240" at bounding box center [584, 128] width 92 height 53
copy div "25-43240"
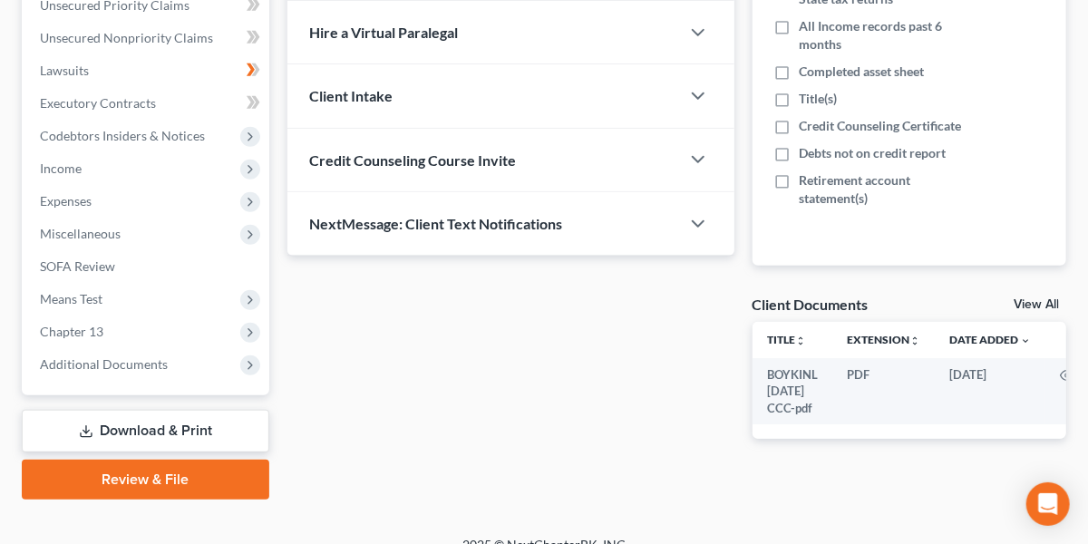
scroll to position [440, 0]
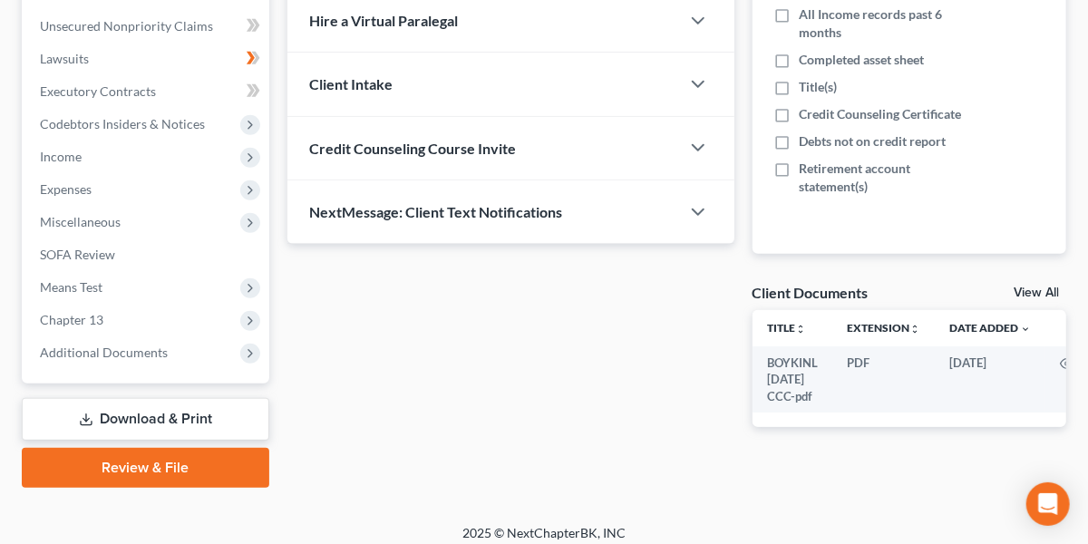
click at [120, 348] on span "Additional Documents" at bounding box center [104, 351] width 128 height 15
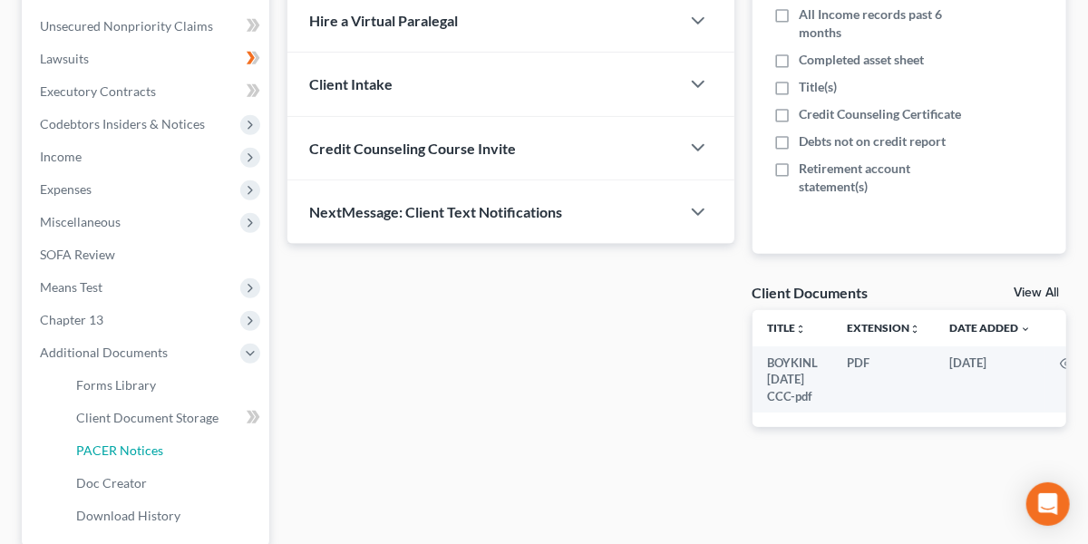
click at [138, 444] on span "PACER Notices" at bounding box center [119, 449] width 87 height 15
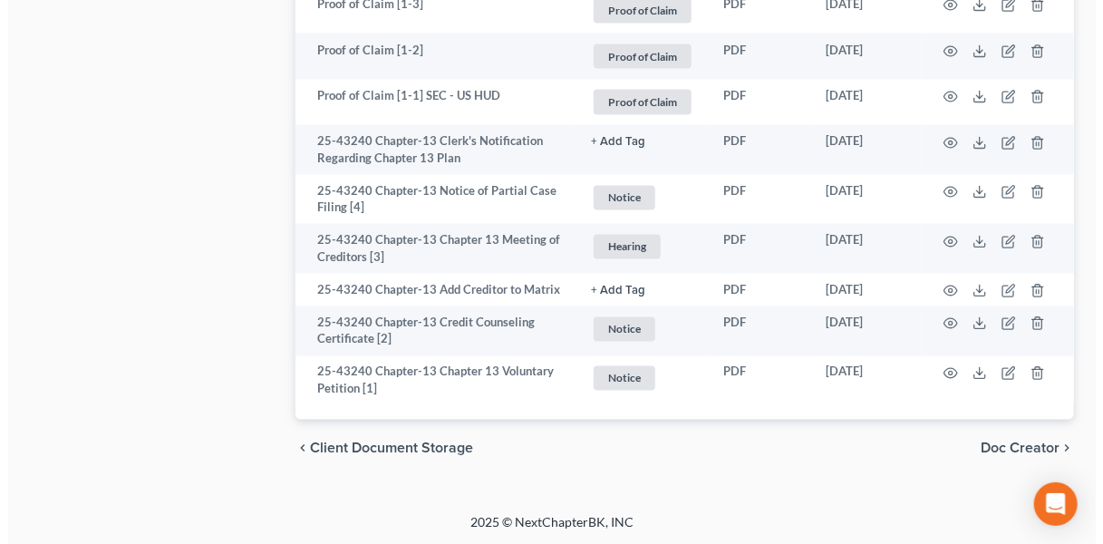
scroll to position [1258, 0]
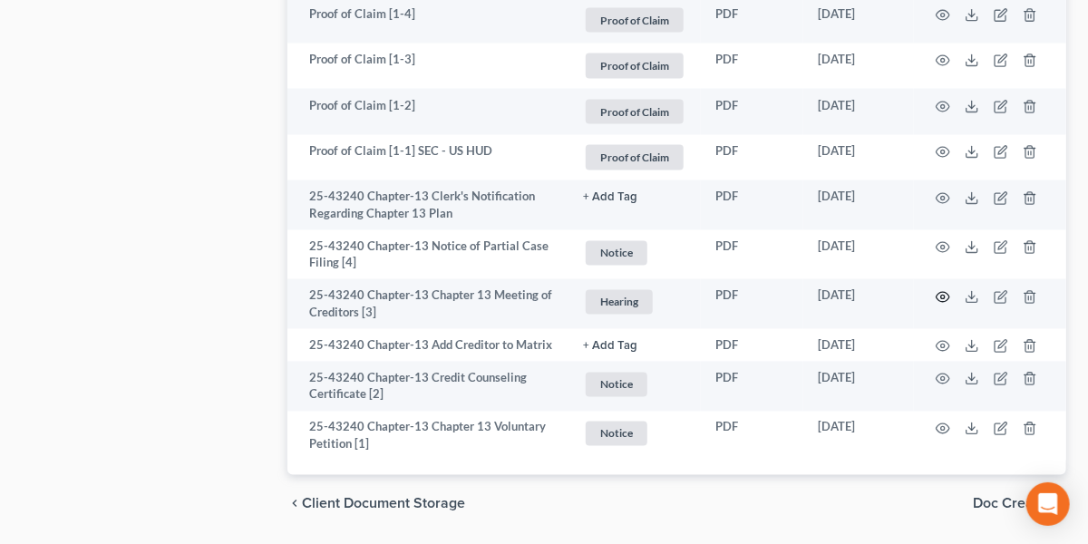
click at [942, 294] on icon "button" at bounding box center [942, 297] width 15 height 15
